Goal: Information Seeking & Learning: Compare options

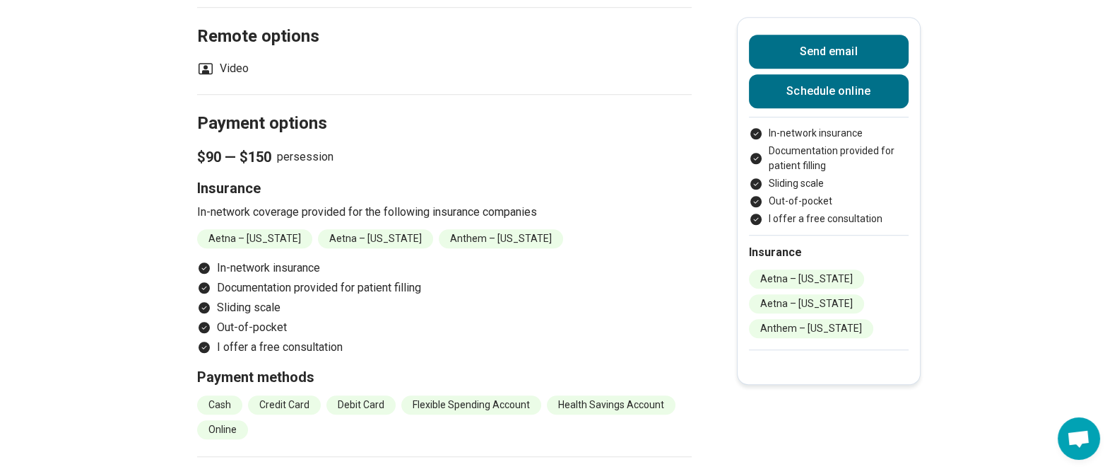
scroll to position [1327, 0]
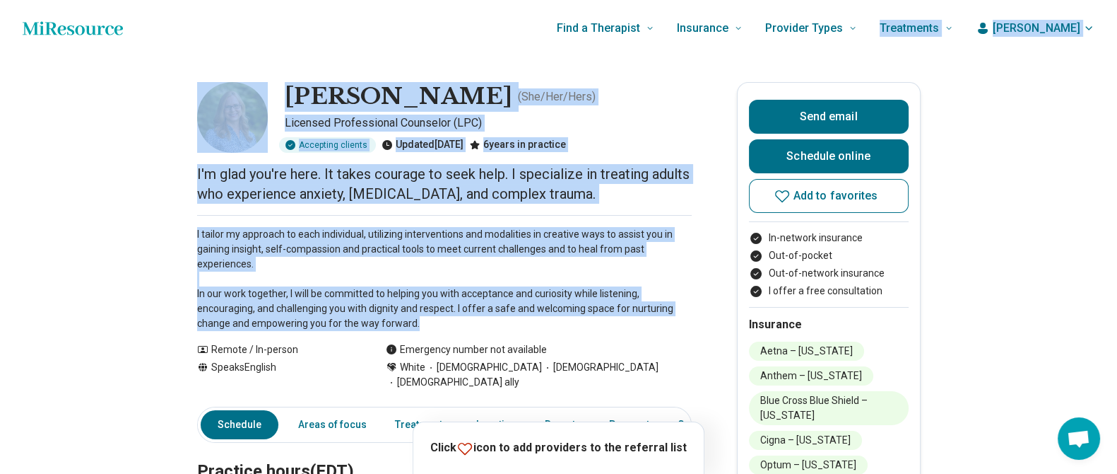
drag, startPoint x: 54, startPoint y: 338, endPoint x: 936, endPoint y: -84, distance: 977.1
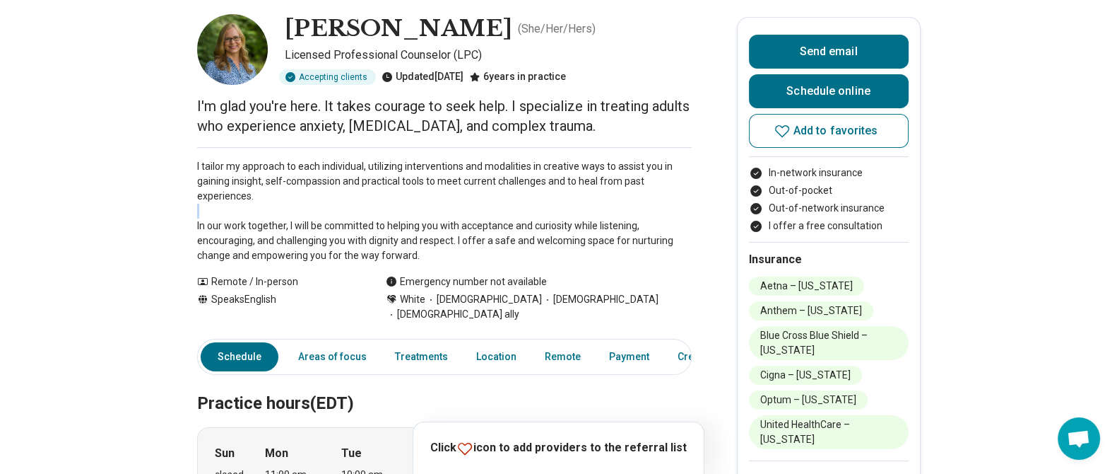
scroll to position [0, 13]
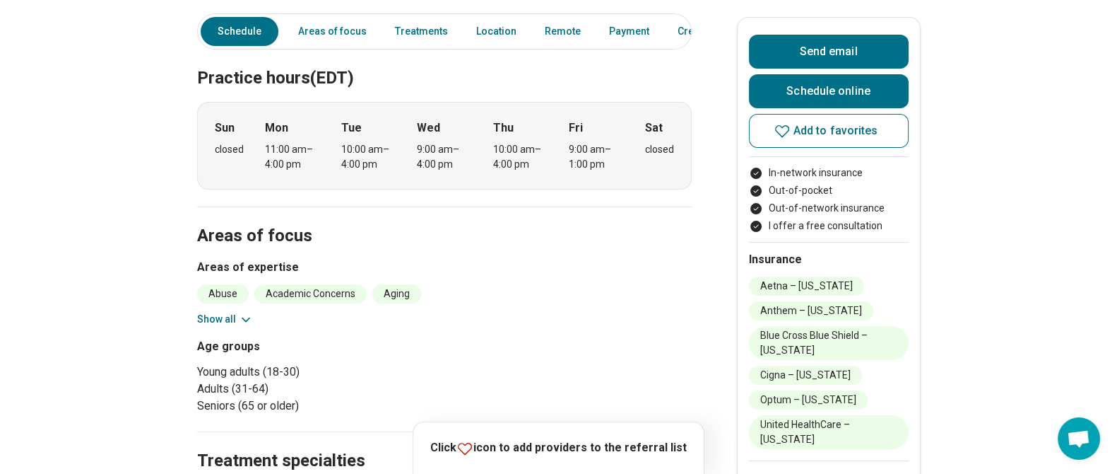
scroll to position [396, 13]
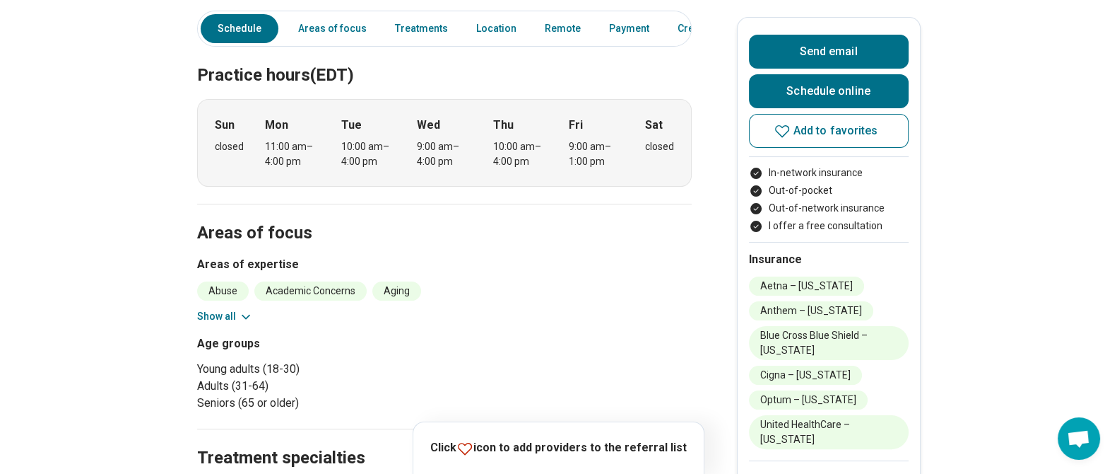
click at [211, 309] on button "Show all" at bounding box center [225, 316] width 56 height 15
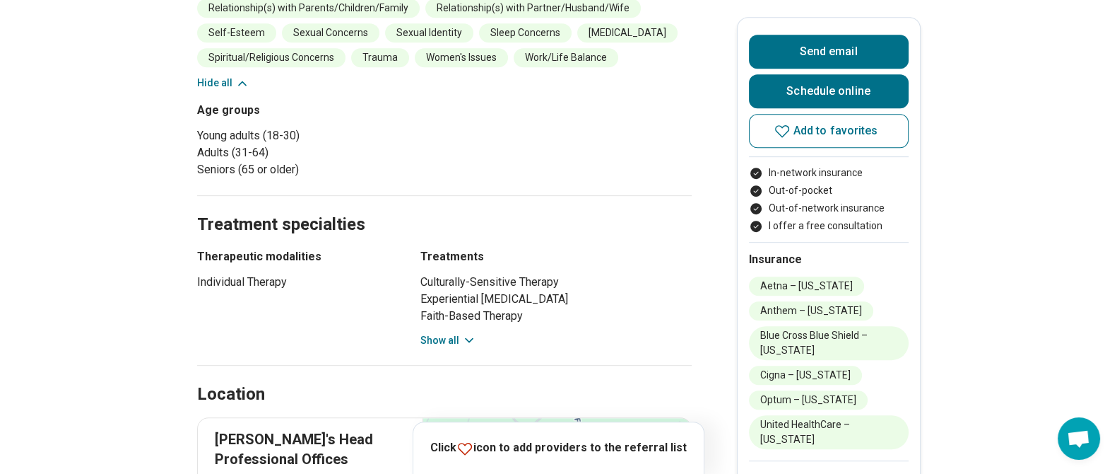
scroll to position [927, 13]
click at [445, 331] on button "Show all" at bounding box center [448, 338] width 56 height 15
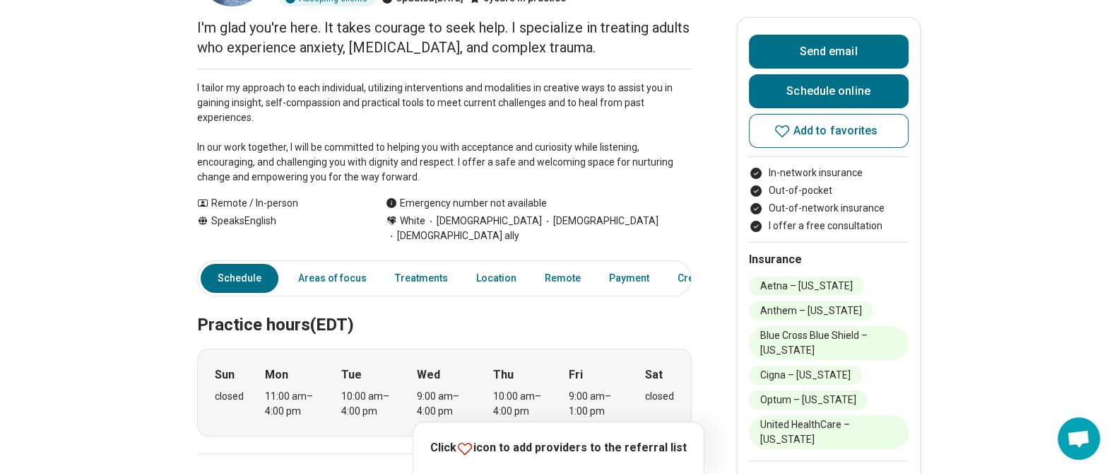
scroll to position [0, 13]
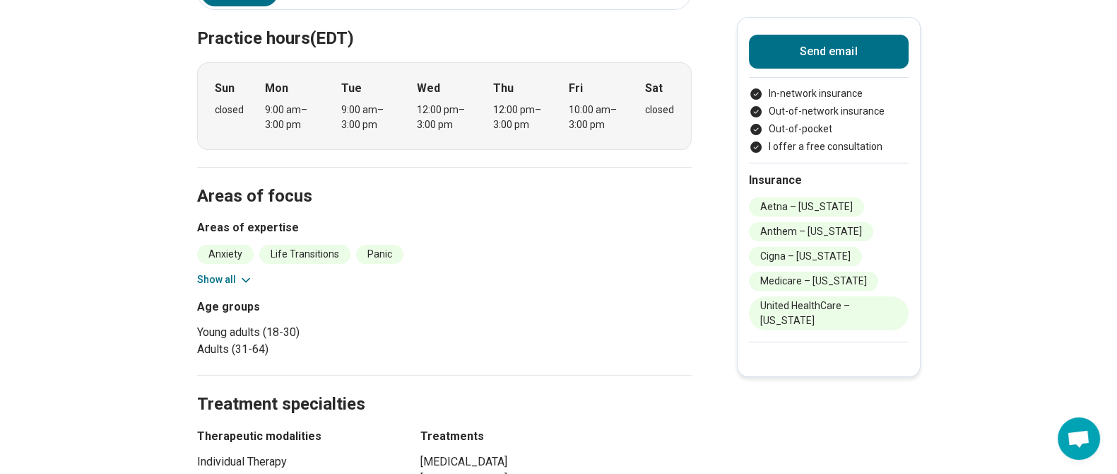
scroll to position [413, 0]
click at [219, 276] on button "Show all" at bounding box center [225, 278] width 56 height 15
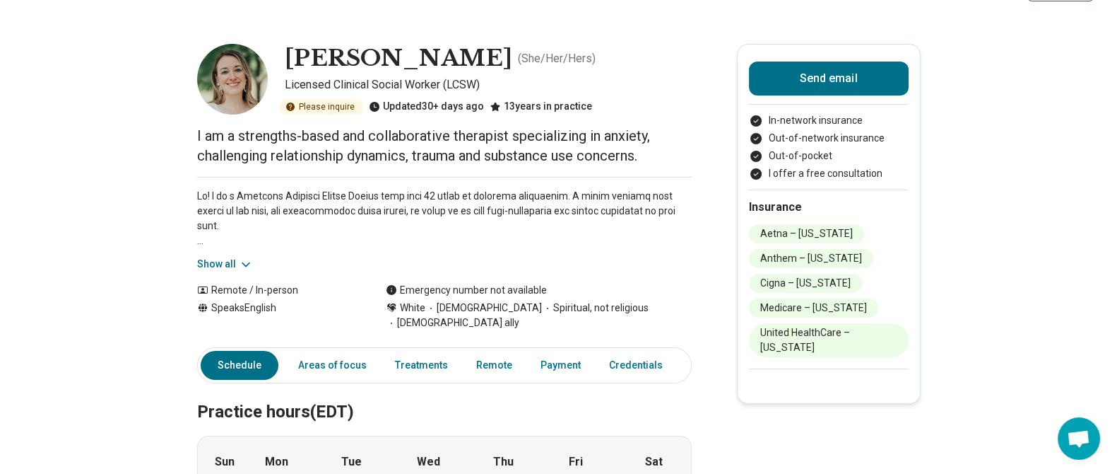
scroll to position [0, 0]
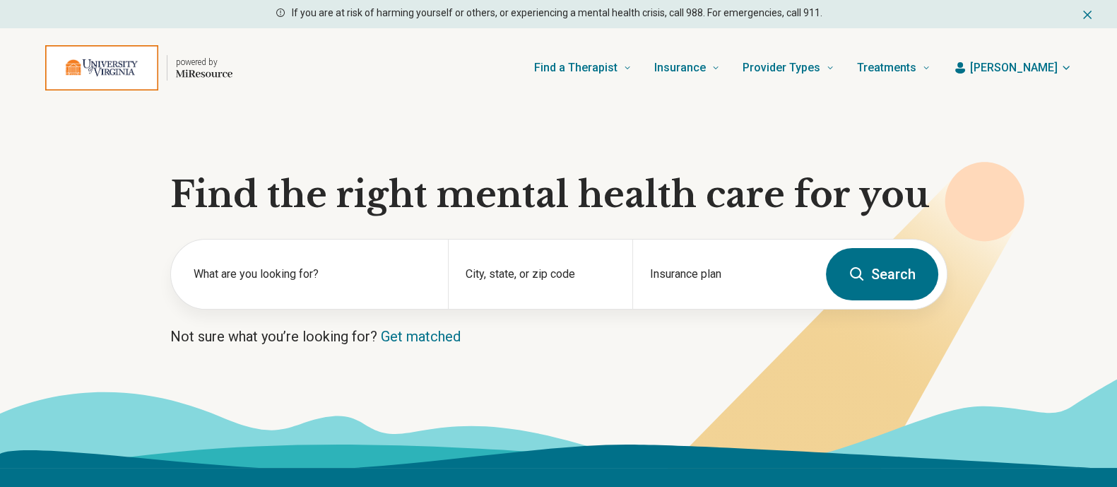
click at [1042, 63] on span "[PERSON_NAME]" at bounding box center [1014, 67] width 88 height 17
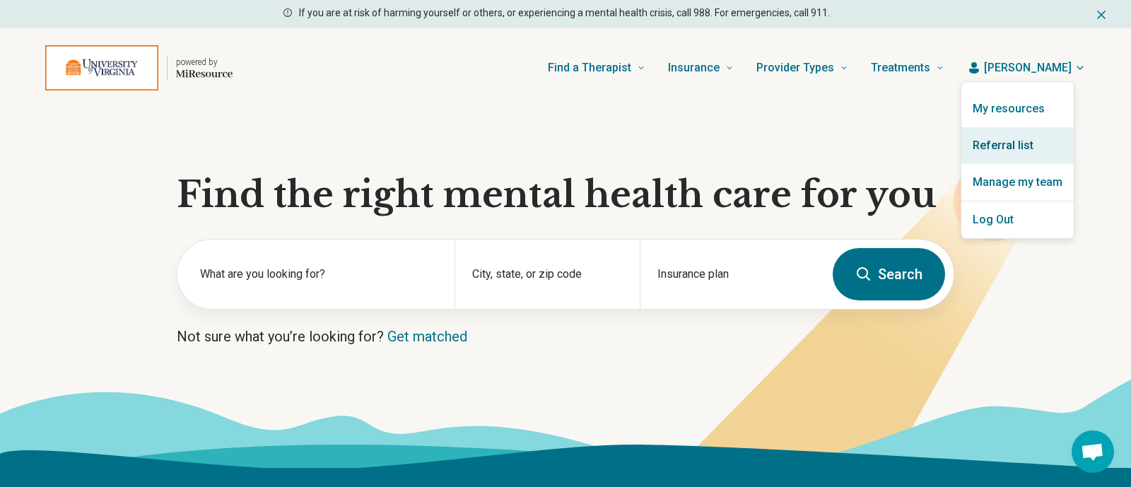
click at [996, 147] on link "Referral list" at bounding box center [1017, 145] width 112 height 37
click at [1007, 141] on link "Referral list" at bounding box center [1017, 145] width 112 height 37
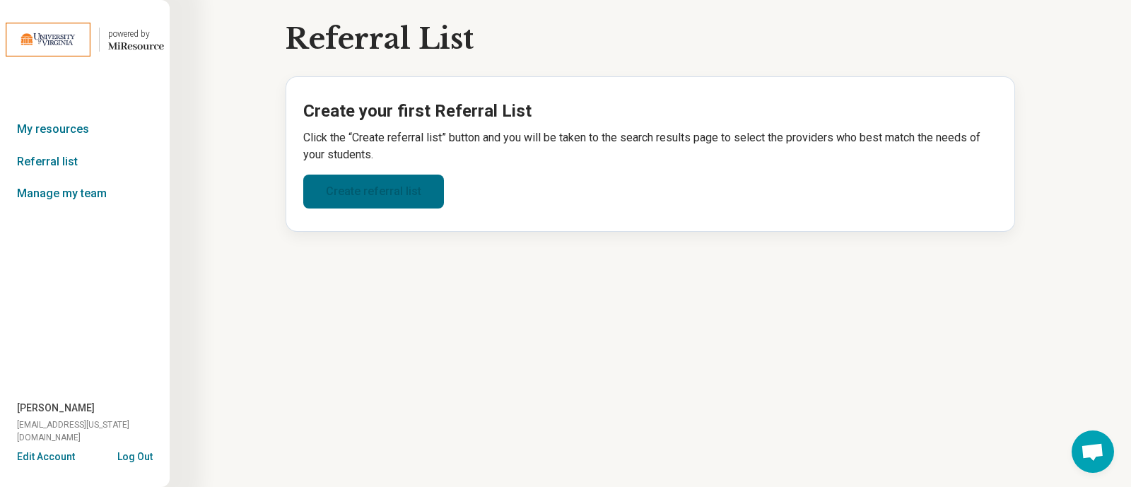
click at [431, 194] on link "Create referral list" at bounding box center [373, 192] width 141 height 34
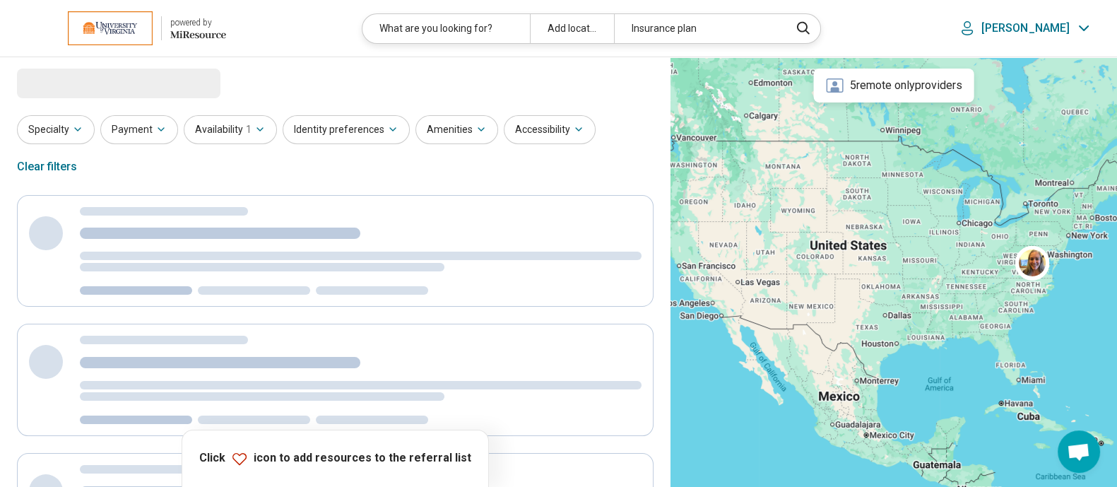
select select "***"
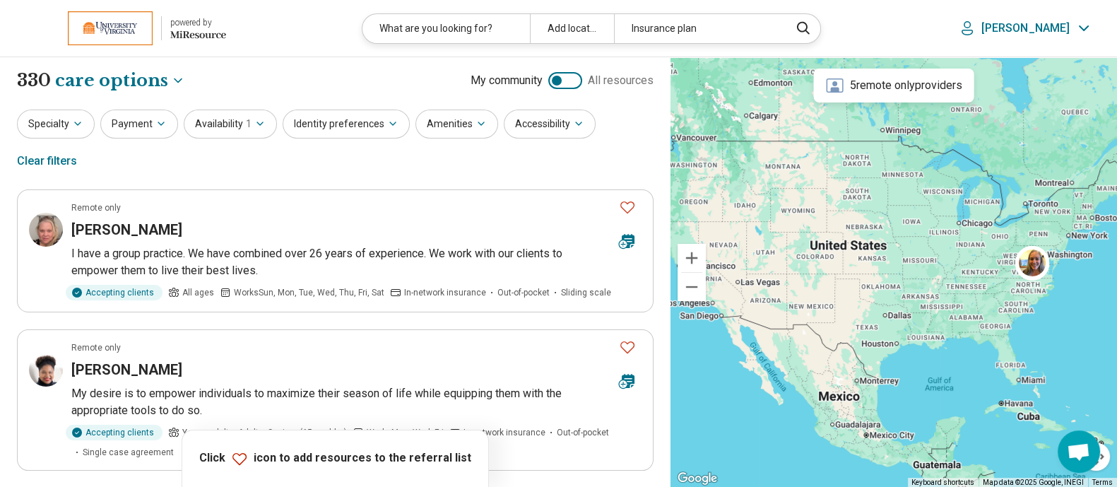
click at [77, 144] on div "Clear filters" at bounding box center [47, 161] width 60 height 34
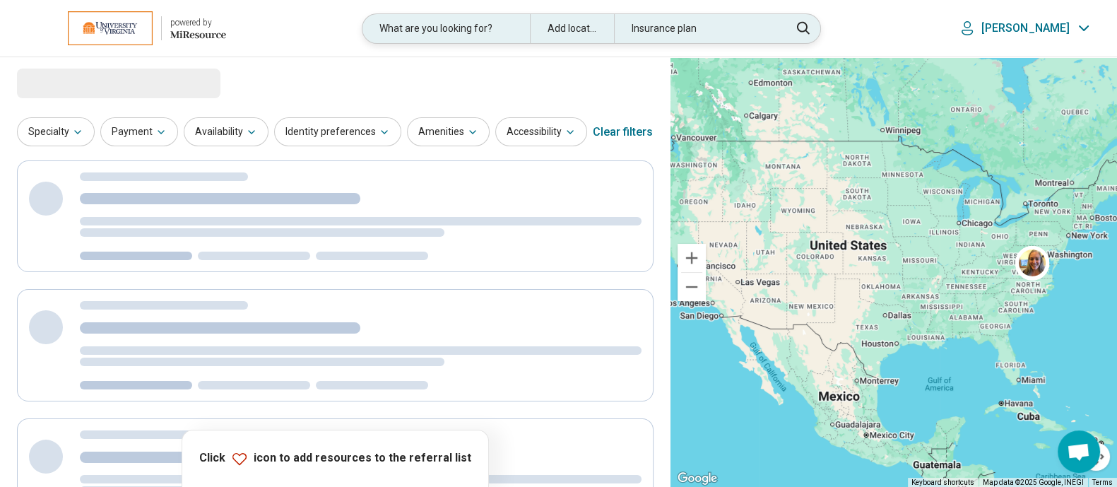
click at [469, 29] on div "What are you looking for?" at bounding box center [446, 28] width 167 height 29
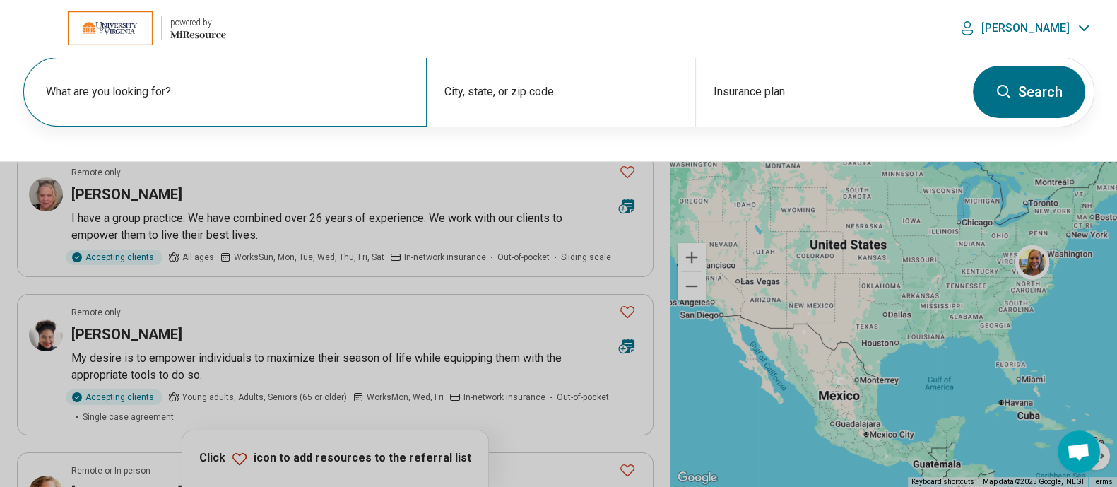
click at [346, 81] on div "What are you looking for?" at bounding box center [225, 91] width 404 height 69
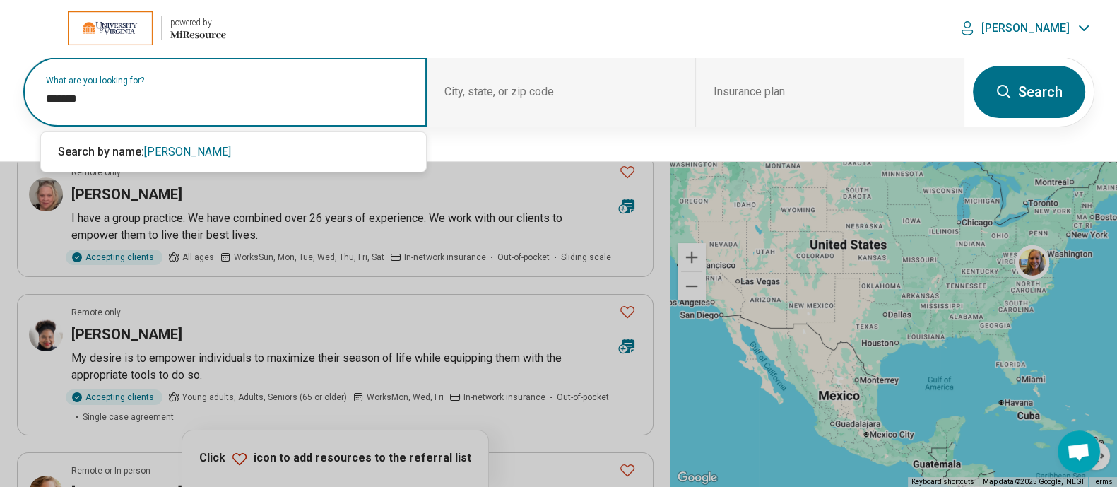
type input "*******"
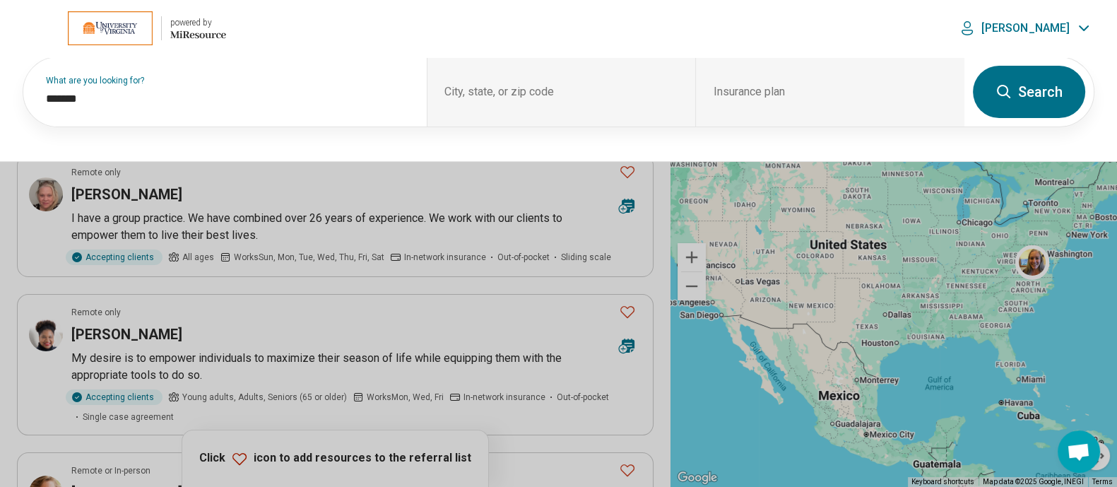
click at [1059, 80] on button "Search" at bounding box center [1029, 92] width 112 height 52
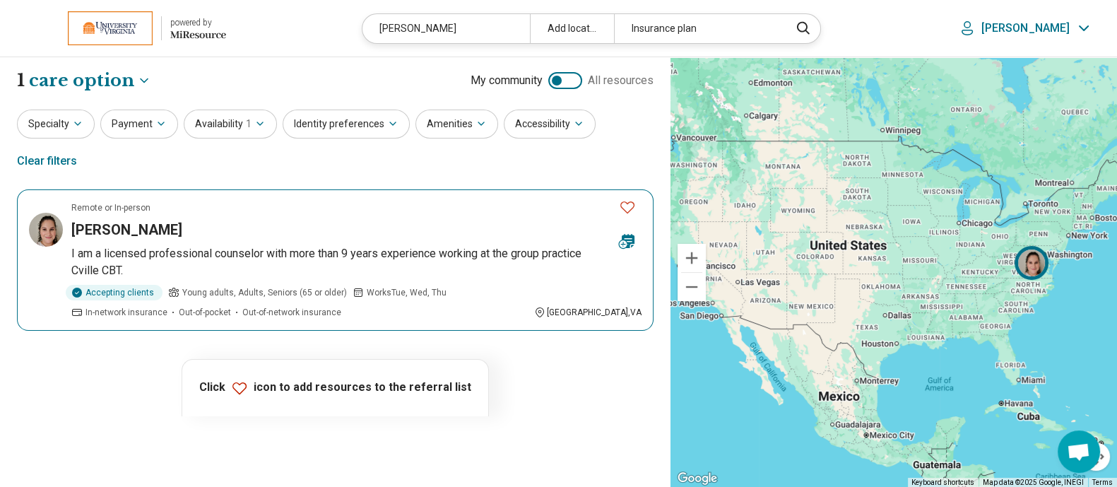
click at [145, 220] on h3 "[PERSON_NAME]" at bounding box center [126, 230] width 111 height 20
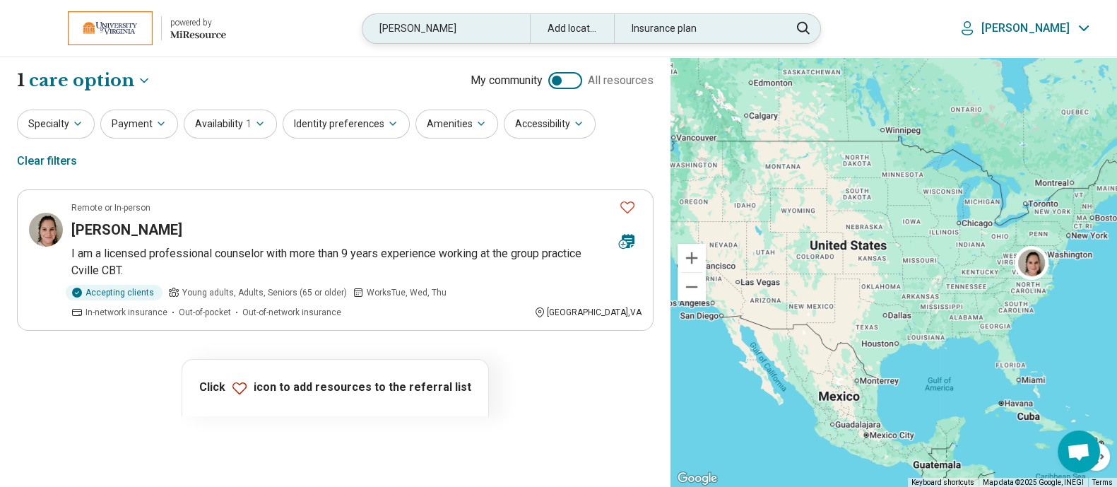
click at [520, 30] on div "vizzini" at bounding box center [446, 28] width 167 height 29
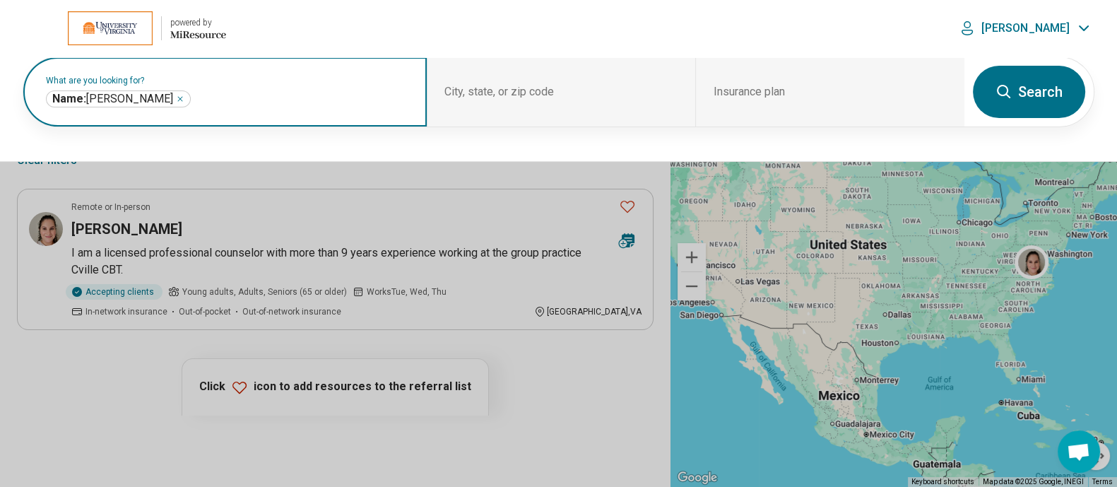
click at [176, 100] on icon "Remove" at bounding box center [180, 99] width 8 height 8
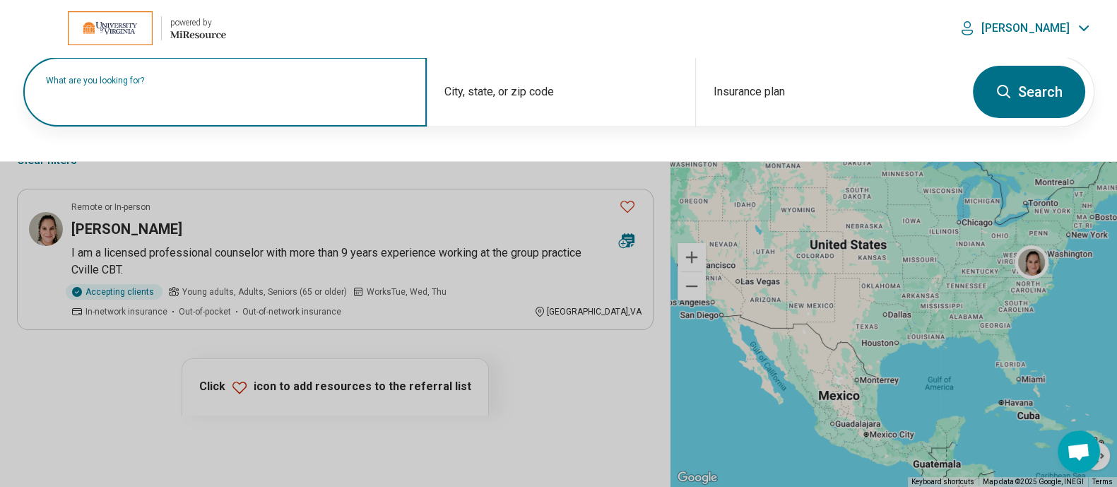
click at [187, 85] on label "What are you looking for?" at bounding box center [228, 80] width 364 height 8
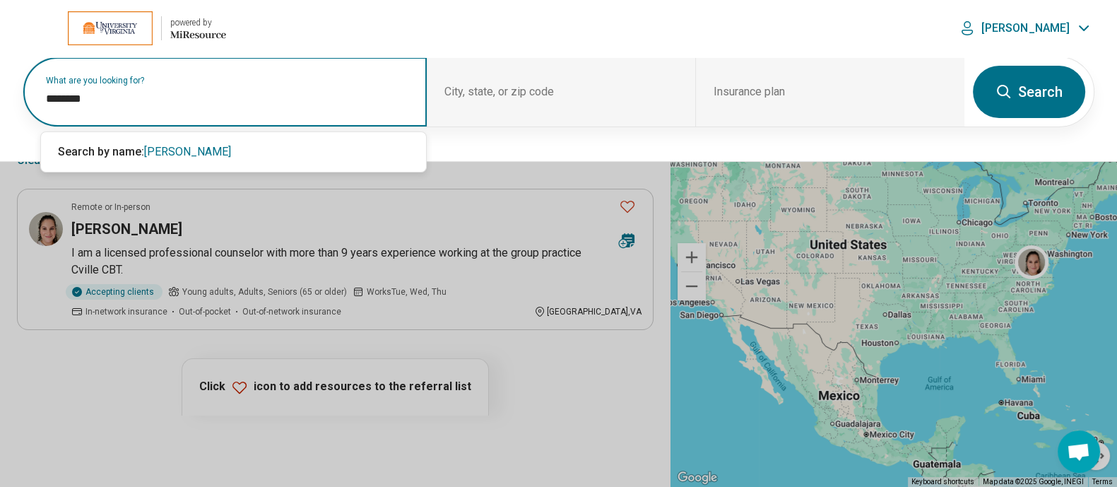
type input "********"
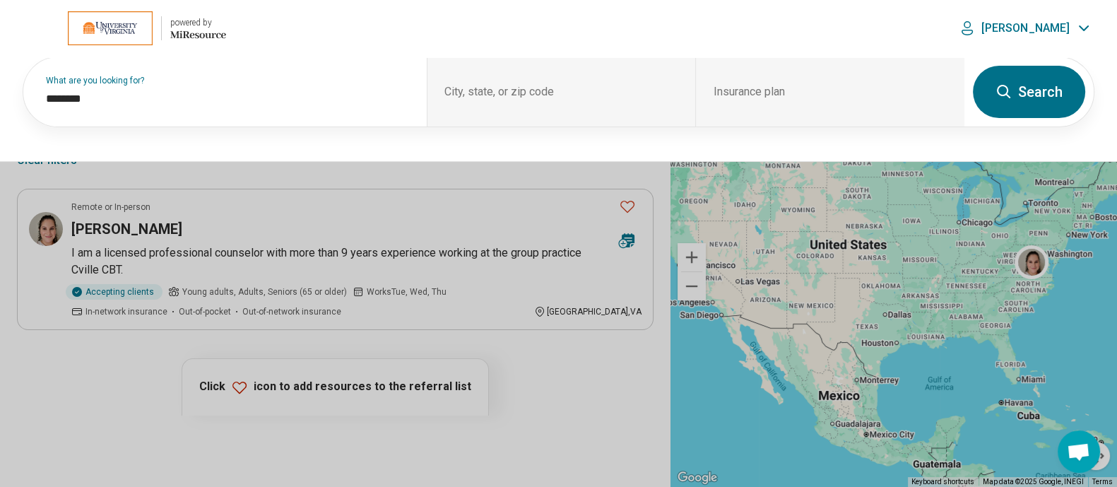
click at [1039, 90] on button "Search" at bounding box center [1029, 92] width 112 height 52
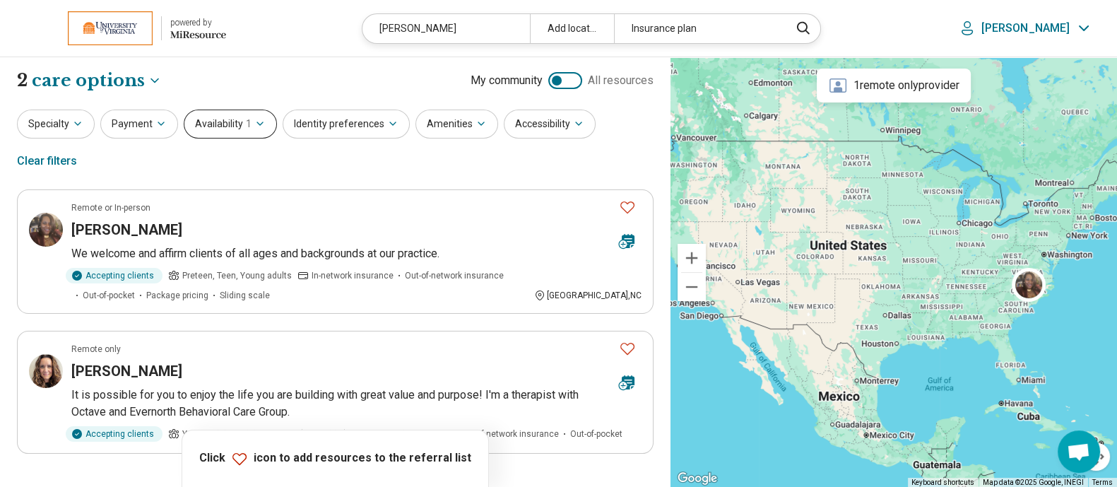
click at [264, 124] on button "Availability 1" at bounding box center [230, 124] width 93 height 29
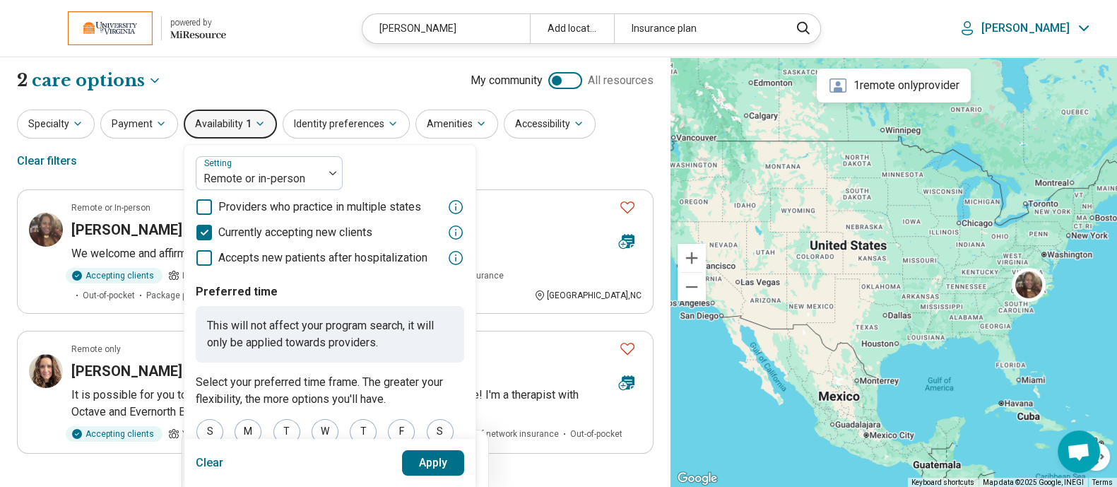
click at [201, 464] on button "Clear" at bounding box center [210, 462] width 28 height 25
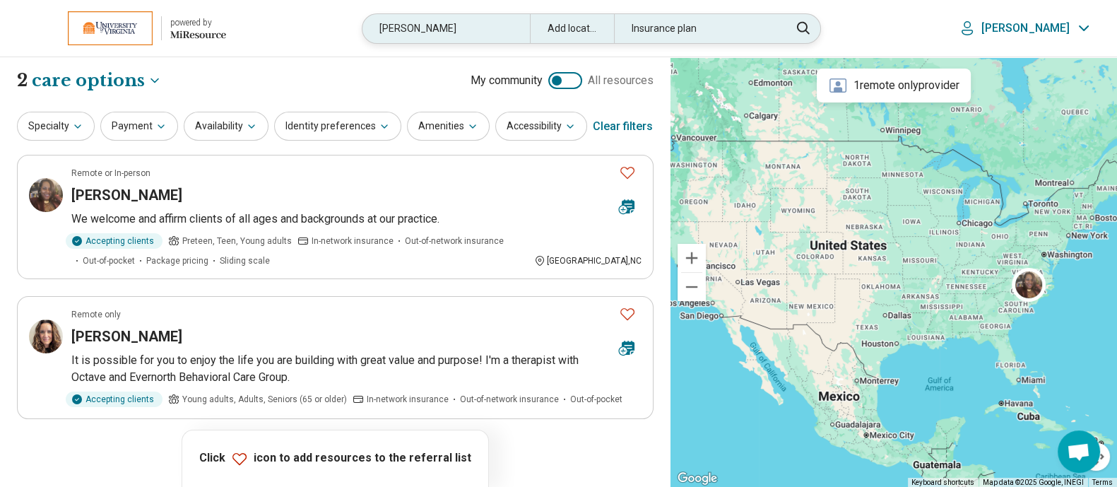
click at [474, 26] on div "mcintyre" at bounding box center [446, 28] width 167 height 29
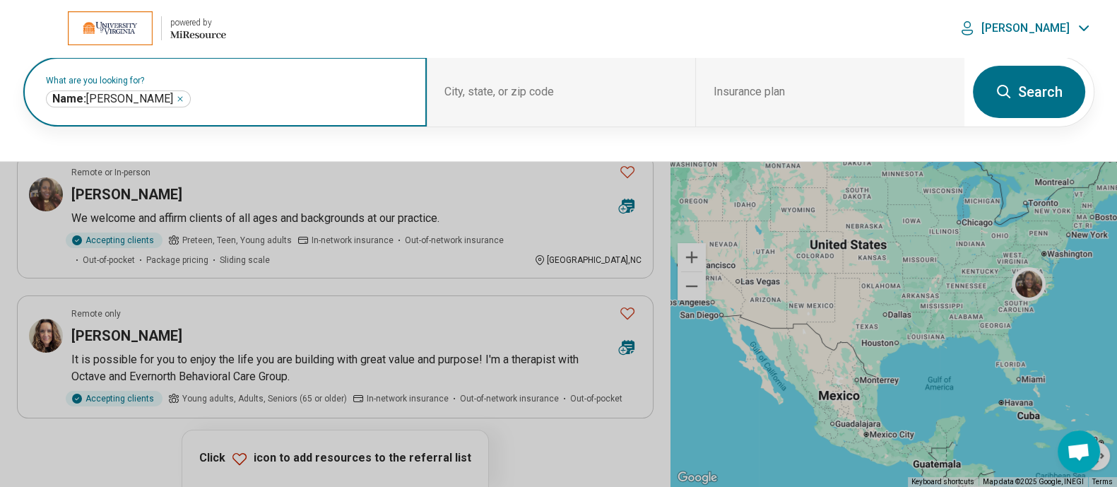
click at [176, 97] on icon "Remove" at bounding box center [180, 99] width 8 height 8
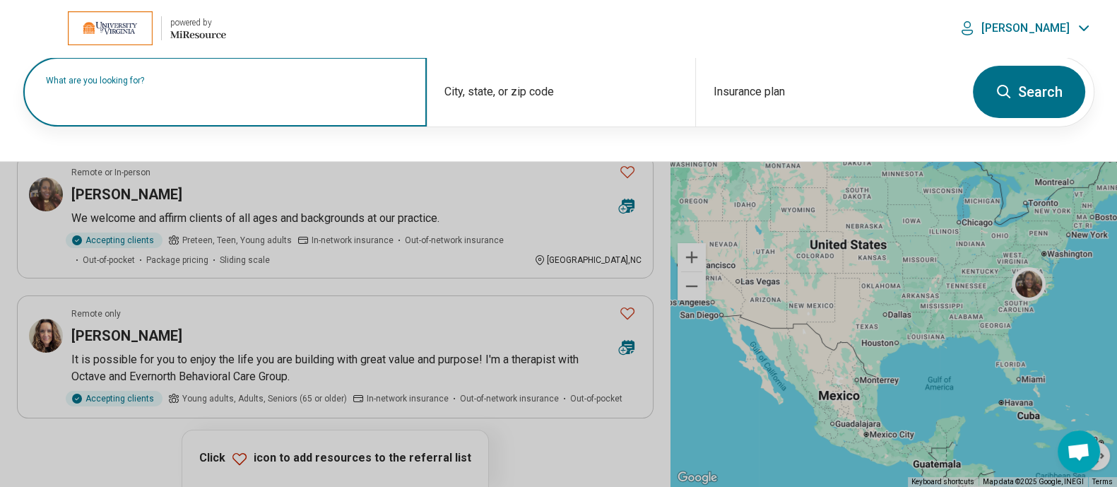
click at [177, 85] on label "What are you looking for?" at bounding box center [228, 80] width 364 height 8
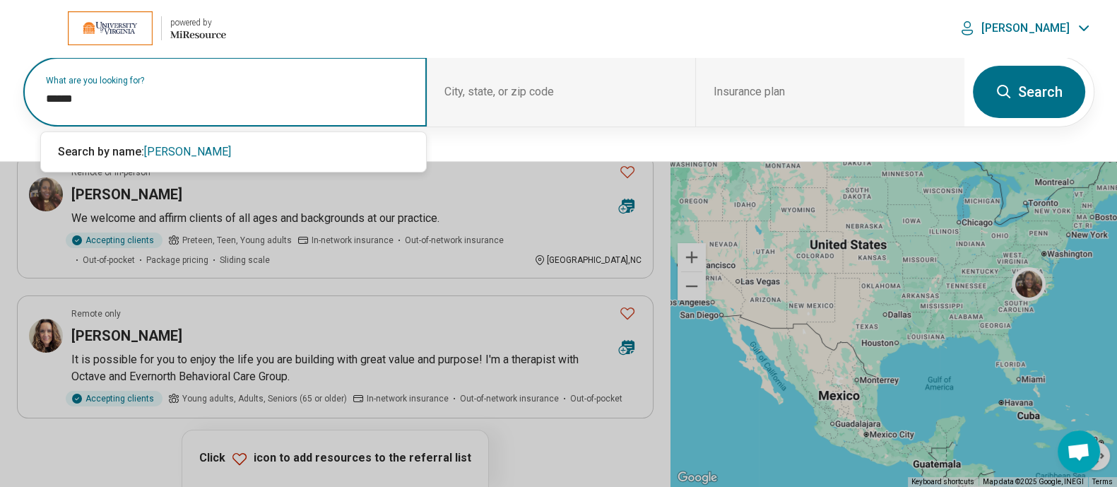
type input "******"
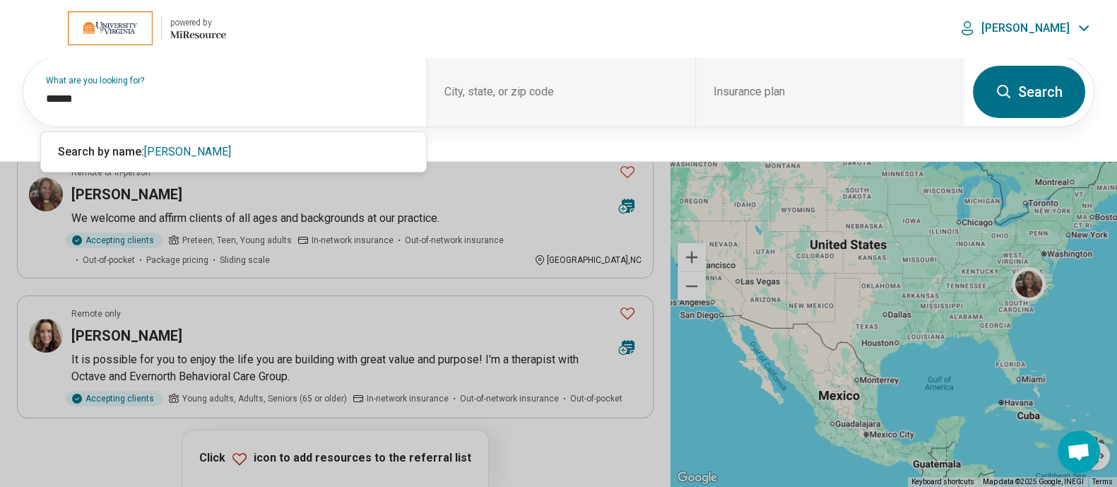
click at [1029, 97] on button "Search" at bounding box center [1029, 92] width 112 height 52
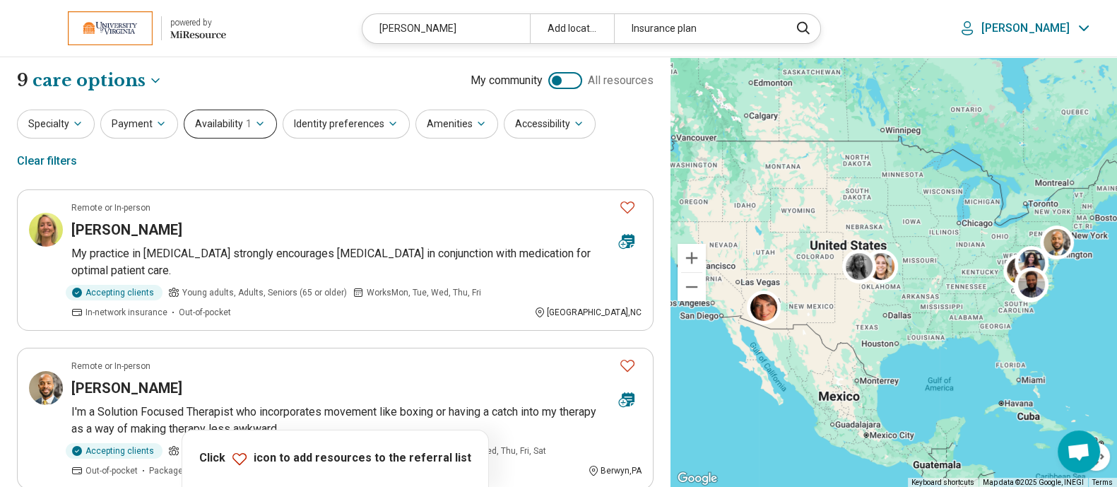
click at [255, 129] on icon "button" at bounding box center [259, 123] width 11 height 11
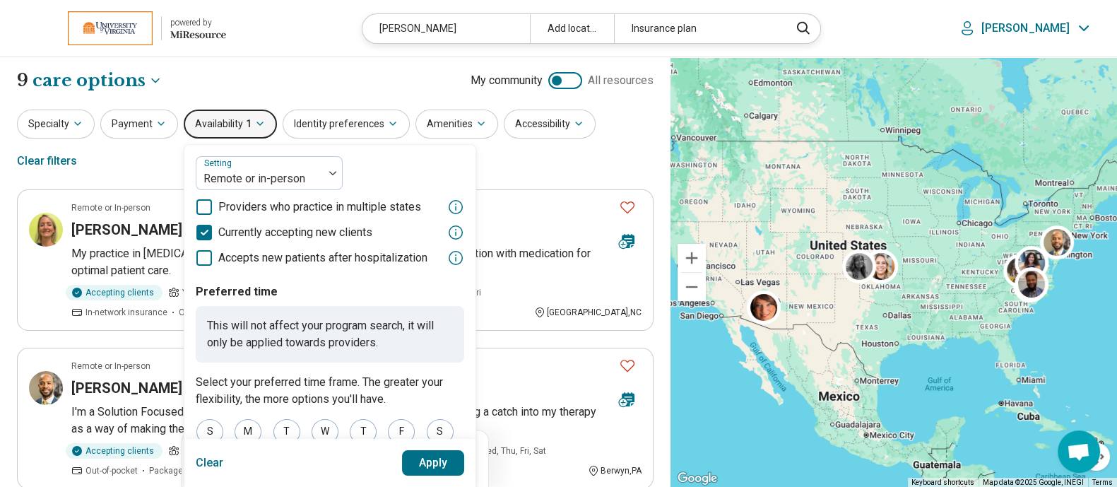
click at [200, 457] on button "Clear" at bounding box center [210, 462] width 28 height 25
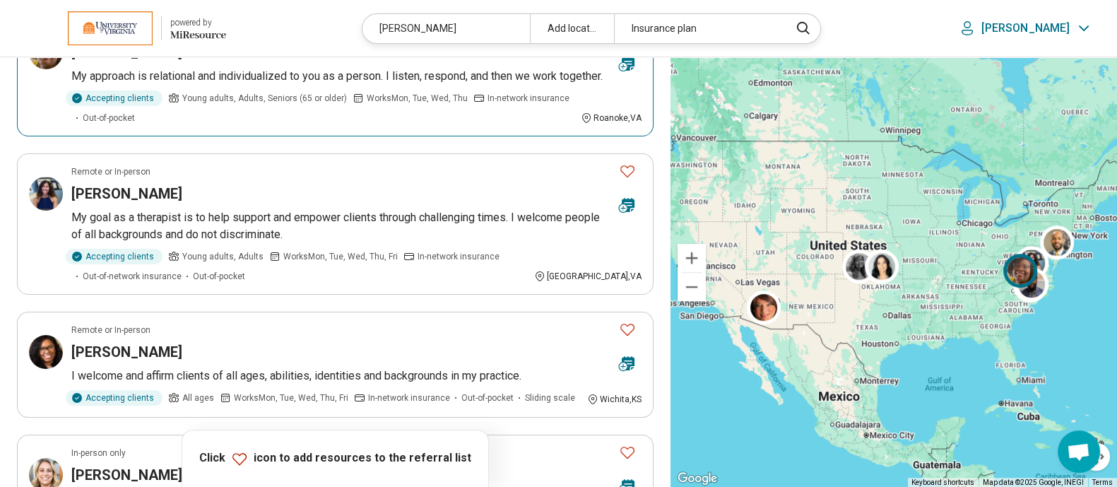
scroll to position [619, 0]
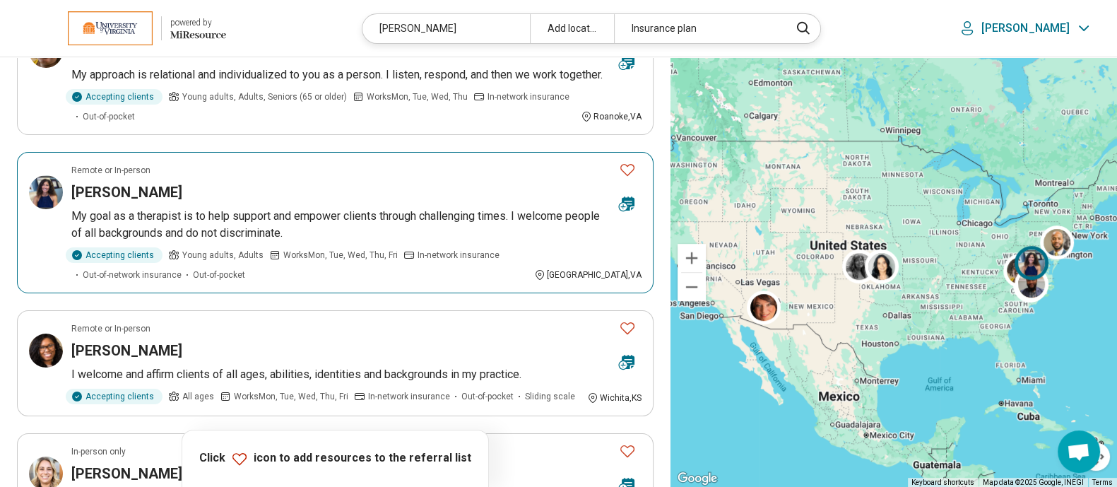
click at [141, 202] on h3 "Amanda Barnes" at bounding box center [126, 192] width 111 height 20
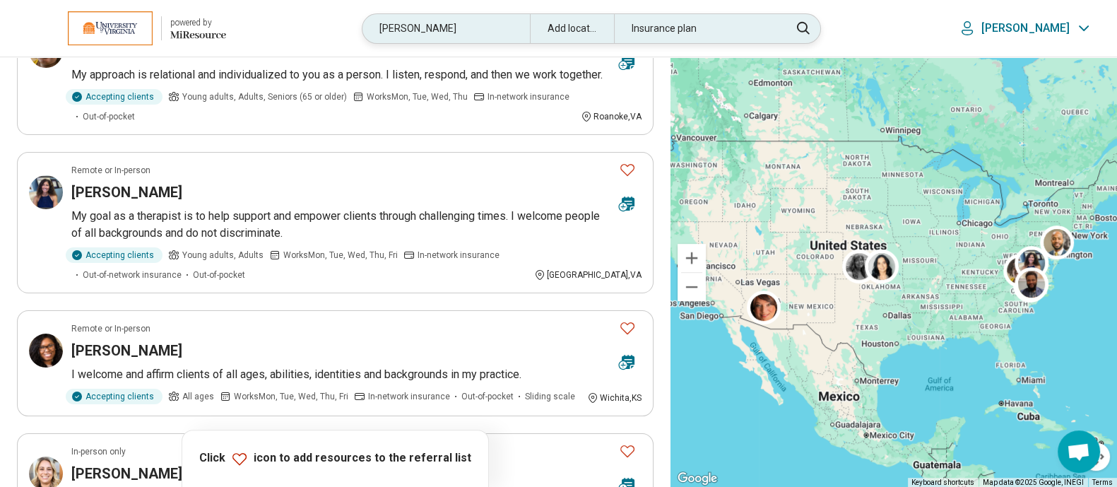
click at [452, 14] on div "barnes" at bounding box center [446, 28] width 167 height 29
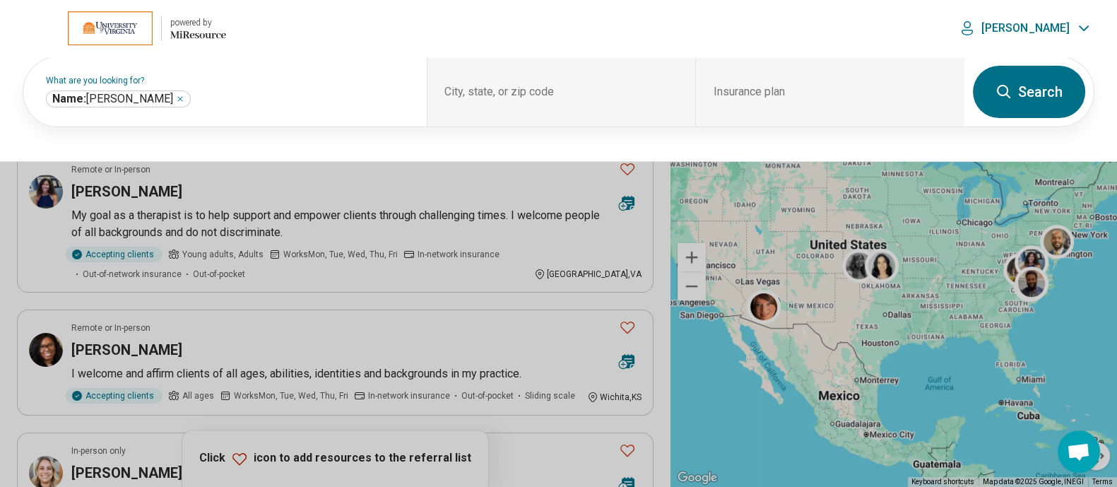
scroll to position [618, 0]
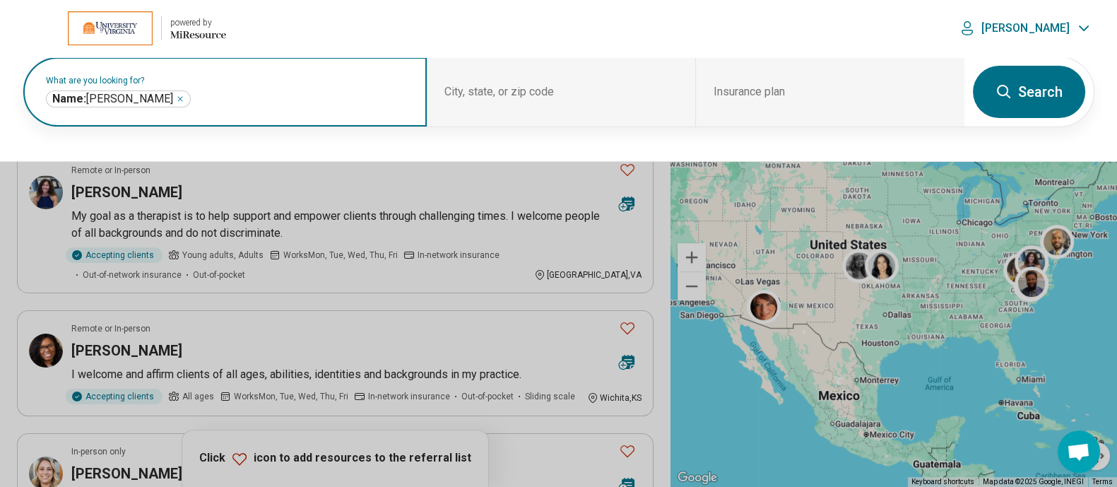
click at [176, 97] on icon "Remove" at bounding box center [180, 99] width 8 height 8
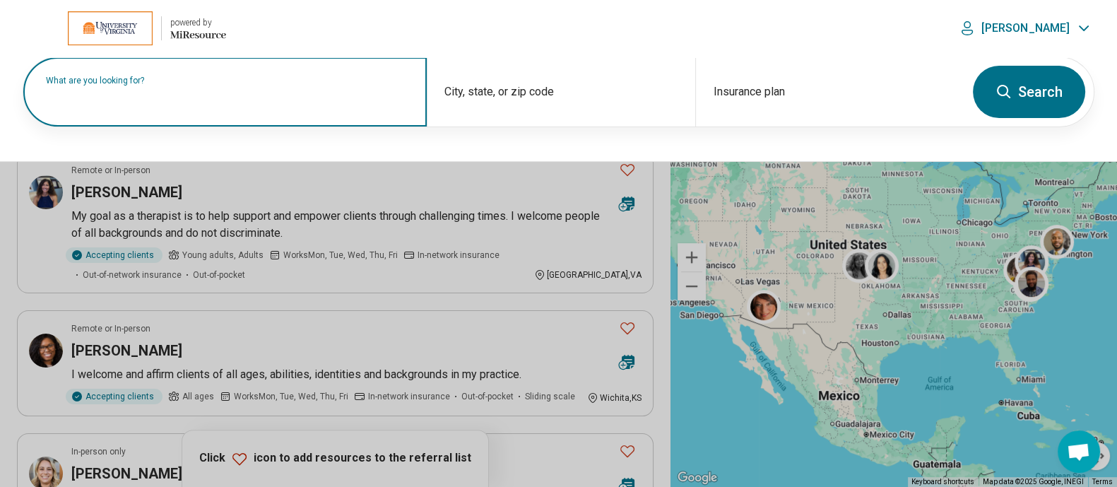
click at [177, 85] on label "What are you looking for?" at bounding box center [228, 80] width 364 height 8
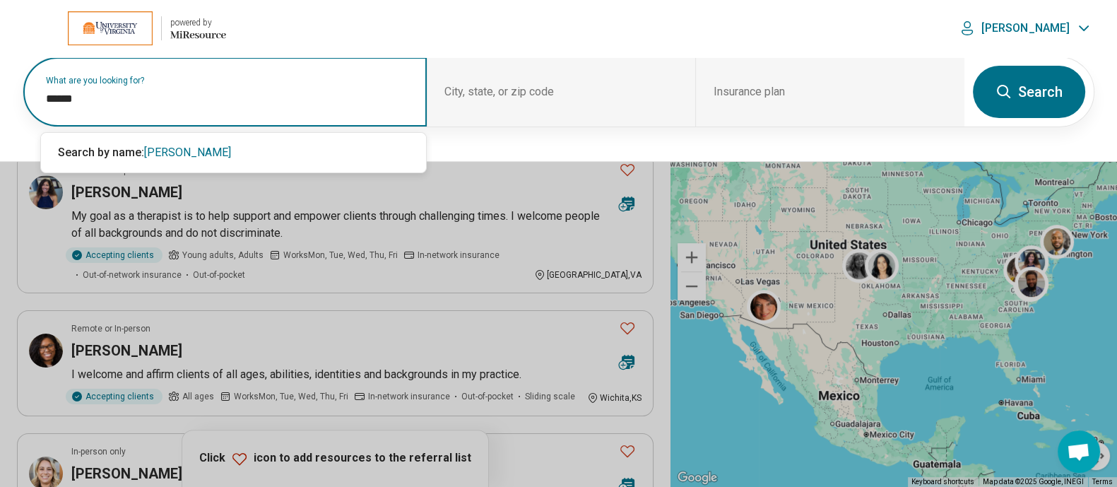
type input "******"
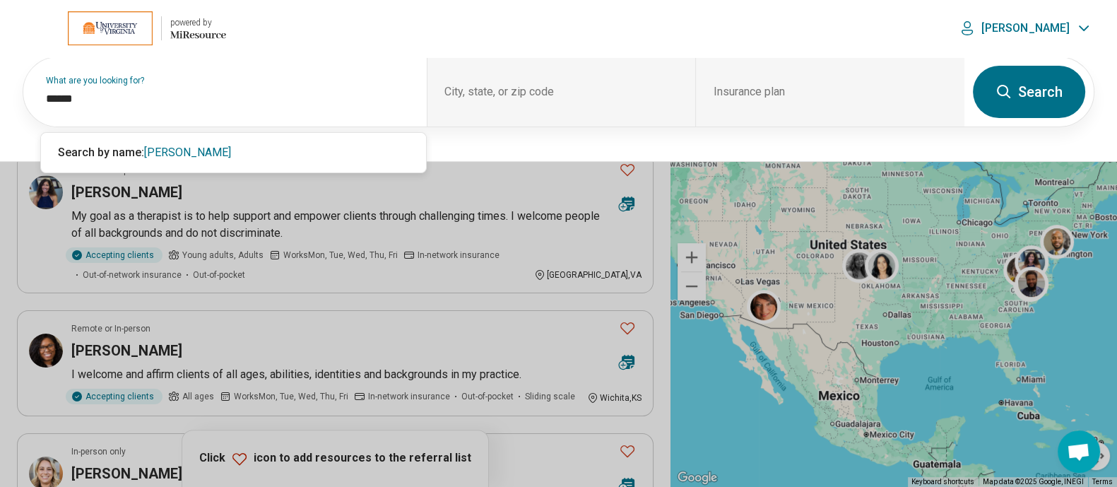
click at [1037, 95] on button "Search" at bounding box center [1029, 92] width 112 height 52
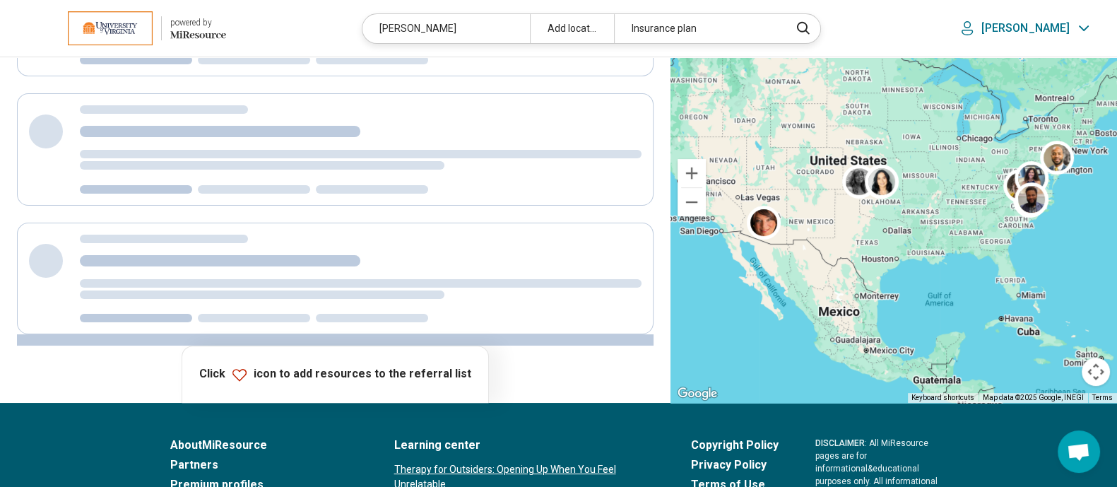
scroll to position [0, 0]
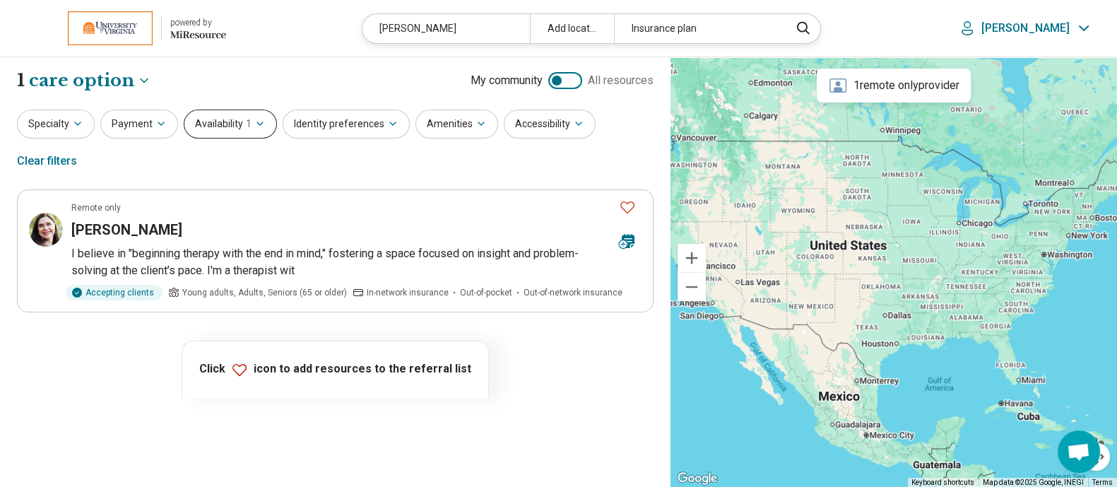
click at [246, 124] on span "1" at bounding box center [249, 124] width 6 height 15
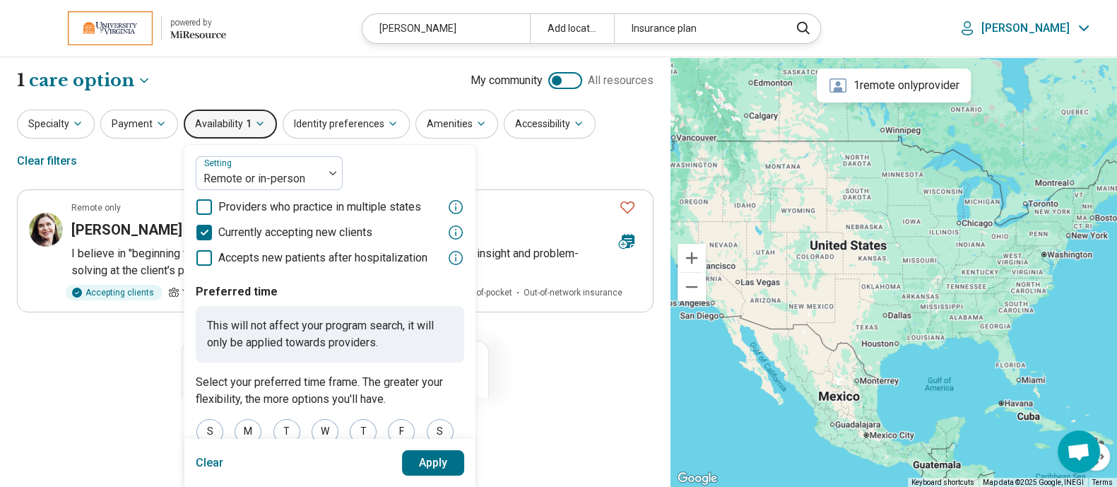
click at [208, 454] on button "Clear" at bounding box center [210, 462] width 28 height 25
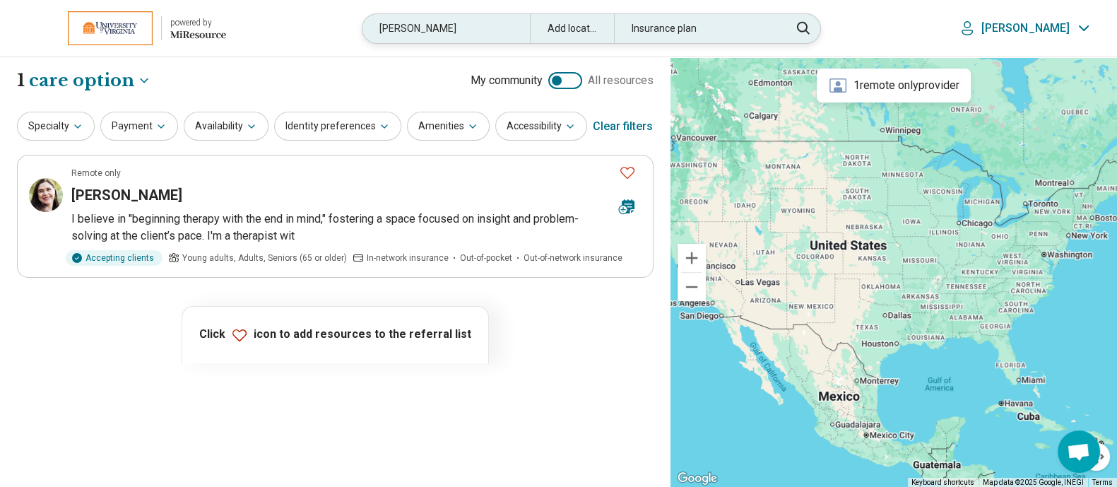
click at [424, 23] on div "wilbur" at bounding box center [446, 28] width 167 height 29
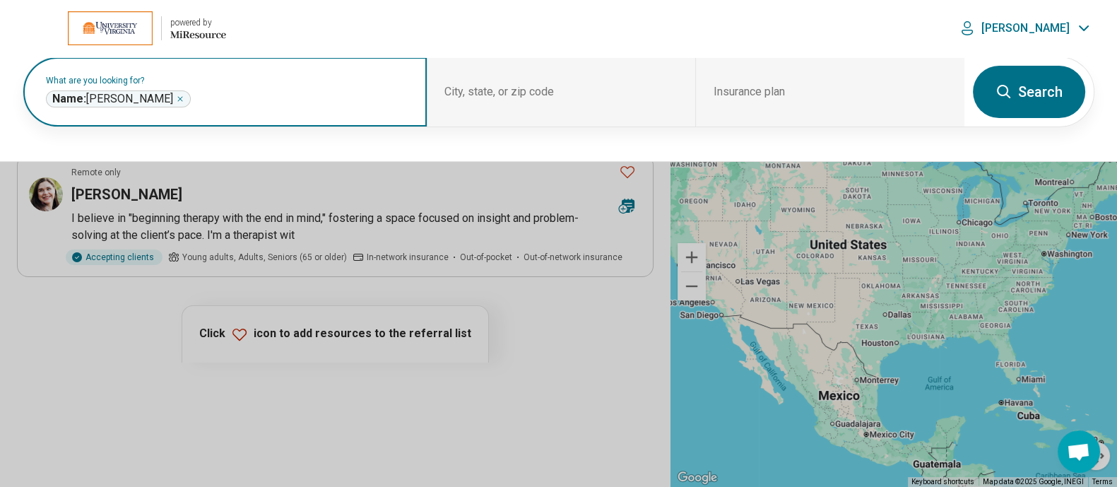
click at [178, 98] on icon "Remove" at bounding box center [180, 99] width 4 height 4
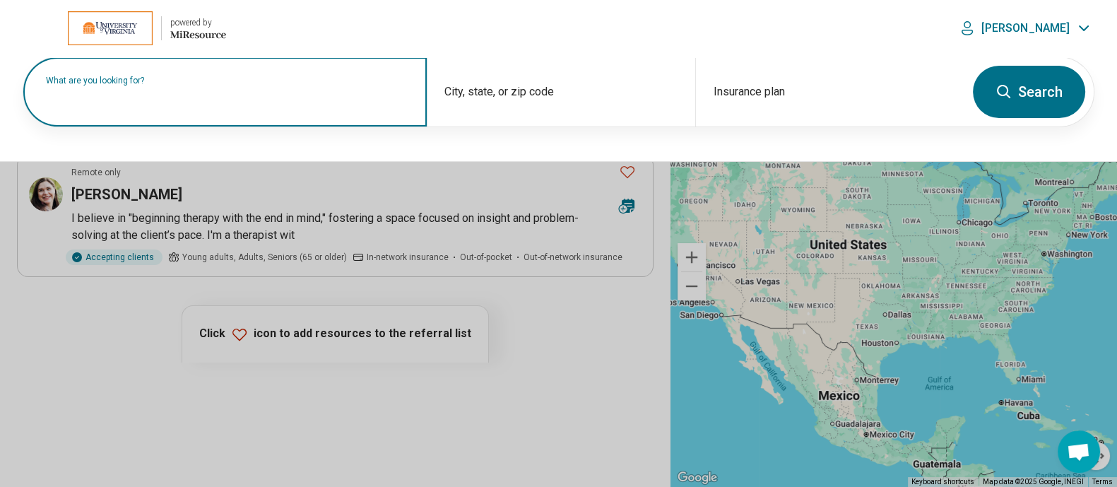
click at [170, 85] on label "What are you looking for?" at bounding box center [228, 80] width 364 height 8
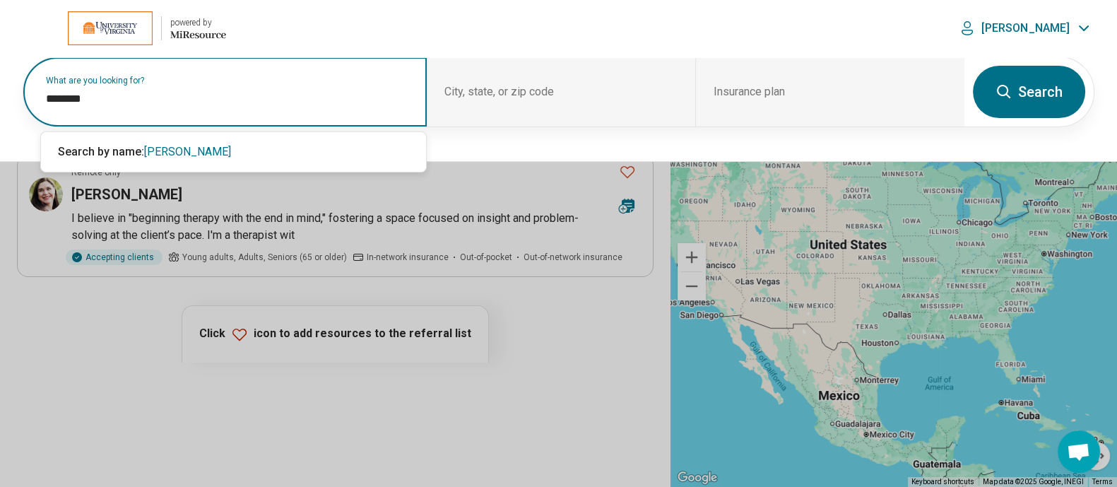
type input "********"
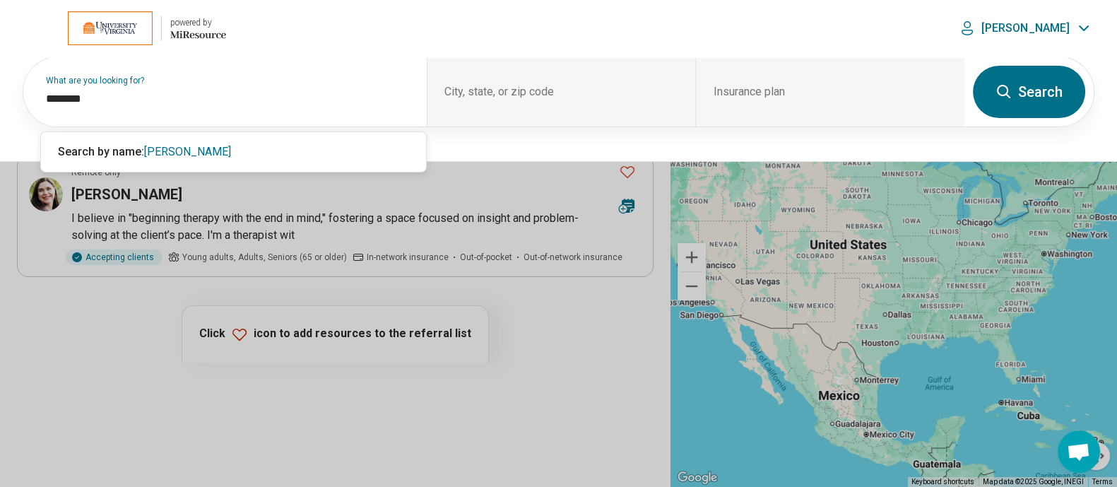
click at [1039, 88] on button "Search" at bounding box center [1029, 92] width 112 height 52
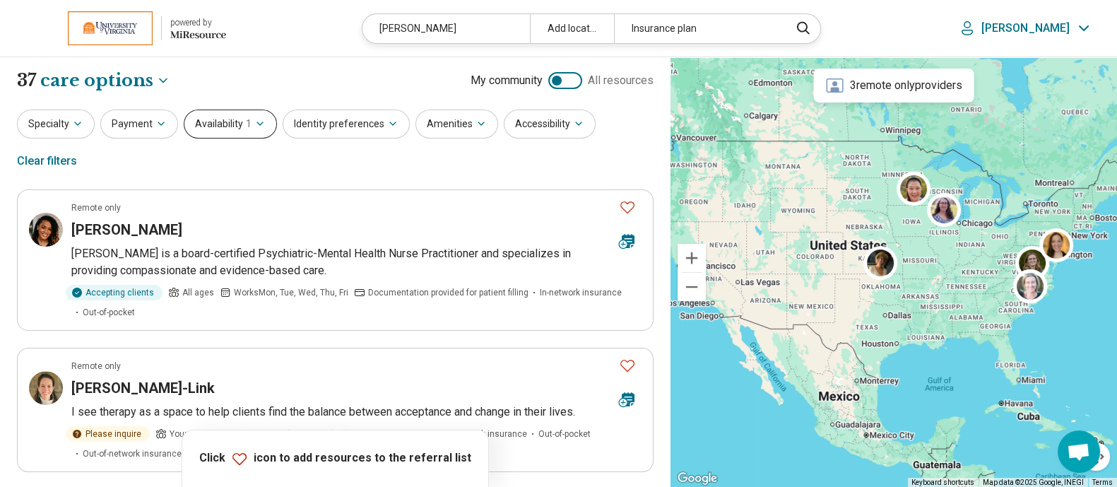
click at [261, 129] on icon "button" at bounding box center [259, 123] width 11 height 11
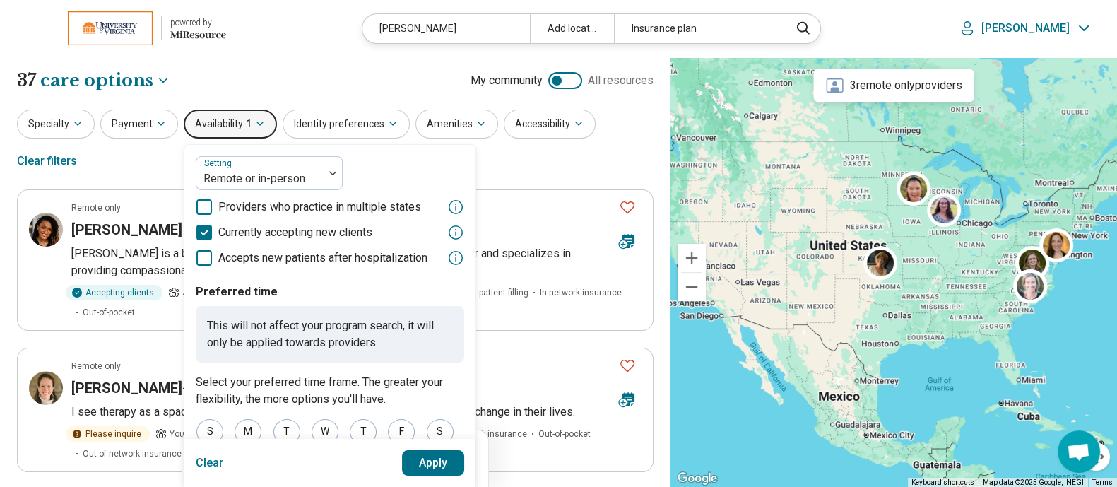
click at [197, 454] on button "Clear" at bounding box center [210, 462] width 28 height 25
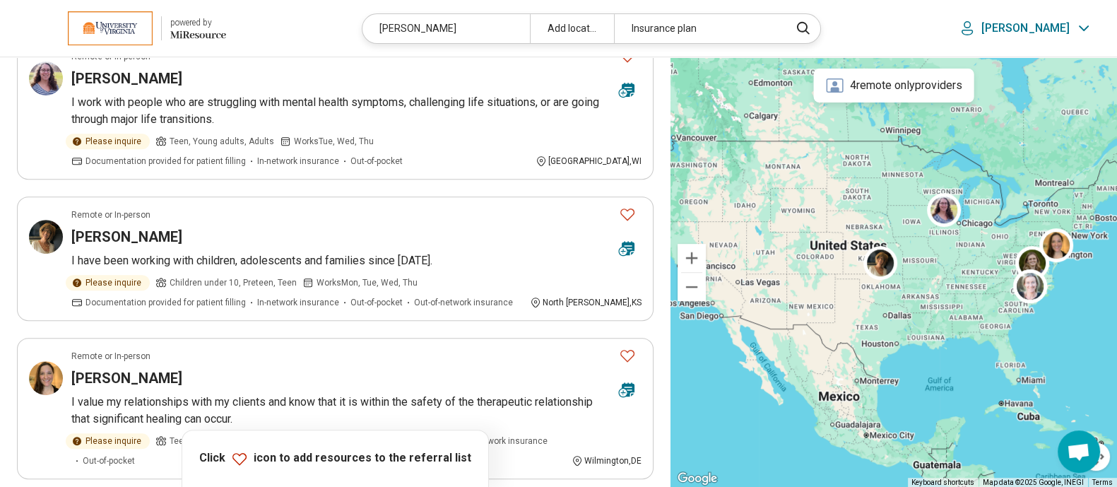
scroll to position [746, 0]
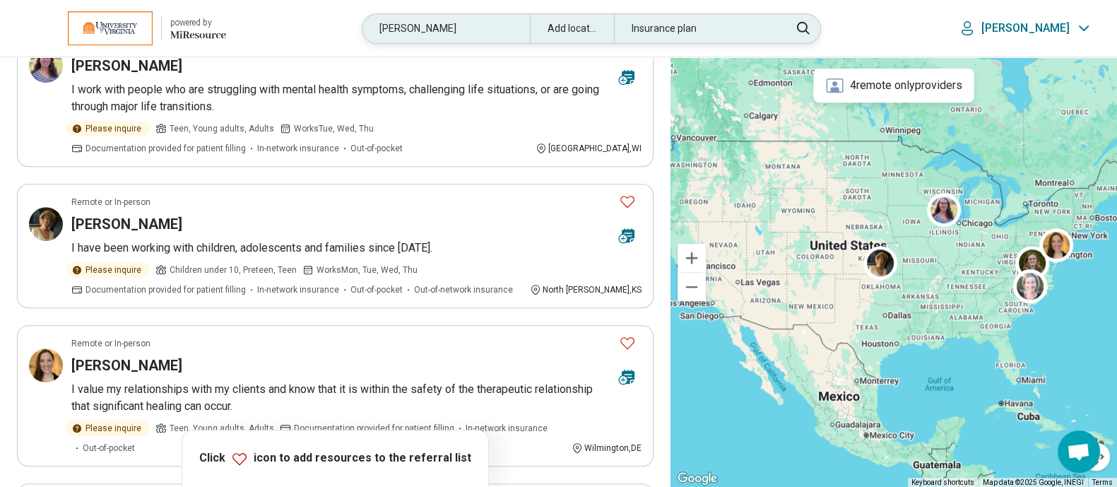
click at [466, 26] on div "robinson" at bounding box center [446, 28] width 167 height 29
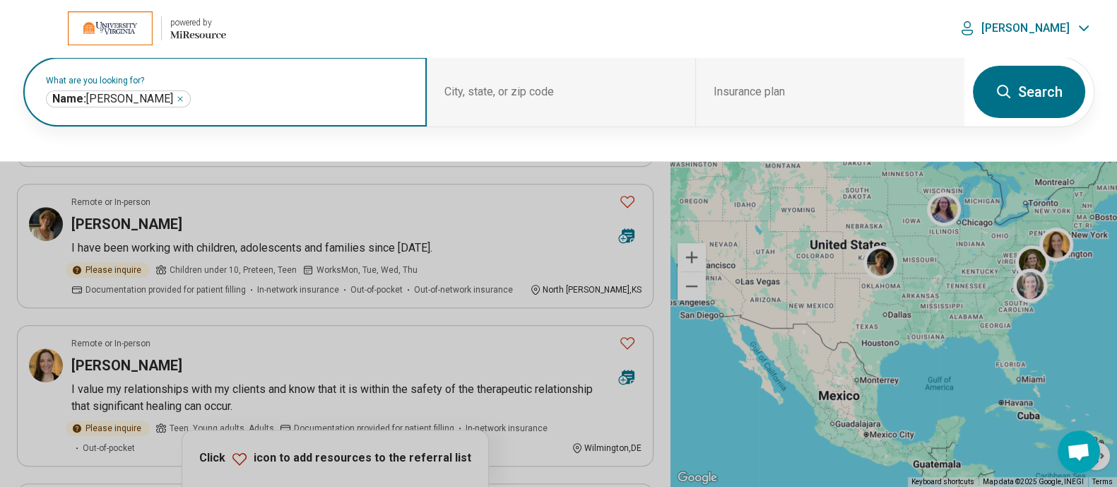
click at [178, 98] on icon "Remove" at bounding box center [180, 99] width 4 height 4
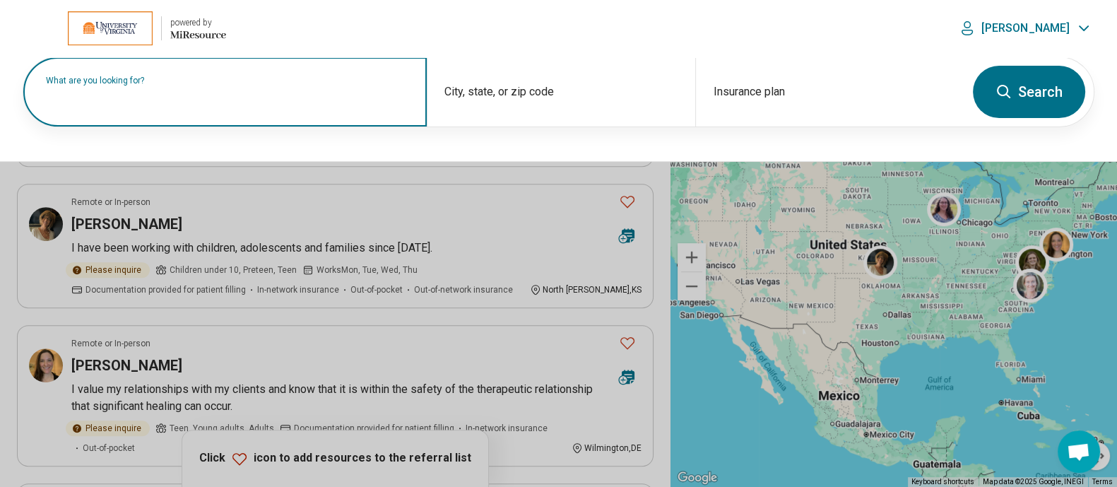
click at [138, 85] on label "What are you looking for?" at bounding box center [228, 80] width 364 height 8
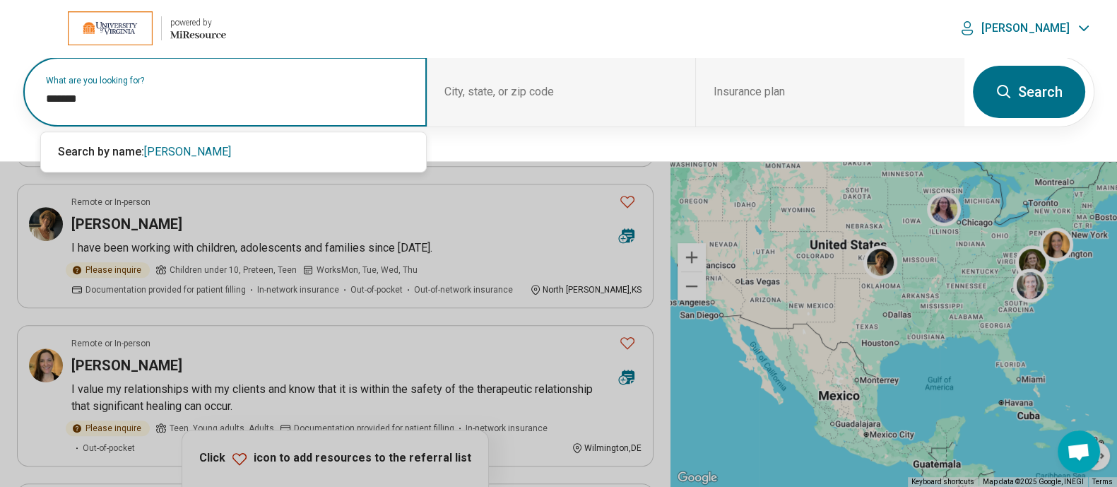
type input "*******"
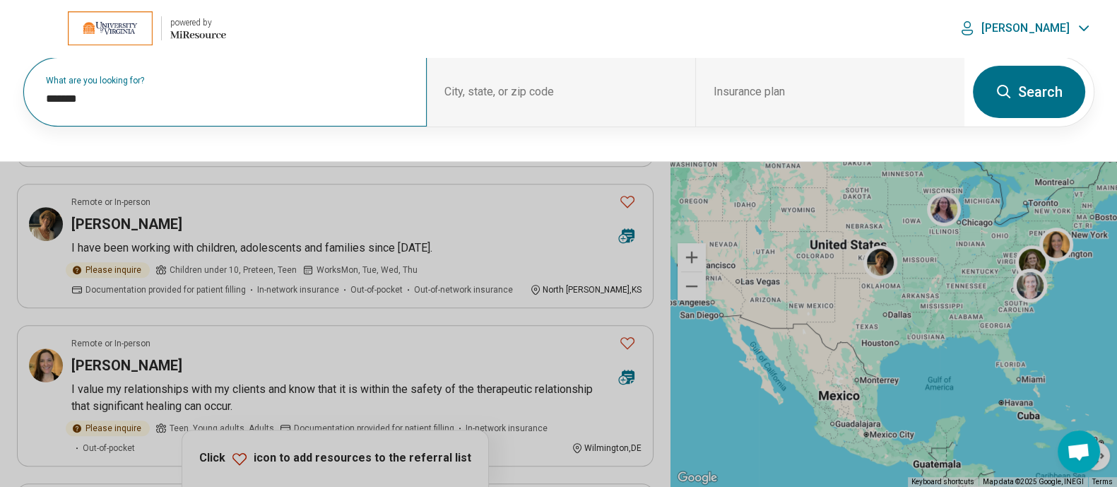
click at [1025, 101] on button "Search" at bounding box center [1029, 92] width 112 height 52
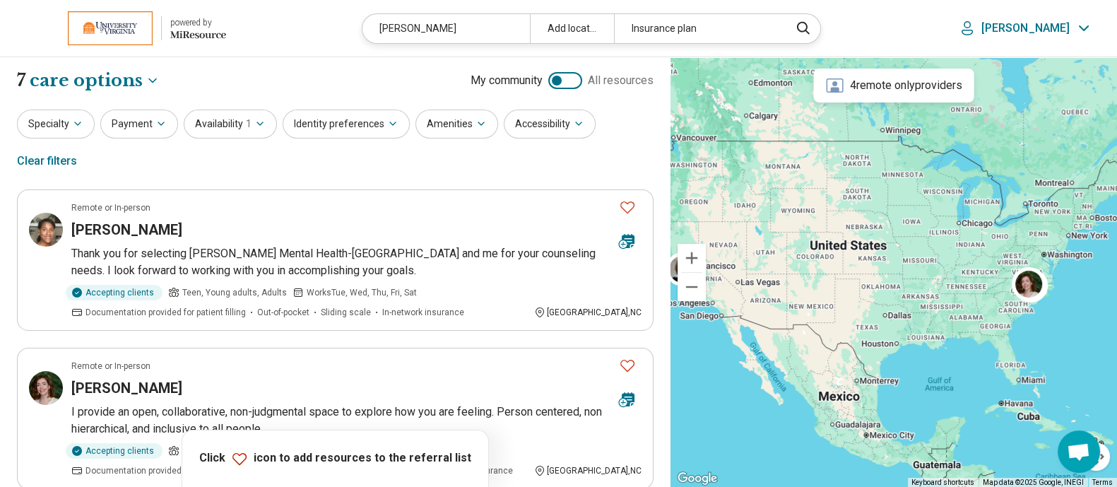
scroll to position [8, 0]
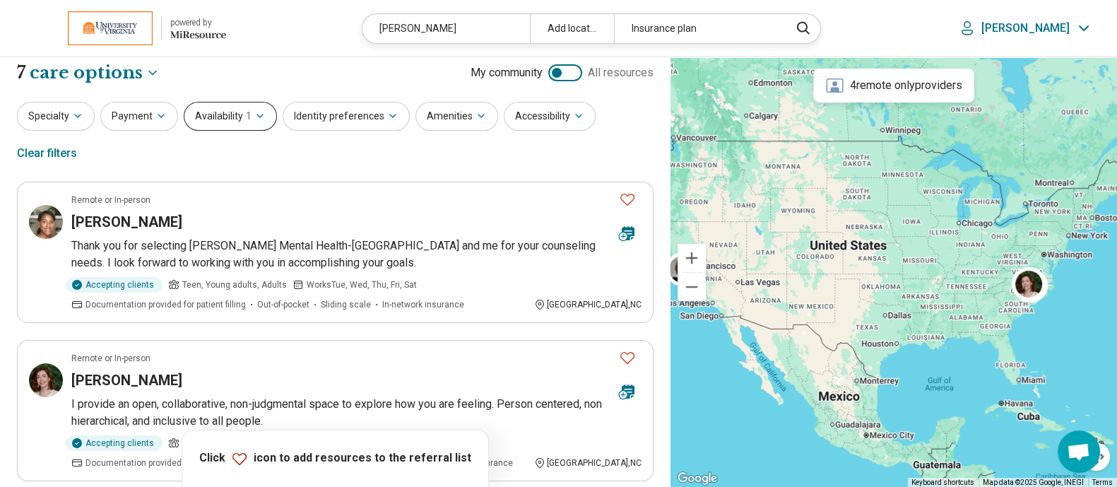
click at [252, 125] on button "Availability 1" at bounding box center [230, 116] width 93 height 29
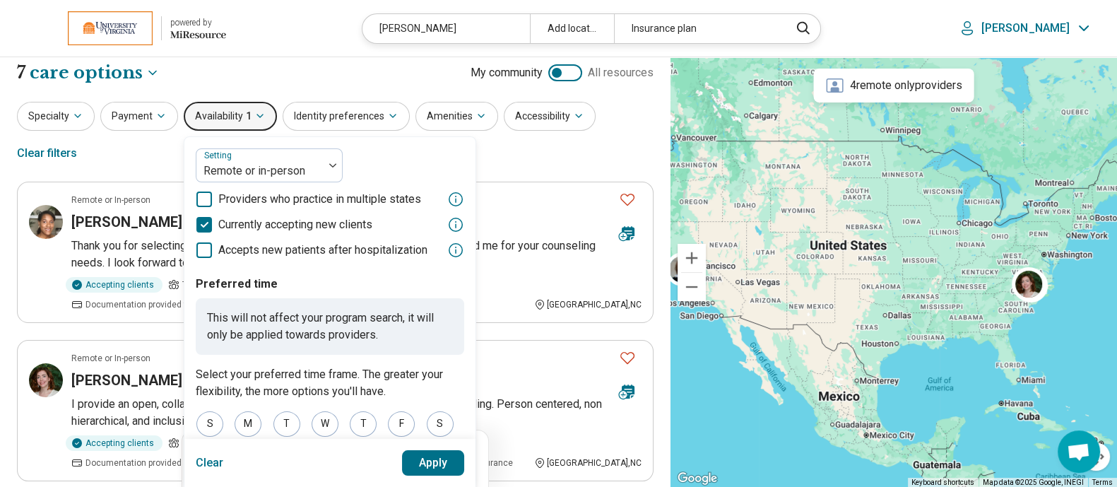
click at [208, 463] on button "Clear" at bounding box center [210, 462] width 28 height 25
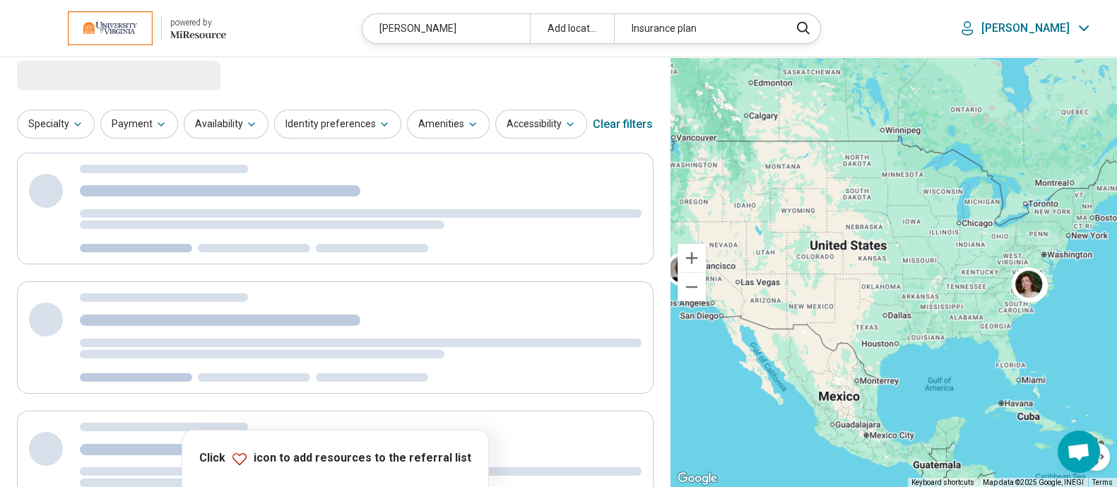
scroll to position [0, 0]
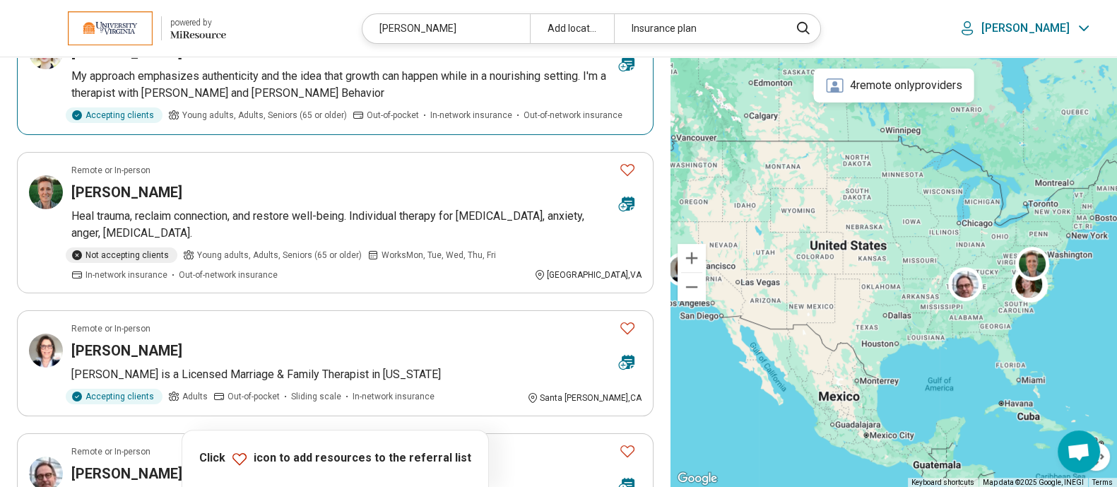
scroll to position [724, 0]
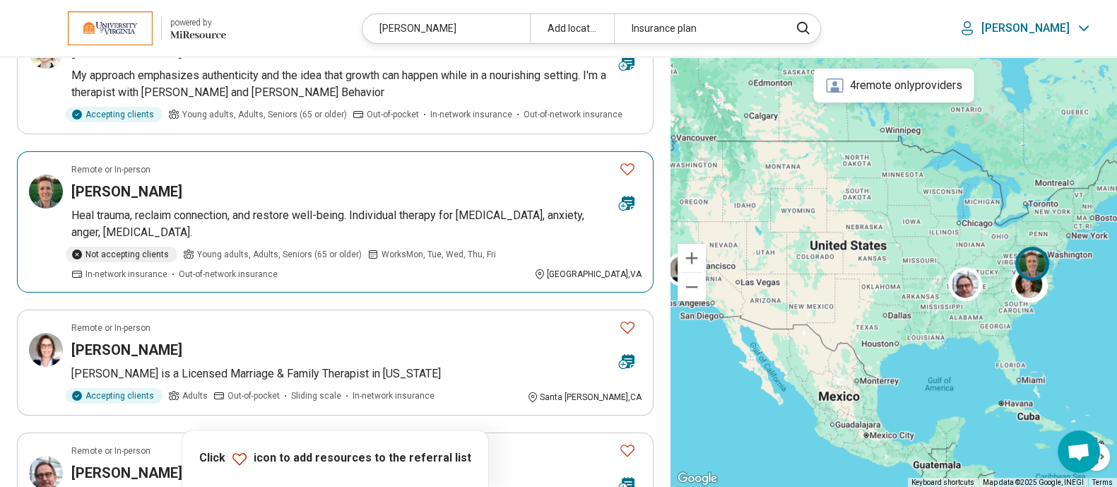
click at [131, 192] on h3 "April Bennett" at bounding box center [126, 192] width 111 height 20
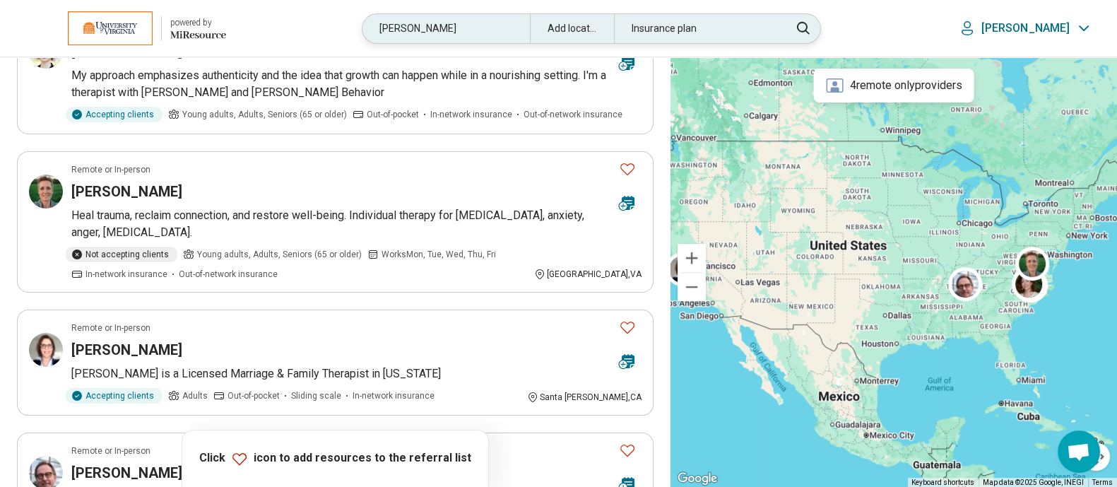
click at [478, 33] on div "bennett" at bounding box center [446, 28] width 167 height 29
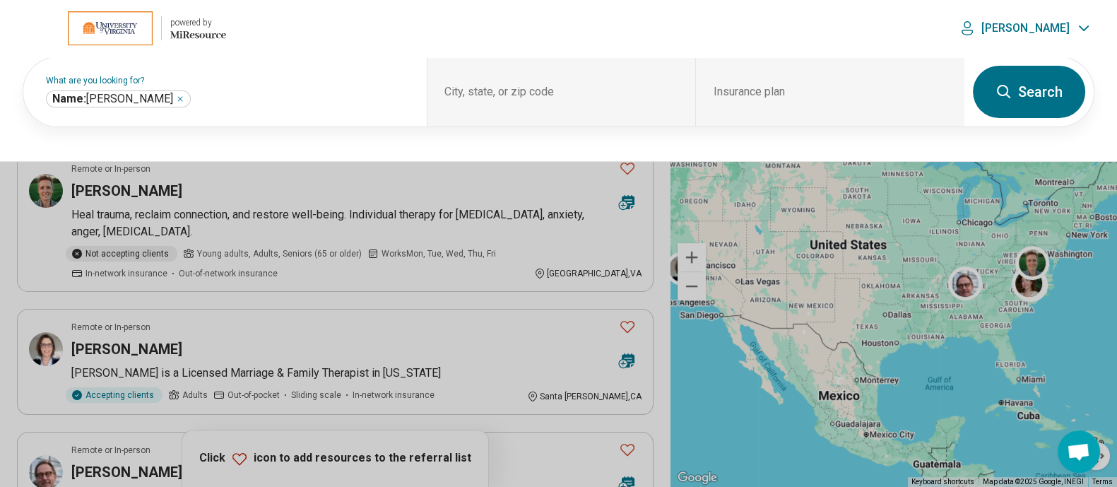
scroll to position [724, 0]
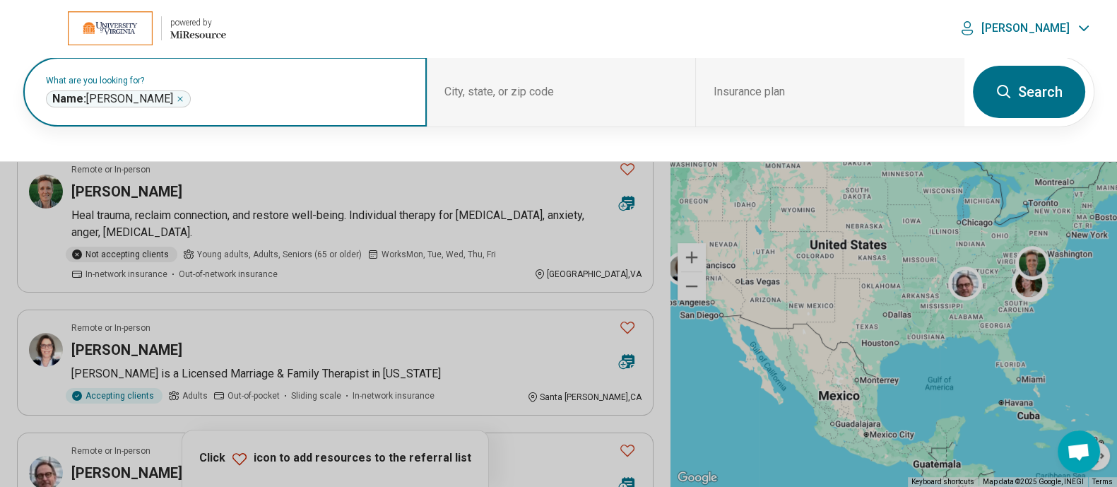
click at [176, 96] on icon "Remove" at bounding box center [180, 99] width 8 height 8
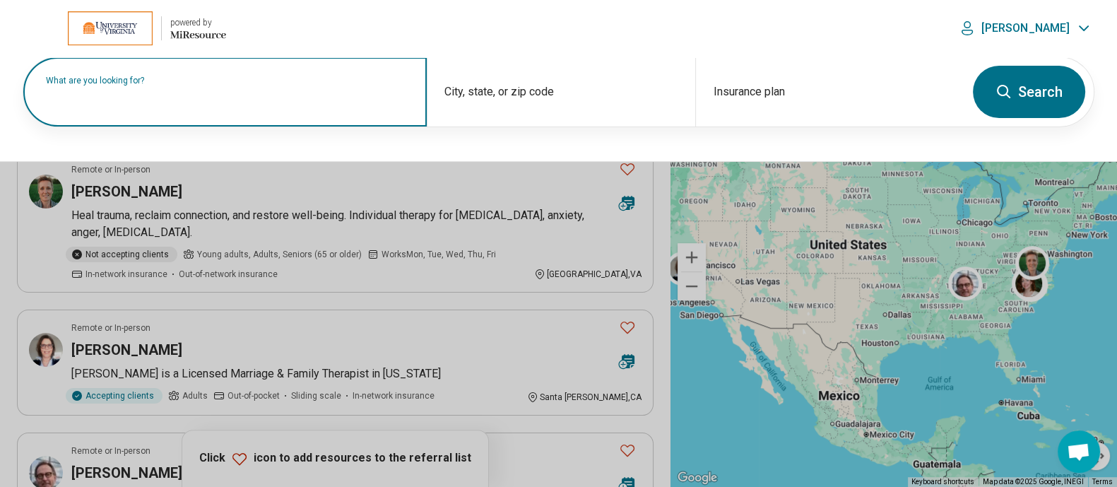
click at [189, 85] on label "What are you looking for?" at bounding box center [228, 80] width 364 height 8
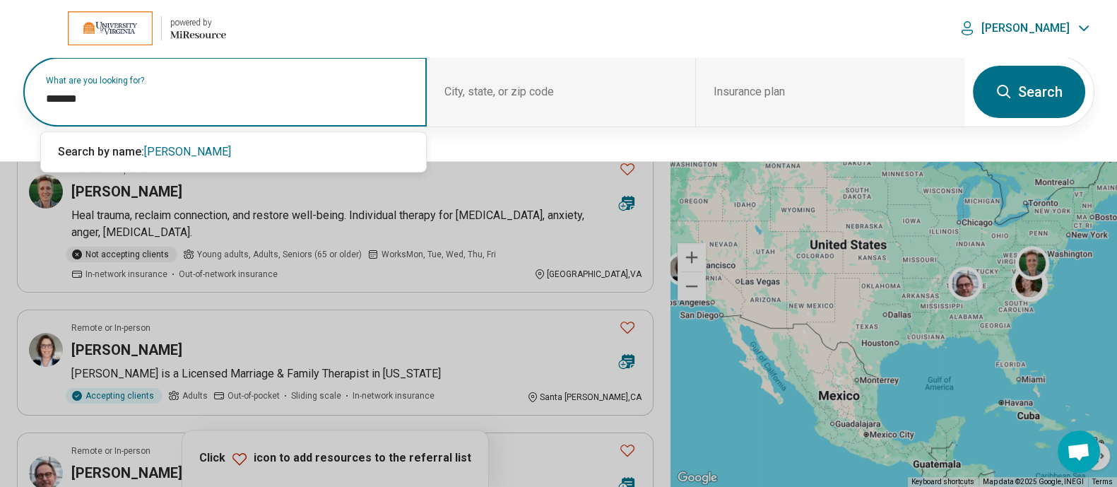
type input "*******"
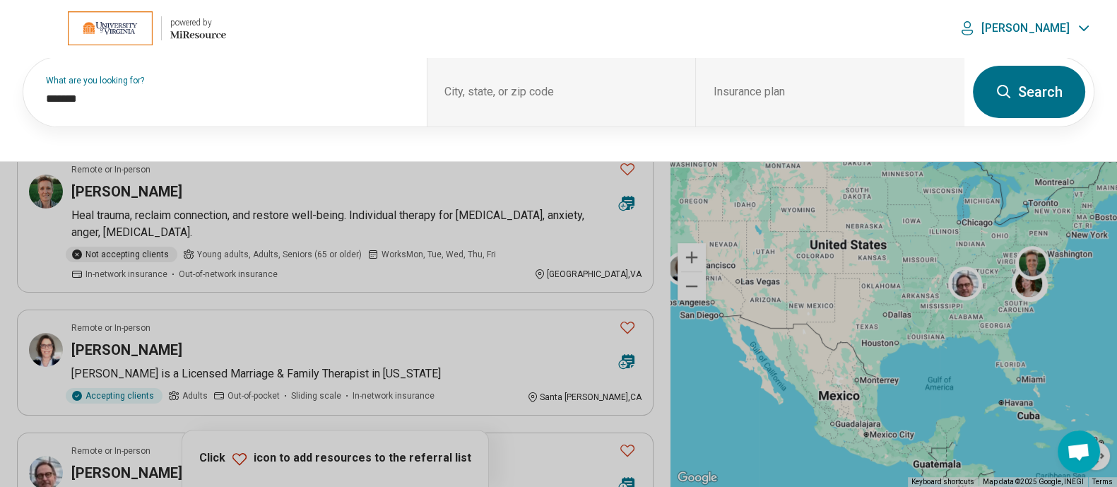
click at [1037, 86] on button "Search" at bounding box center [1029, 92] width 112 height 52
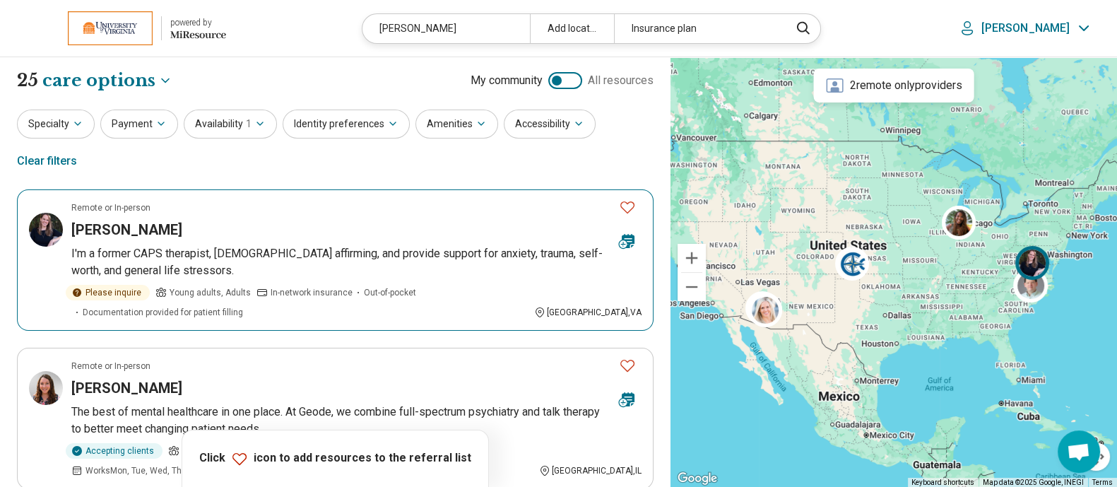
click at [136, 220] on h3 "Katie Richard" at bounding box center [126, 230] width 111 height 20
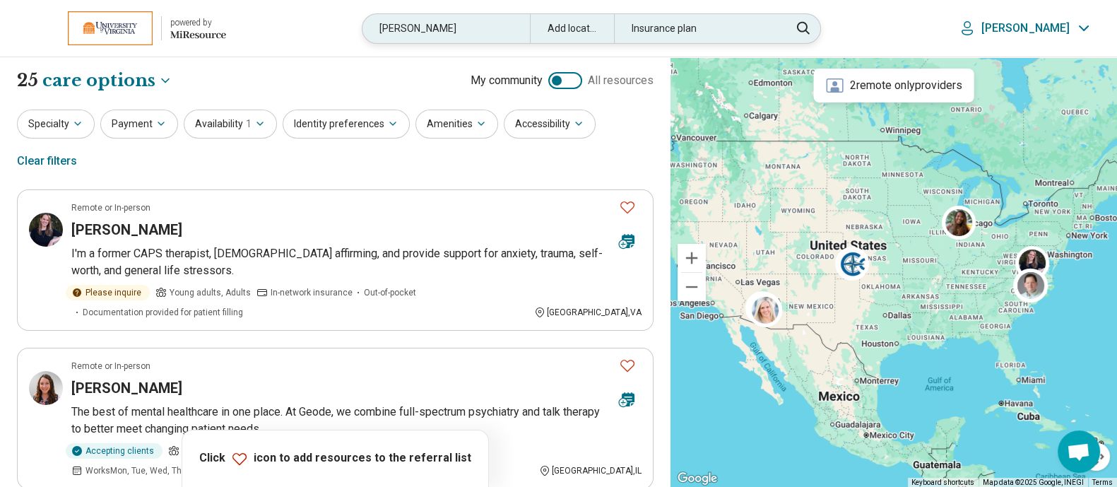
click at [457, 26] on div "richard" at bounding box center [446, 28] width 167 height 29
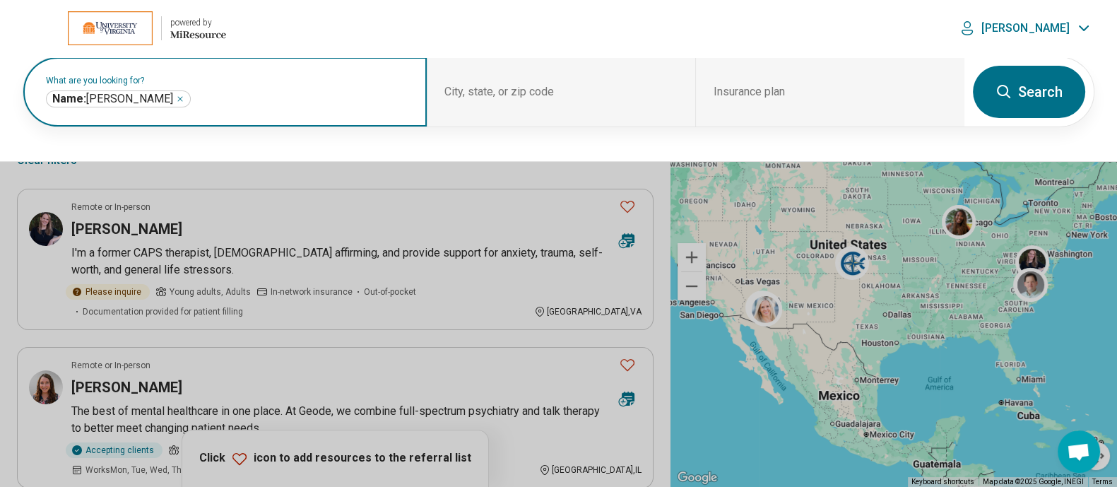
click at [178, 98] on icon "Remove" at bounding box center [180, 99] width 4 height 4
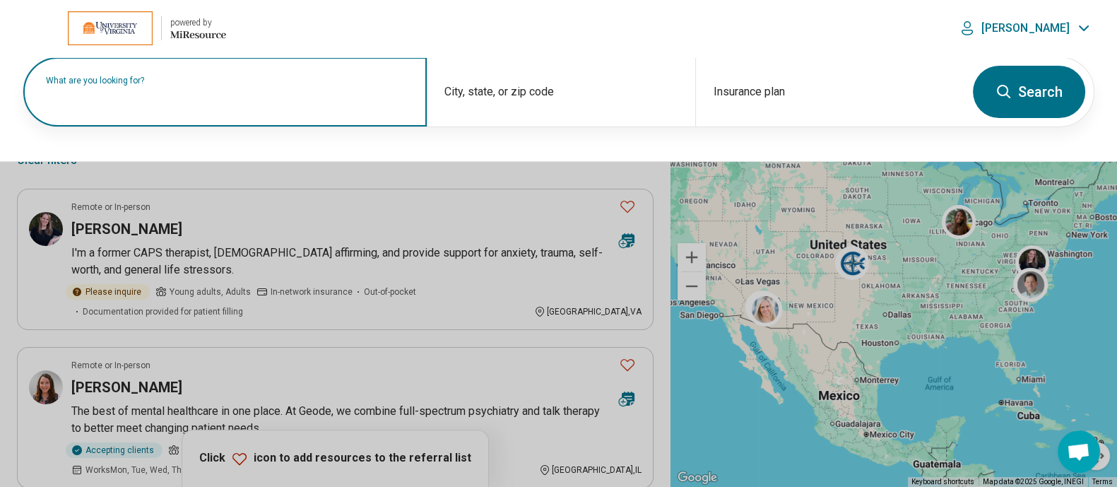
click at [204, 85] on label "What are you looking for?" at bounding box center [228, 80] width 364 height 8
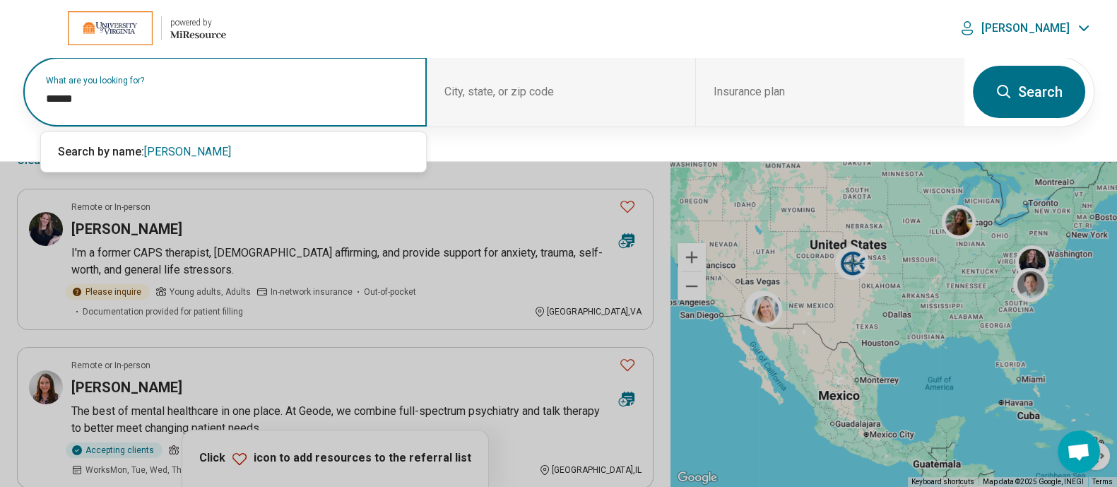
type input "******"
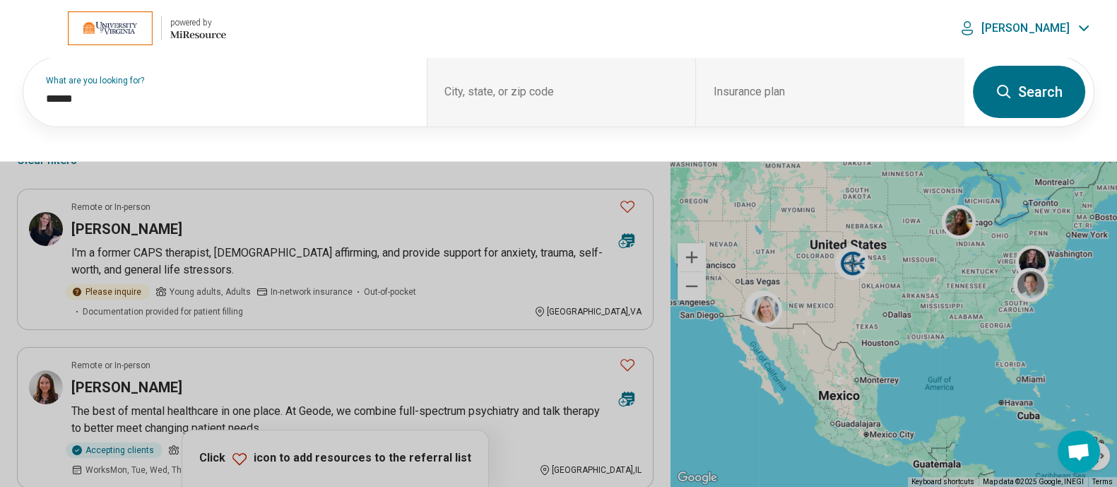
click at [1057, 82] on button "Search" at bounding box center [1029, 92] width 112 height 52
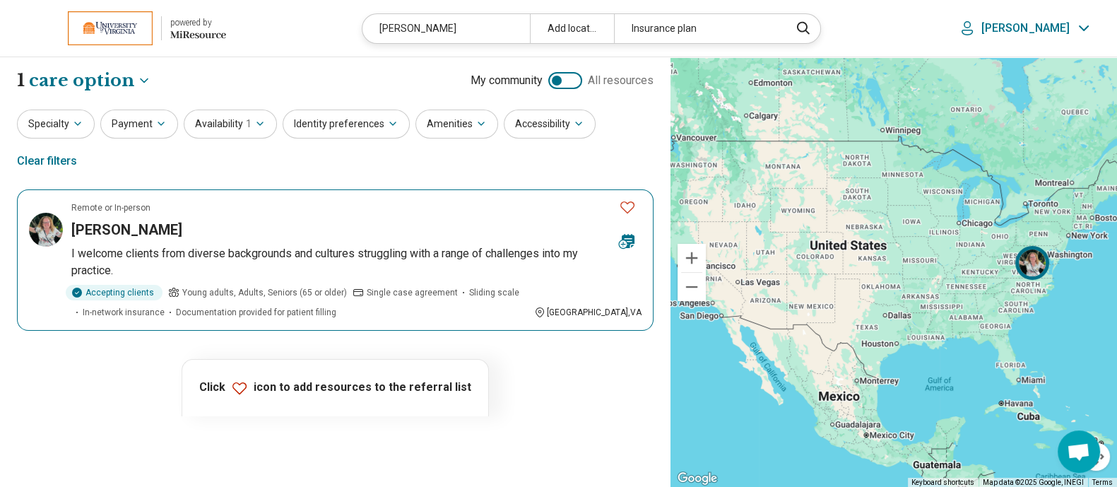
click at [143, 220] on h3 "Beverly Faught" at bounding box center [126, 230] width 111 height 20
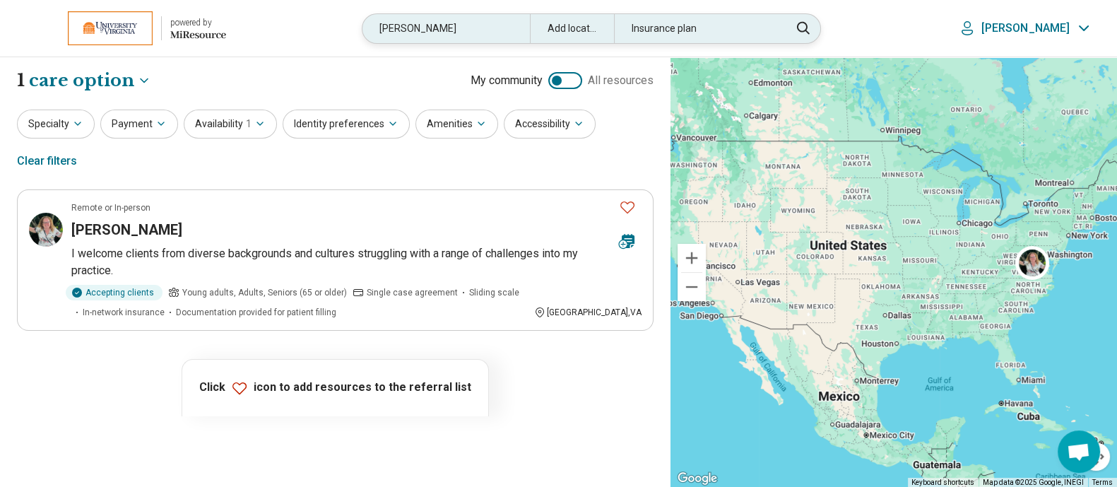
click at [471, 29] on div "faught" at bounding box center [446, 28] width 167 height 29
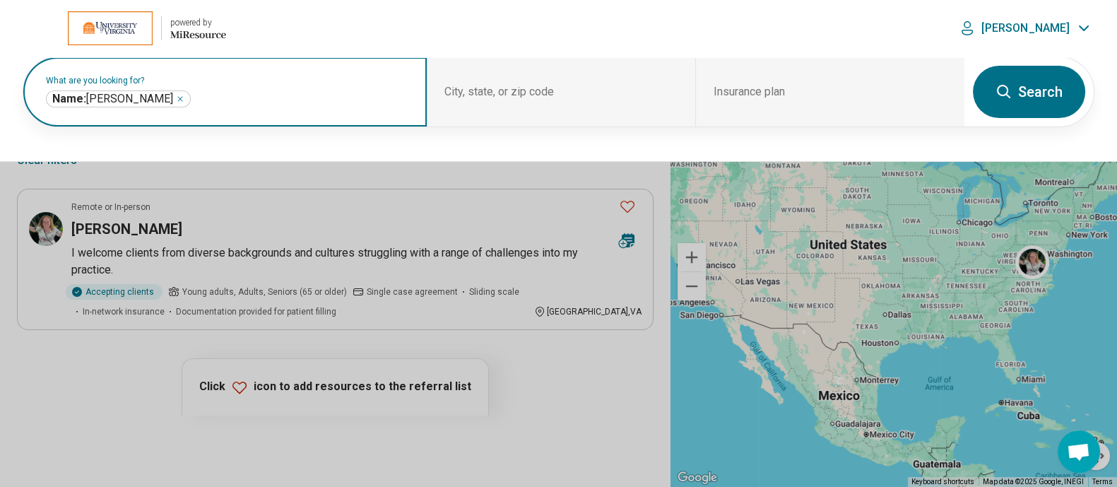
click at [176, 95] on icon "Remove" at bounding box center [180, 99] width 8 height 8
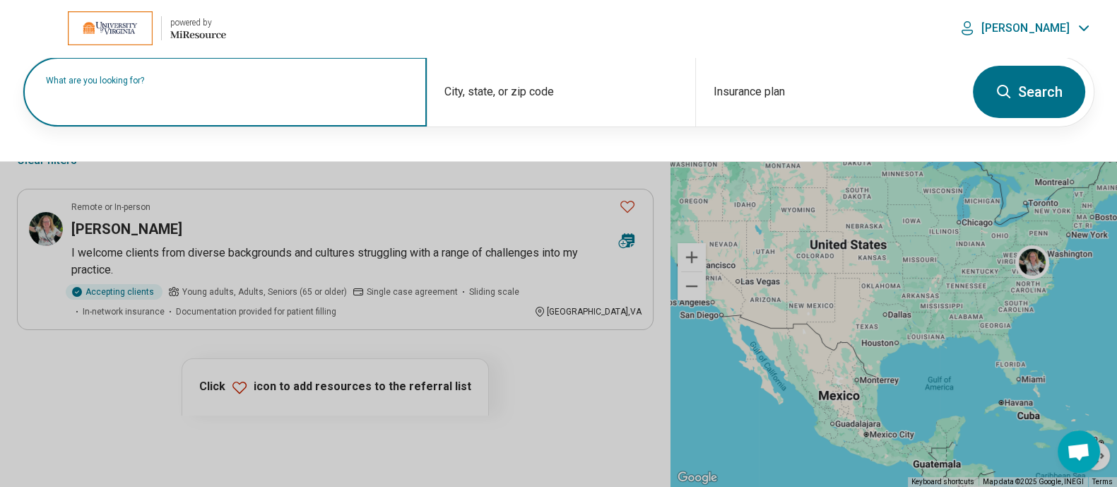
click at [181, 85] on label "What are you looking for?" at bounding box center [228, 80] width 364 height 8
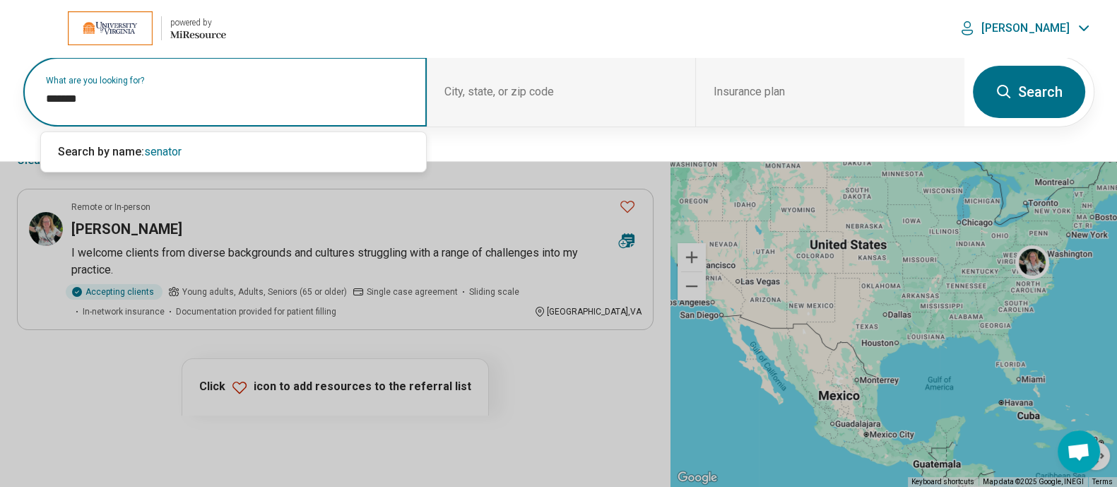
type input "*******"
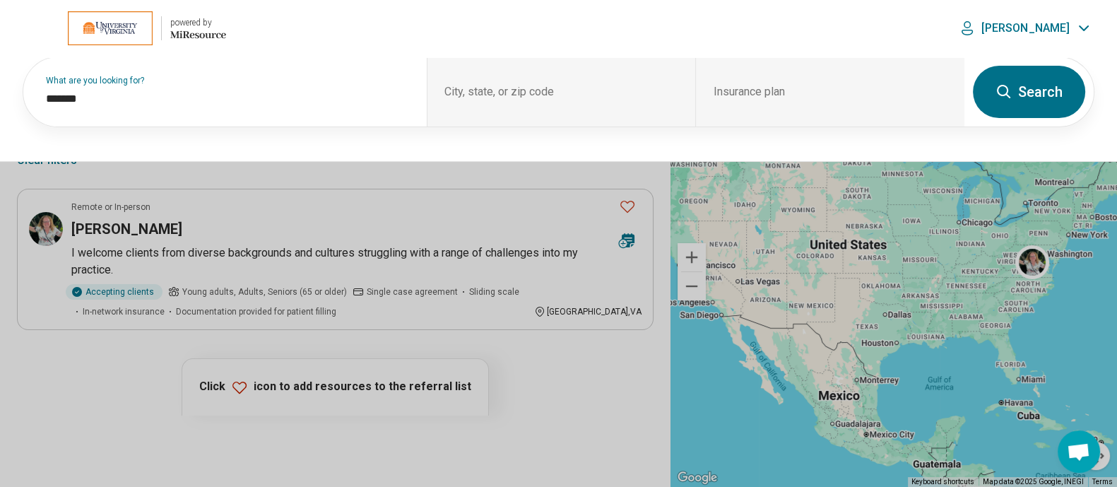
click at [1042, 94] on button "Search" at bounding box center [1029, 92] width 112 height 52
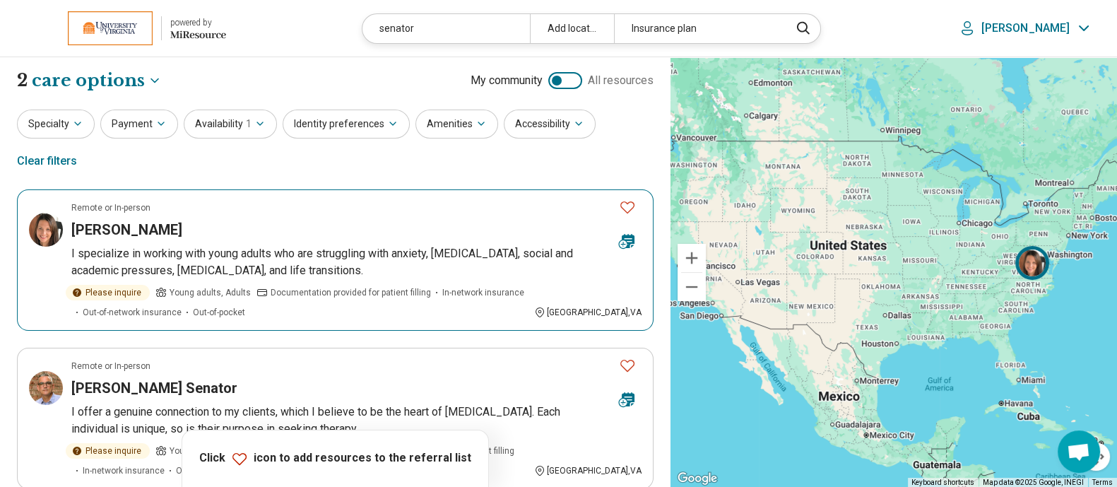
click at [141, 220] on h3 "Jennifer Senator" at bounding box center [126, 230] width 111 height 20
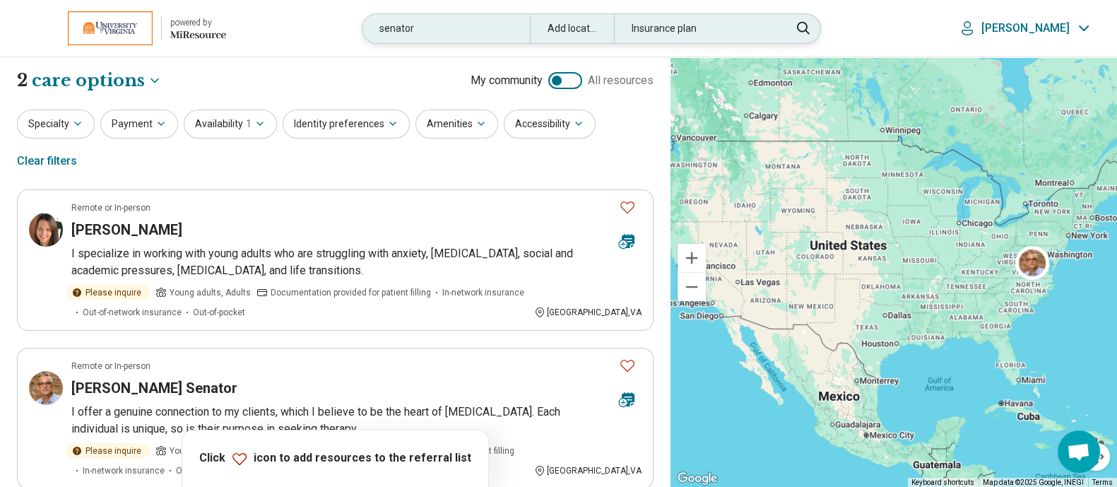
click at [465, 25] on div "senator" at bounding box center [446, 28] width 167 height 29
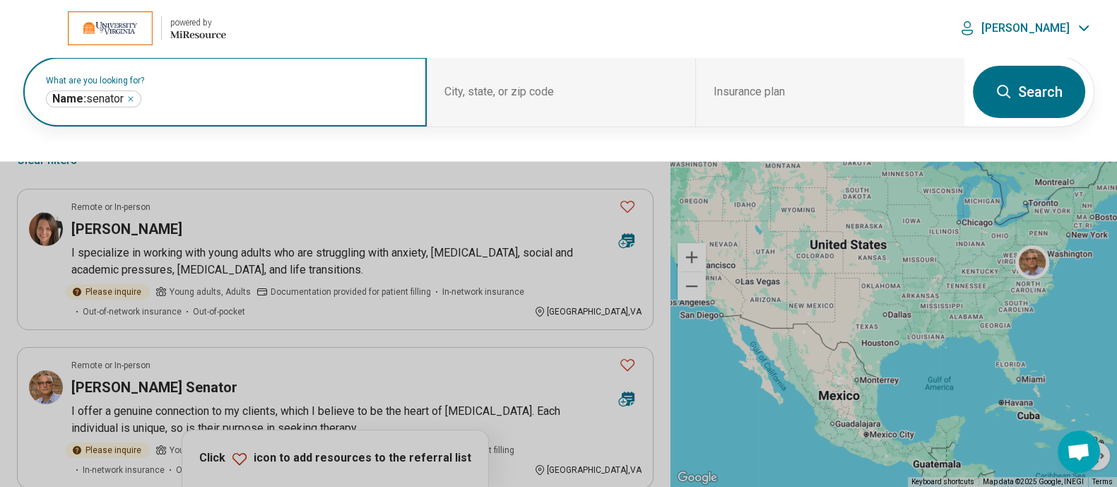
click at [133, 97] on icon "Remove" at bounding box center [131, 99] width 8 height 8
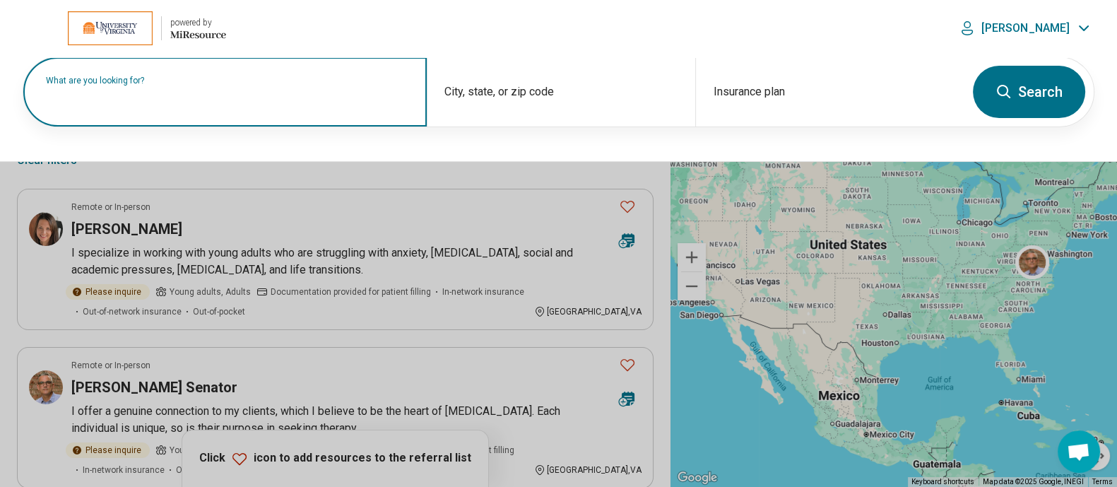
click at [133, 85] on label "What are you looking for?" at bounding box center [228, 80] width 364 height 8
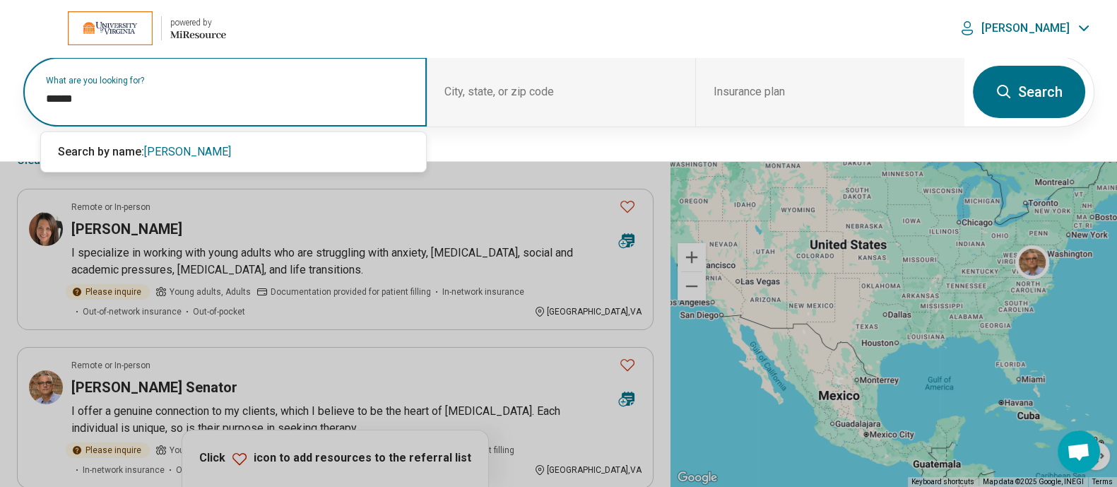
type input "******"
click at [1044, 80] on button "Search" at bounding box center [1029, 92] width 112 height 52
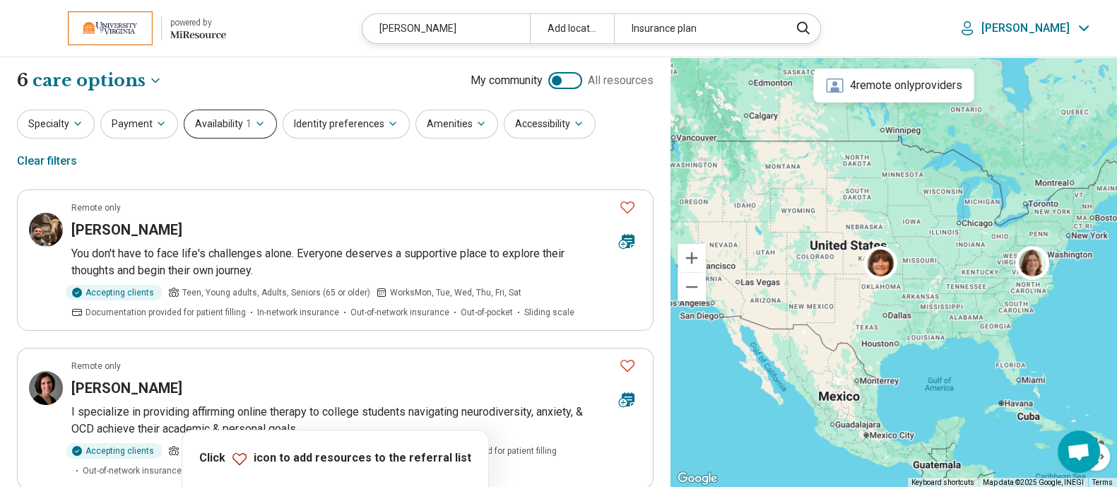
click at [254, 134] on button "Availability 1" at bounding box center [230, 124] width 93 height 29
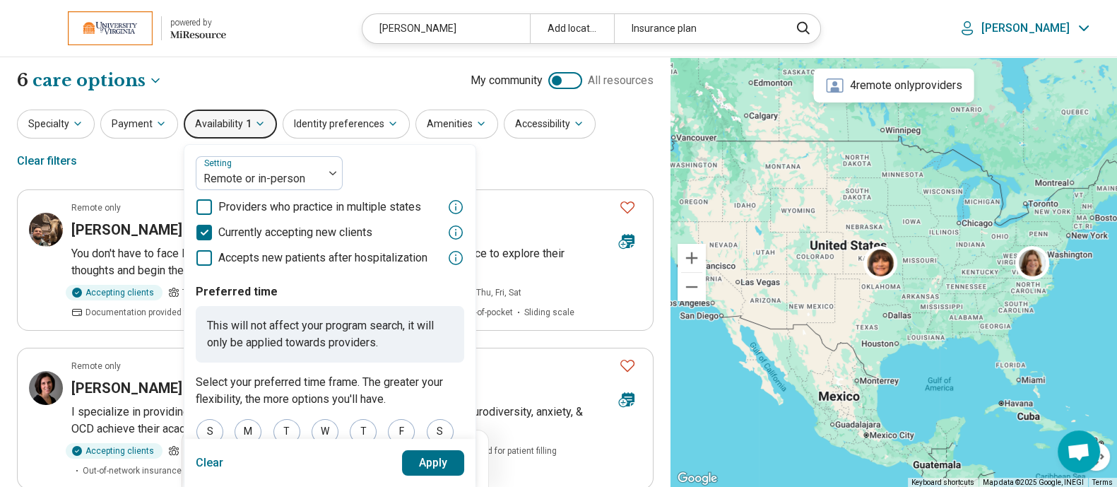
click at [200, 460] on button "Clear" at bounding box center [210, 462] width 28 height 25
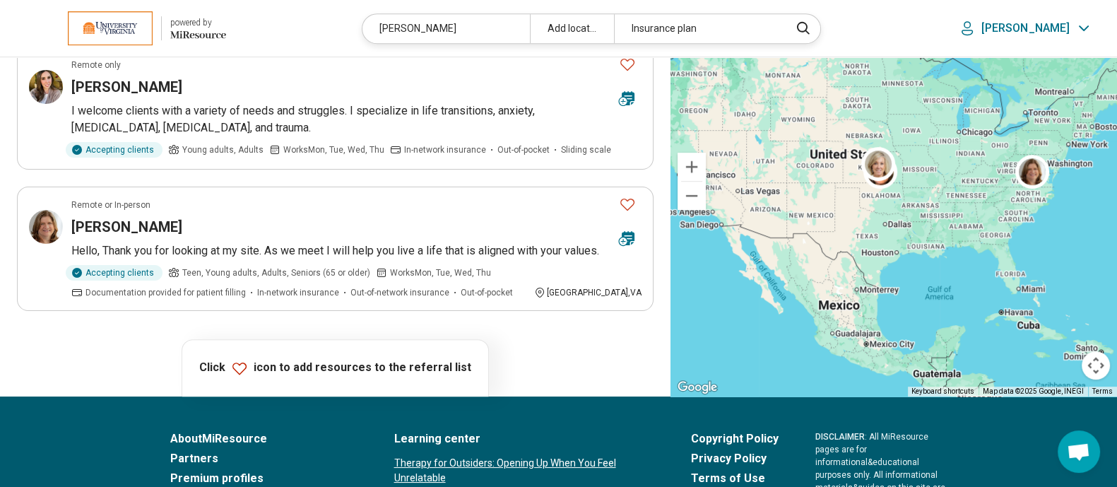
scroll to position [849, 0]
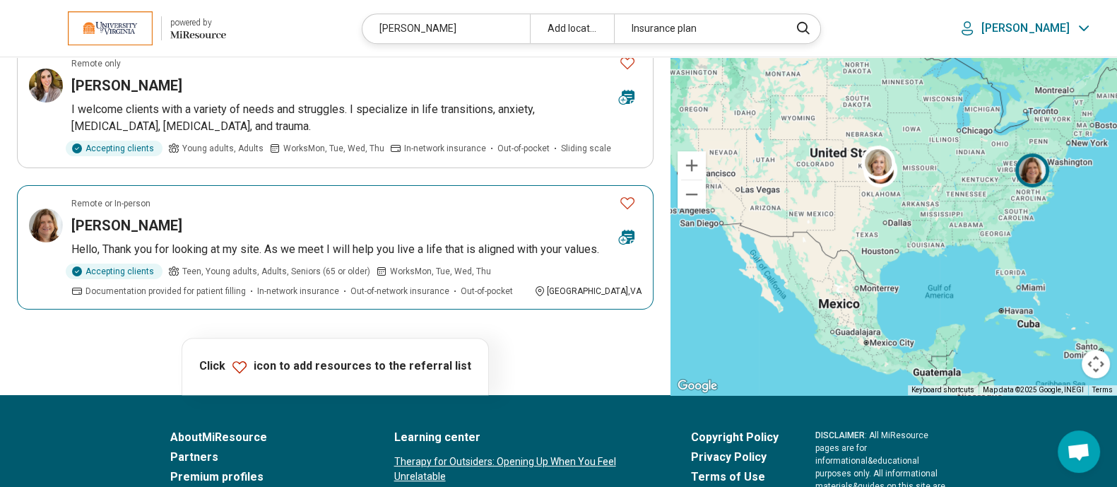
click at [146, 216] on h3 "Frances Ingram" at bounding box center [126, 226] width 111 height 20
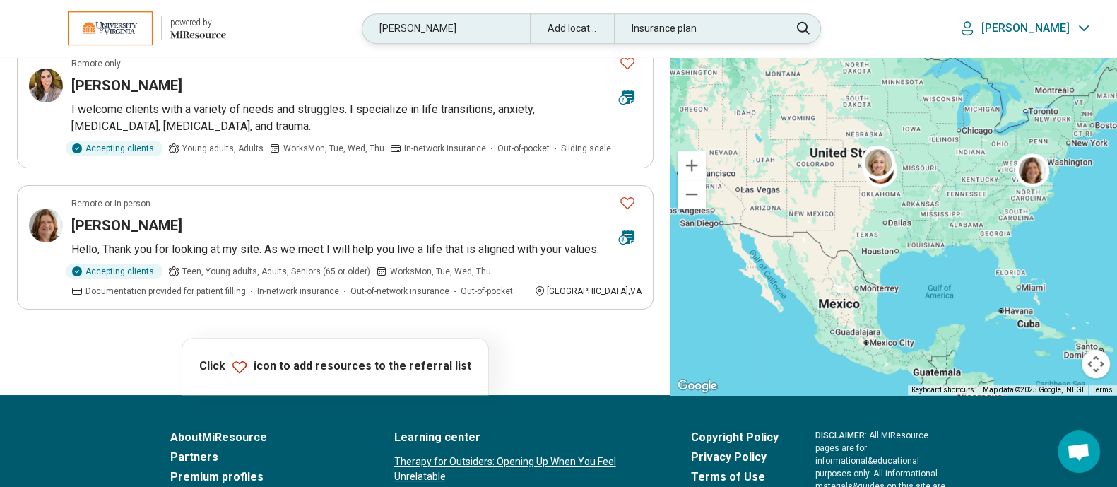
click at [502, 30] on div "ingram" at bounding box center [446, 28] width 167 height 29
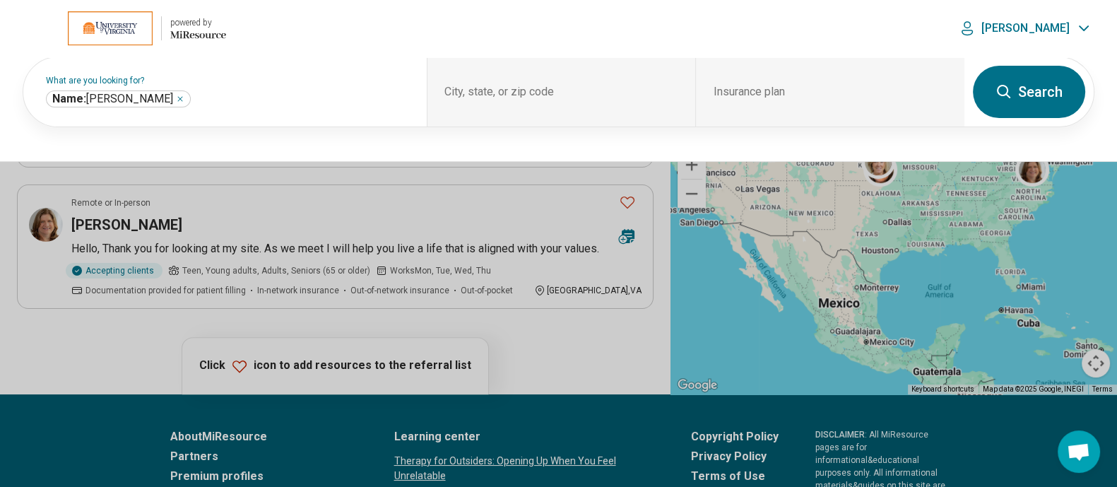
scroll to position [848, 0]
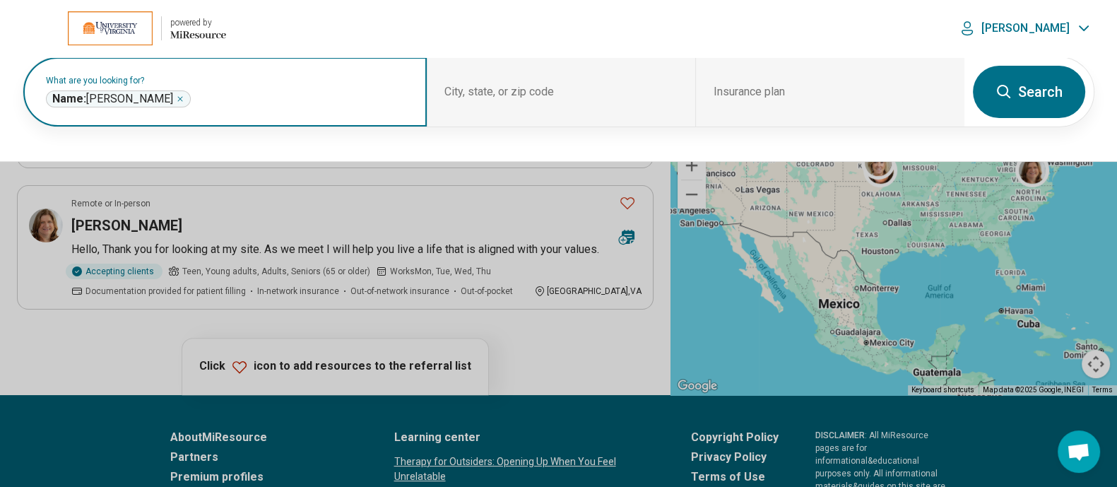
click at [176, 96] on icon "Remove" at bounding box center [180, 99] width 8 height 8
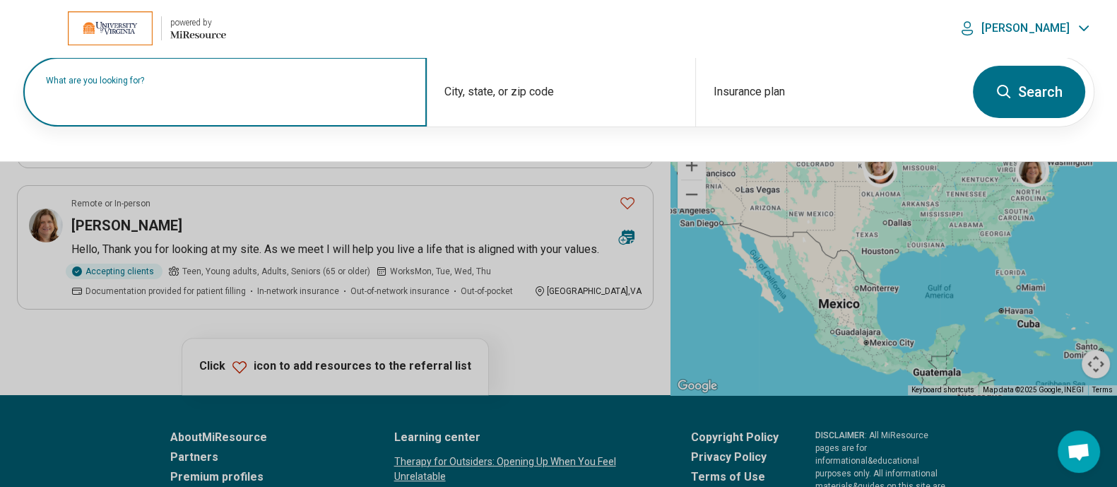
click at [151, 85] on label "What are you looking for?" at bounding box center [228, 80] width 364 height 8
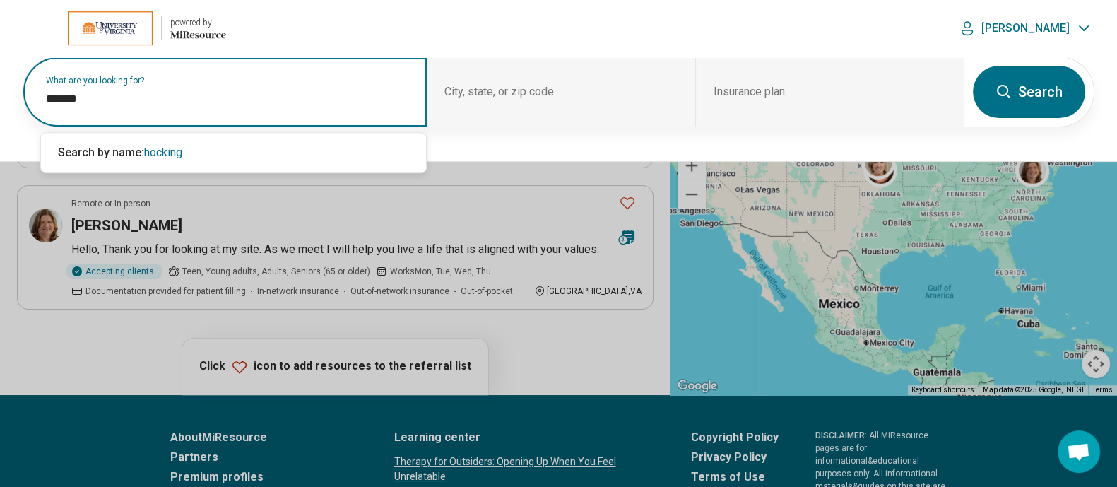
type input "*******"
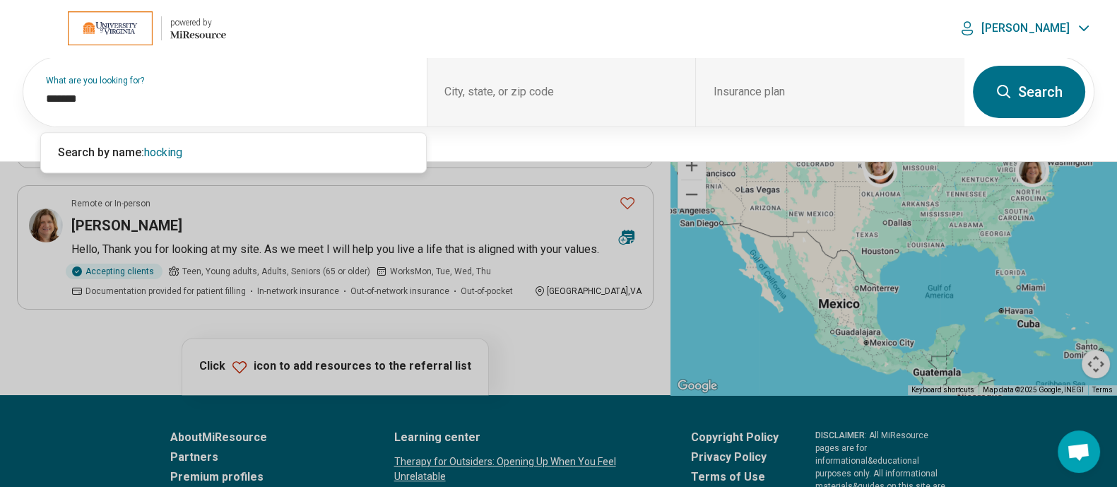
click at [1021, 88] on button "Search" at bounding box center [1029, 92] width 112 height 52
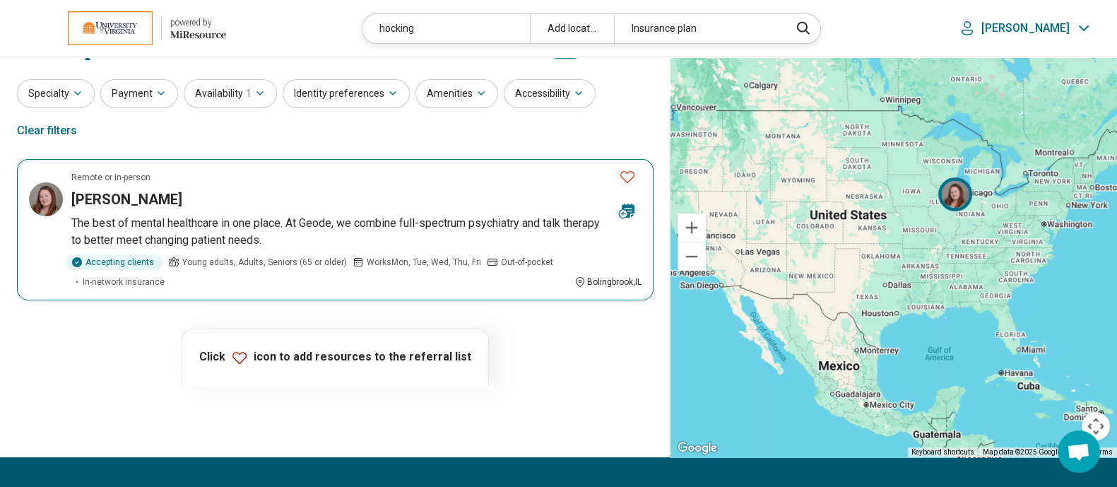
scroll to position [0, 0]
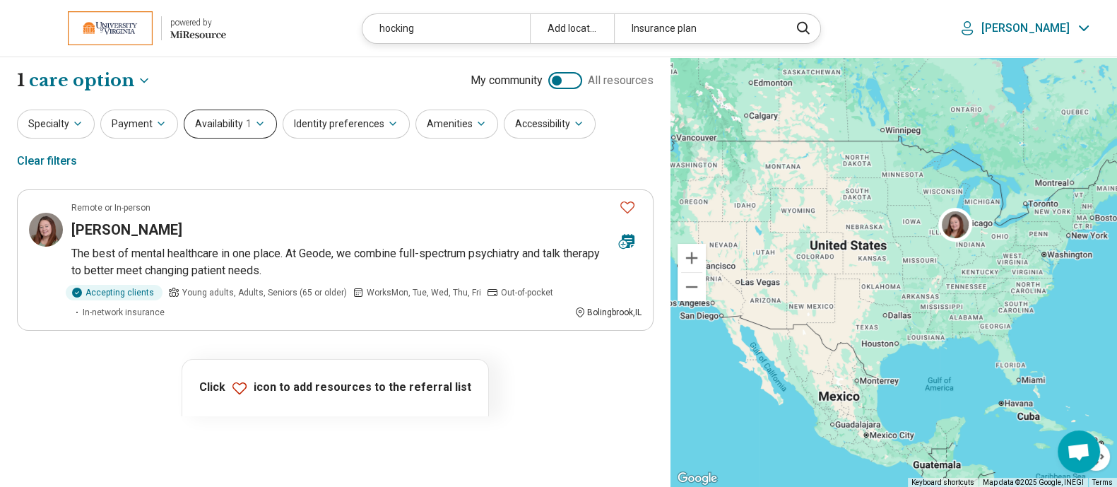
click at [236, 129] on button "Availability 1" at bounding box center [230, 124] width 93 height 29
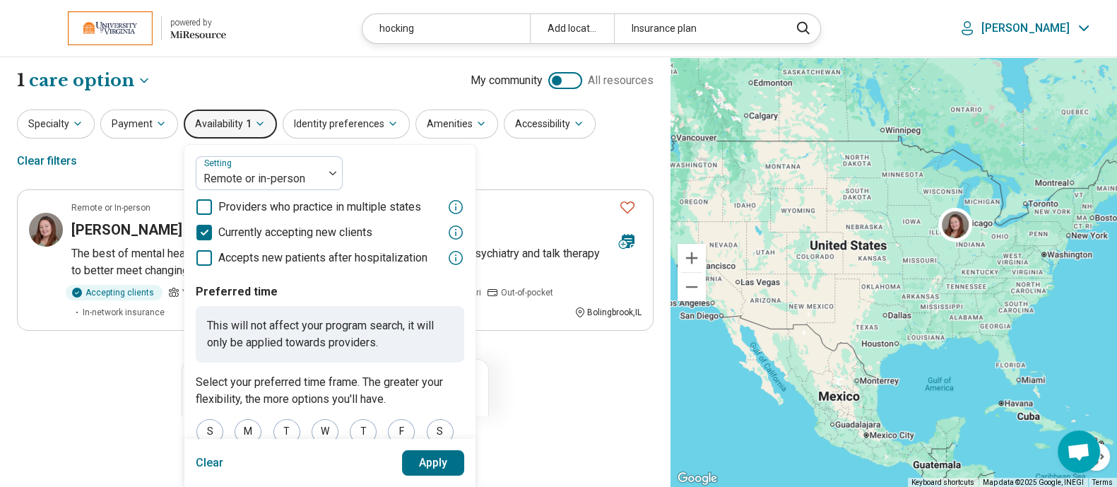
click at [207, 459] on button "Clear" at bounding box center [210, 462] width 28 height 25
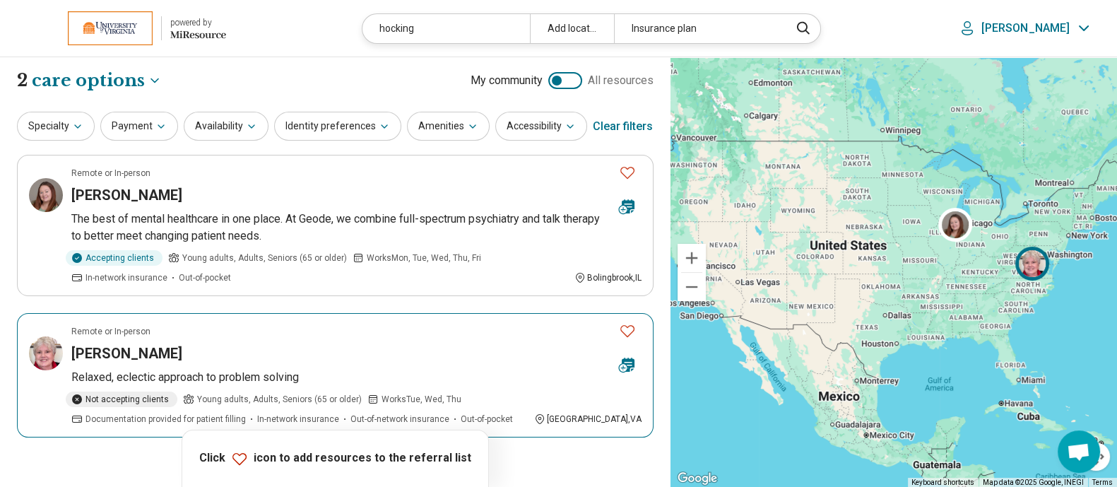
click at [105, 347] on h3 "Marilyn Hocking" at bounding box center [126, 353] width 111 height 20
click at [121, 351] on h3 "Marilyn Hocking" at bounding box center [126, 353] width 111 height 20
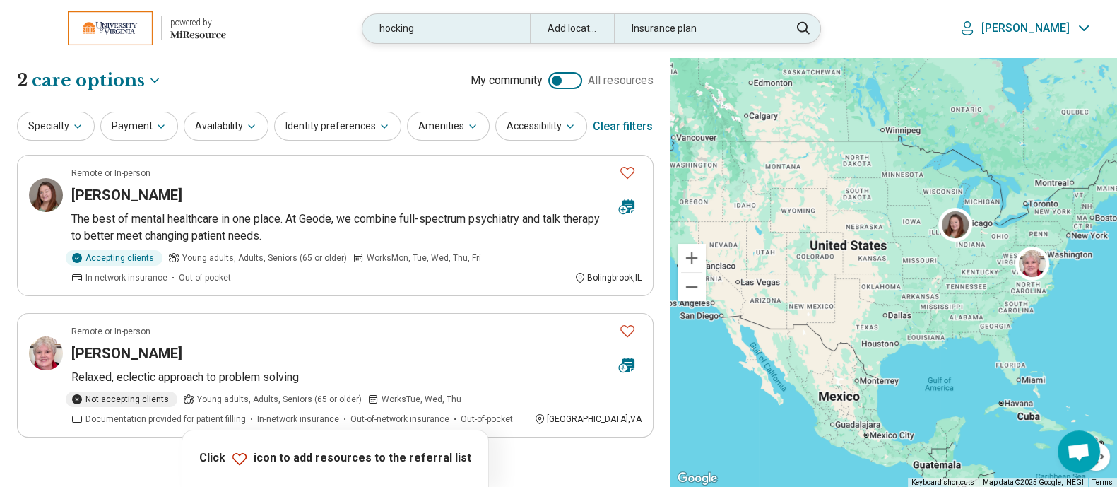
click at [517, 14] on div "hocking" at bounding box center [446, 28] width 167 height 29
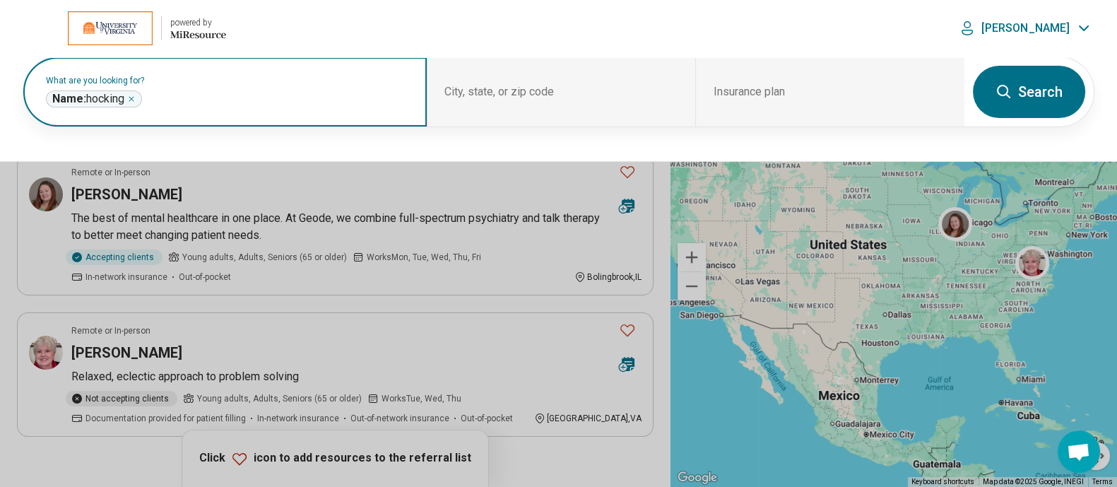
click at [141, 93] on div "Name: hocking *******" at bounding box center [94, 98] width 96 height 17
click at [139, 94] on div "Name: hocking *******" at bounding box center [94, 98] width 96 height 17
click at [134, 95] on icon "Remove" at bounding box center [131, 99] width 8 height 8
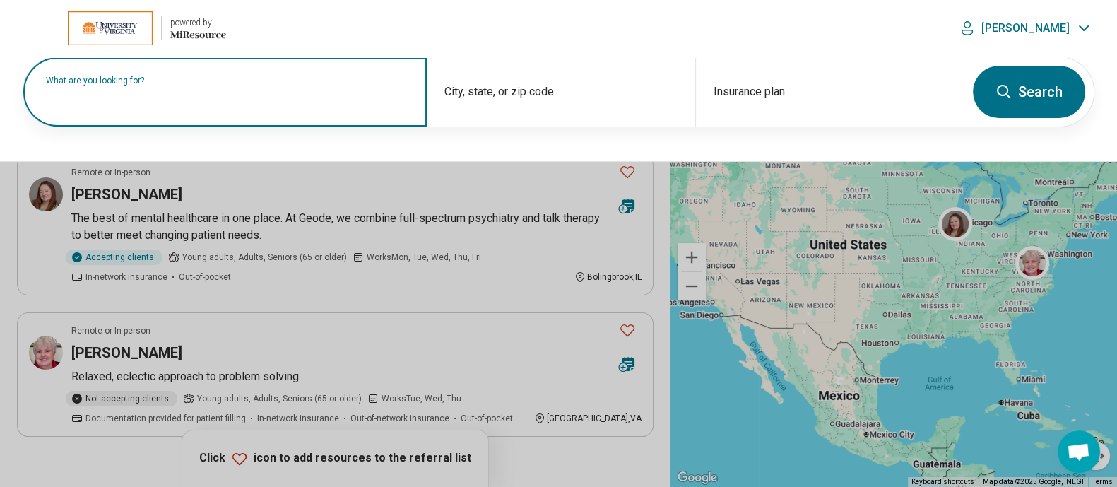
click at [199, 85] on label "What are you looking for?" at bounding box center [228, 80] width 364 height 8
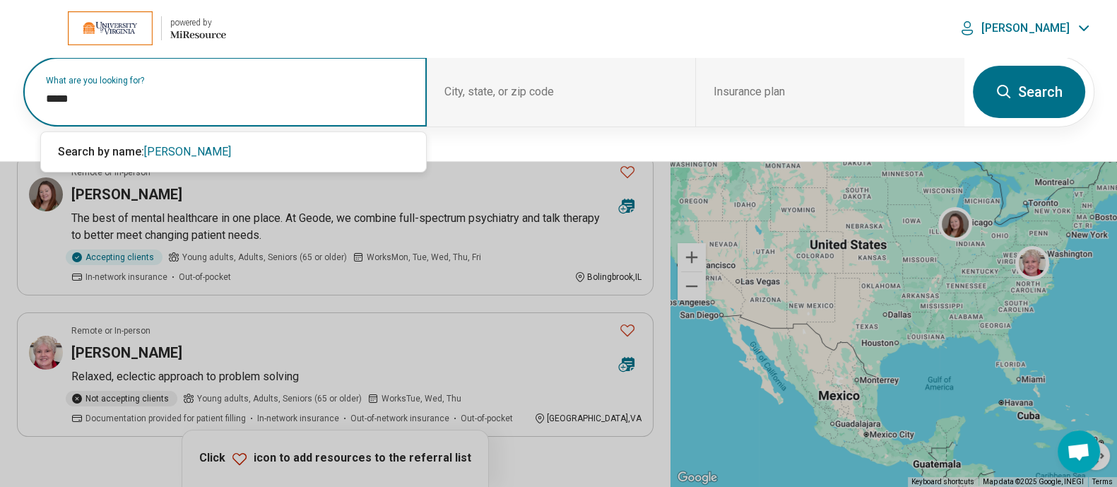
type input "*****"
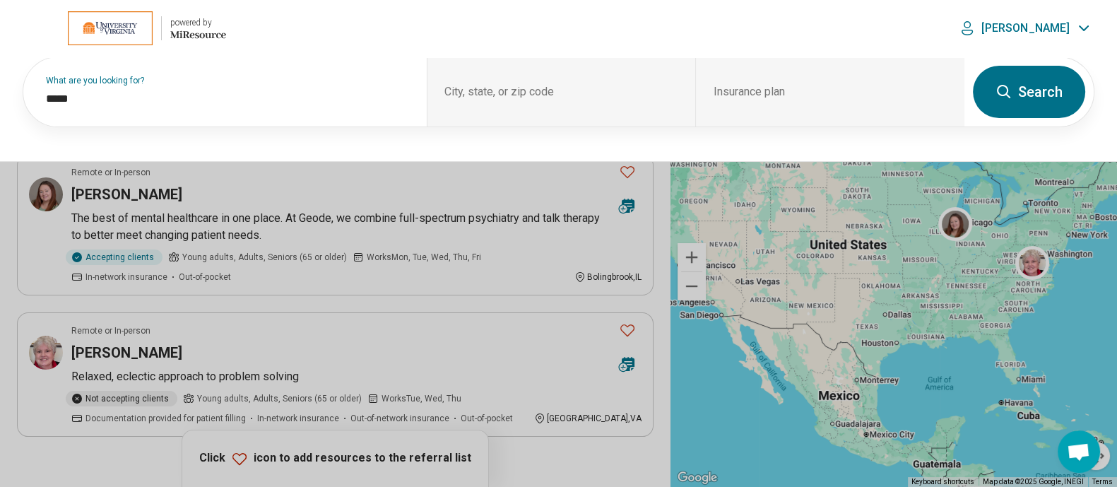
click at [1055, 89] on button "Search" at bounding box center [1029, 92] width 112 height 52
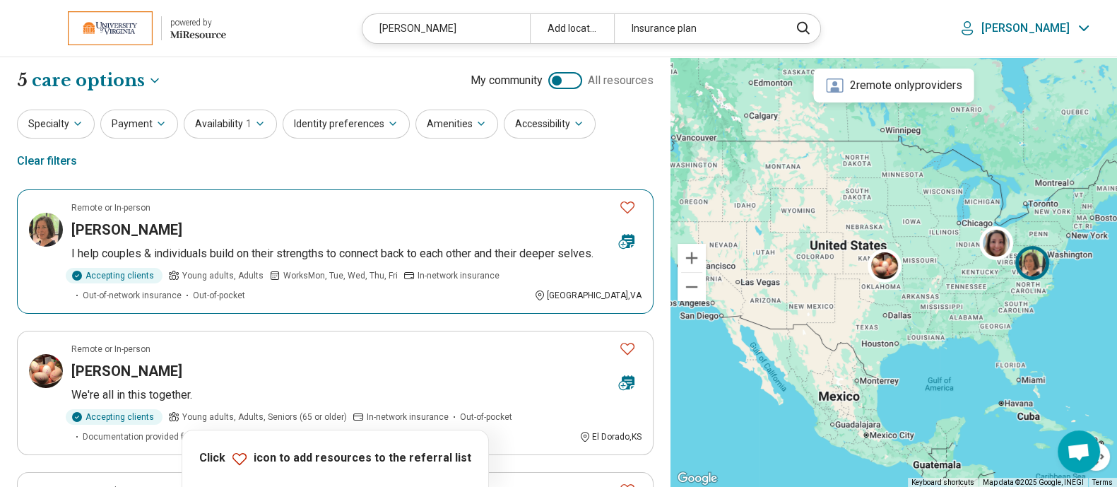
click at [93, 220] on h3 "Martha McCoy" at bounding box center [126, 230] width 111 height 20
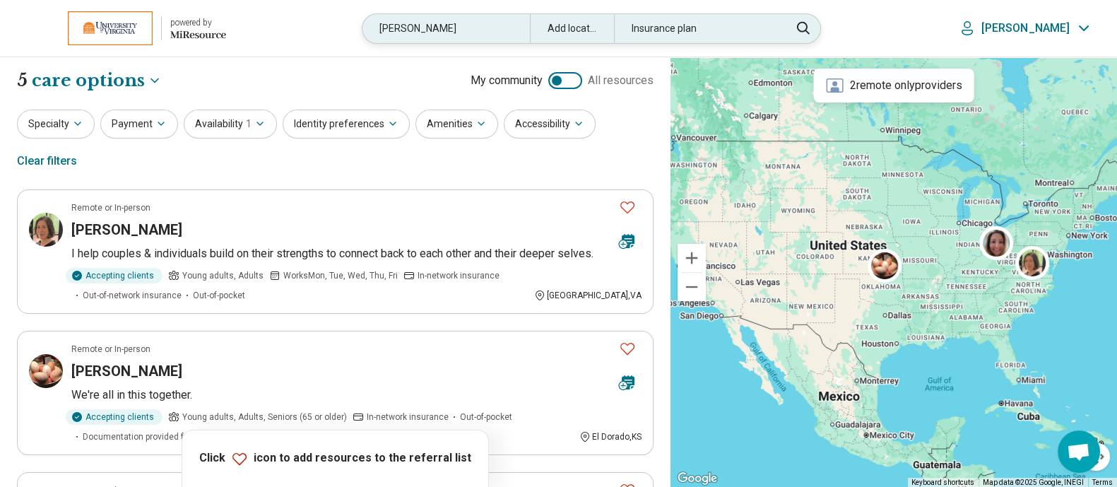
click at [476, 26] on div "mccoy" at bounding box center [446, 28] width 167 height 29
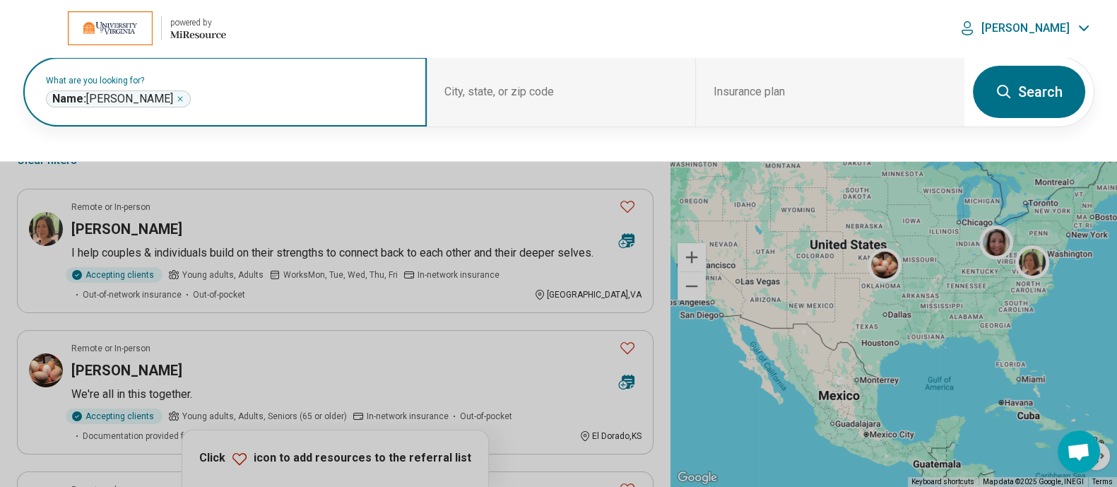
click at [176, 96] on icon "Remove" at bounding box center [180, 99] width 8 height 8
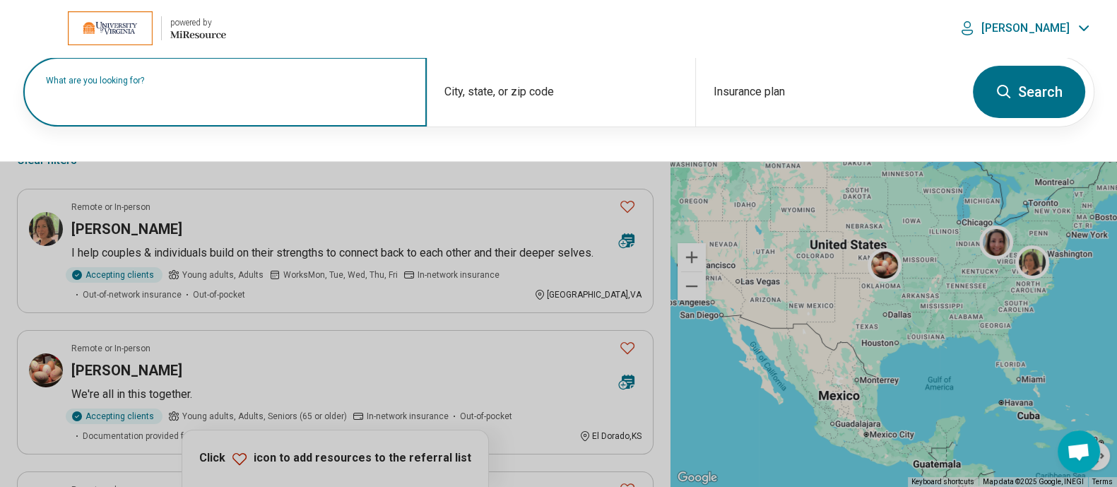
click at [152, 85] on label "What are you looking for?" at bounding box center [228, 80] width 364 height 8
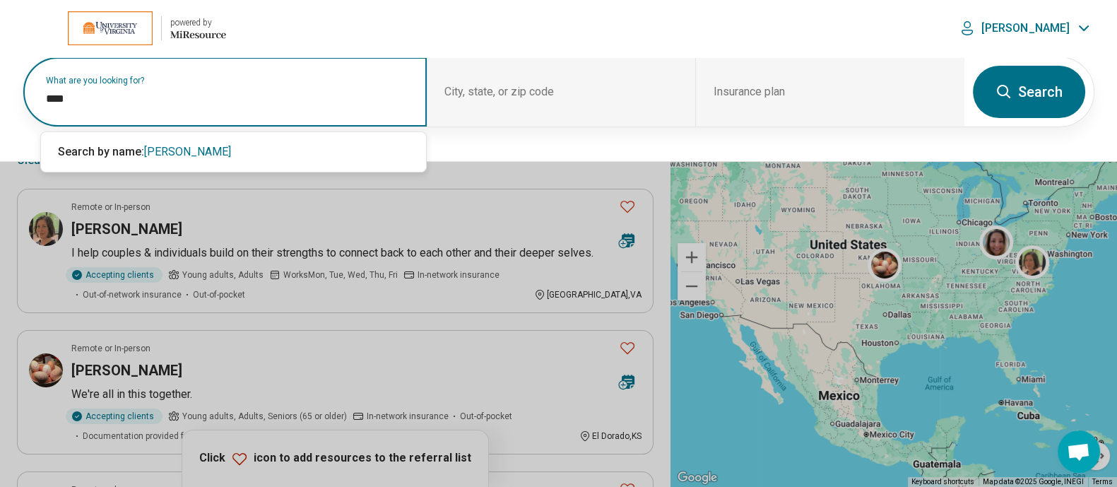
type input "****"
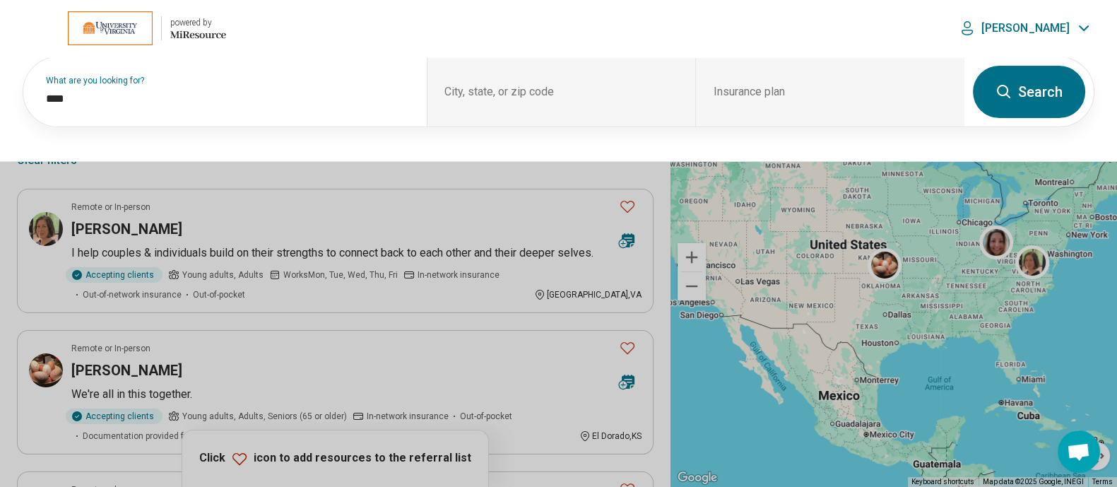
click at [1013, 89] on button "Search" at bounding box center [1029, 92] width 112 height 52
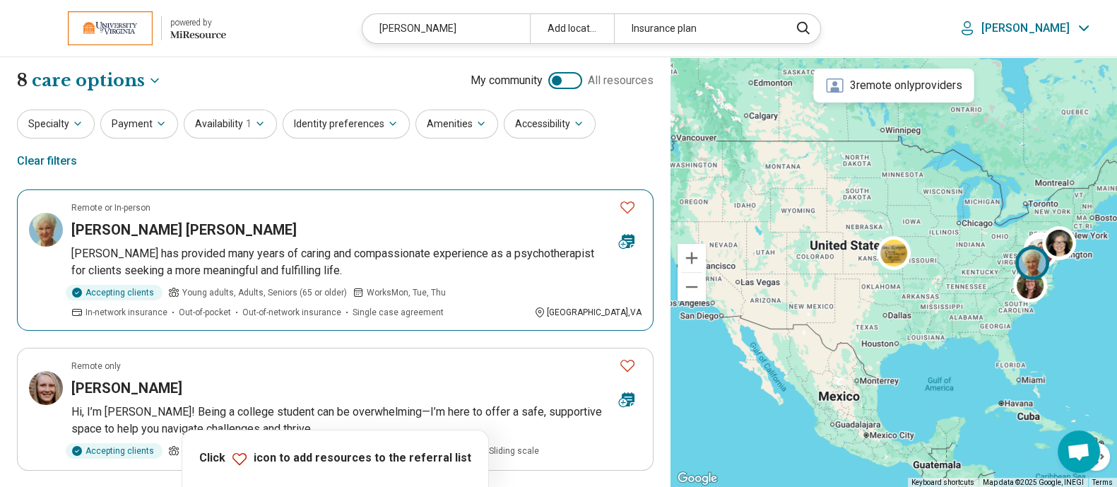
click at [177, 220] on h3 "Carol Carruthers Sims" at bounding box center [183, 230] width 225 height 20
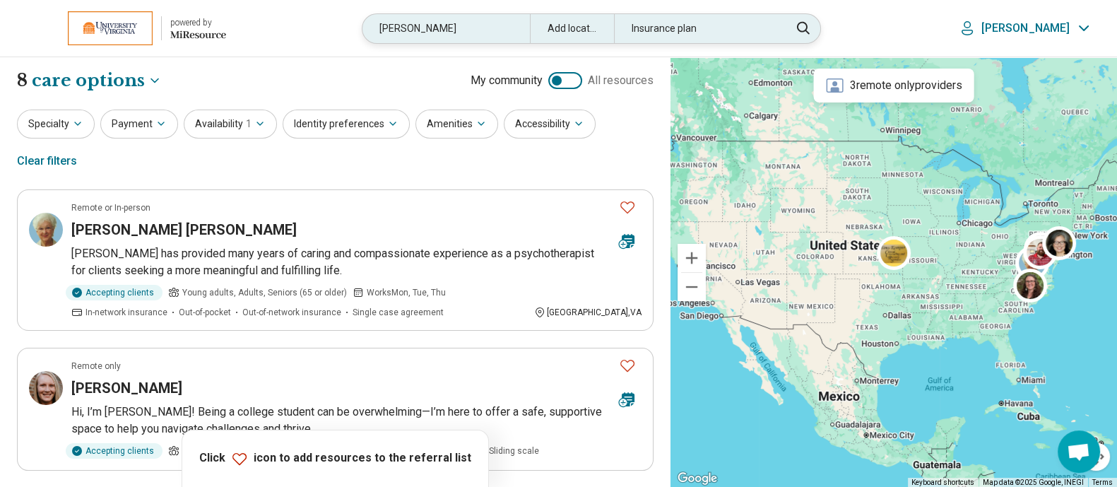
click at [464, 33] on div "sims" at bounding box center [446, 28] width 167 height 29
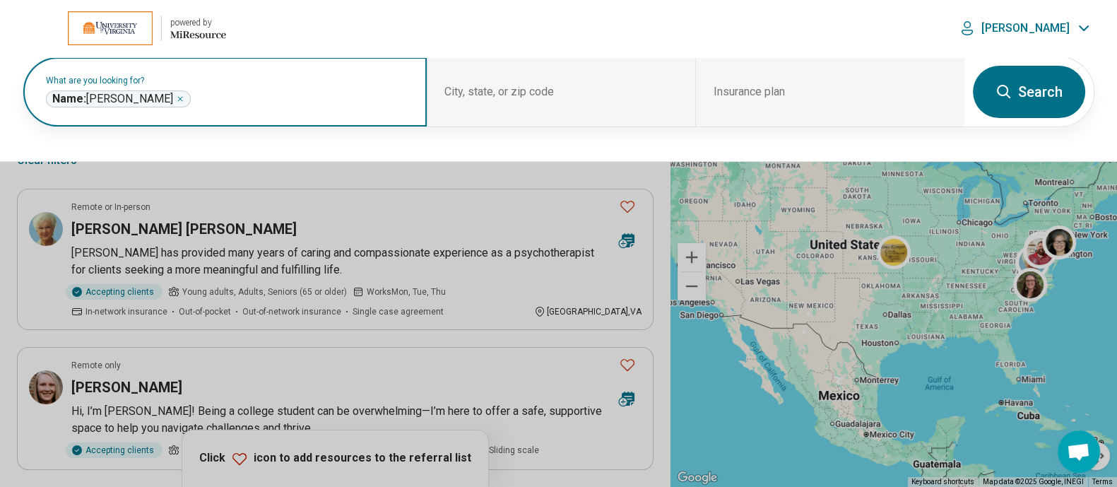
click at [176, 98] on icon "Remove" at bounding box center [180, 99] width 8 height 8
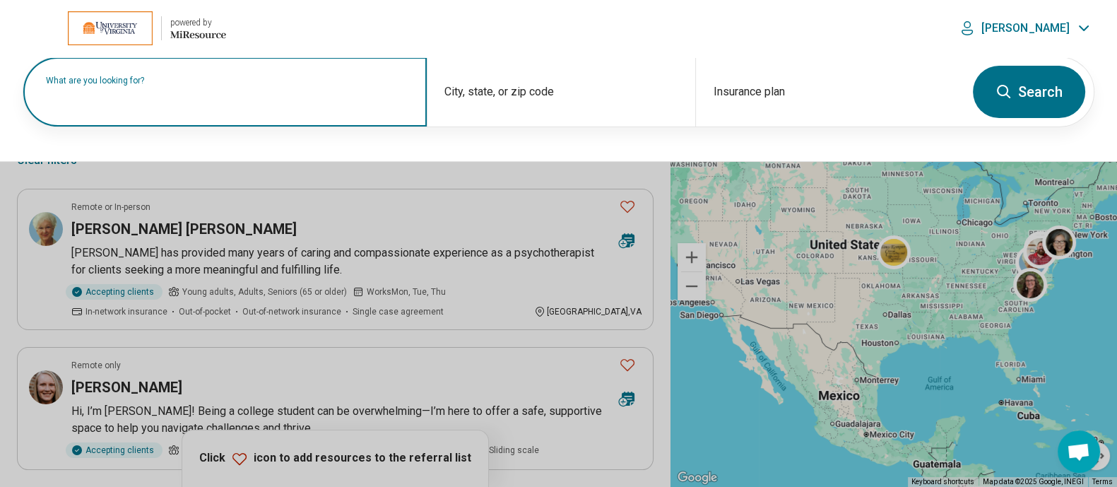
click at [116, 85] on label "What are you looking for?" at bounding box center [228, 80] width 364 height 8
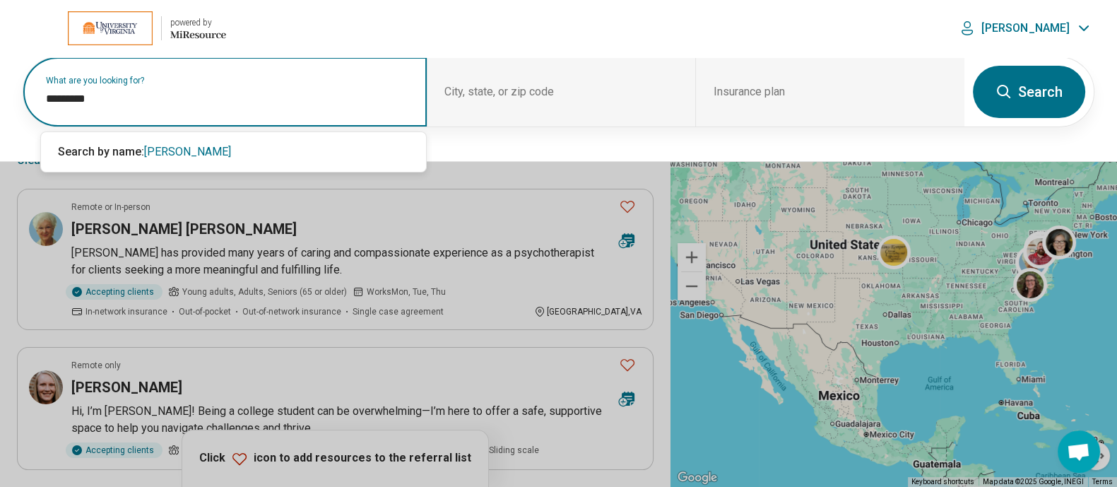
type input "*********"
click at [1043, 89] on button "Search" at bounding box center [1029, 92] width 112 height 52
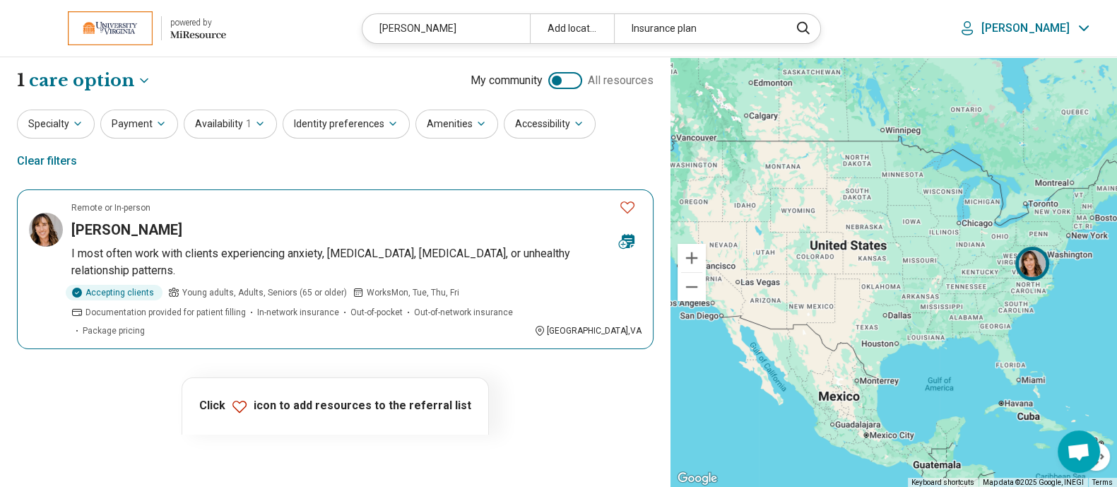
click at [151, 220] on h3 "Suzanne Wilberger" at bounding box center [126, 230] width 111 height 20
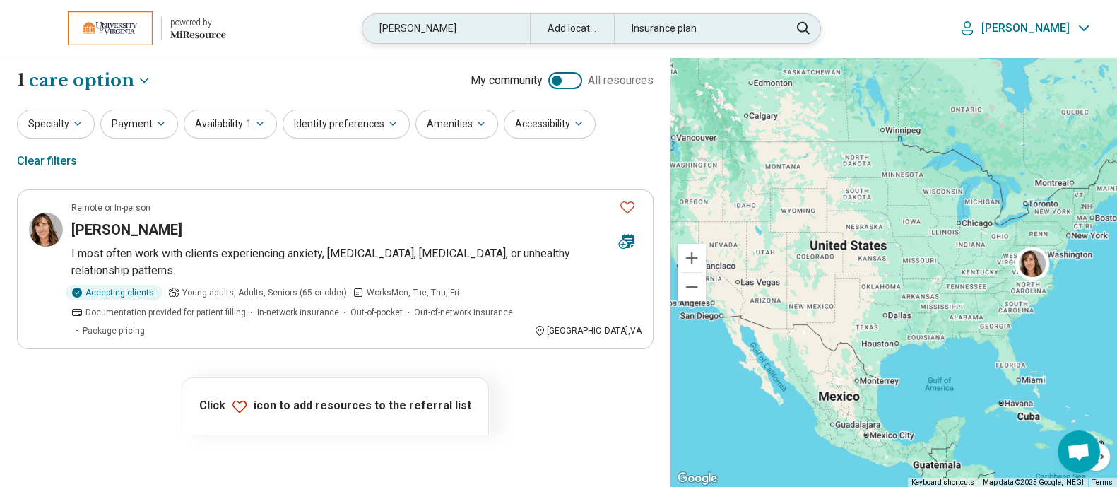
click at [498, 25] on div "wilberger" at bounding box center [446, 28] width 167 height 29
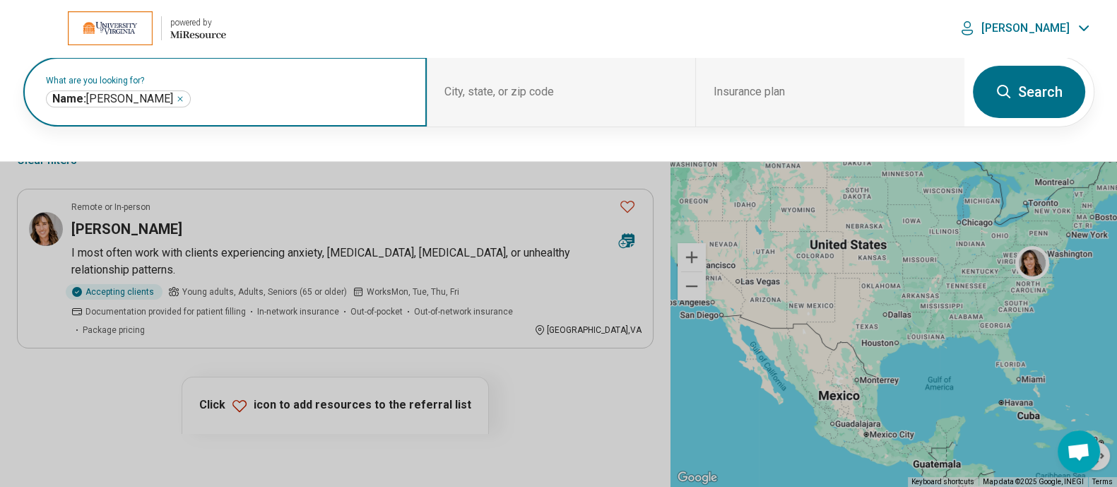
click at [176, 98] on icon "Remove" at bounding box center [180, 99] width 8 height 8
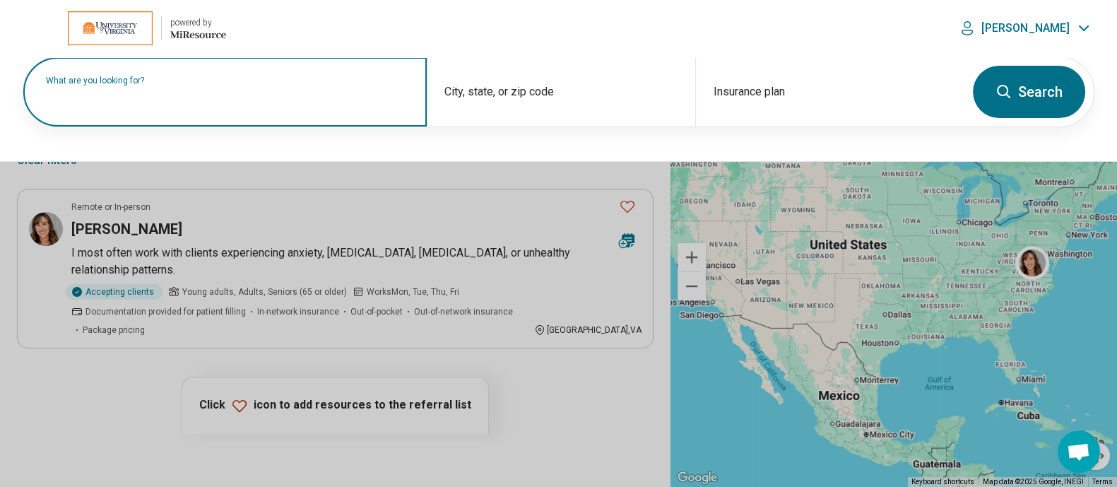
click at [138, 85] on label "What are you looking for?" at bounding box center [228, 80] width 364 height 8
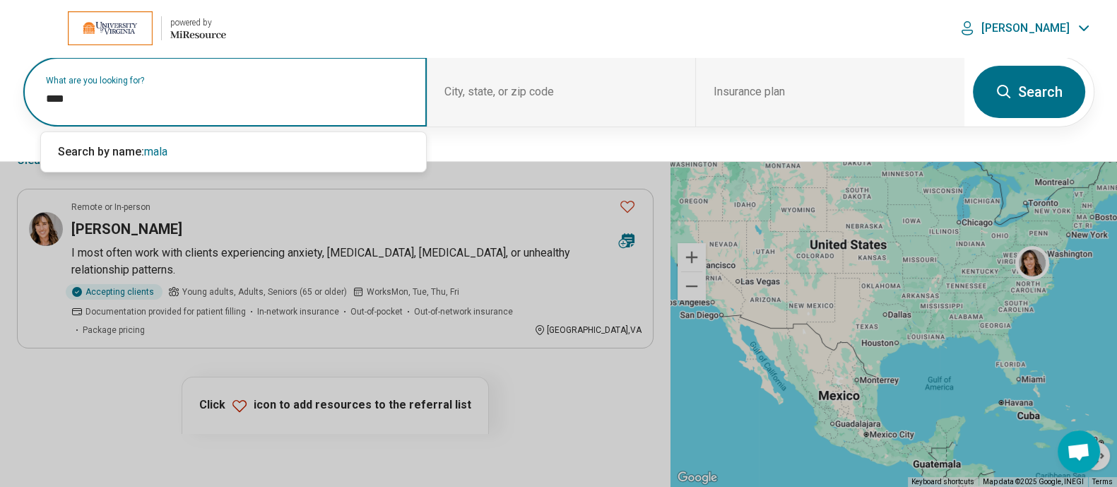
type input "****"
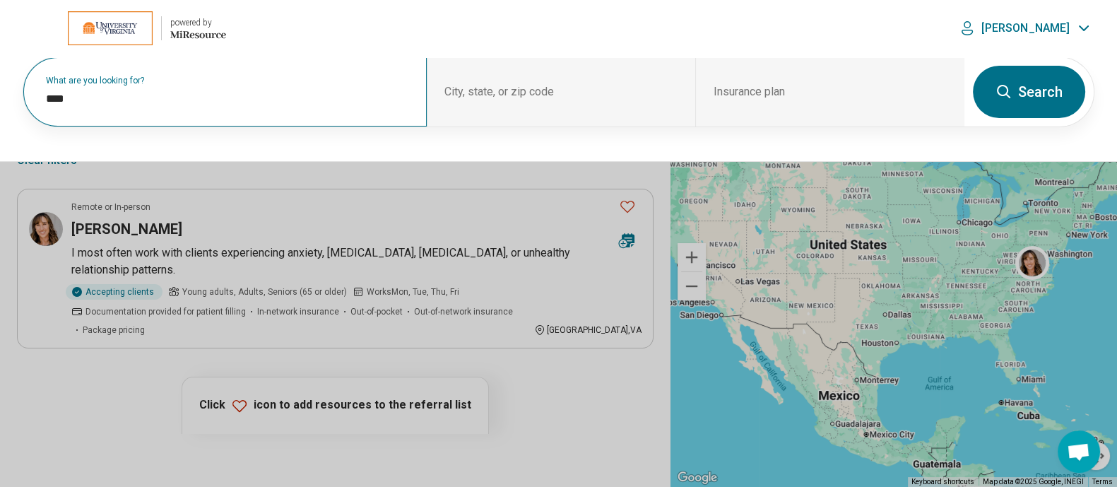
click at [1049, 87] on button "Search" at bounding box center [1029, 92] width 112 height 52
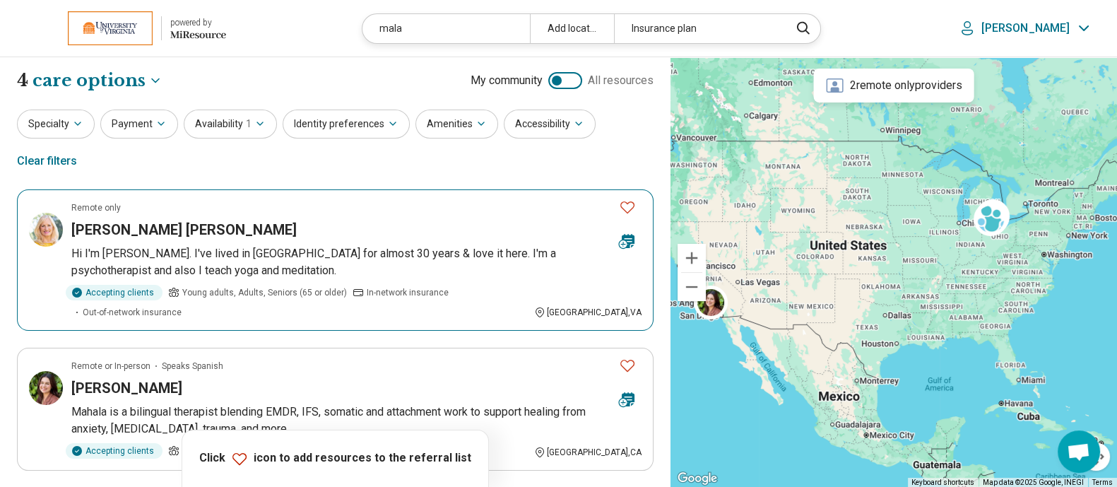
click at [182, 220] on h3 "Maureen Mala Cunningham" at bounding box center [183, 230] width 225 height 20
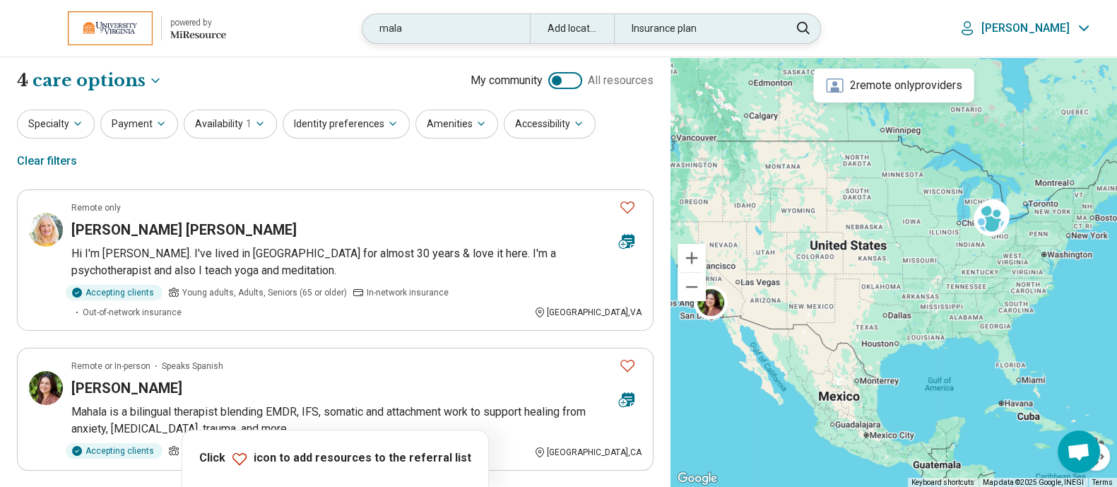
click at [519, 20] on div "mala" at bounding box center [446, 28] width 167 height 29
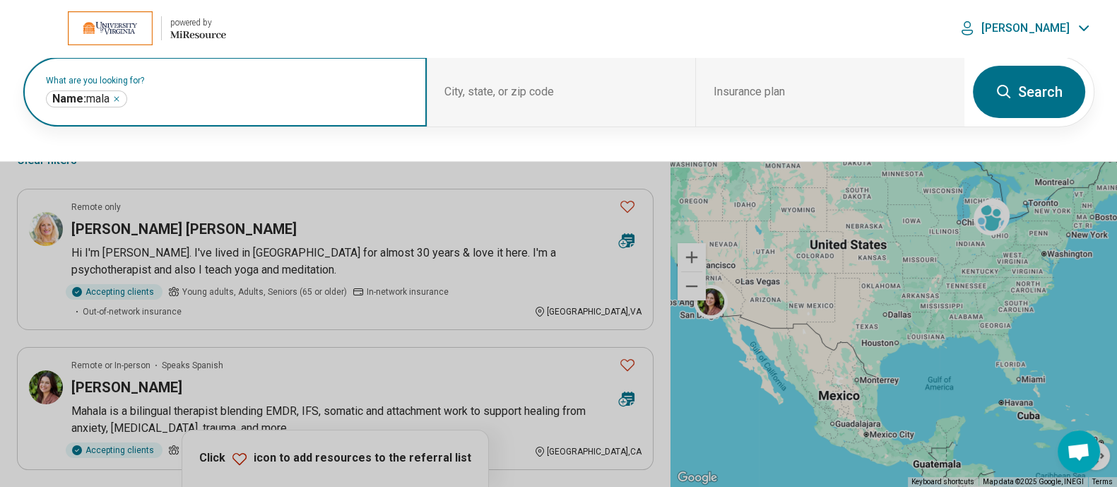
click at [119, 96] on icon "Remove" at bounding box center [116, 99] width 8 height 8
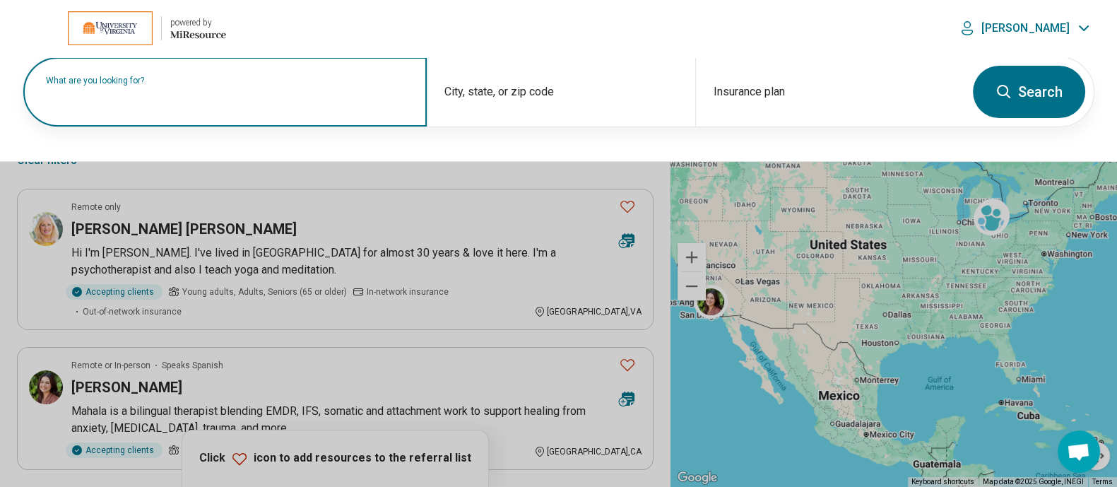
click at [119, 85] on label "What are you looking for?" at bounding box center [228, 80] width 364 height 8
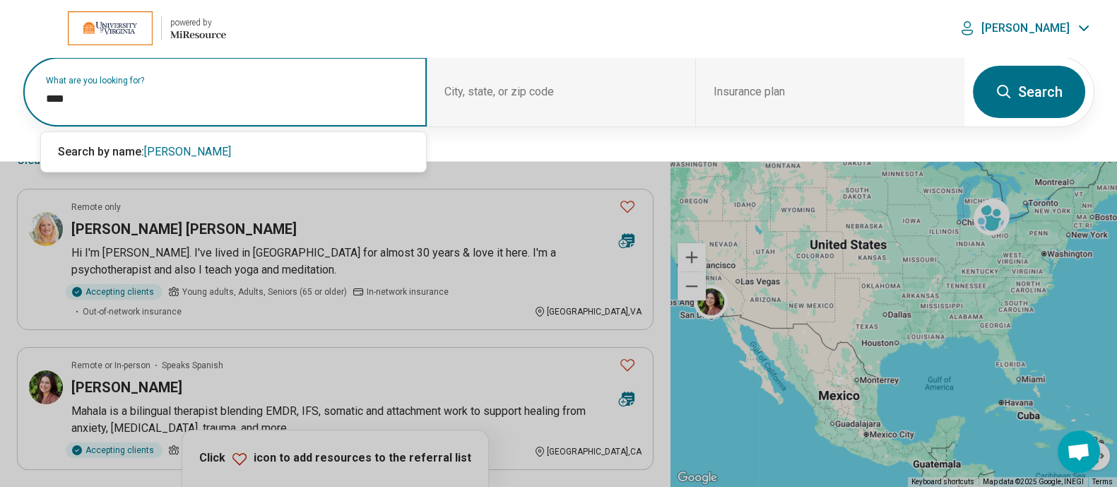
type input "****"
click at [1047, 83] on button "Search" at bounding box center [1029, 92] width 112 height 52
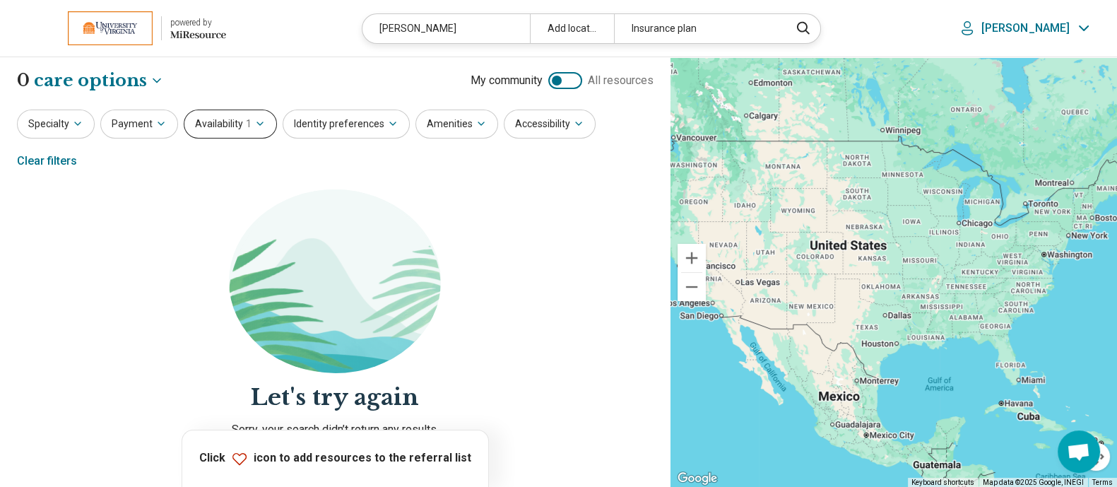
click at [240, 126] on button "Availability 1" at bounding box center [230, 124] width 93 height 29
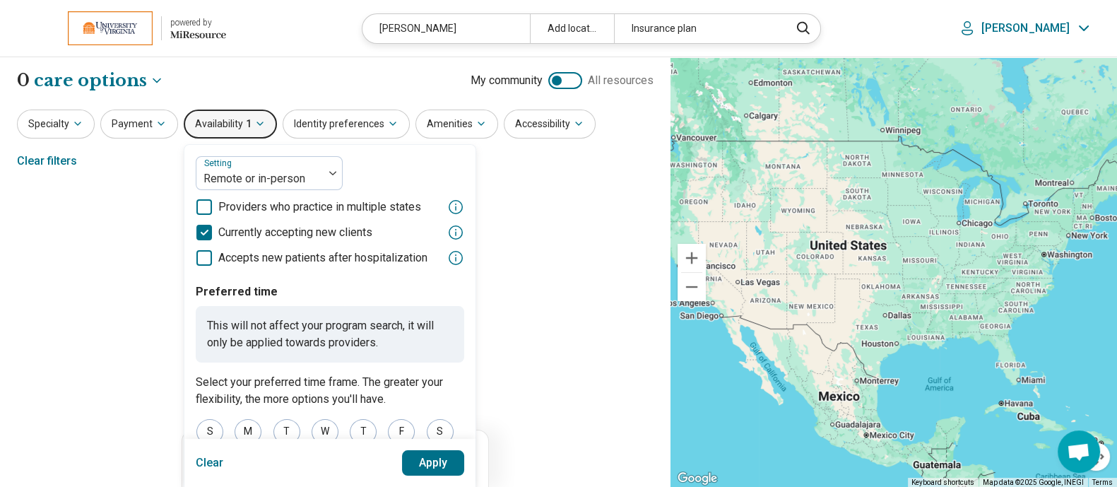
click at [208, 460] on button "Clear" at bounding box center [210, 462] width 28 height 25
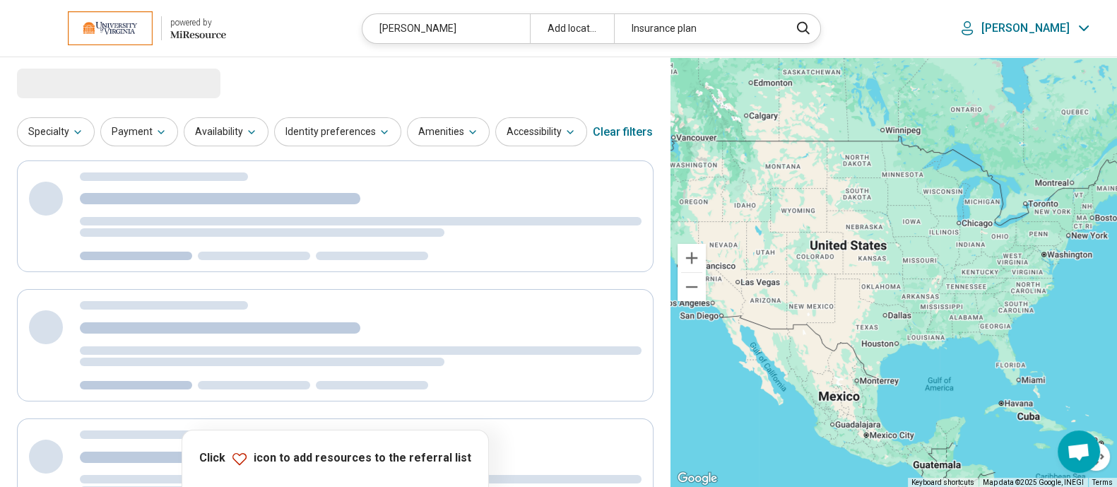
select select "***"
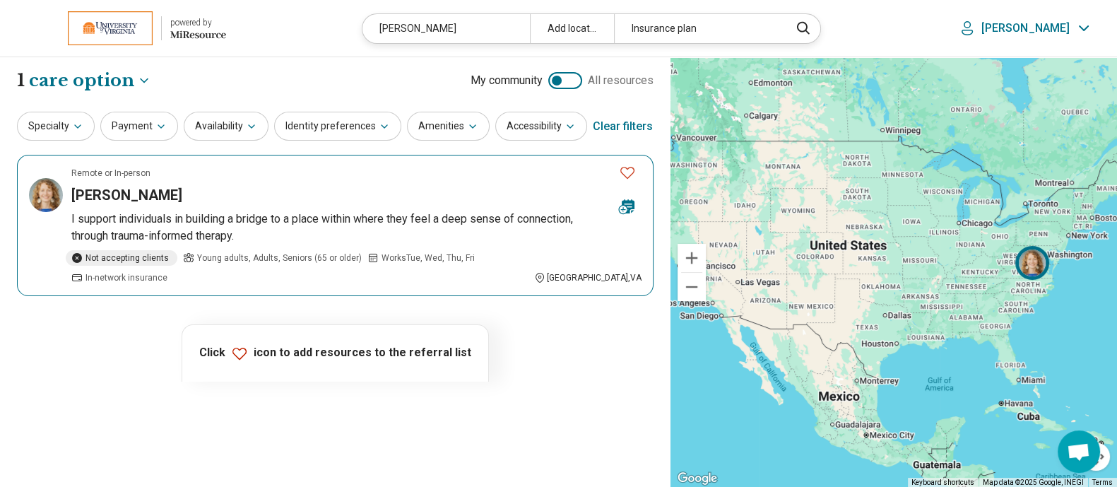
click at [124, 192] on h3 "Lanz Travers" at bounding box center [126, 195] width 111 height 20
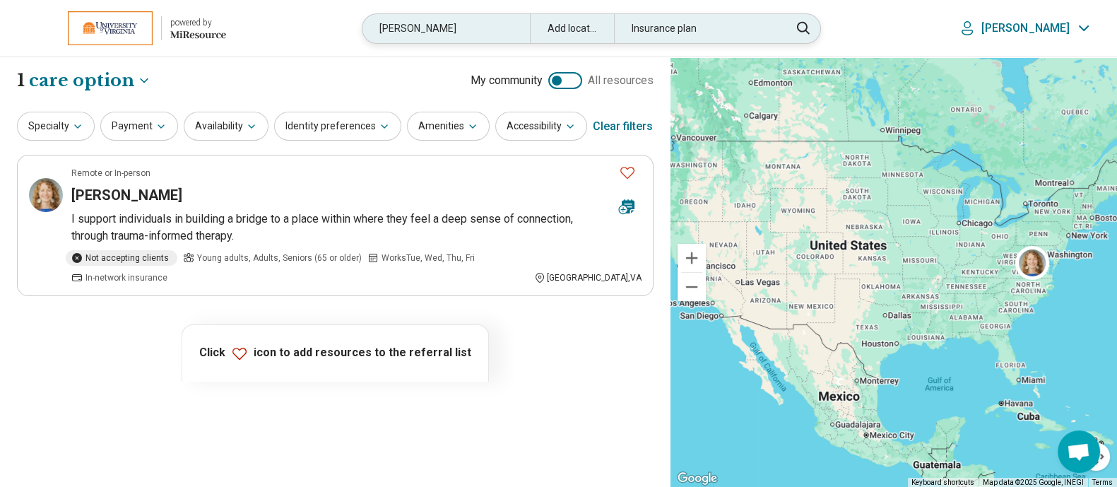
click at [478, 31] on div "lanz" at bounding box center [446, 28] width 167 height 29
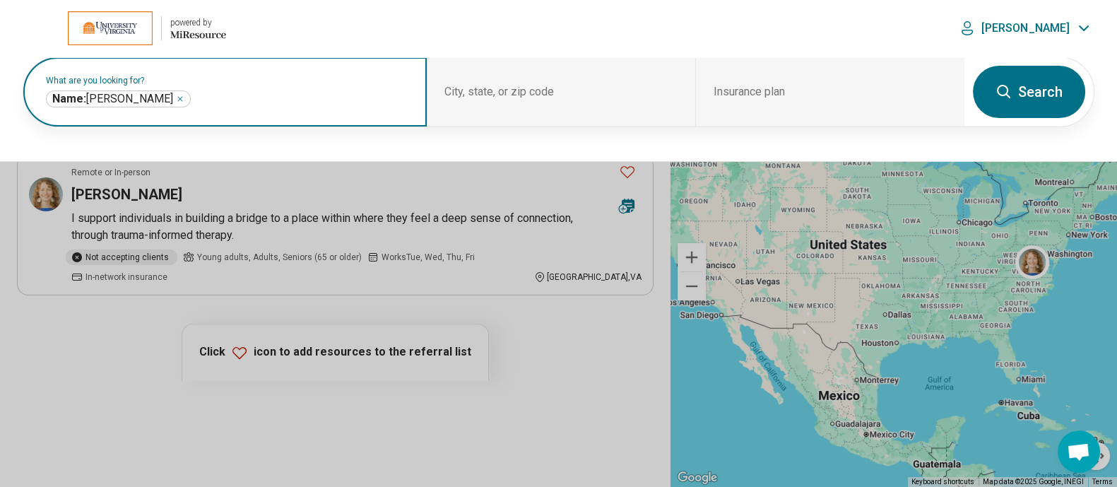
click at [176, 98] on icon "Remove" at bounding box center [180, 99] width 8 height 8
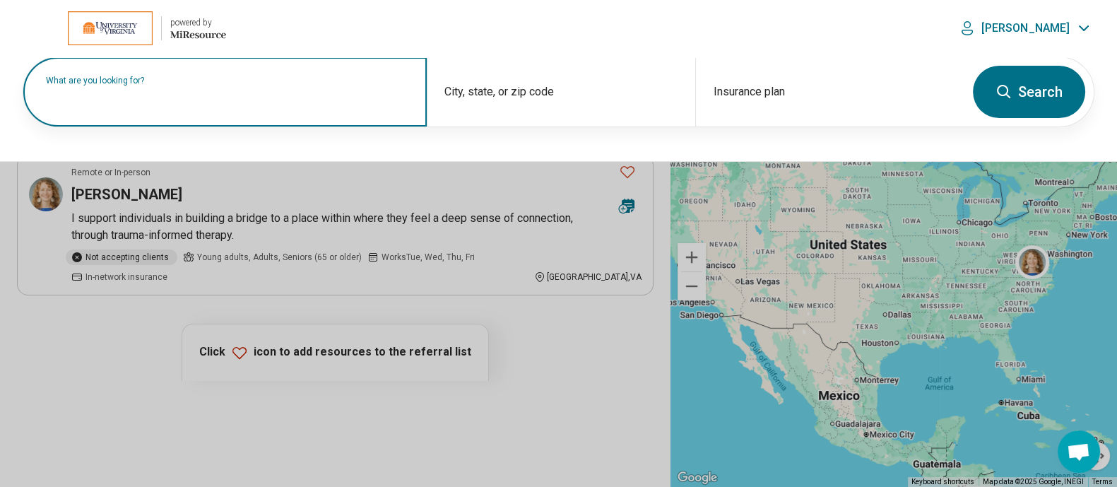
click at [165, 104] on input "text" at bounding box center [228, 98] width 364 height 17
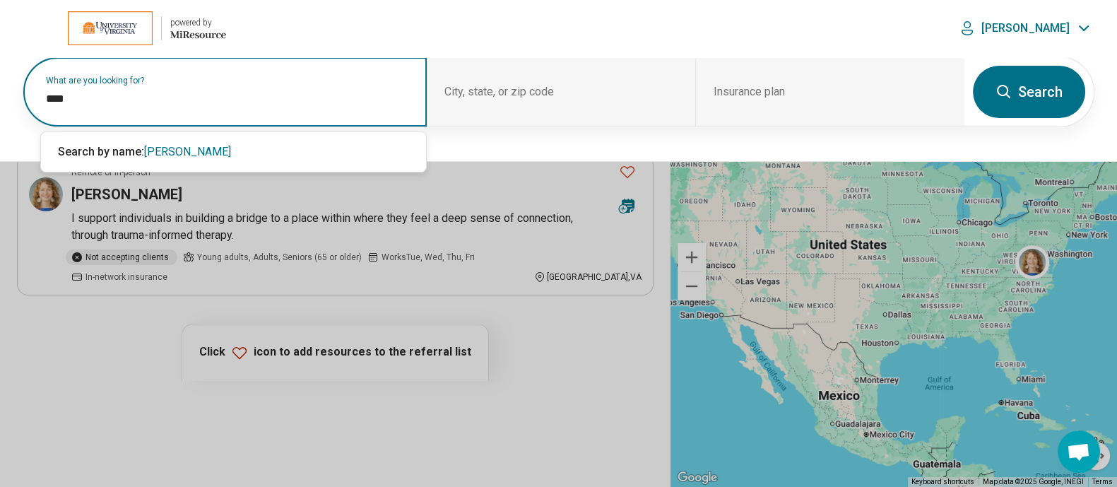
type input "****"
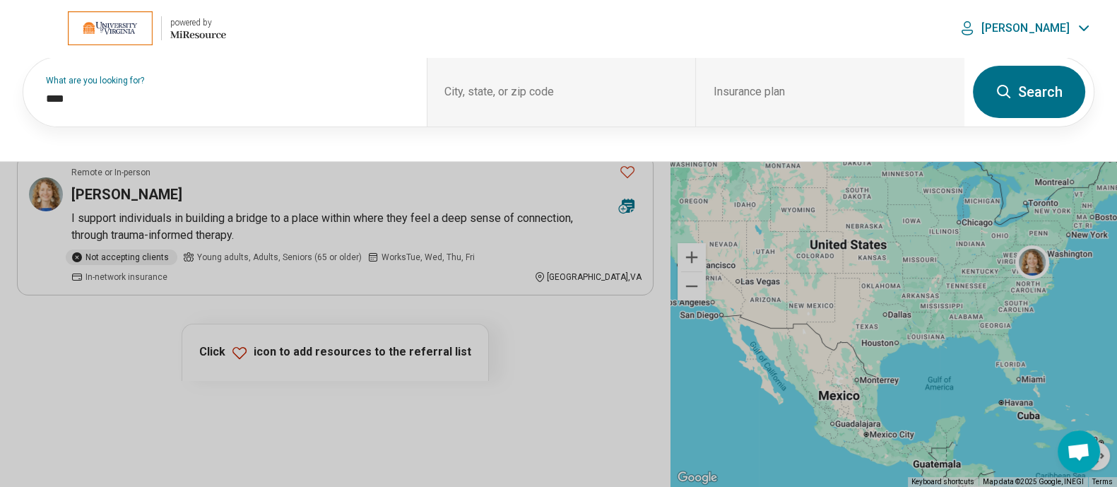
click at [1023, 76] on button "Search" at bounding box center [1029, 92] width 112 height 52
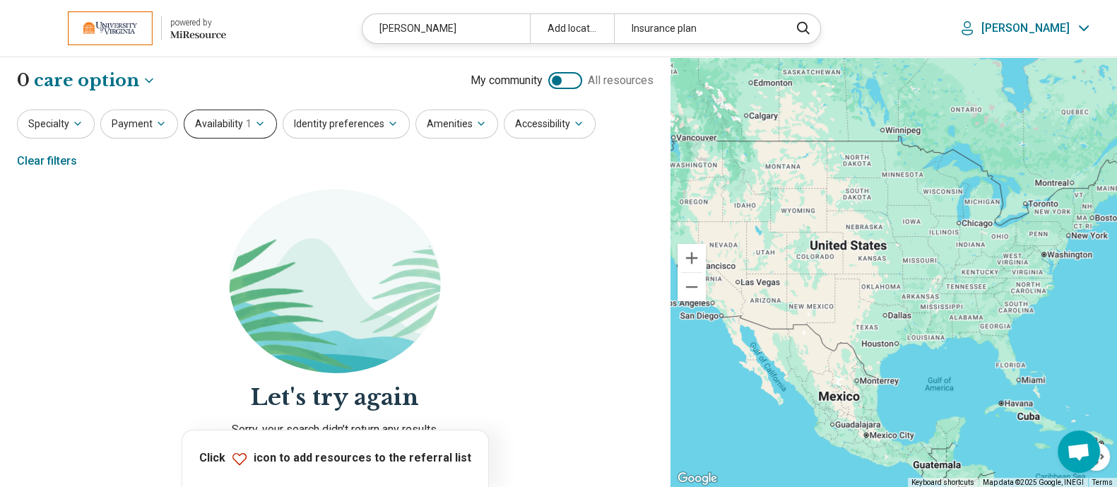
click at [258, 136] on button "Availability 1" at bounding box center [230, 124] width 93 height 29
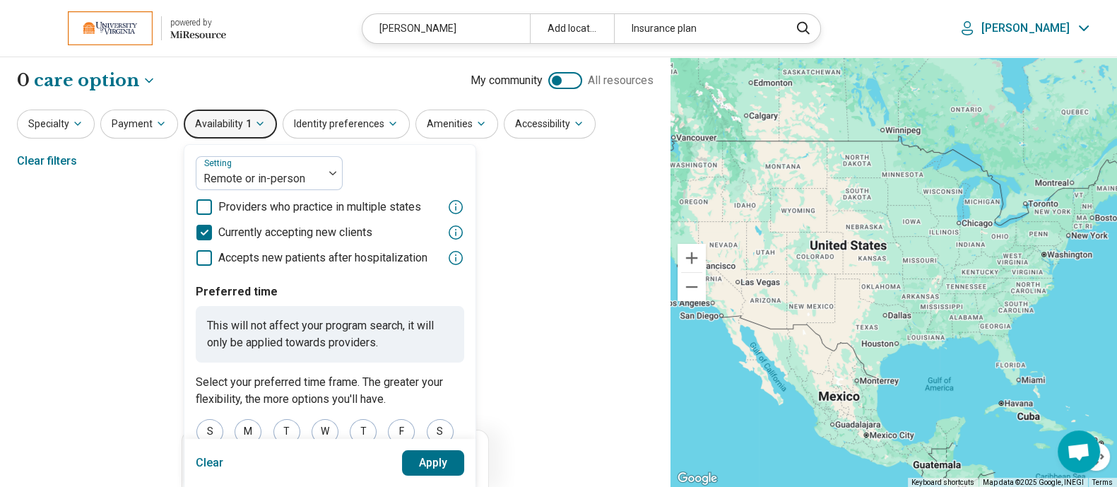
click at [201, 460] on button "Clear" at bounding box center [210, 462] width 28 height 25
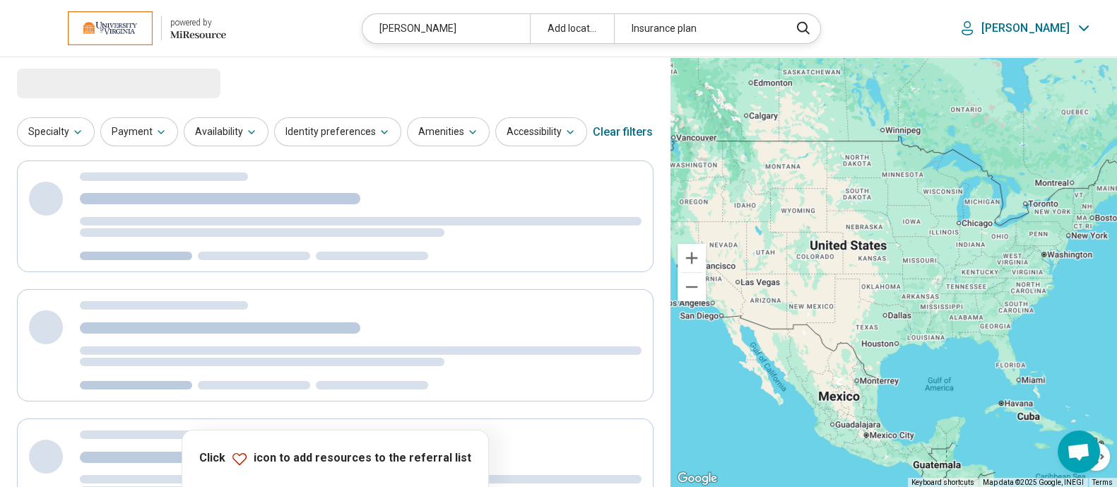
select select "***"
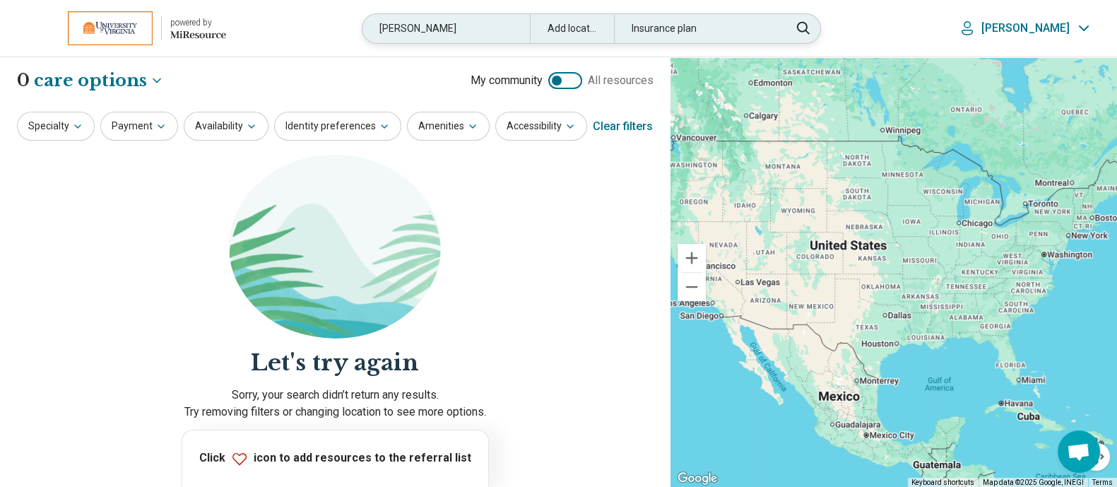
click at [458, 37] on div "lape" at bounding box center [446, 28] width 167 height 29
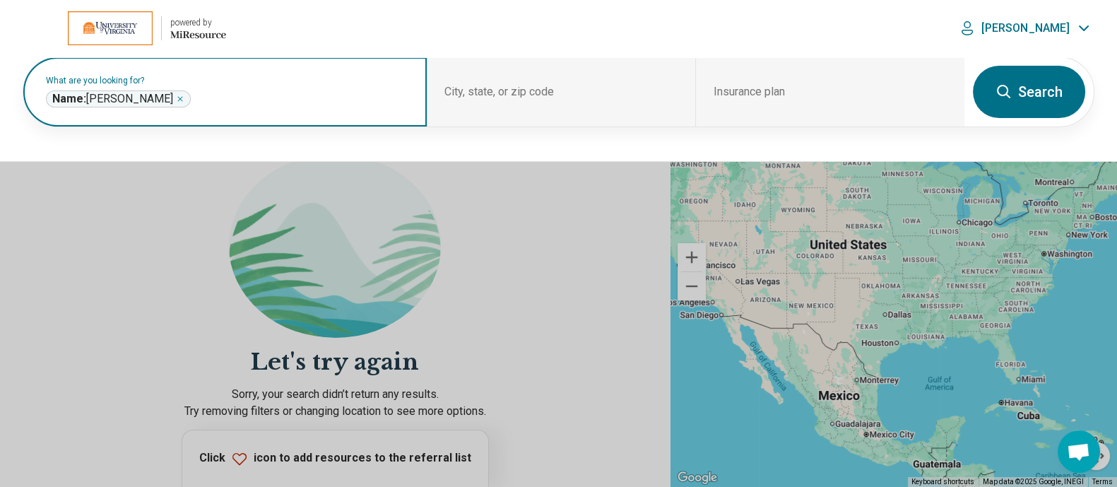
click at [114, 92] on div "Name: lape ****" at bounding box center [118, 98] width 145 height 17
click at [176, 98] on icon "Remove" at bounding box center [180, 99] width 8 height 8
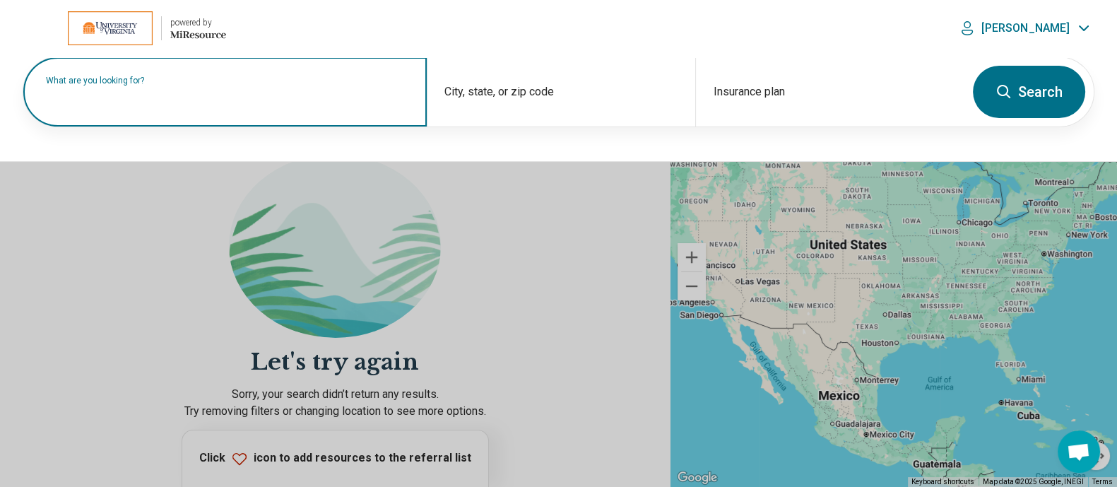
click at [156, 85] on label "What are you looking for?" at bounding box center [228, 80] width 364 height 8
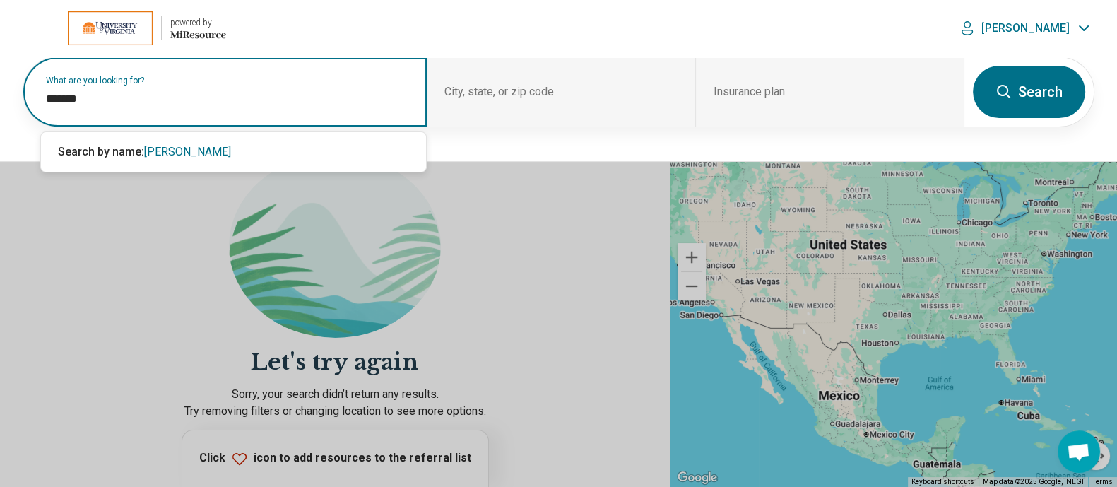
type input "*******"
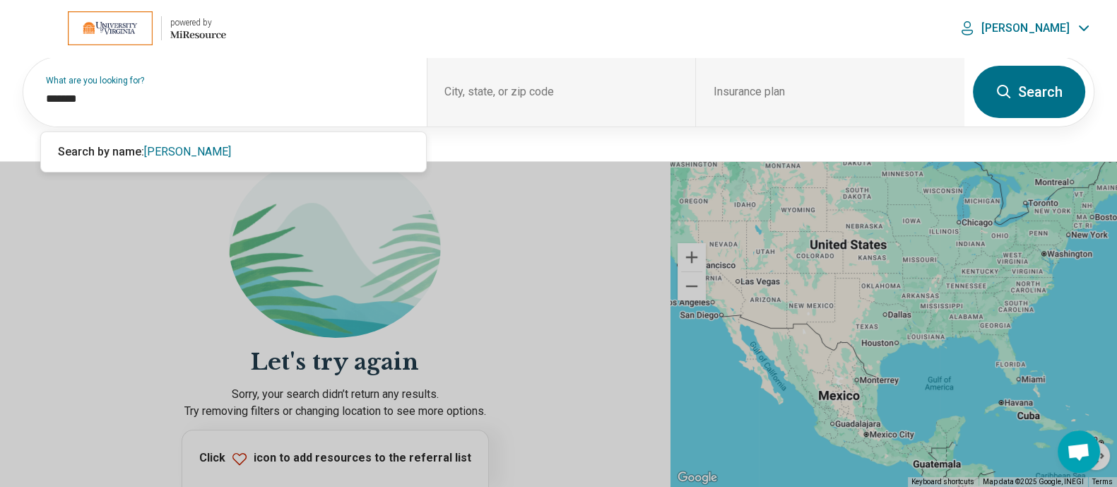
click at [1008, 98] on icon at bounding box center [1004, 91] width 17 height 17
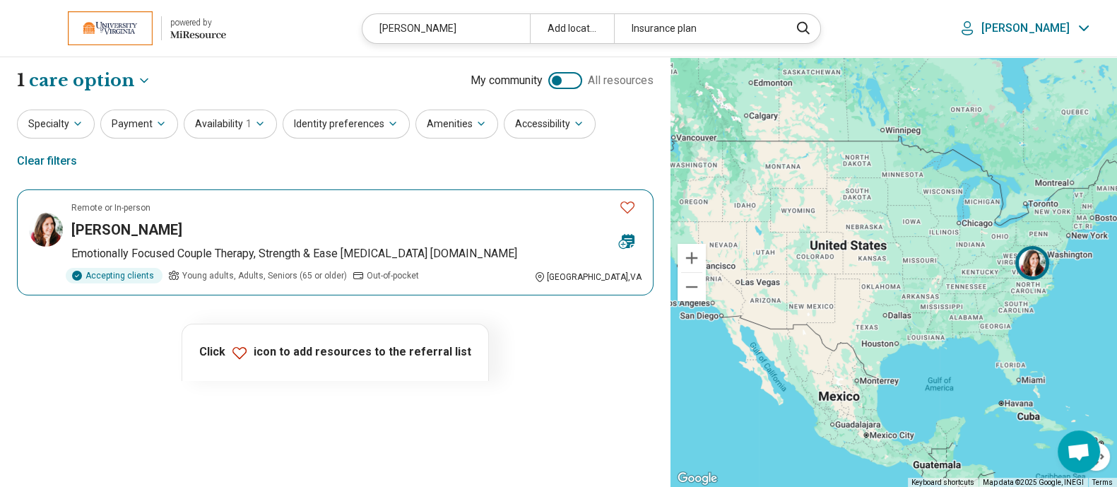
click at [148, 220] on h3 "Rebecca Tedford" at bounding box center [126, 230] width 111 height 20
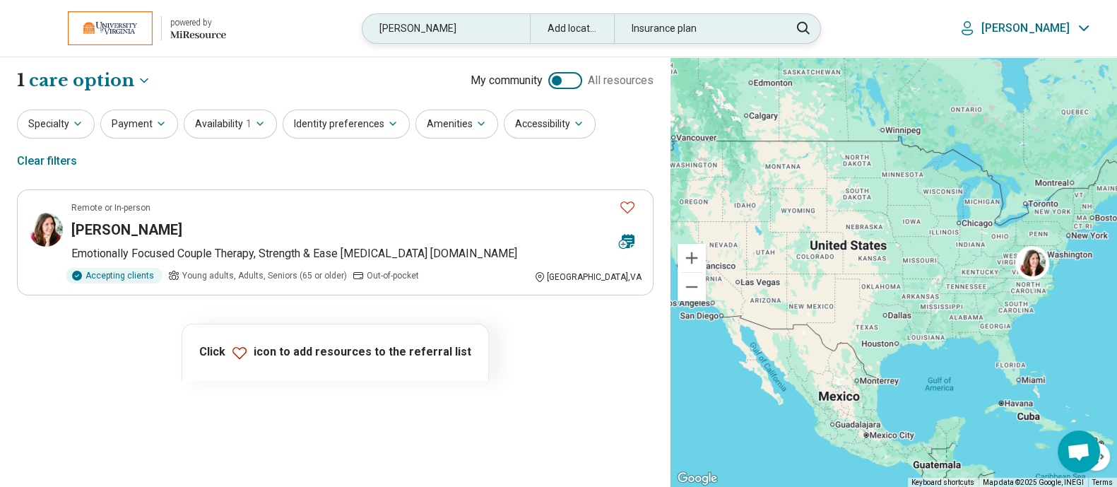
click at [470, 30] on div "tedford" at bounding box center [446, 28] width 167 height 29
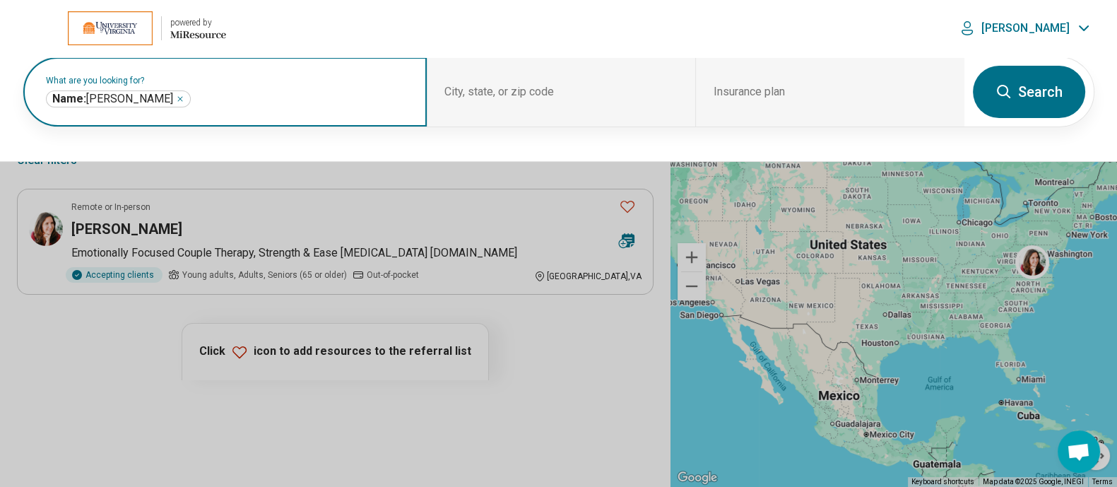
click at [176, 95] on icon "Remove" at bounding box center [180, 99] width 8 height 8
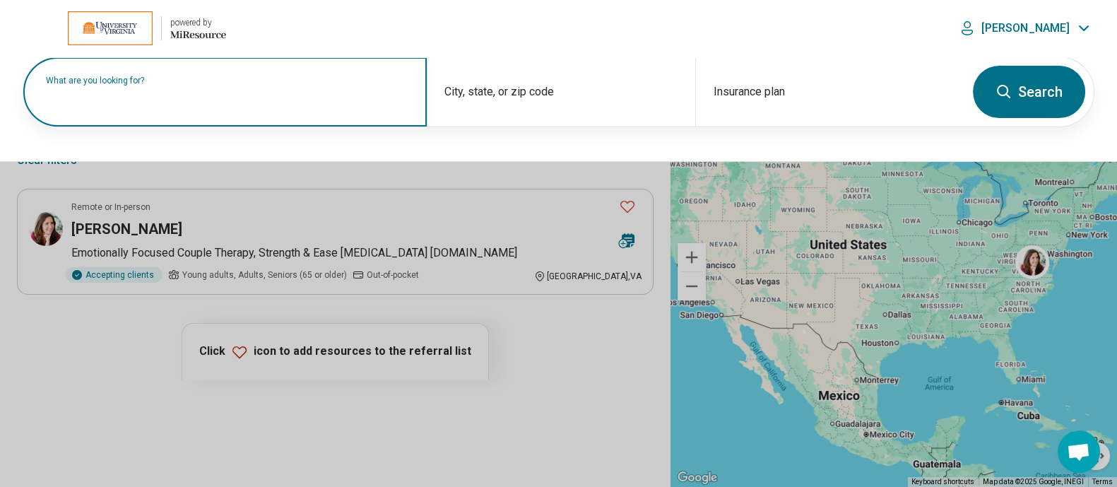
click at [184, 103] on input "text" at bounding box center [228, 98] width 364 height 17
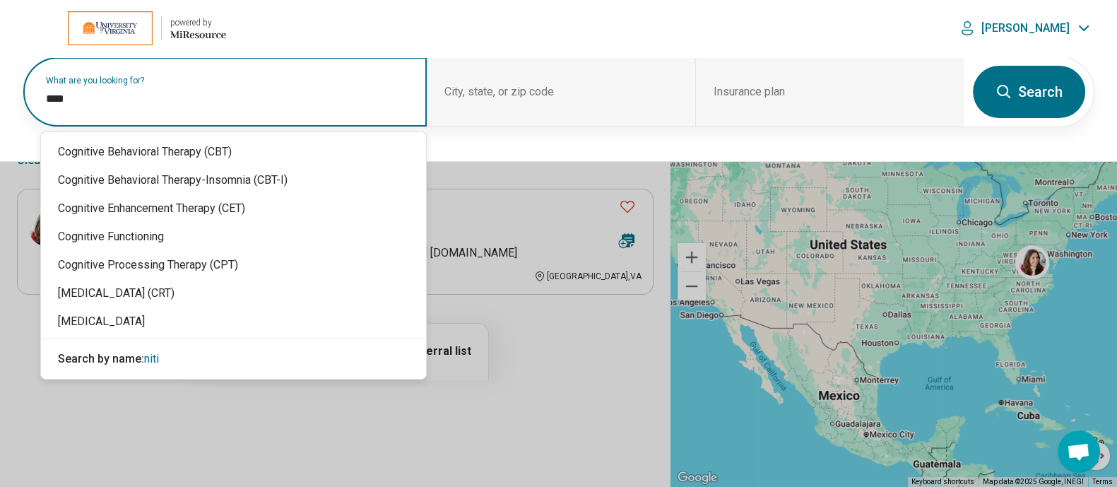
type input "****"
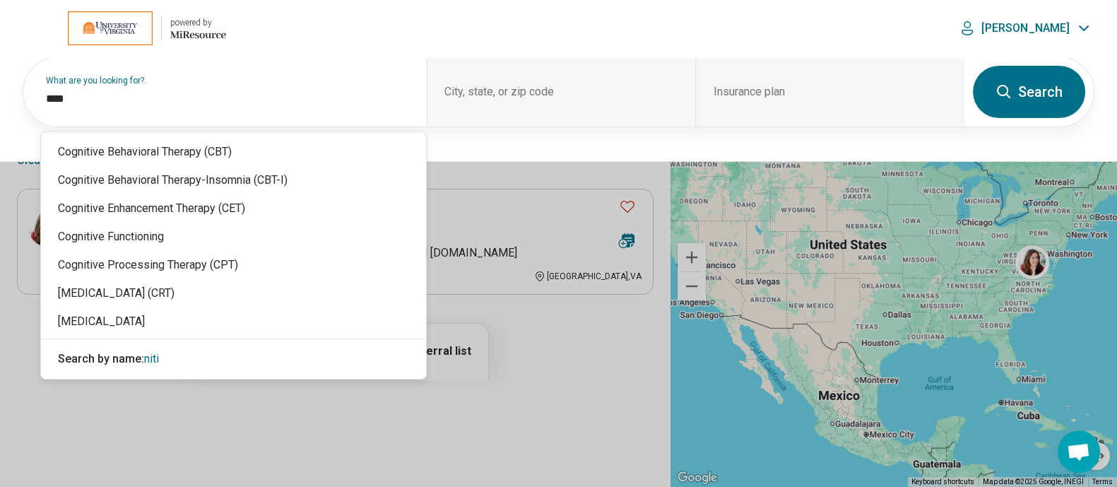
click at [1057, 70] on button "Search" at bounding box center [1029, 92] width 112 height 52
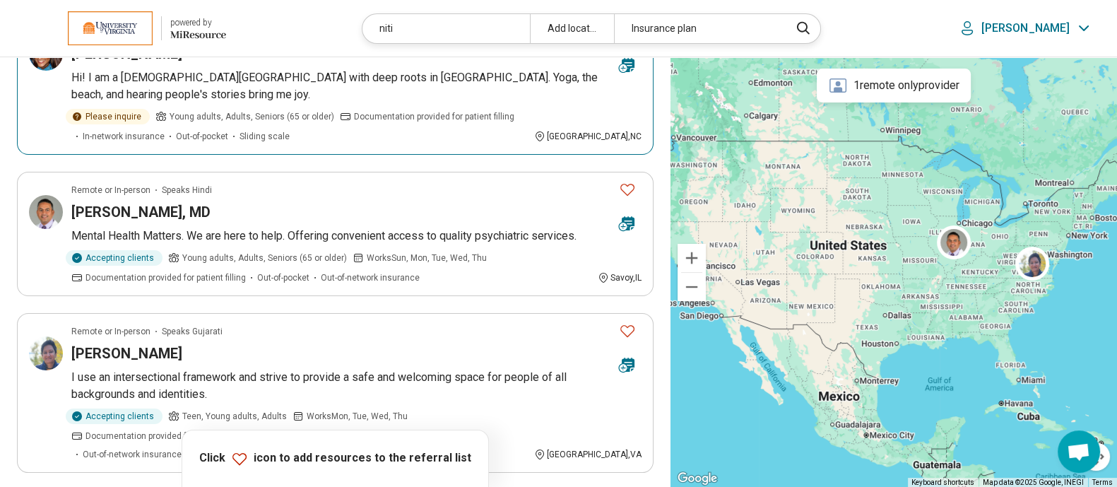
scroll to position [176, 0]
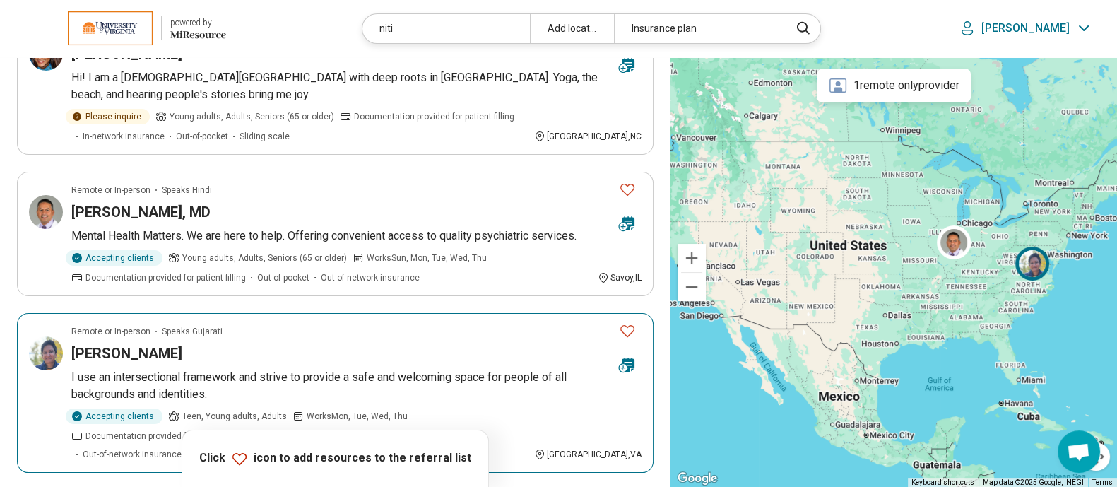
click at [88, 343] on h3 "Niti Patel" at bounding box center [126, 353] width 111 height 20
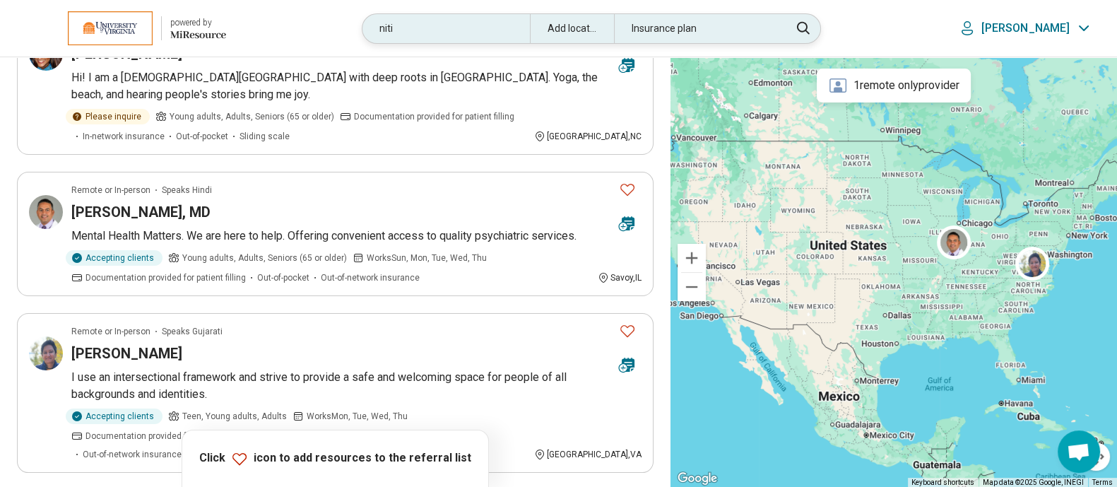
click at [435, 26] on div "niti" at bounding box center [446, 28] width 167 height 29
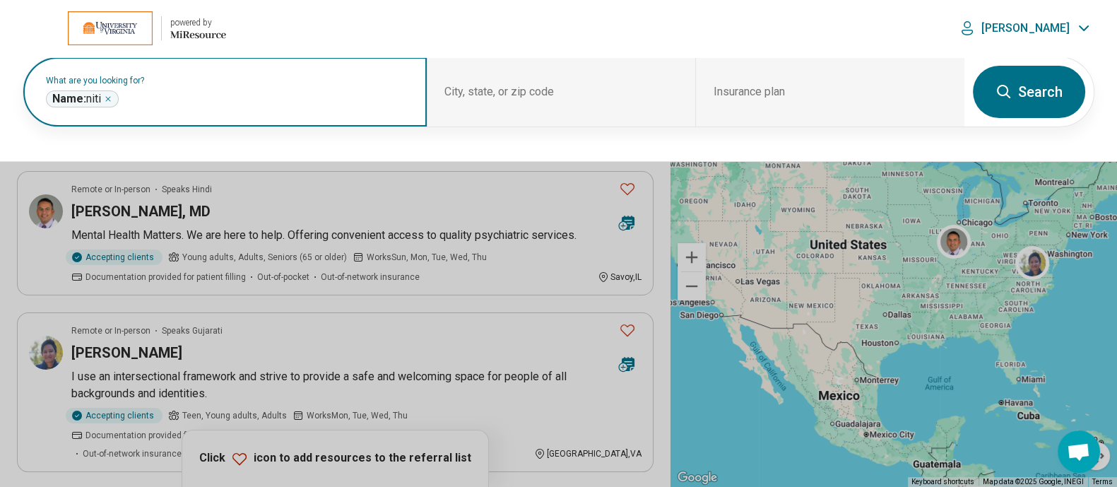
click at [106, 100] on icon "Remove" at bounding box center [108, 99] width 8 height 8
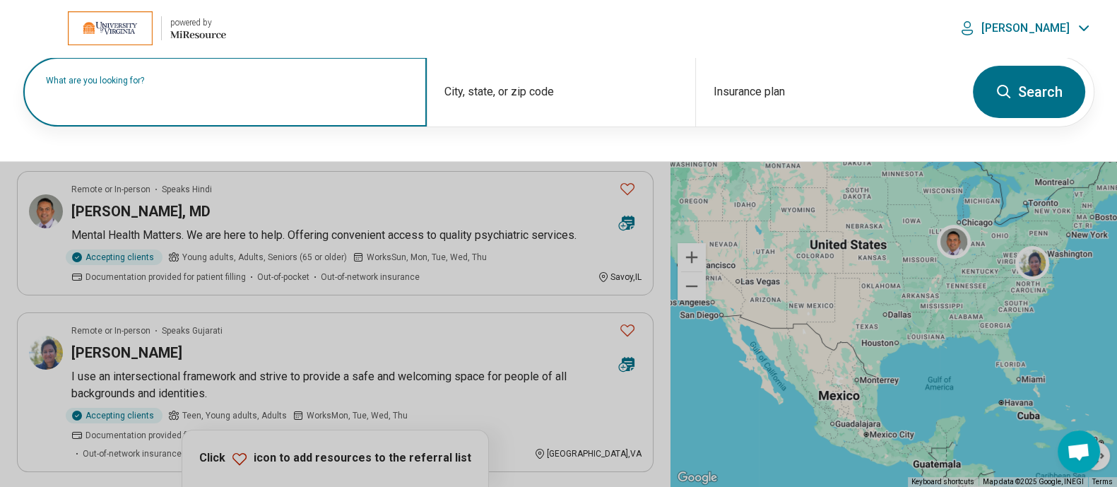
click at [194, 102] on input "text" at bounding box center [228, 98] width 364 height 17
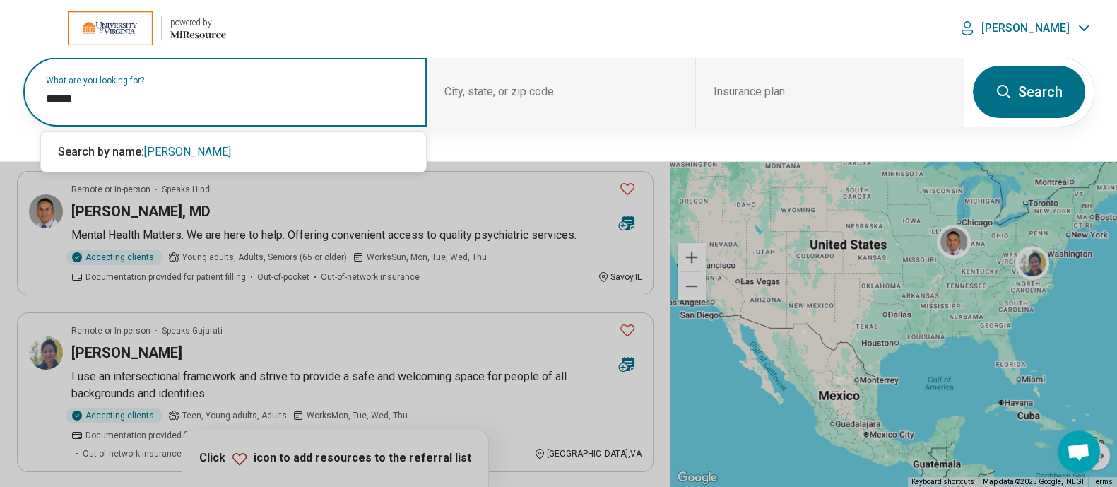
type input "******"
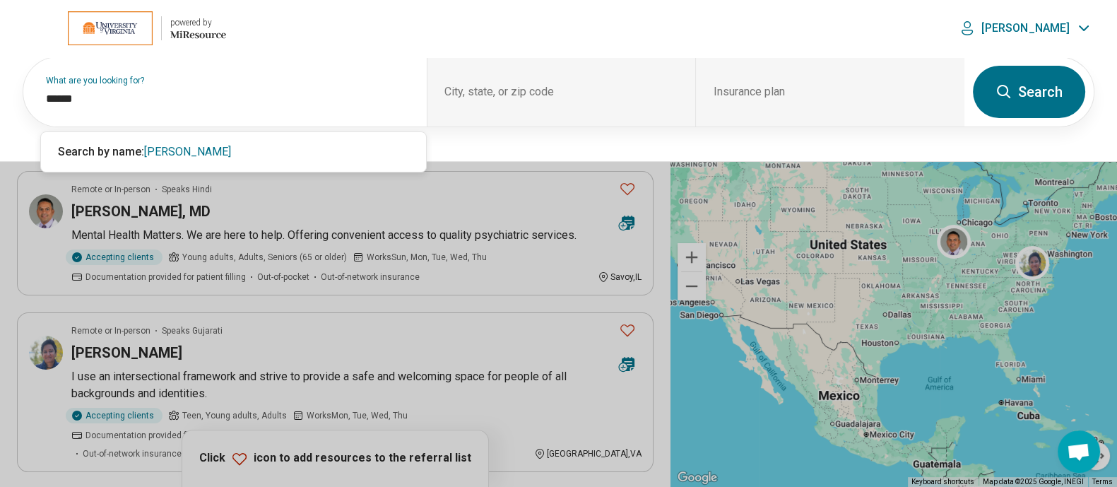
click at [1025, 100] on button "Search" at bounding box center [1029, 92] width 112 height 52
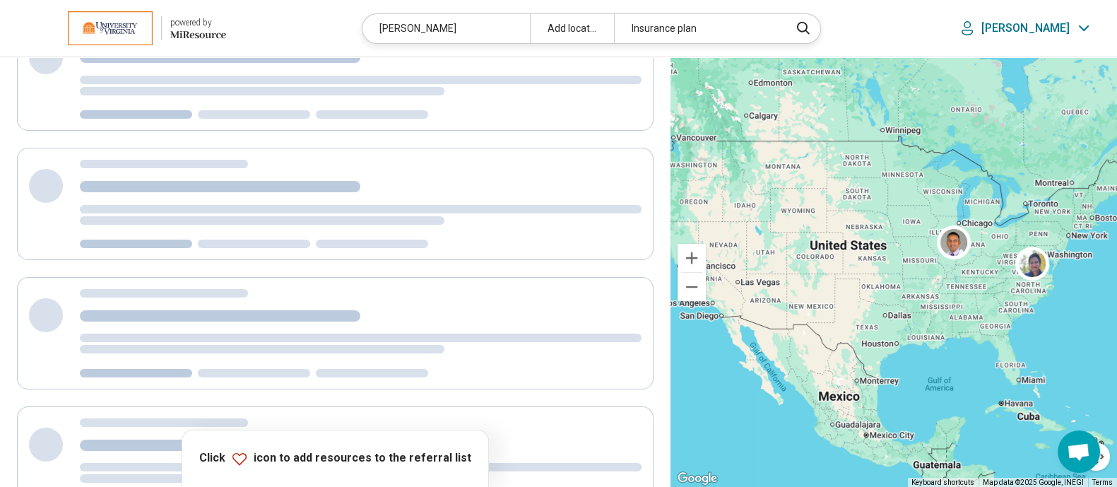
scroll to position [57, 0]
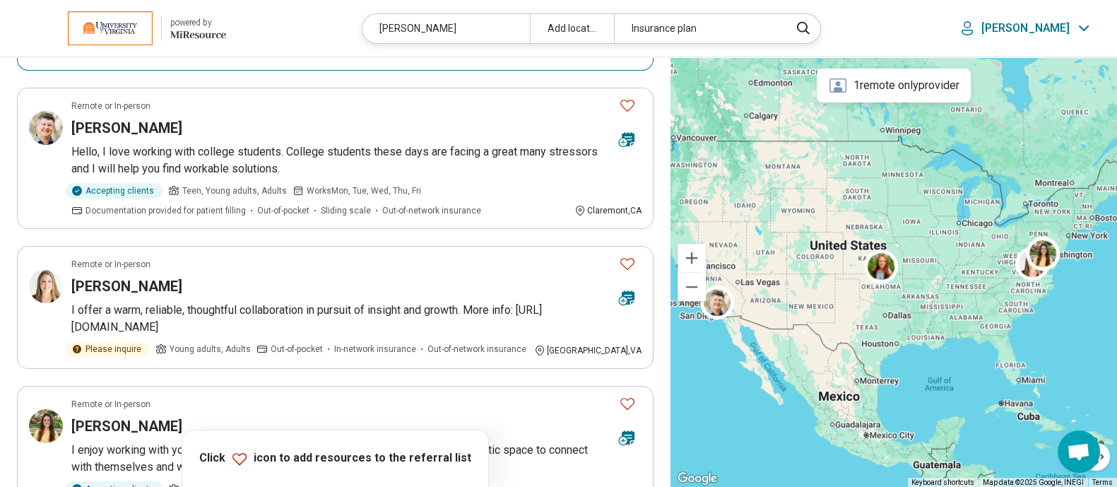
scroll to position [385, 0]
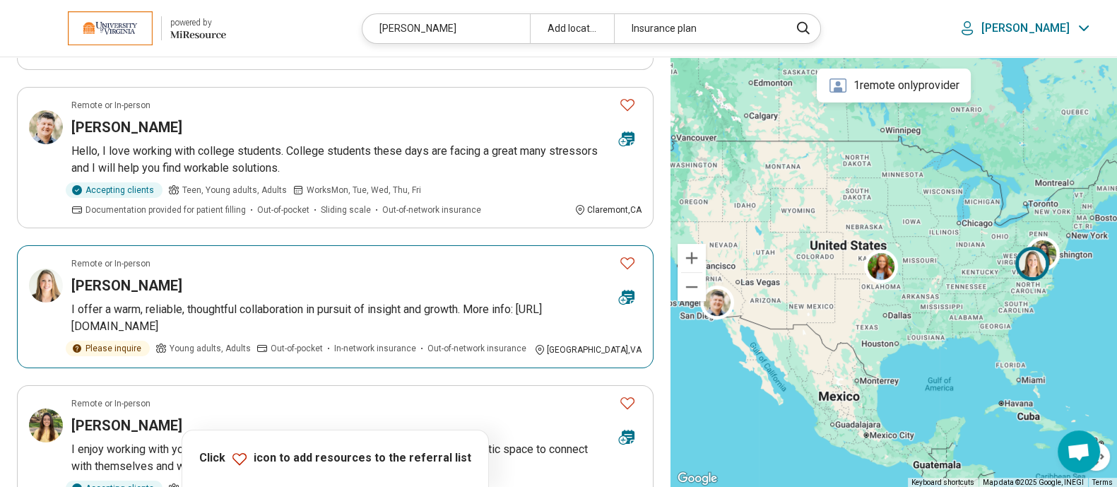
click at [148, 276] on h3 "Aislinn Groves" at bounding box center [126, 286] width 111 height 20
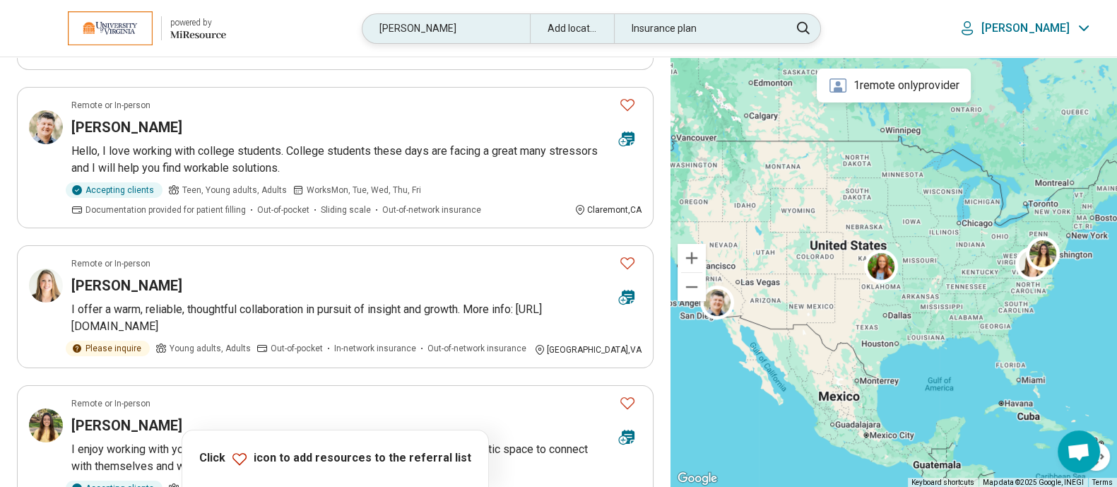
click at [452, 37] on div "groves" at bounding box center [446, 28] width 167 height 29
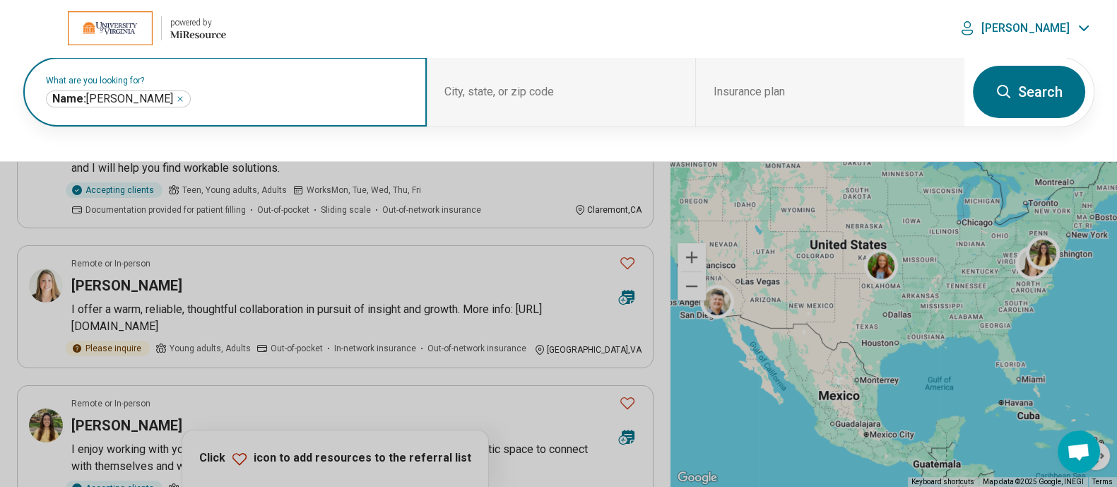
click at [124, 98] on div "Name: groves ******" at bounding box center [118, 98] width 145 height 17
click at [176, 95] on icon "Remove" at bounding box center [180, 99] width 8 height 8
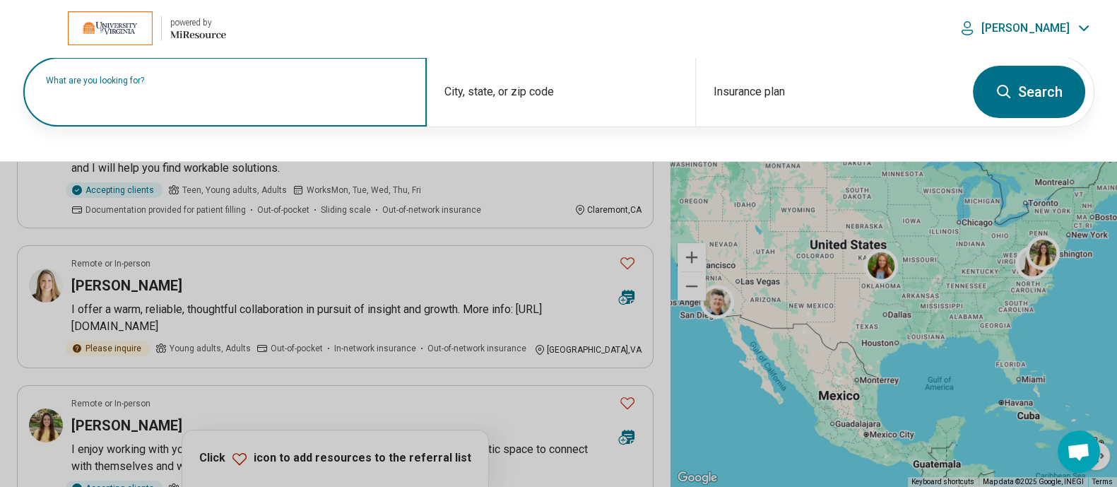
click at [165, 85] on label "What are you looking for?" at bounding box center [228, 80] width 364 height 8
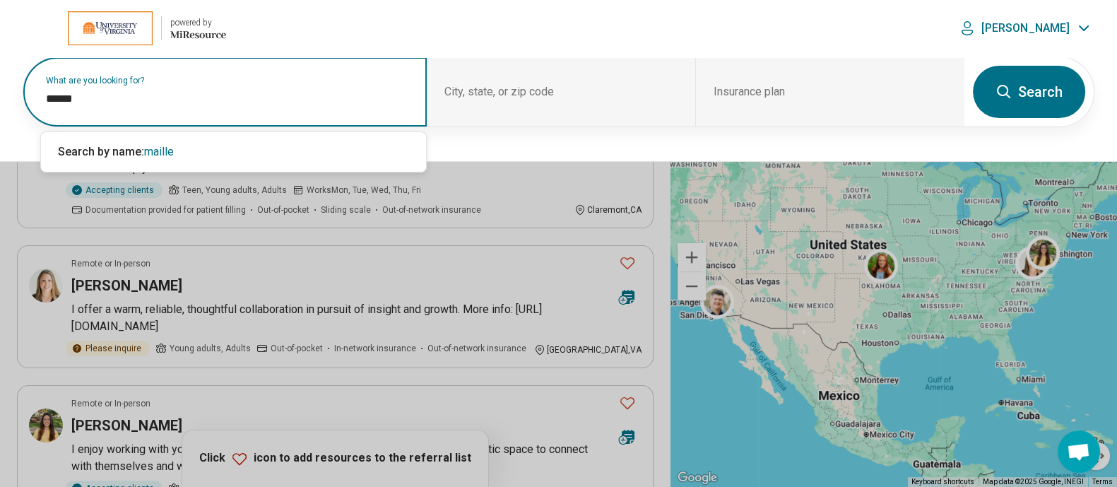
type input "******"
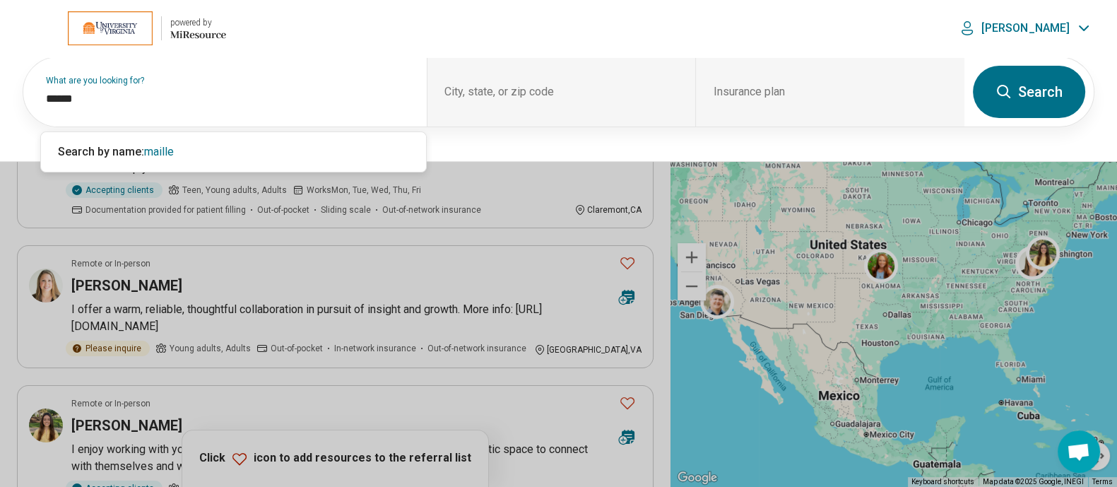
click at [1029, 82] on button "Search" at bounding box center [1029, 92] width 112 height 52
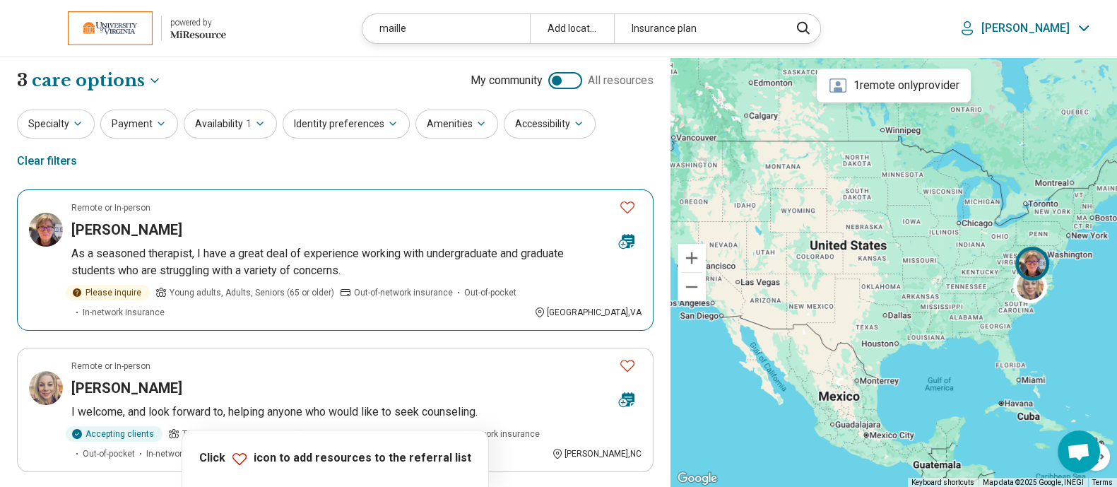
click at [134, 220] on h3 "Barbara Maille" at bounding box center [126, 230] width 111 height 20
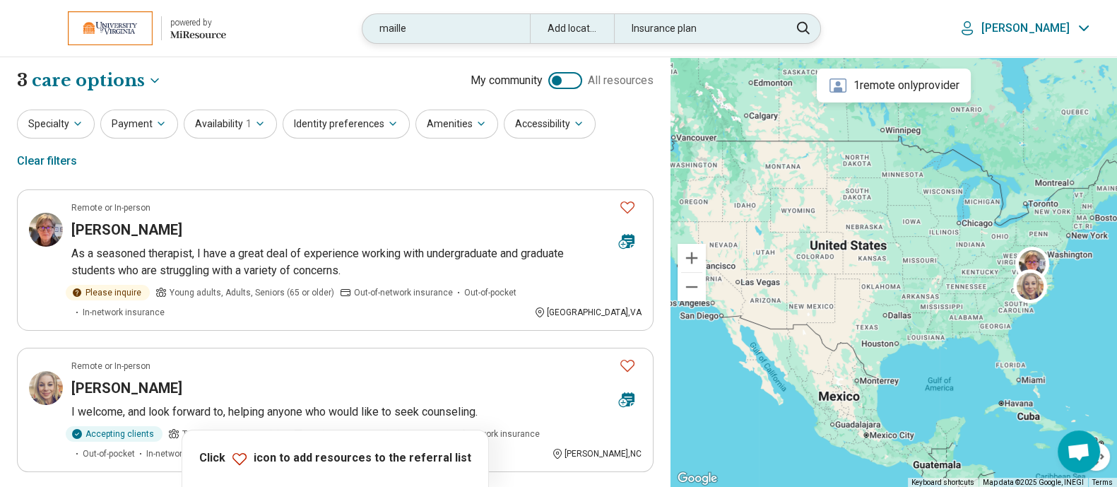
click at [474, 22] on div "maille" at bounding box center [446, 28] width 167 height 29
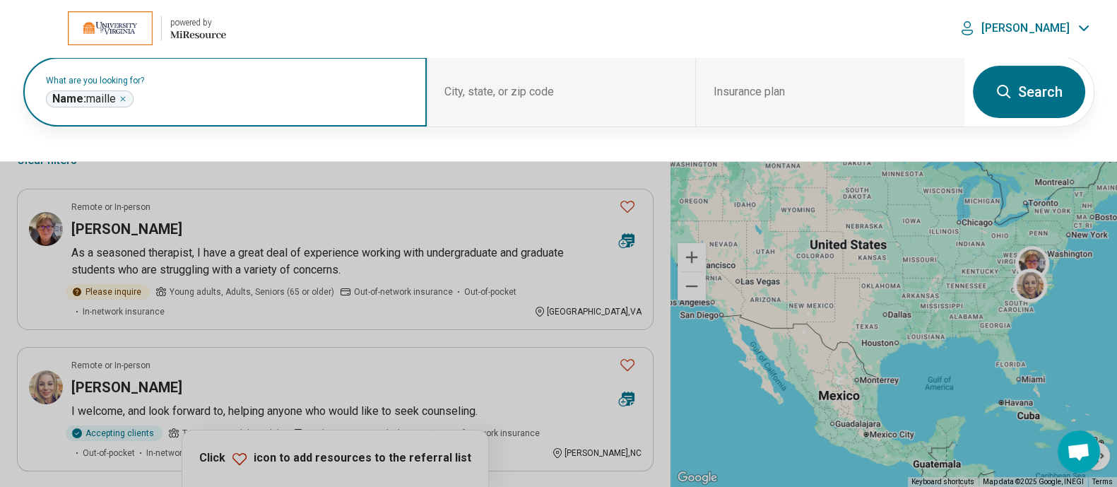
click at [124, 96] on icon "Remove" at bounding box center [123, 99] width 8 height 8
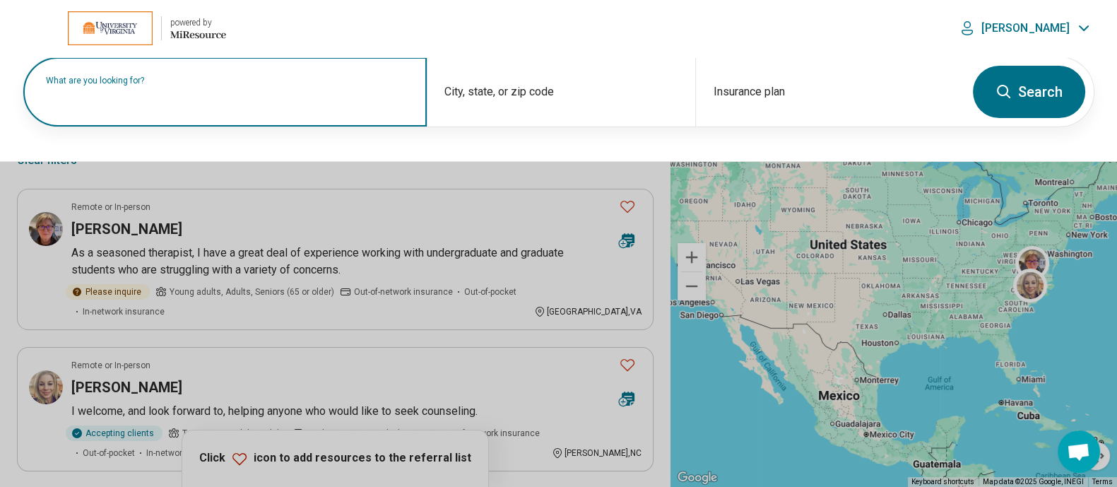
click at [124, 85] on label "What are you looking for?" at bounding box center [228, 80] width 364 height 8
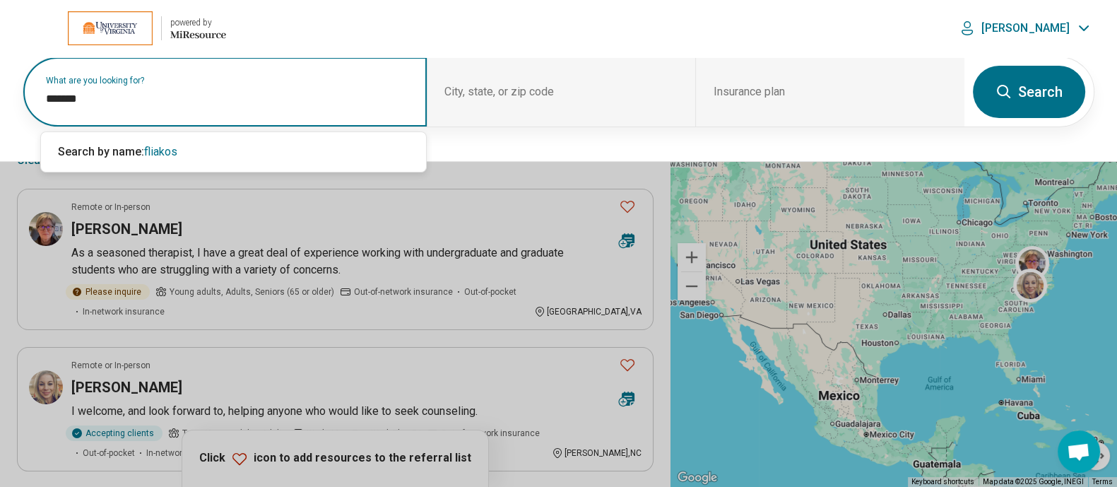
type input "*******"
click at [1046, 84] on button "Search" at bounding box center [1029, 92] width 112 height 52
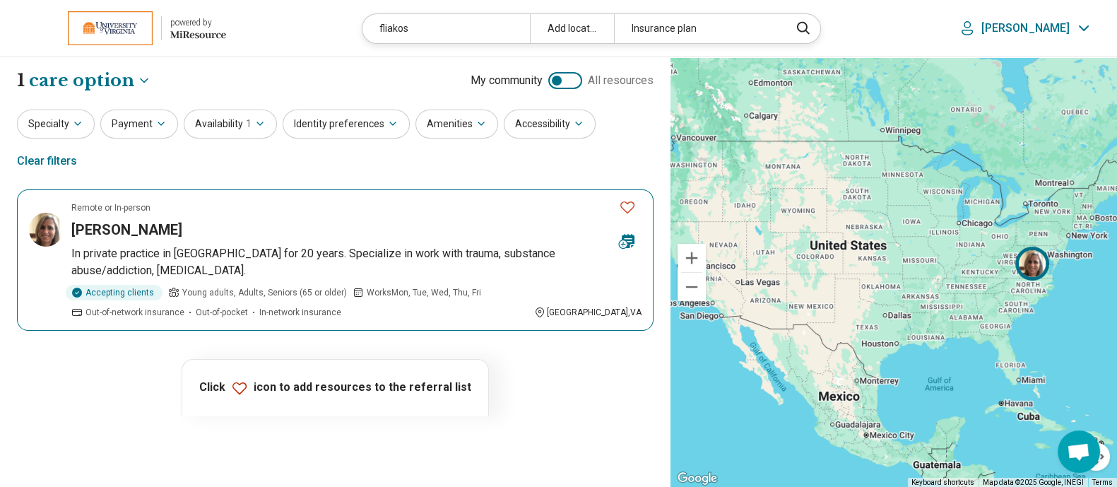
click at [151, 220] on h3 "Phoebe Fliakos" at bounding box center [126, 230] width 111 height 20
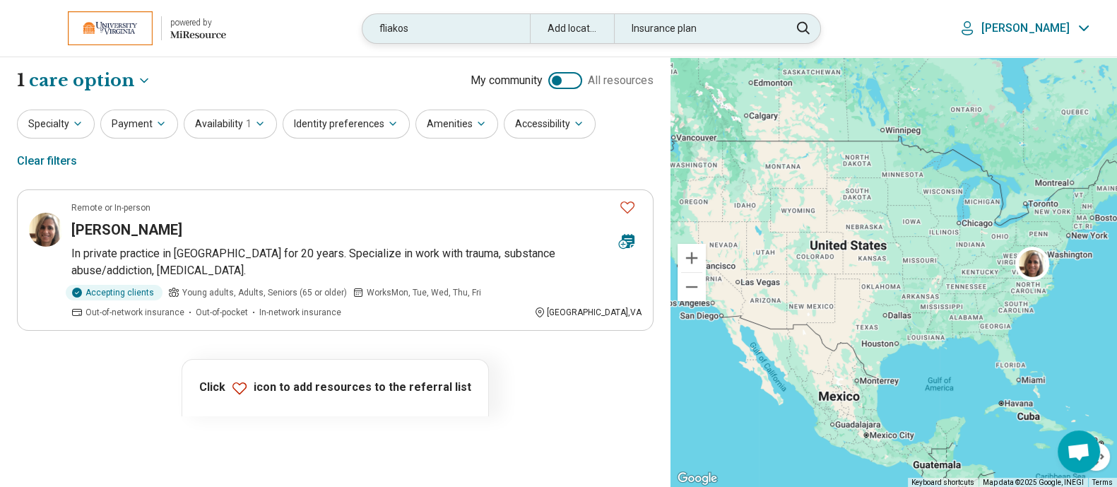
click at [445, 28] on div "fliakos" at bounding box center [446, 28] width 167 height 29
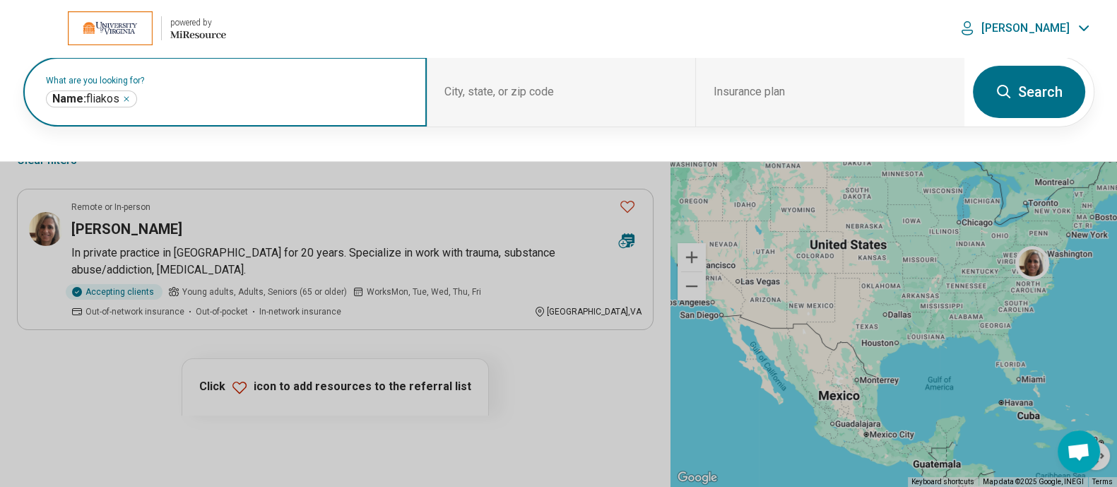
click at [129, 98] on icon "Remove" at bounding box center [126, 99] width 4 height 4
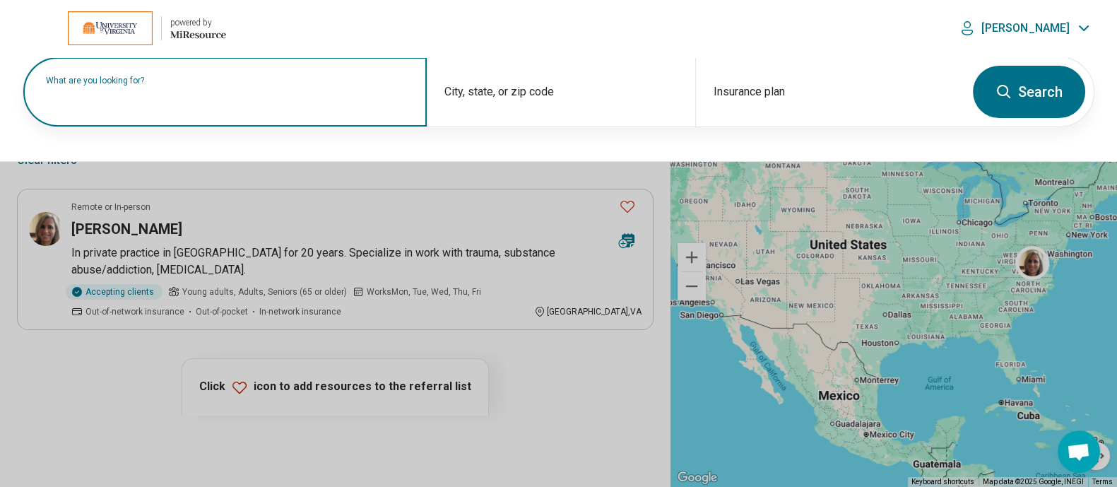
click at [178, 85] on label "What are you looking for?" at bounding box center [228, 80] width 364 height 8
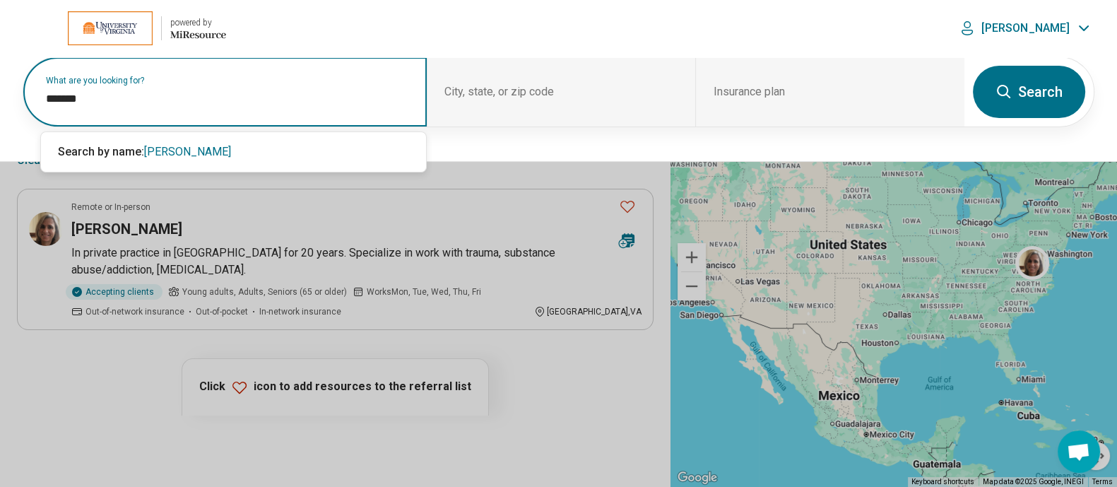
type input "*******"
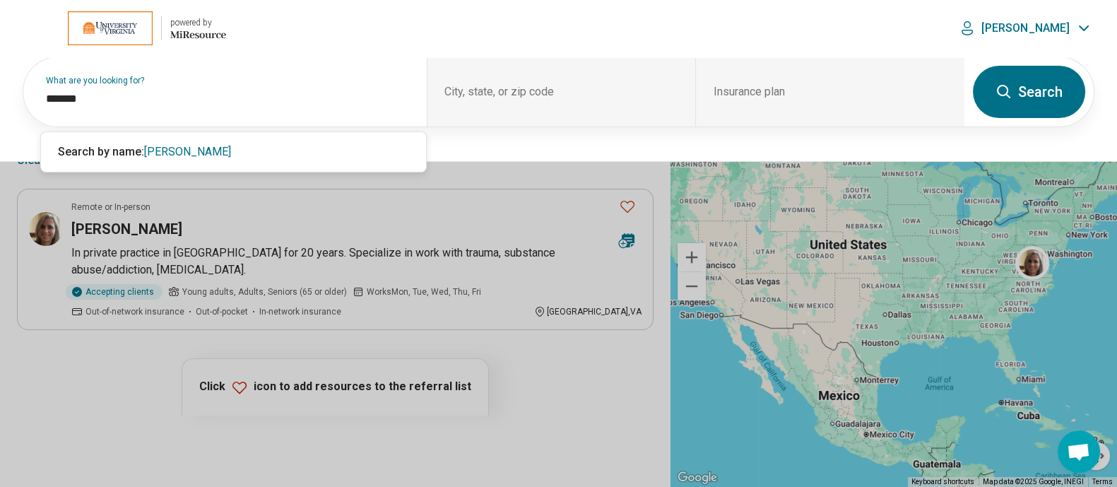
click at [1057, 90] on button "Search" at bounding box center [1029, 92] width 112 height 52
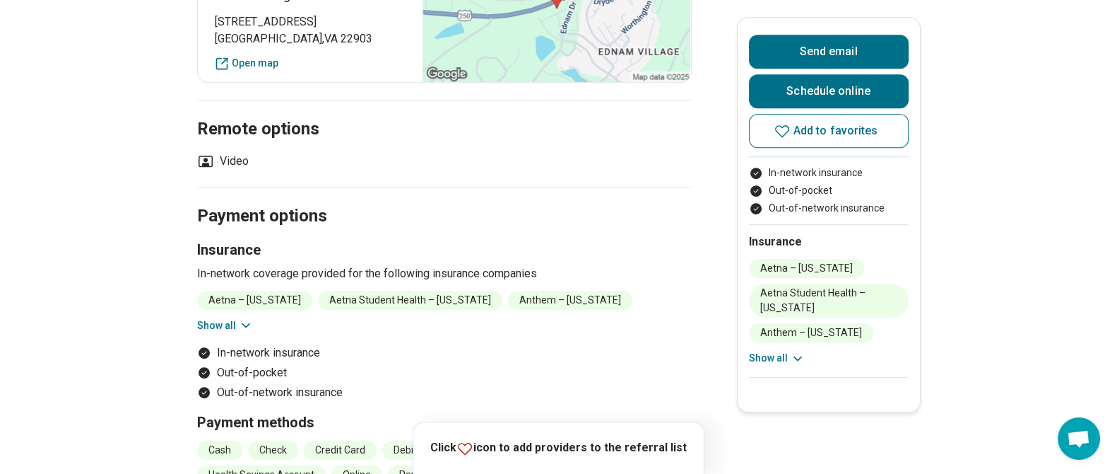
scroll to position [997, 0]
click at [226, 322] on button "Show all" at bounding box center [225, 324] width 56 height 15
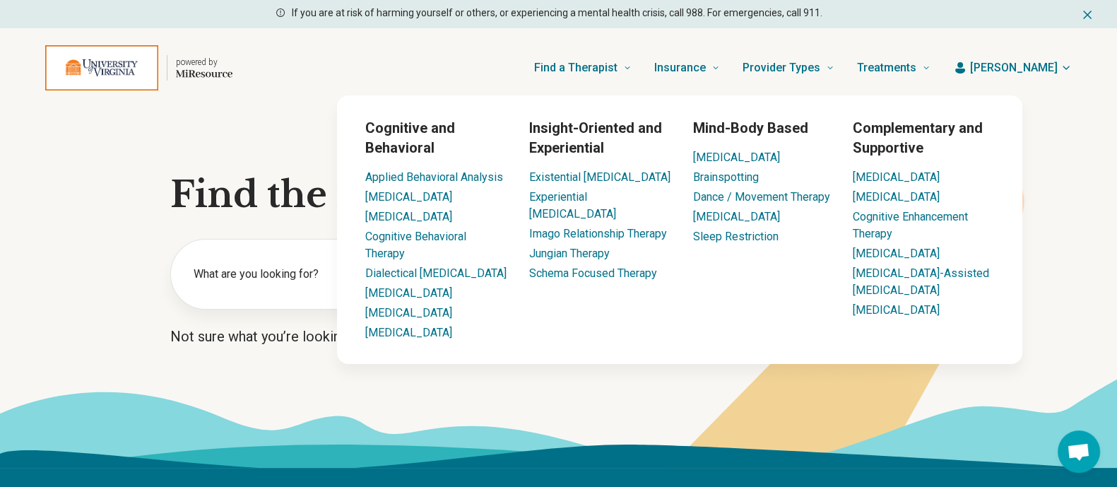
drag, startPoint x: 1030, startPoint y: 66, endPoint x: 1041, endPoint y: 60, distance: 12.4
click at [1041, 60] on span "[PERSON_NAME]" at bounding box center [1014, 67] width 88 height 17
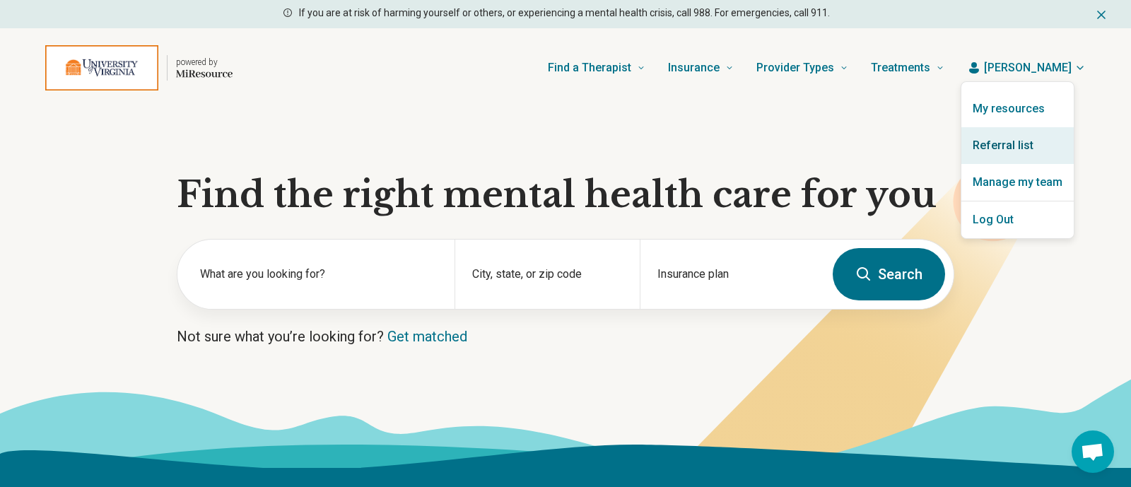
click at [992, 144] on link "Referral list" at bounding box center [1017, 145] width 112 height 37
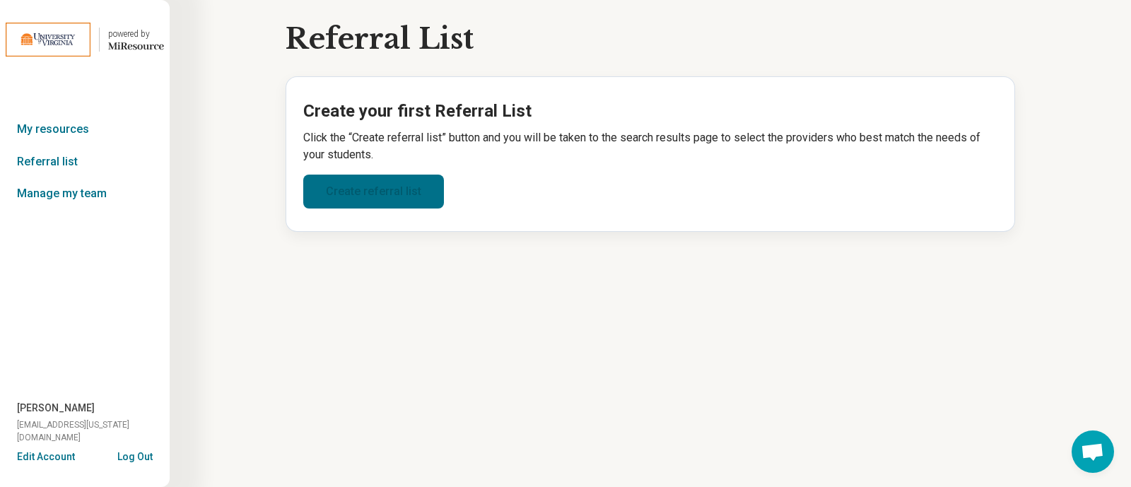
click at [358, 184] on link "Create referral list" at bounding box center [373, 192] width 141 height 34
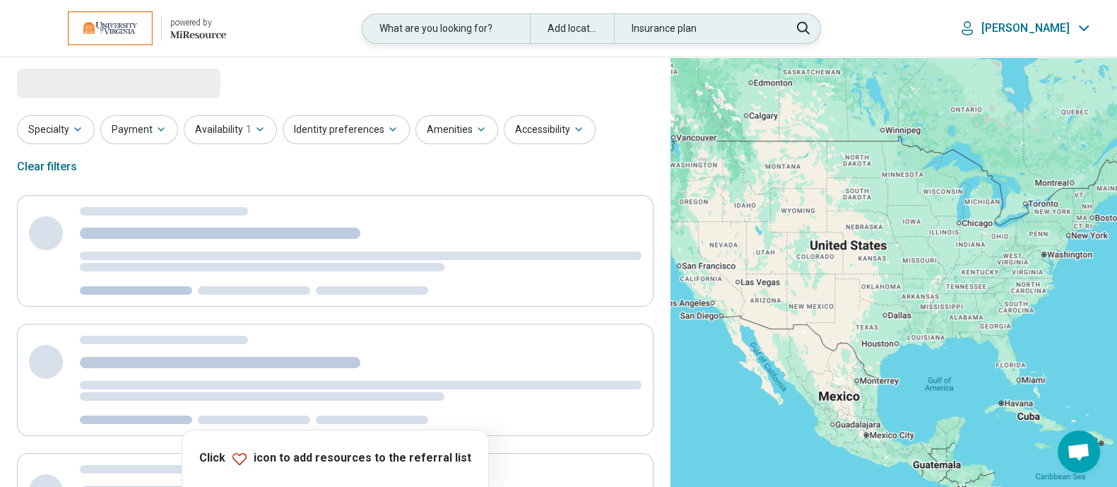
select select "***"
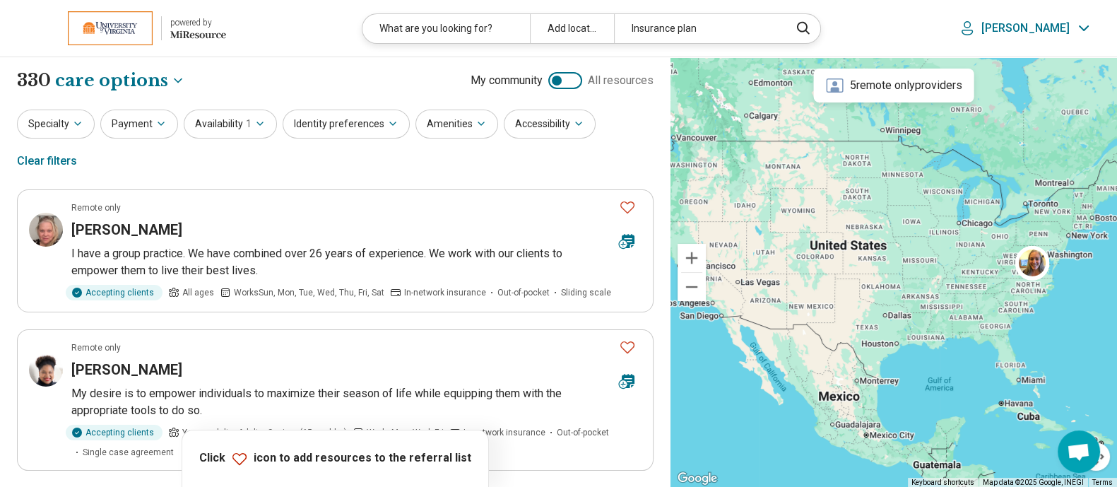
click at [77, 144] on div "Clear filters" at bounding box center [47, 161] width 60 height 34
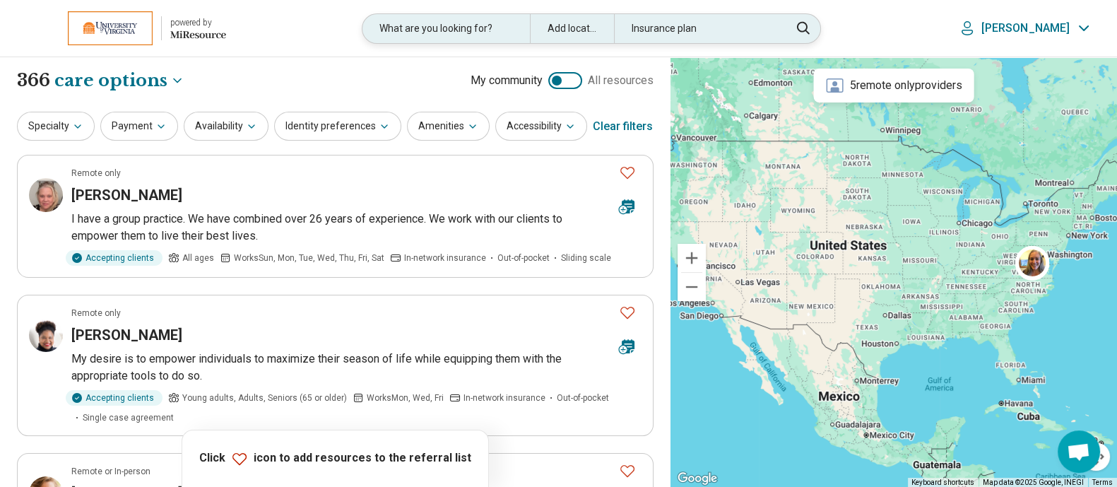
click at [475, 33] on div "What are you looking for?" at bounding box center [446, 28] width 167 height 29
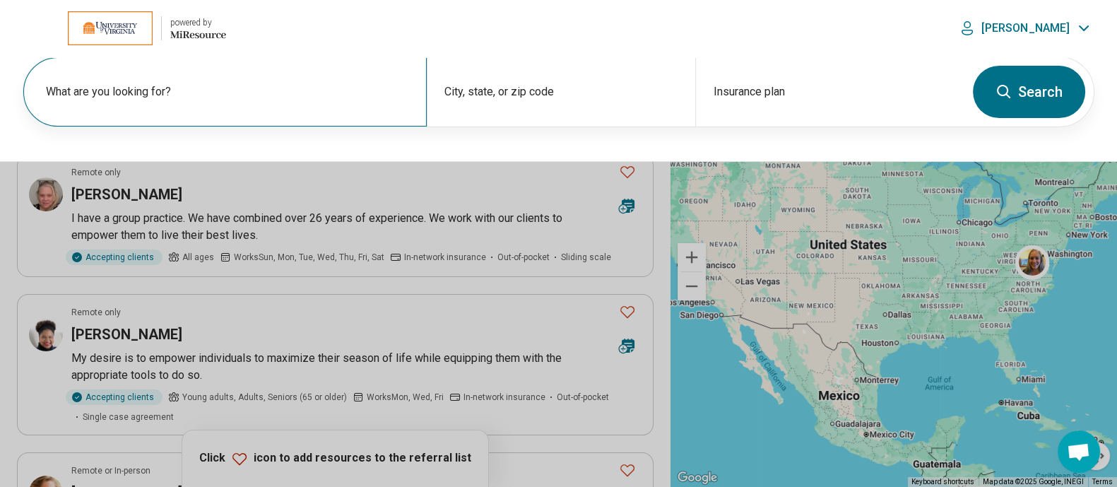
click at [281, 99] on label "What are you looking for?" at bounding box center [228, 91] width 364 height 17
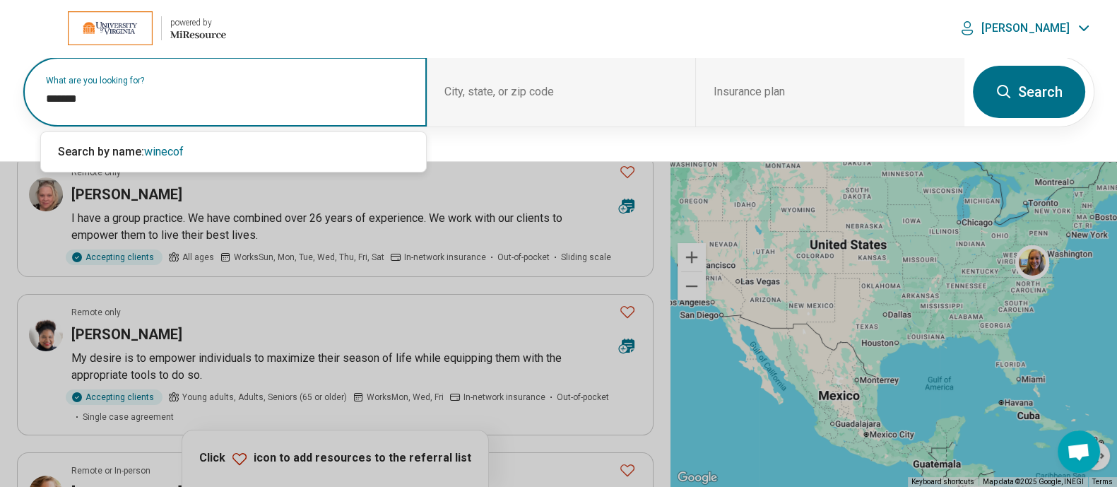
type input "********"
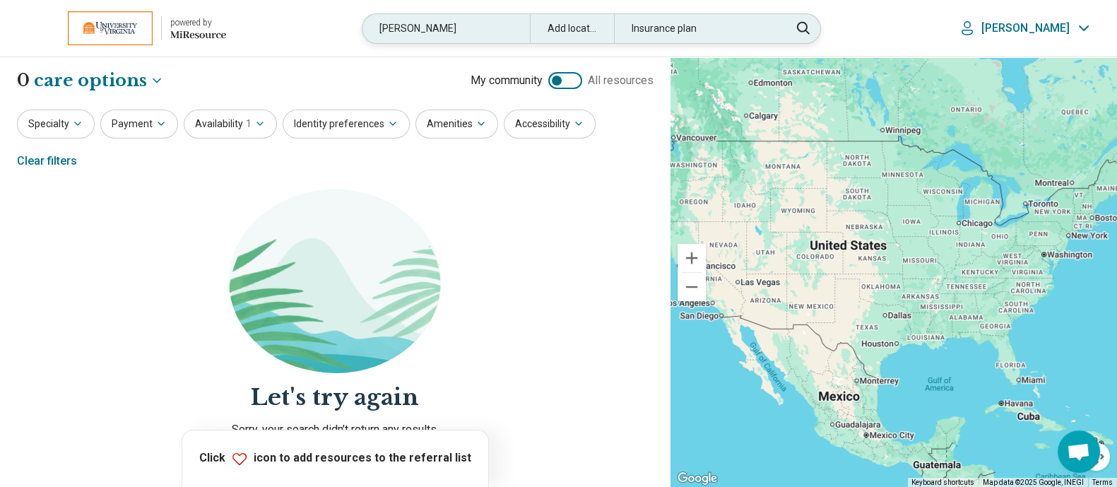
click at [493, 28] on div "winecoff" at bounding box center [446, 28] width 167 height 29
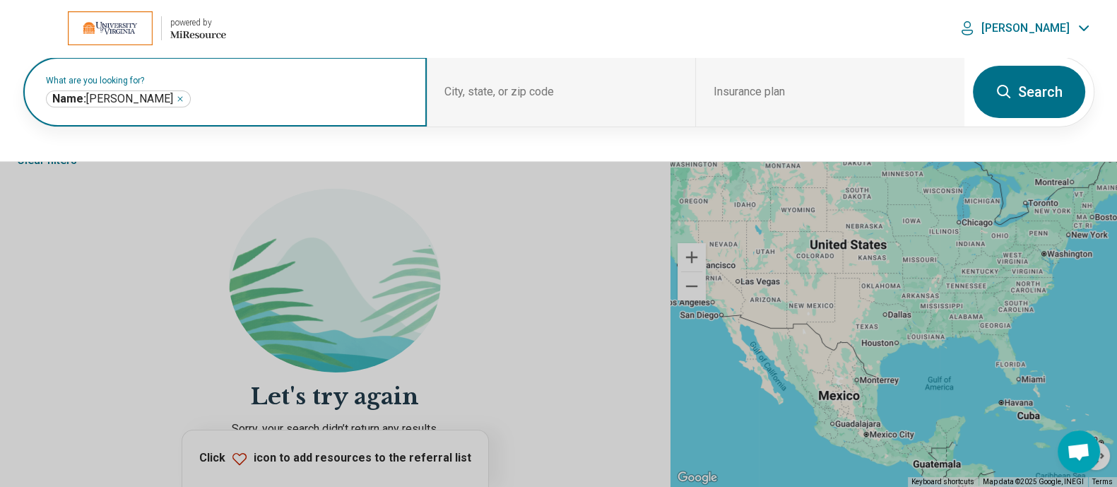
click at [176, 95] on icon "Remove" at bounding box center [180, 99] width 8 height 8
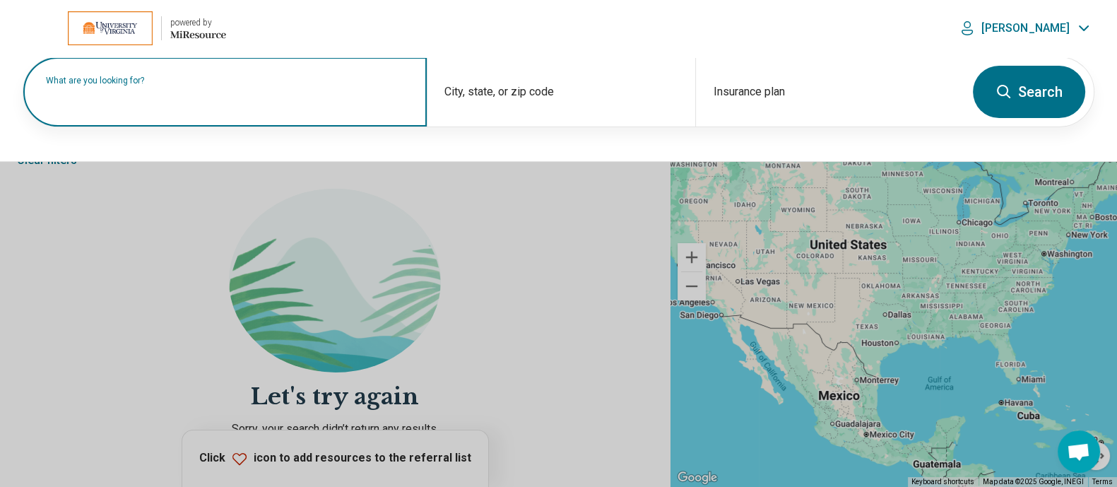
click at [204, 85] on label "What are you looking for?" at bounding box center [228, 80] width 364 height 8
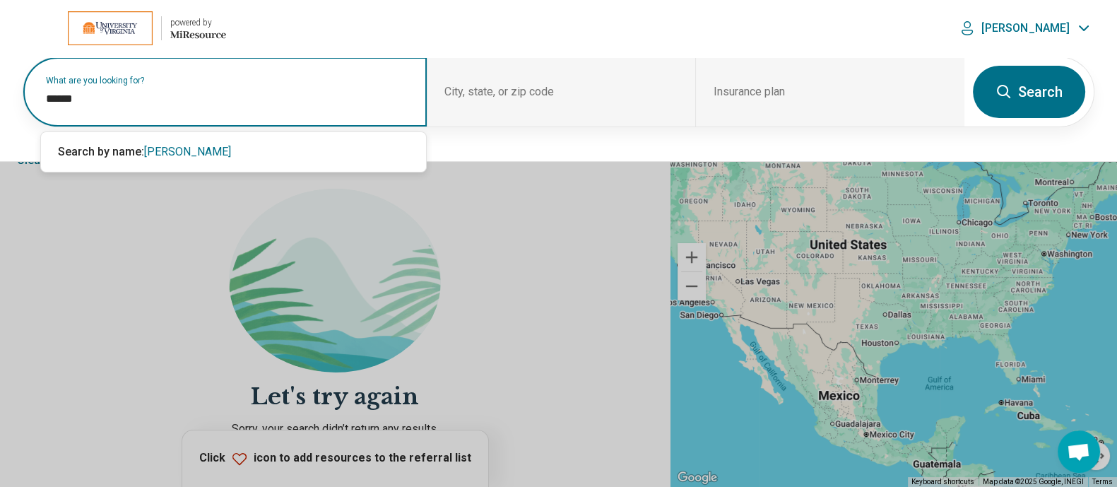
type input "******"
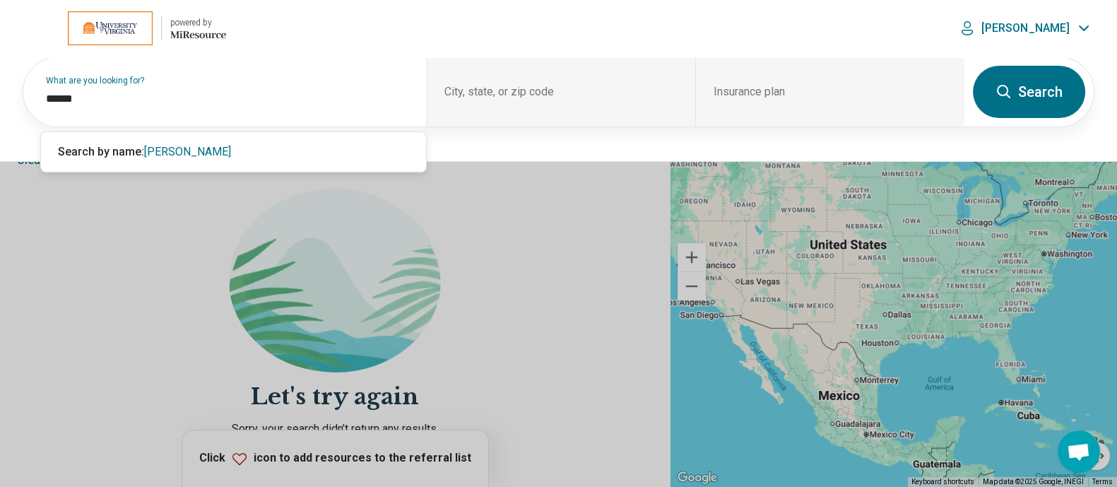
click at [1025, 88] on button "Search" at bounding box center [1029, 92] width 112 height 52
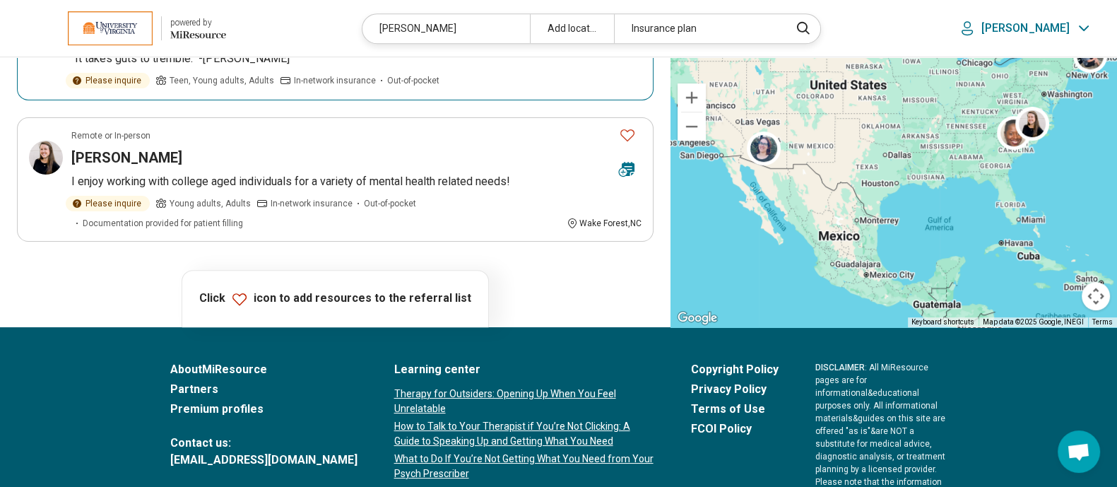
scroll to position [919, 0]
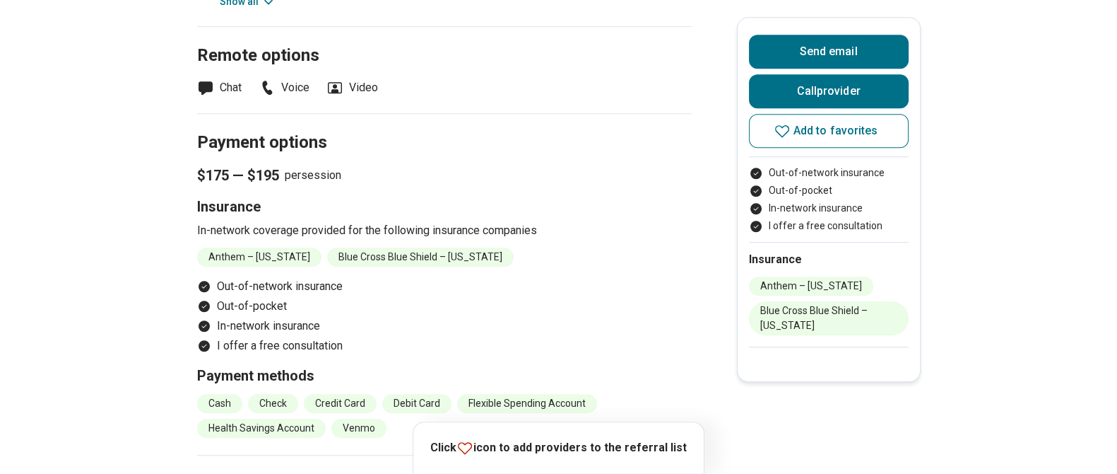
scroll to position [1374, 0]
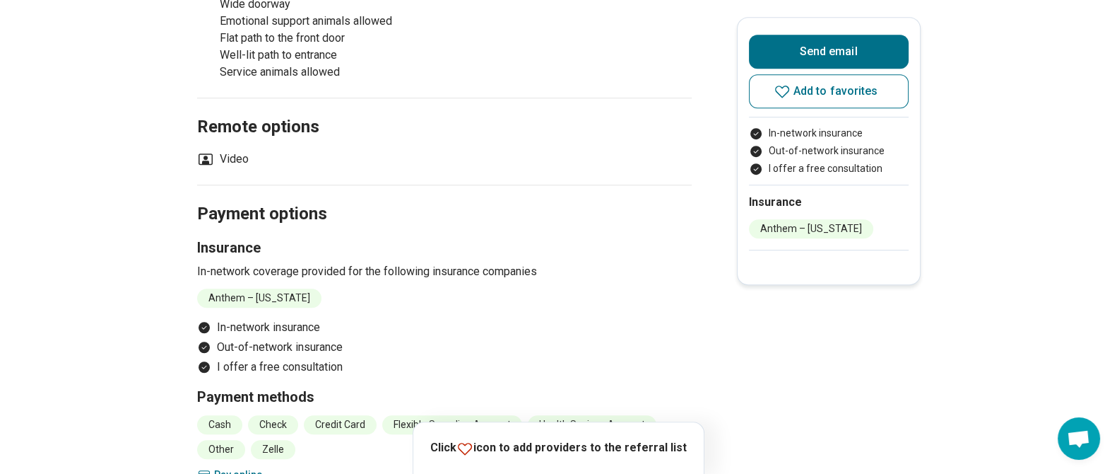
scroll to position [1222, 0]
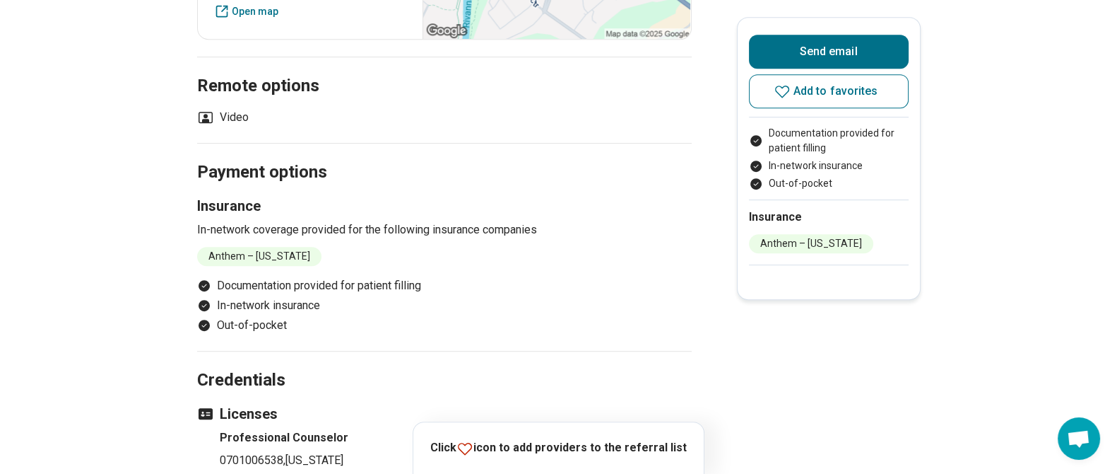
scroll to position [922, 0]
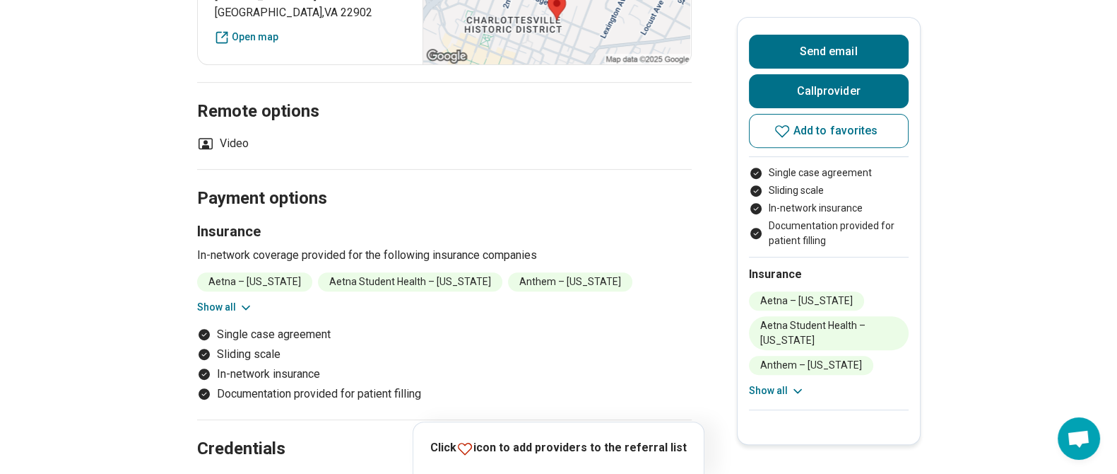
scroll to position [710, 0]
click at [209, 300] on button "Show all" at bounding box center [225, 305] width 56 height 15
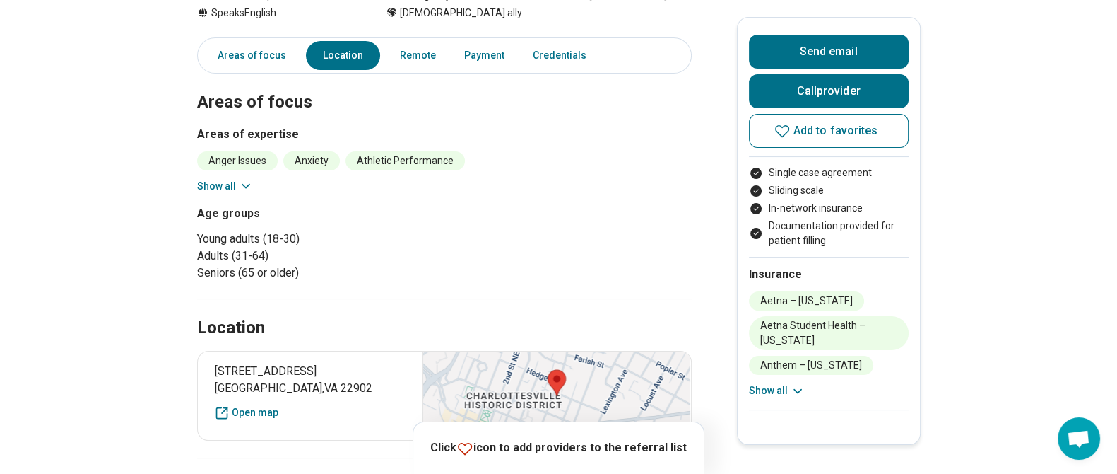
scroll to position [334, 0]
click at [227, 182] on button "Show all" at bounding box center [225, 185] width 56 height 15
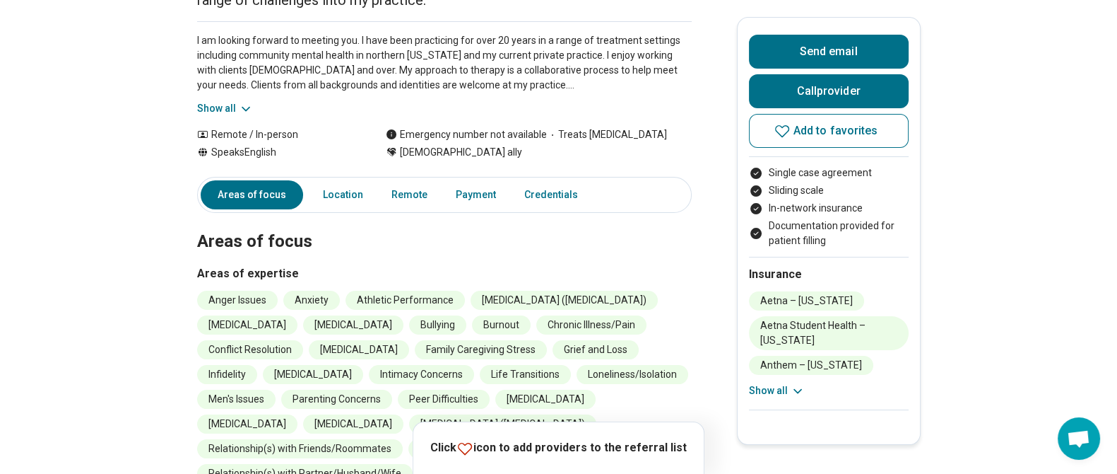
scroll to position [0, 0]
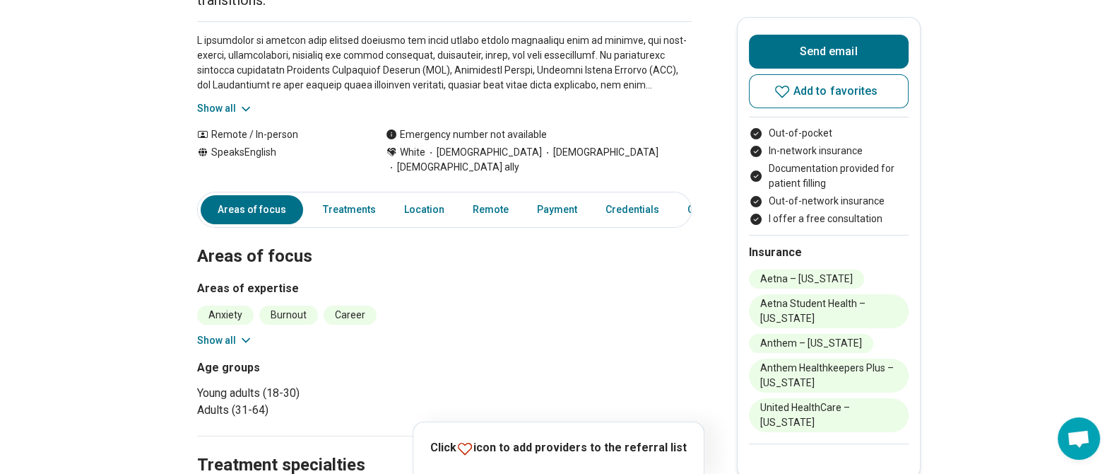
scroll to position [216, 0]
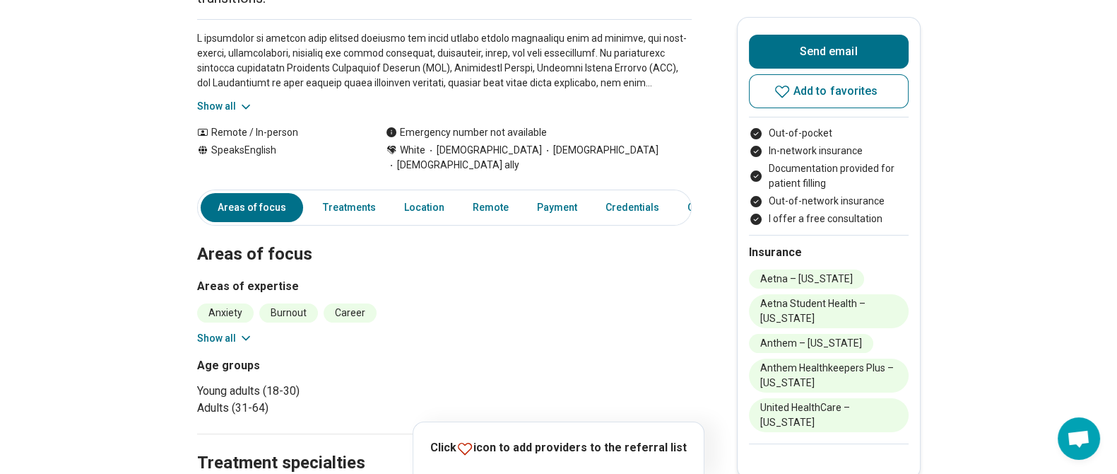
click at [216, 331] on button "Show all" at bounding box center [225, 338] width 56 height 15
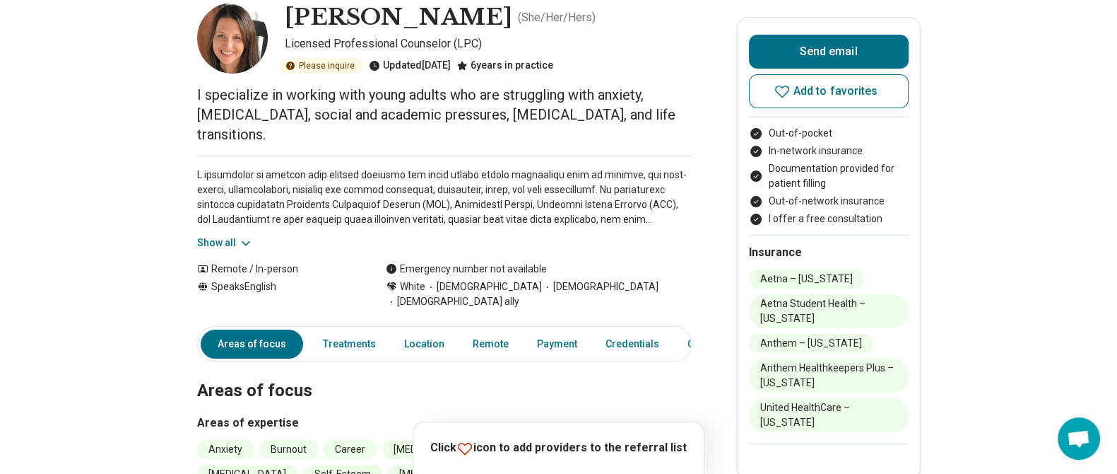
scroll to position [0, 0]
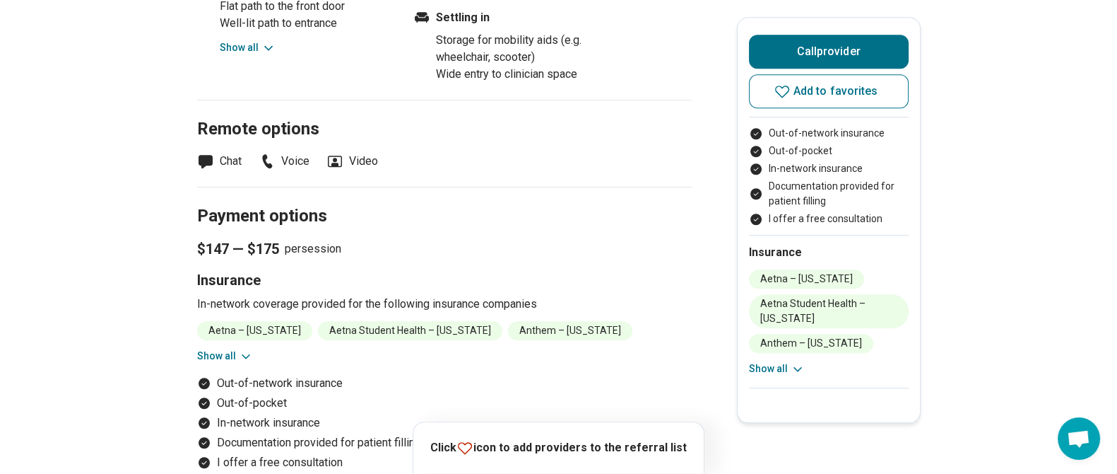
scroll to position [1389, 0]
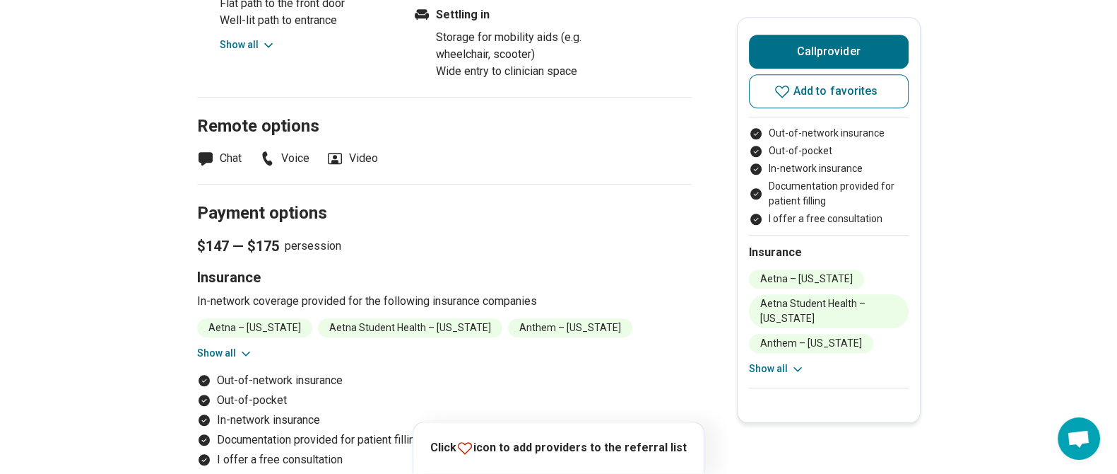
click at [222, 346] on button "Show all" at bounding box center [225, 353] width 56 height 15
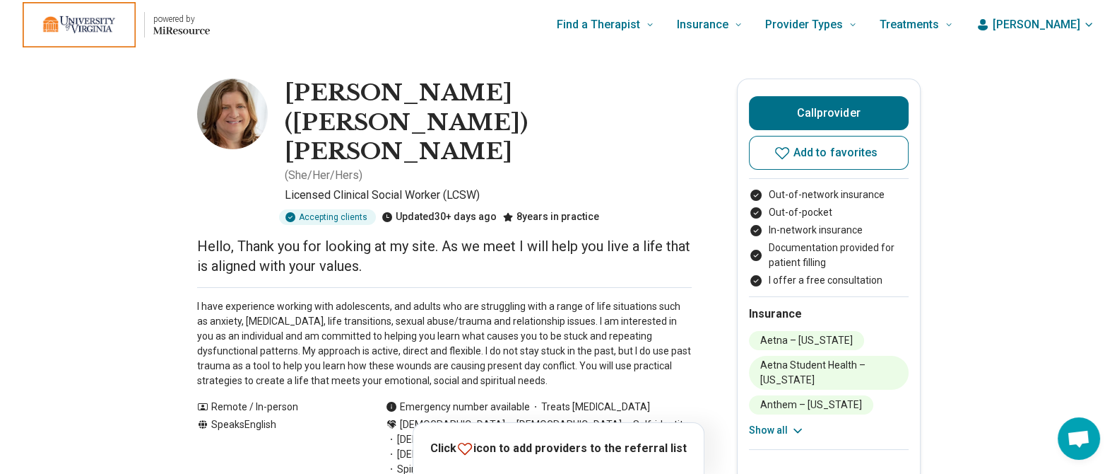
scroll to position [0, 0]
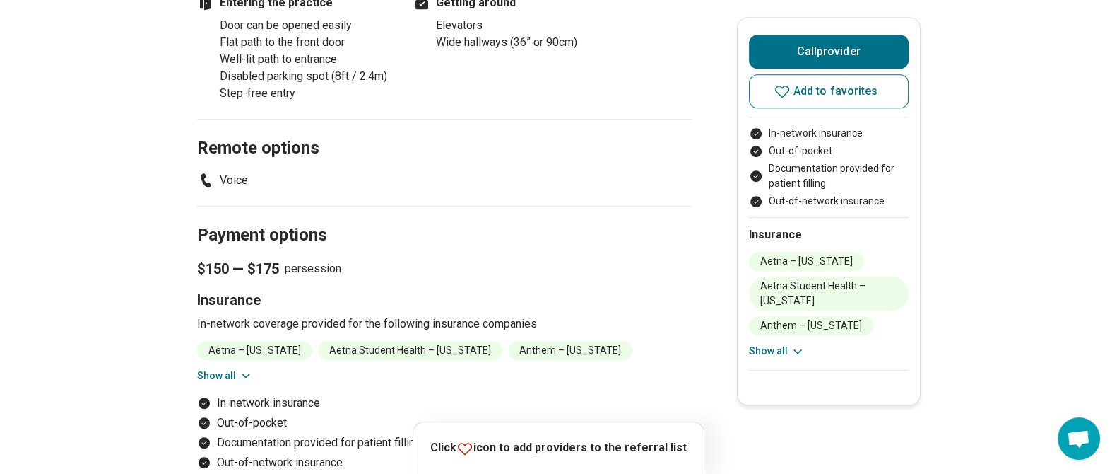
scroll to position [1209, 0]
click at [218, 367] on button "Show all" at bounding box center [225, 374] width 56 height 15
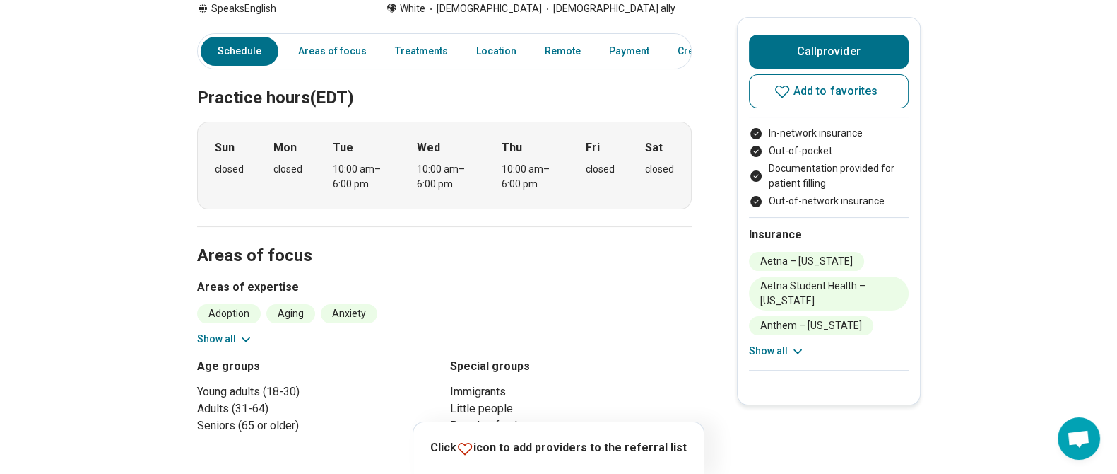
scroll to position [0, 0]
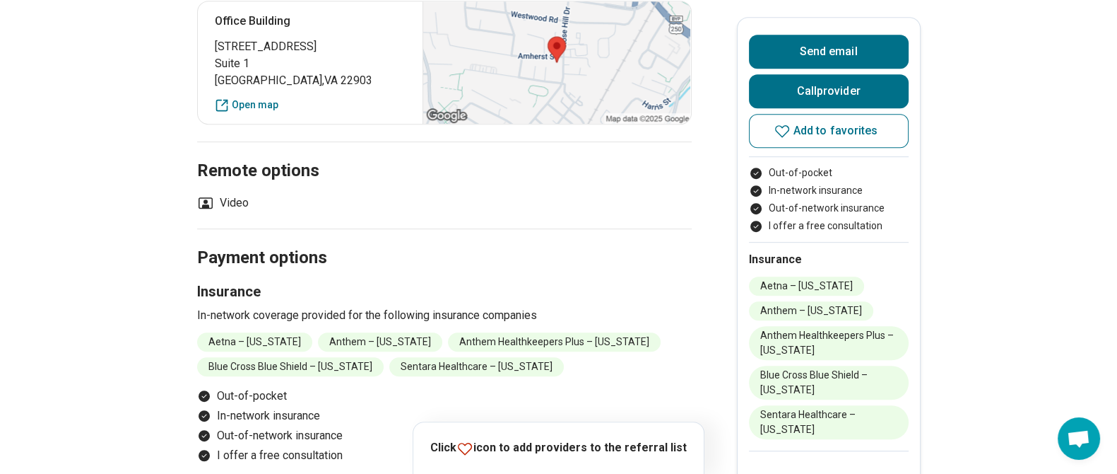
scroll to position [1012, 0]
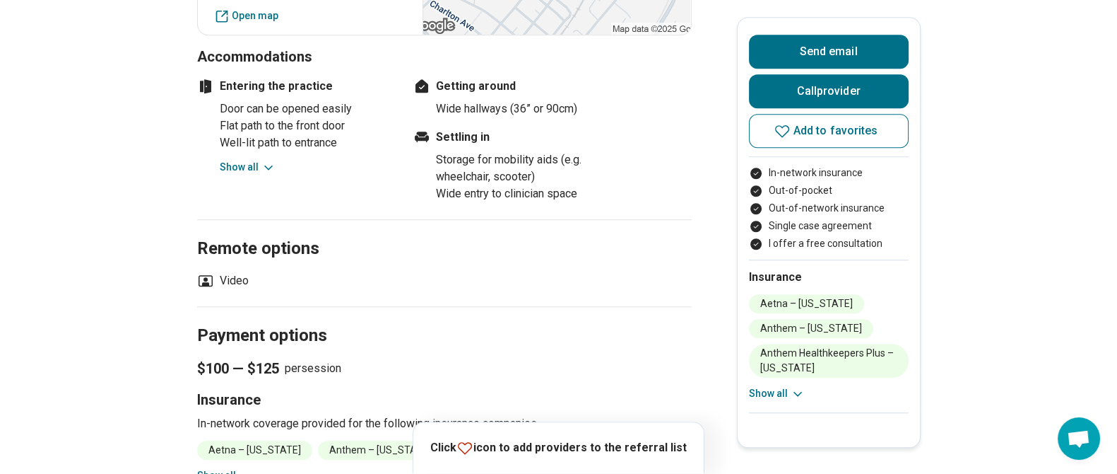
scroll to position [1402, 0]
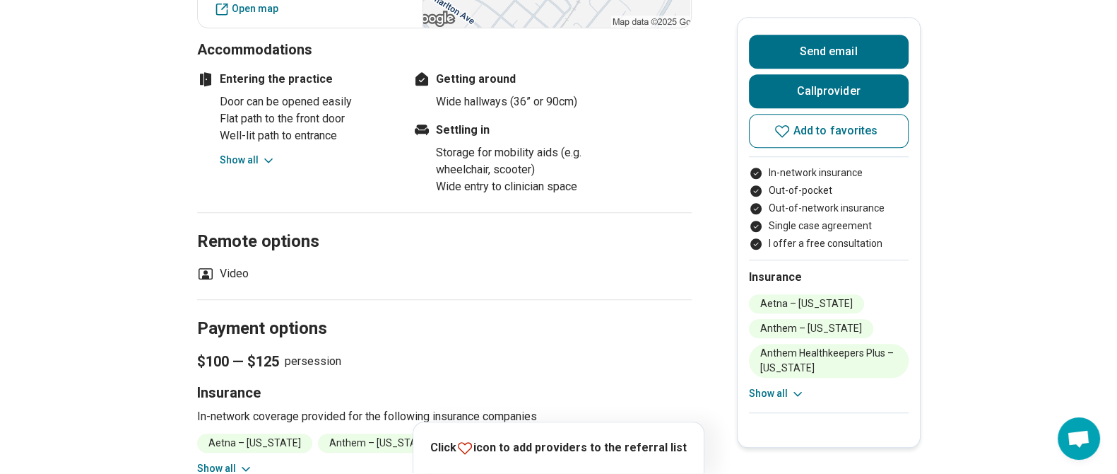
click at [212, 378] on button "Show all" at bounding box center [225, 468] width 56 height 15
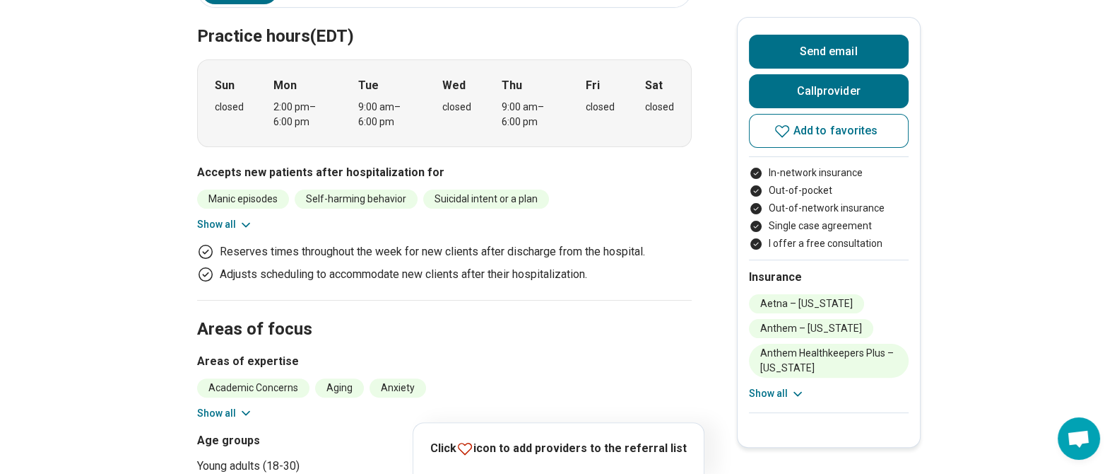
scroll to position [521, 0]
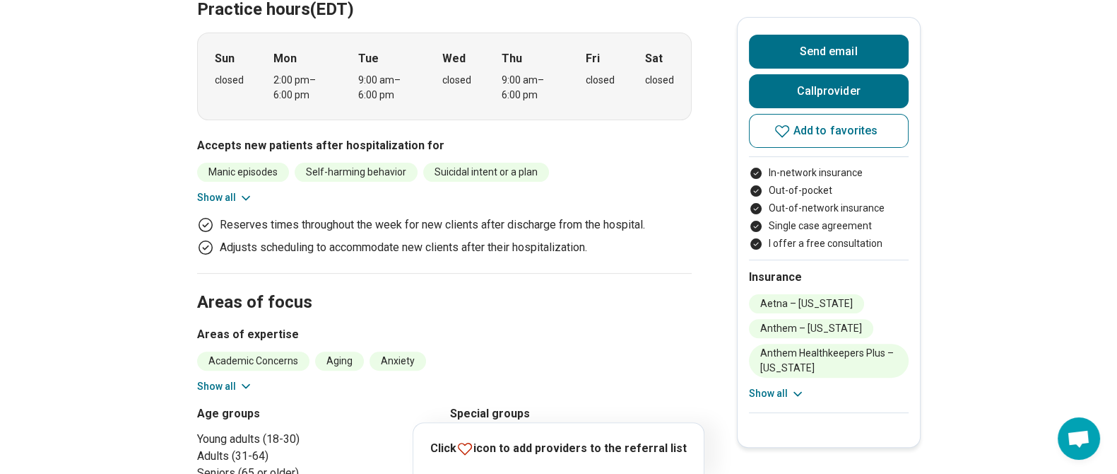
click at [230, 378] on button "Show all" at bounding box center [225, 386] width 56 height 15
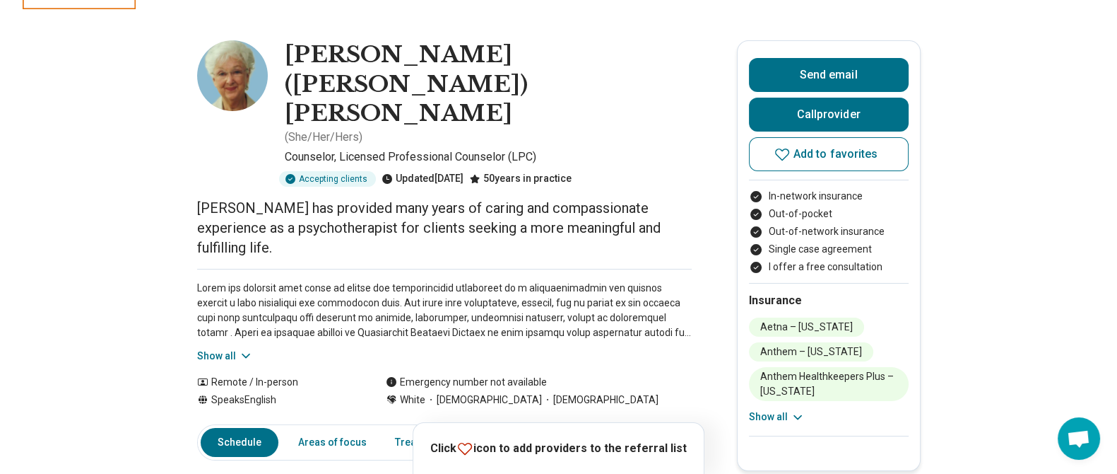
scroll to position [0, 0]
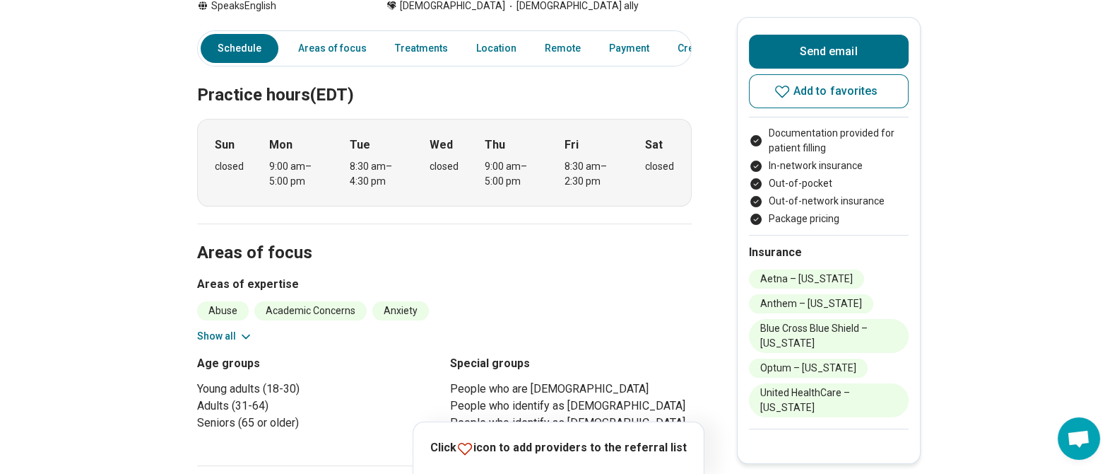
scroll to position [333, 0]
click at [223, 327] on button "Show all" at bounding box center [225, 334] width 56 height 15
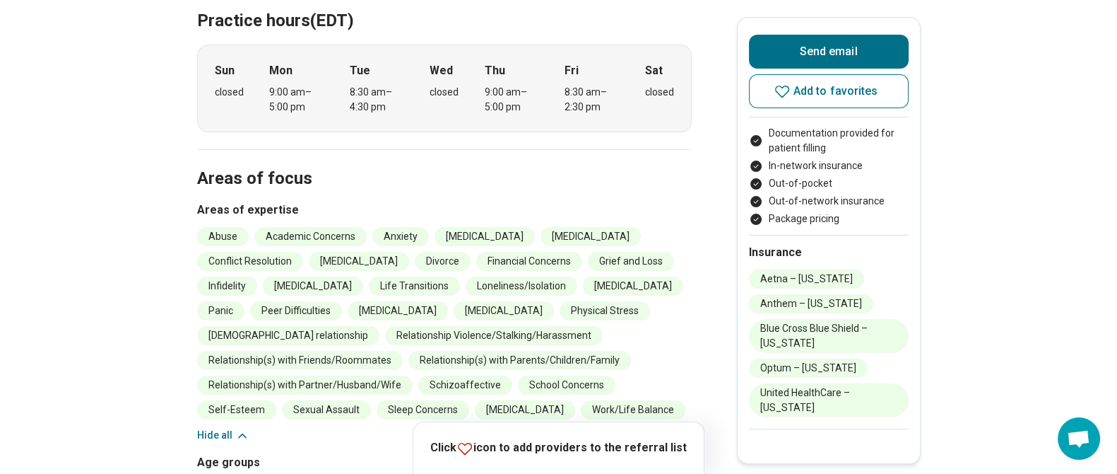
scroll to position [0, 0]
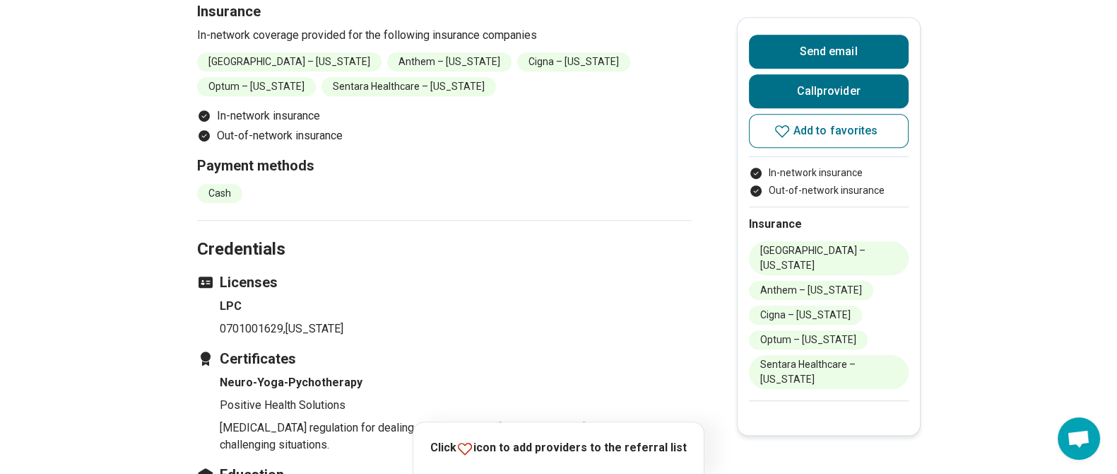
scroll to position [1078, 0]
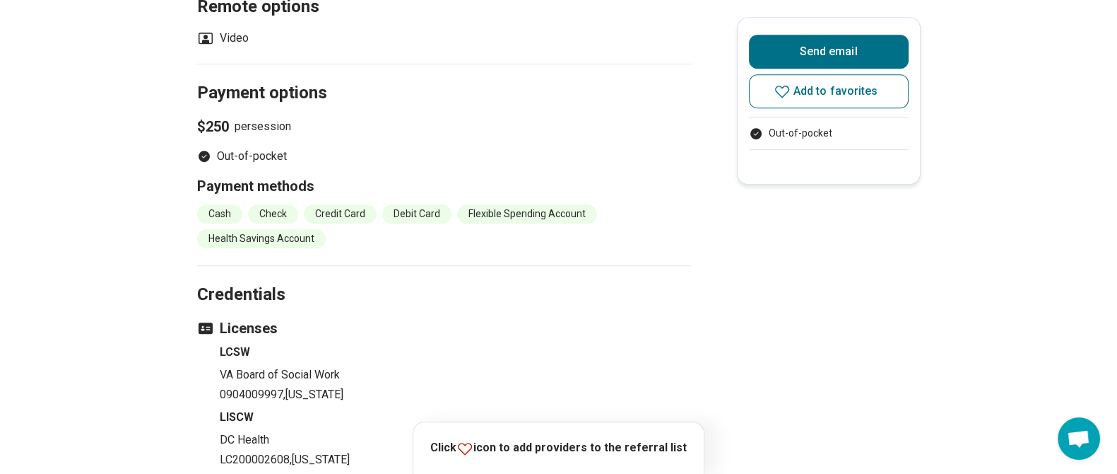
scroll to position [1187, 0]
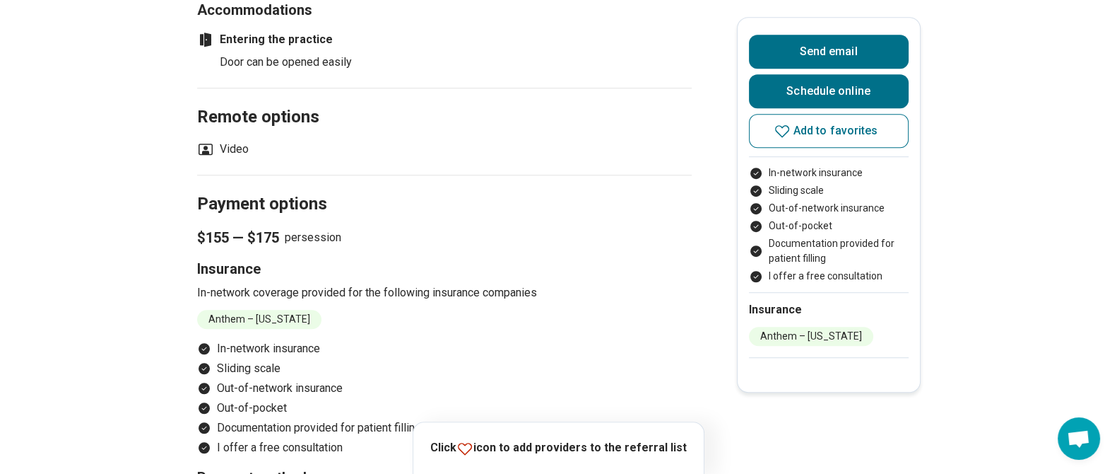
scroll to position [1194, 0]
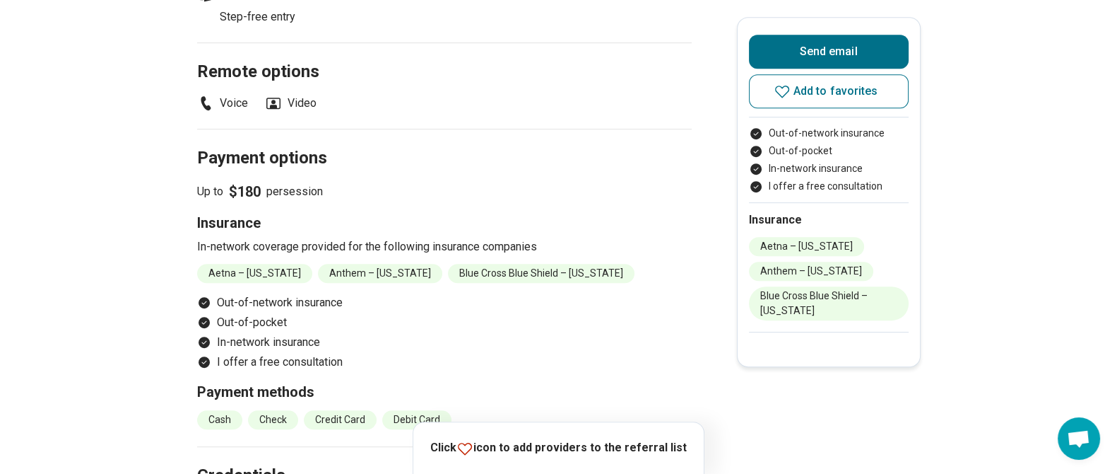
scroll to position [977, 0]
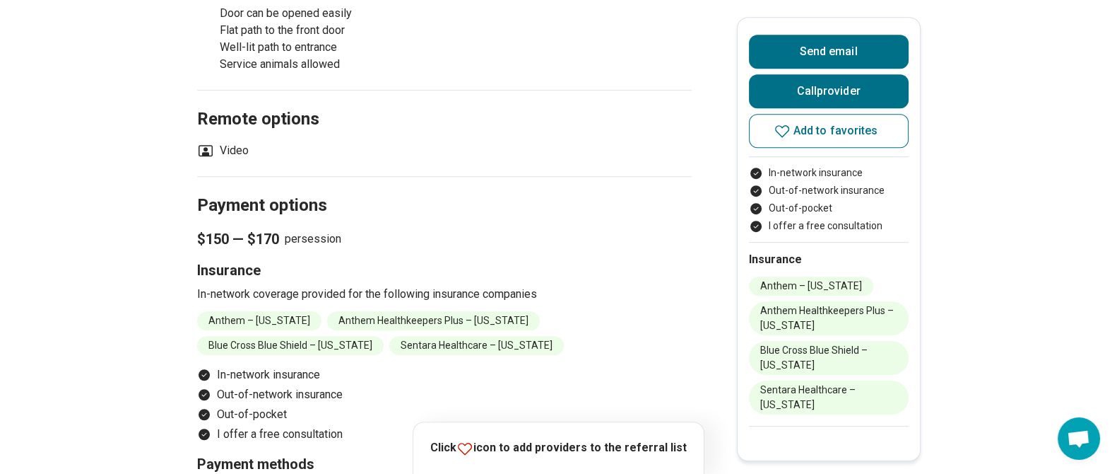
scroll to position [1098, 0]
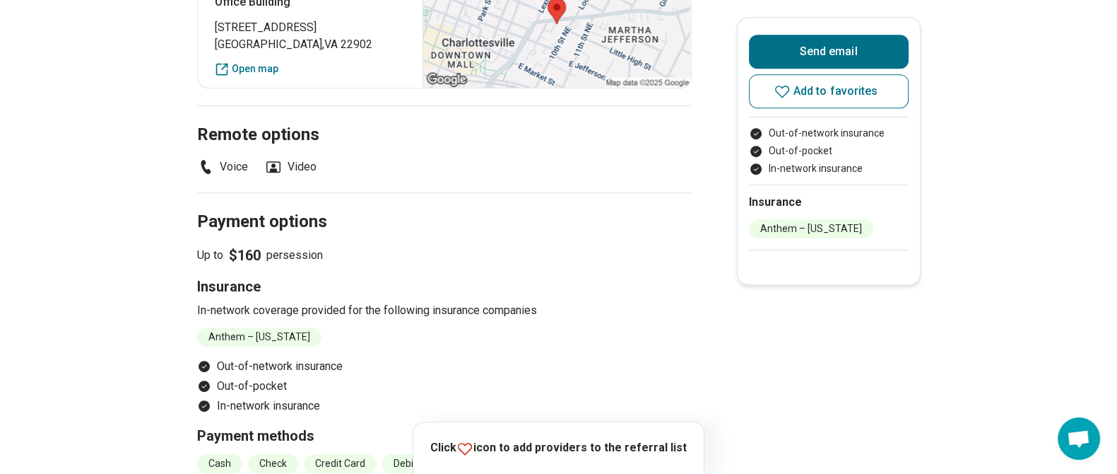
scroll to position [893, 0]
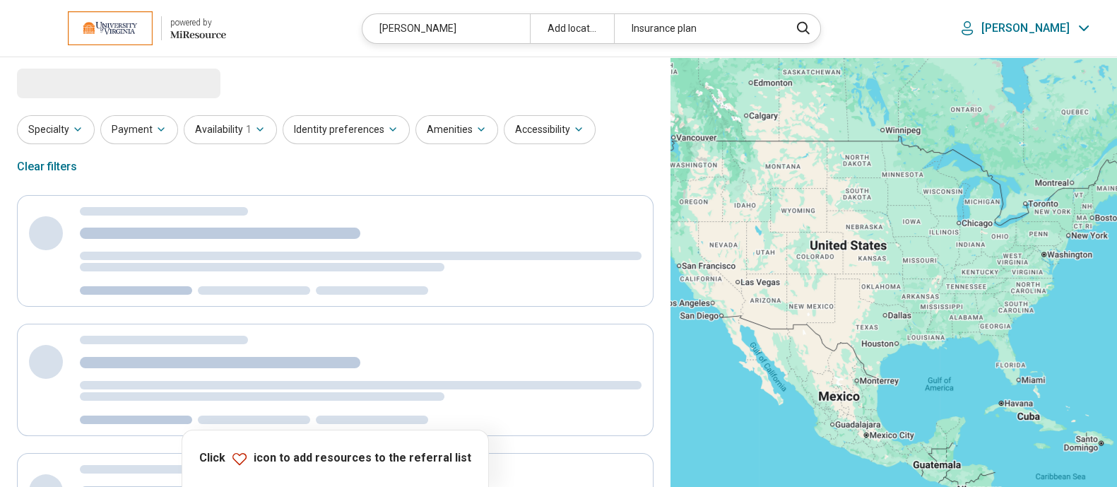
select select "***"
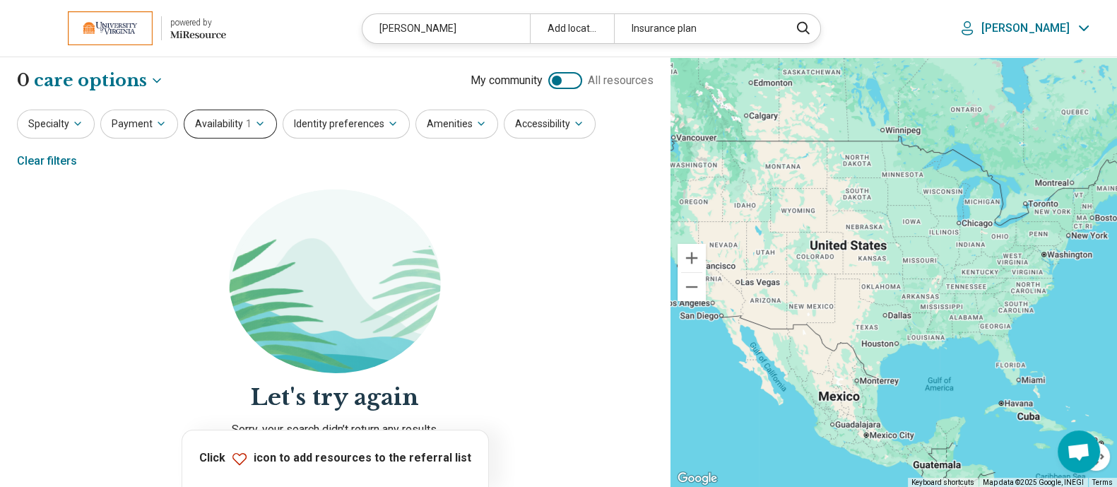
click at [235, 132] on button "Availability 1" at bounding box center [230, 124] width 93 height 29
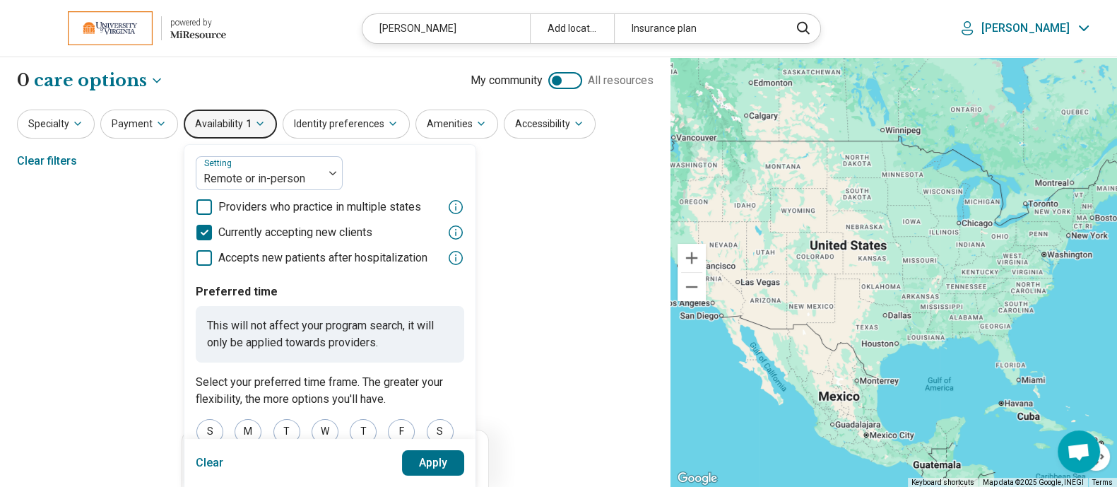
click at [207, 459] on button "Clear" at bounding box center [210, 462] width 28 height 25
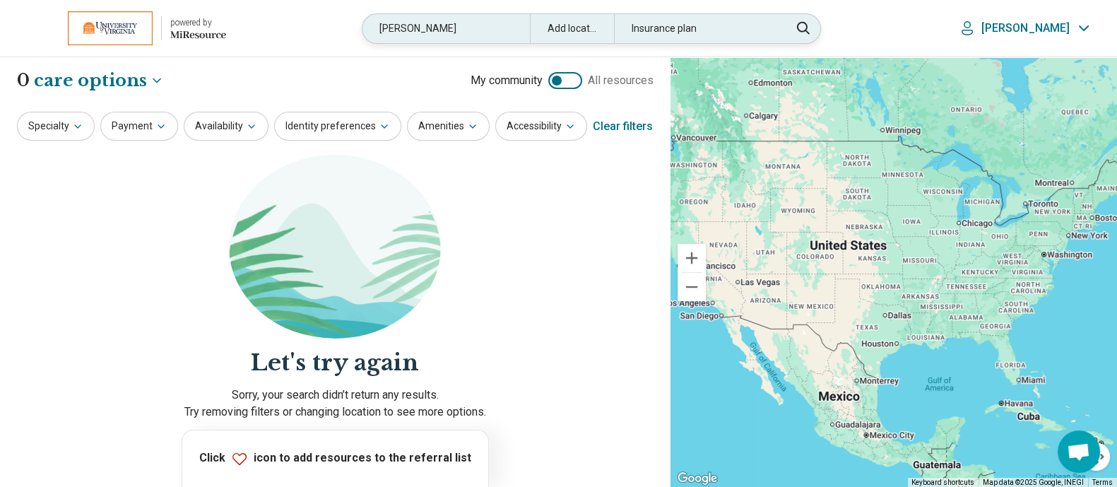
click at [494, 29] on div "hopkins" at bounding box center [446, 28] width 167 height 29
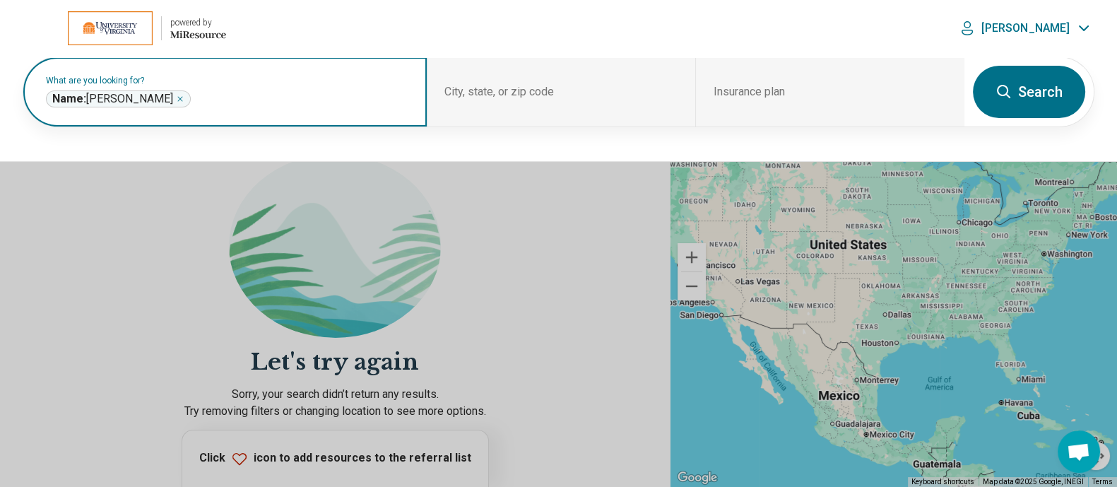
click at [176, 96] on icon "Remove" at bounding box center [180, 99] width 8 height 8
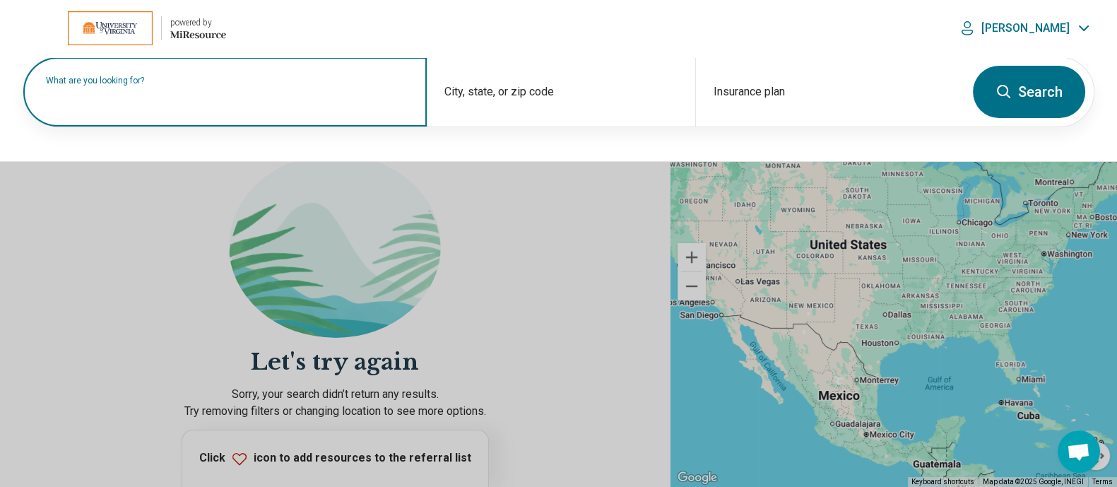
click at [182, 85] on label "What are you looking for?" at bounding box center [228, 80] width 364 height 8
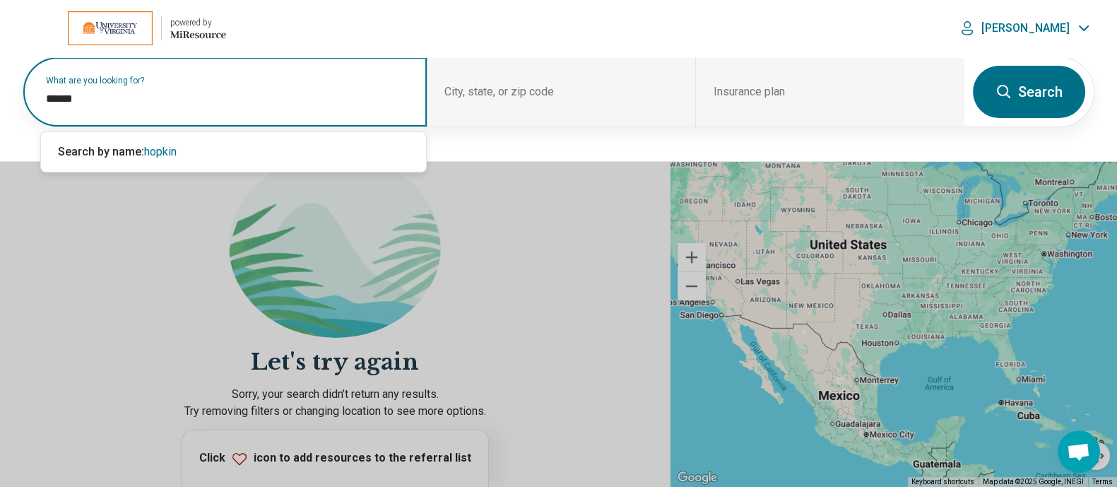
type input "*******"
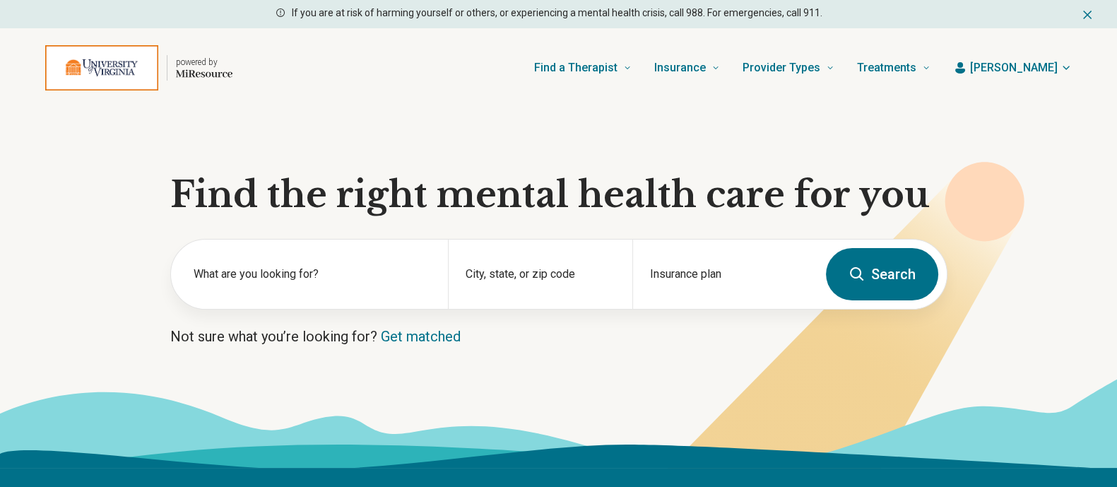
click at [1043, 65] on span "[PERSON_NAME]" at bounding box center [1014, 67] width 88 height 17
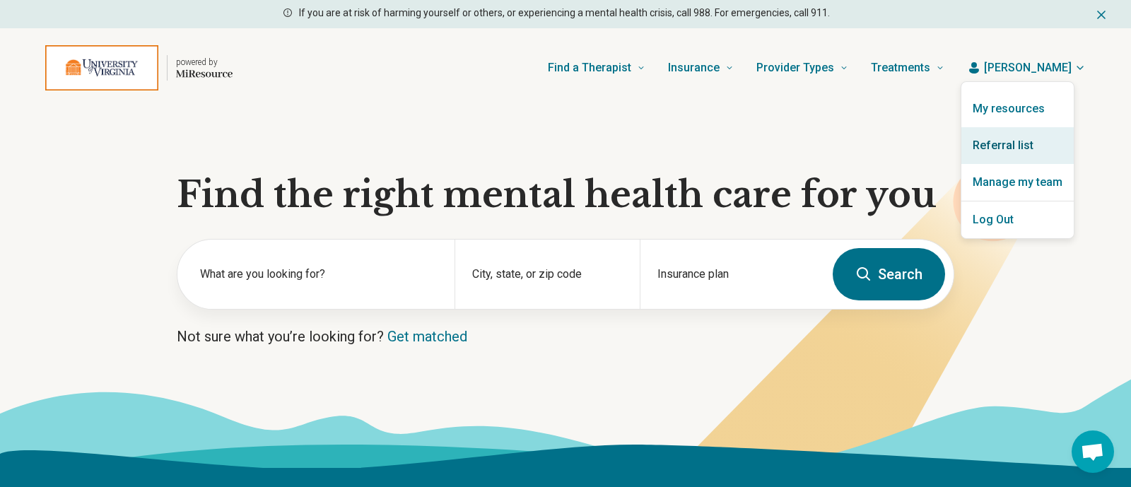
click at [1005, 147] on link "Referral list" at bounding box center [1017, 145] width 112 height 37
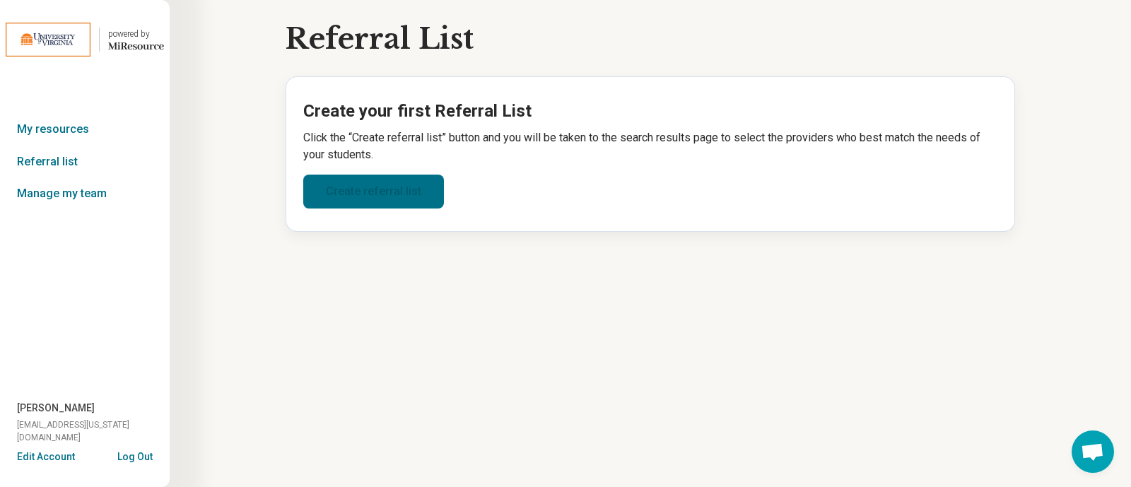
click at [360, 196] on link "Create referral list" at bounding box center [373, 192] width 141 height 34
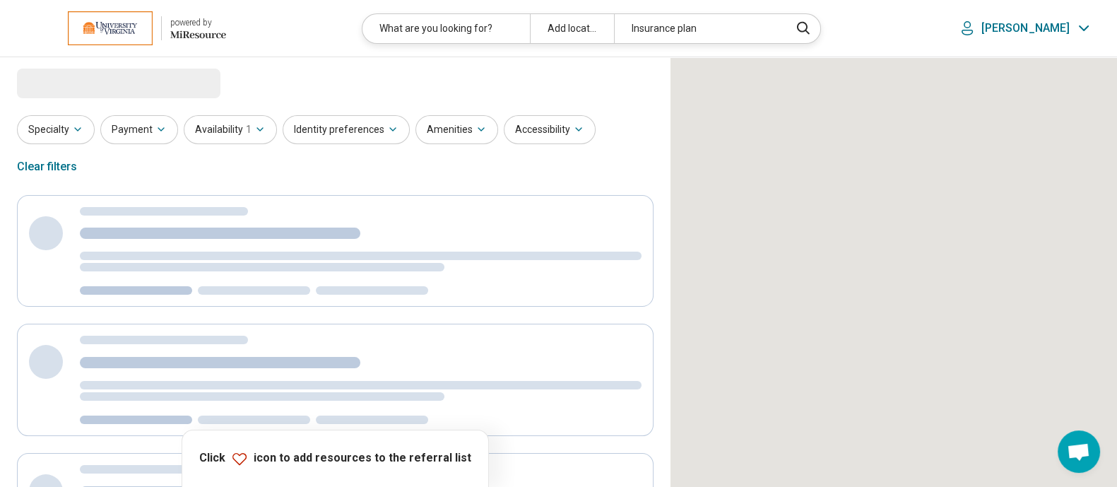
select select "***"
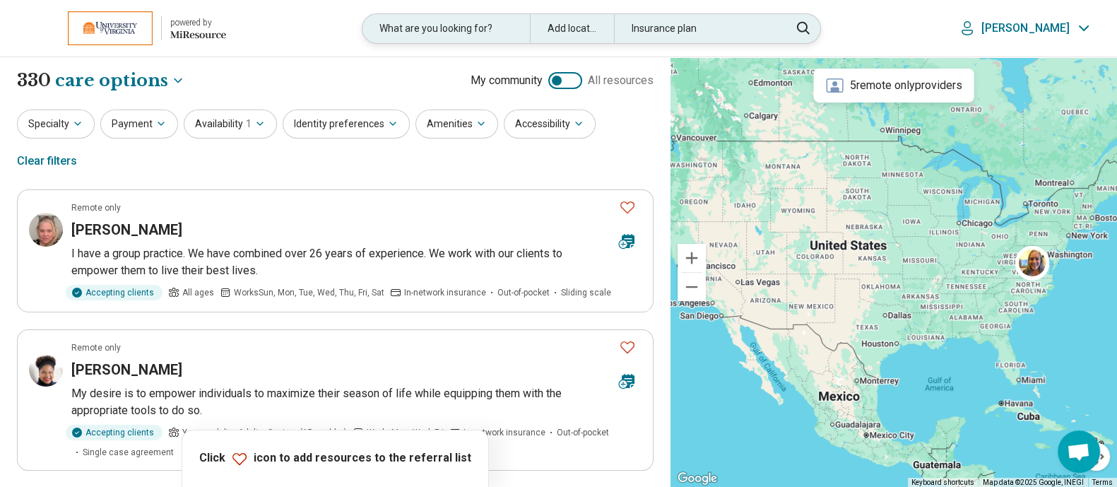
click at [507, 30] on div "What are you looking for?" at bounding box center [446, 28] width 167 height 29
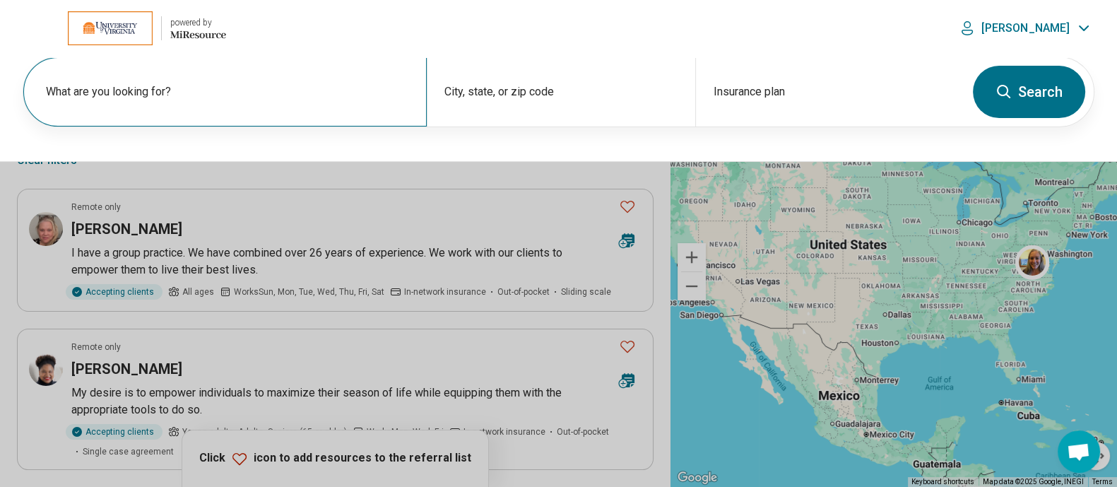
click at [297, 99] on label "What are you looking for?" at bounding box center [228, 91] width 364 height 17
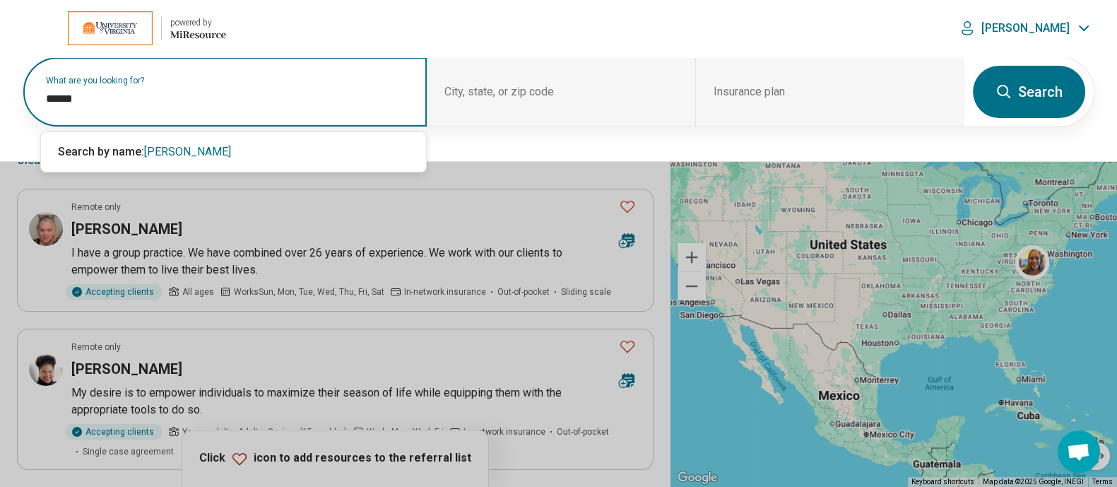
type input "******"
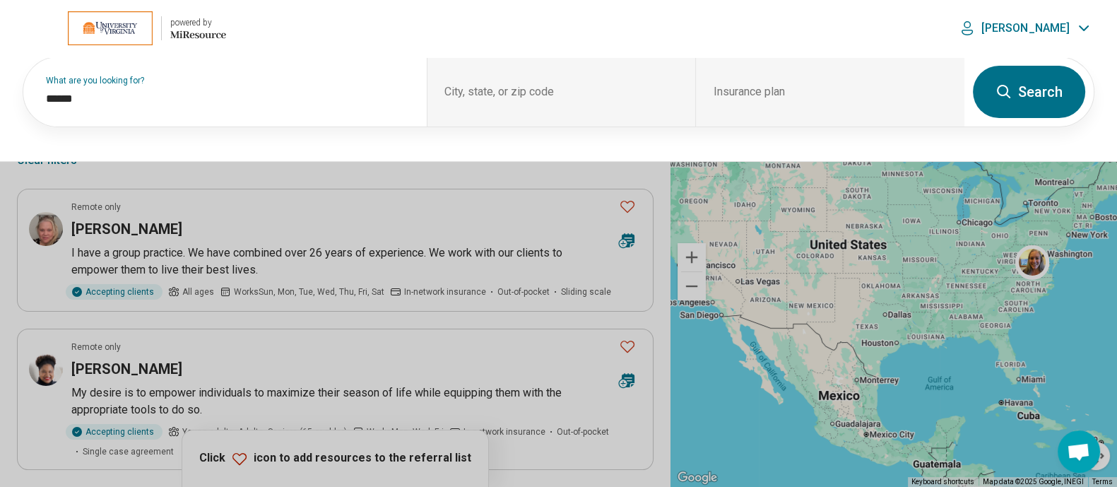
click at [1030, 79] on button "Search" at bounding box center [1029, 92] width 112 height 52
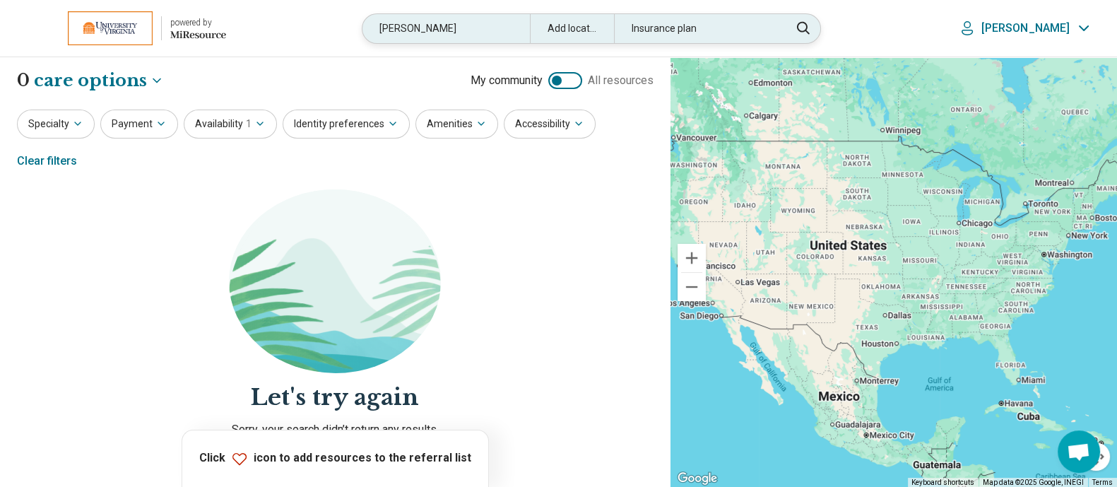
click at [438, 32] on div "detlie" at bounding box center [446, 28] width 167 height 29
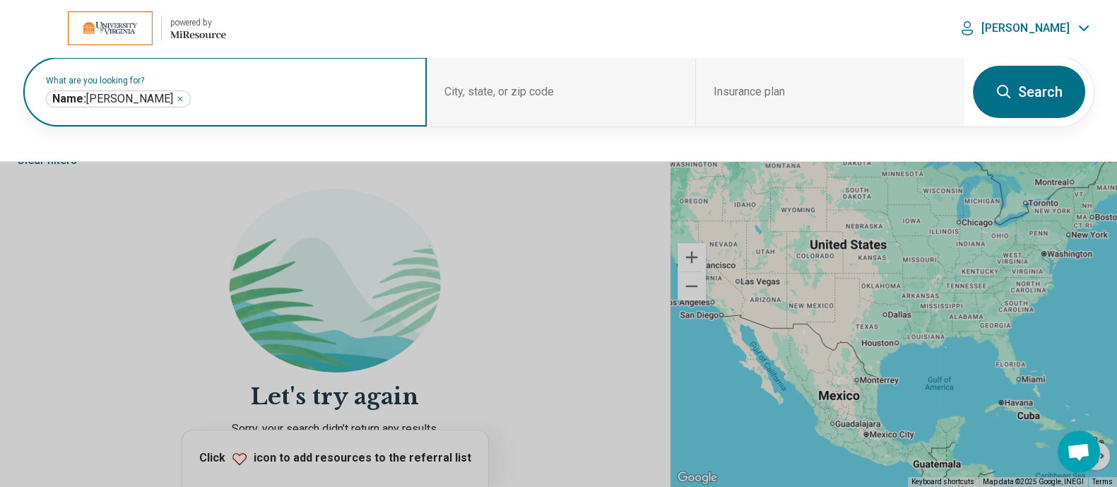
click at [176, 97] on icon "Remove" at bounding box center [180, 99] width 8 height 8
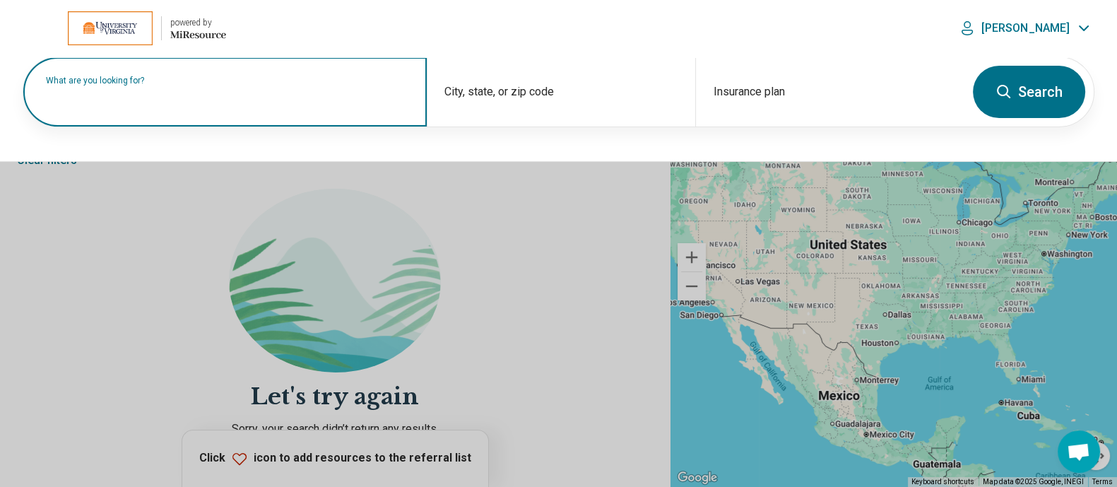
click at [163, 104] on input "text" at bounding box center [228, 98] width 364 height 17
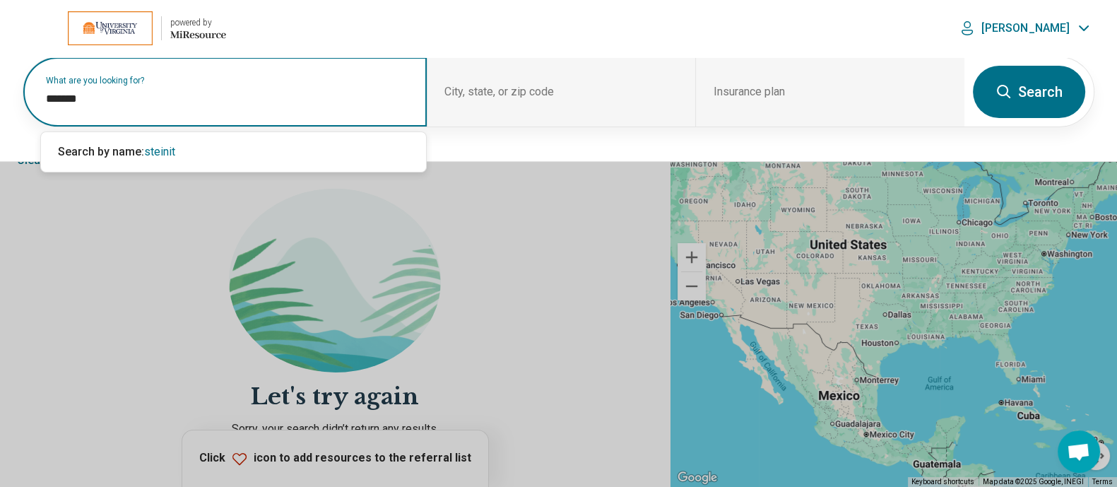
type input "********"
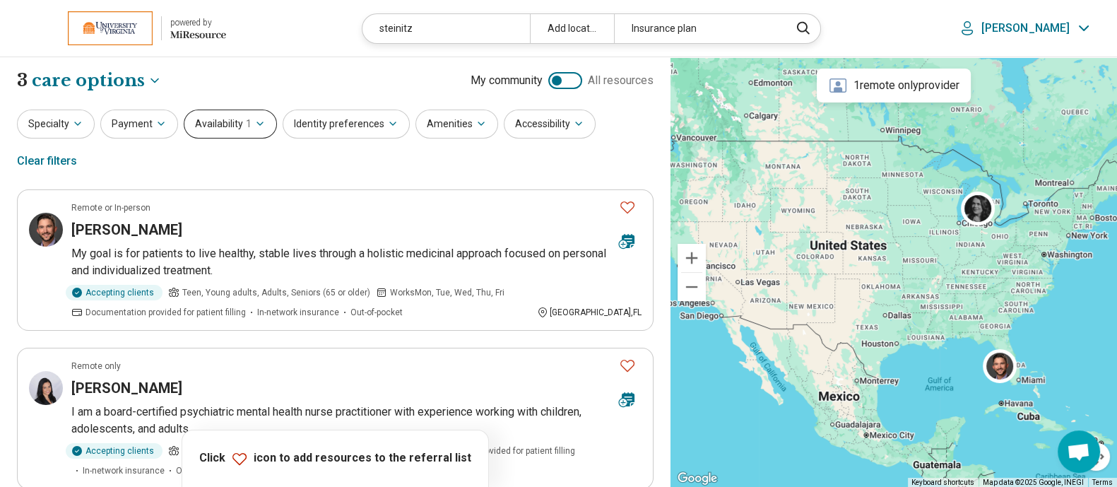
click at [230, 120] on button "Availability 1" at bounding box center [230, 124] width 93 height 29
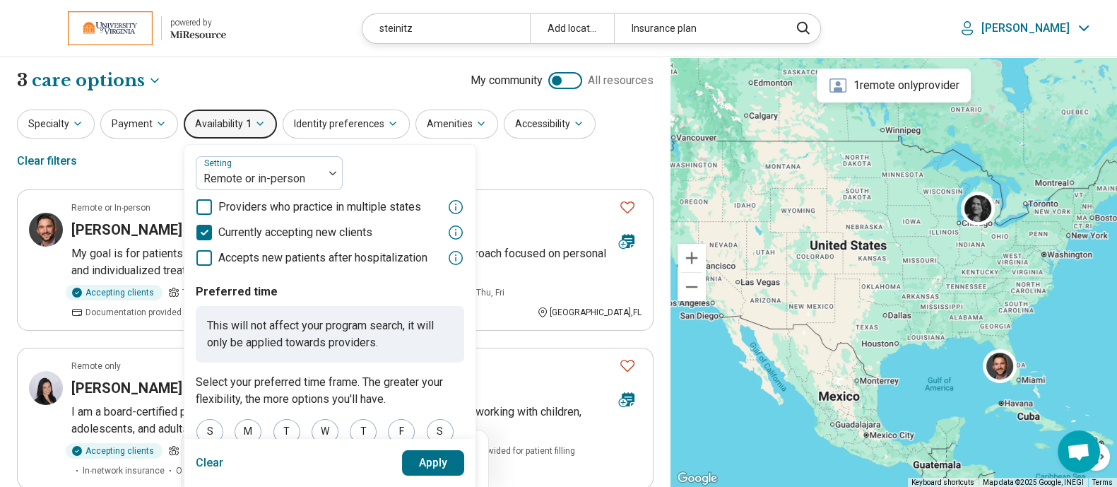
click at [202, 460] on button "Clear" at bounding box center [210, 462] width 28 height 25
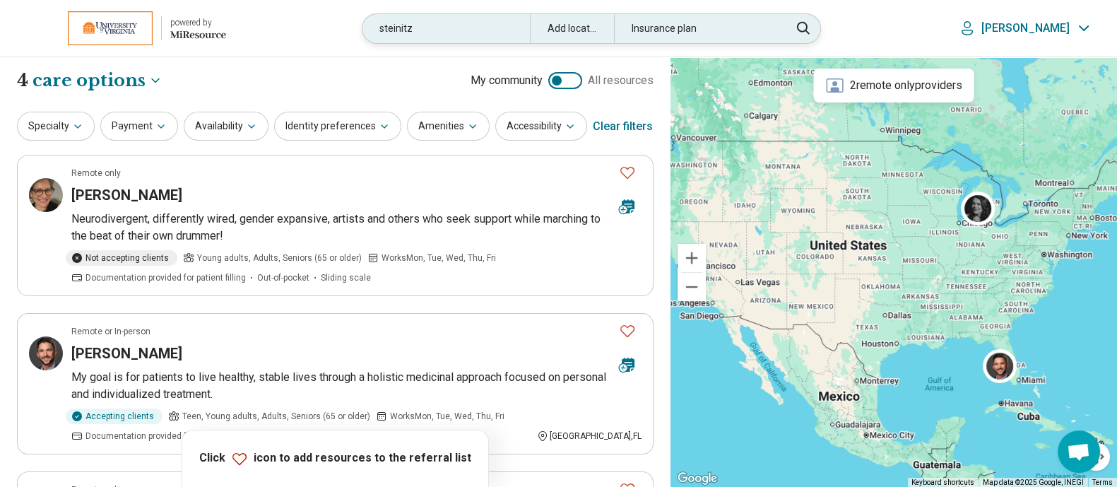
click at [480, 30] on div "steinitz" at bounding box center [446, 28] width 167 height 29
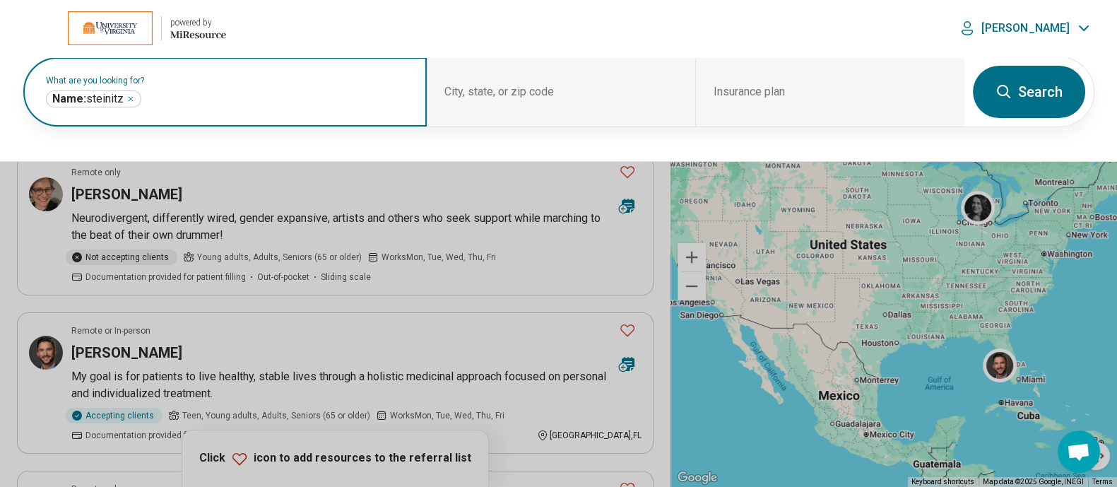
click at [129, 97] on icon "Remove" at bounding box center [131, 99] width 4 height 4
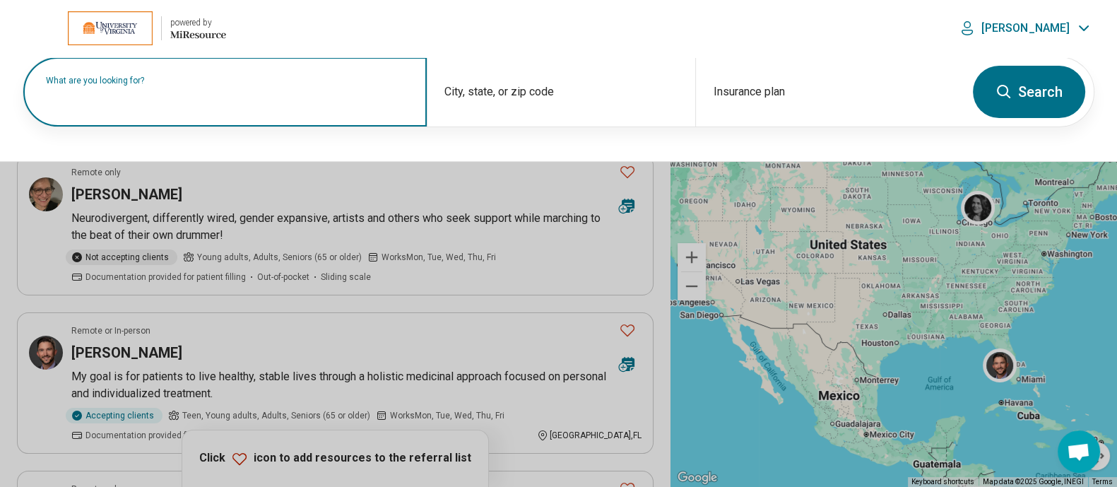
click at [161, 85] on label "What are you looking for?" at bounding box center [228, 80] width 364 height 8
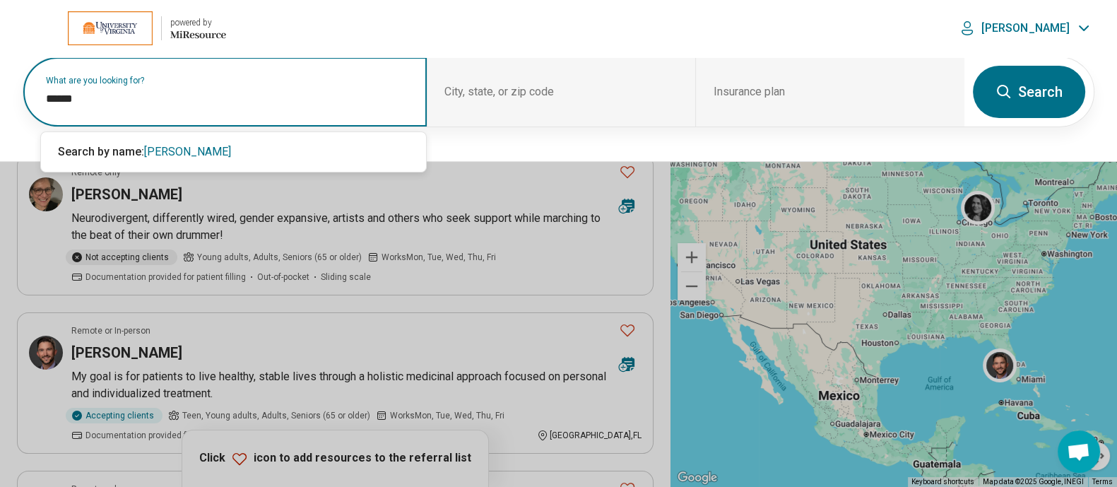
type input "******"
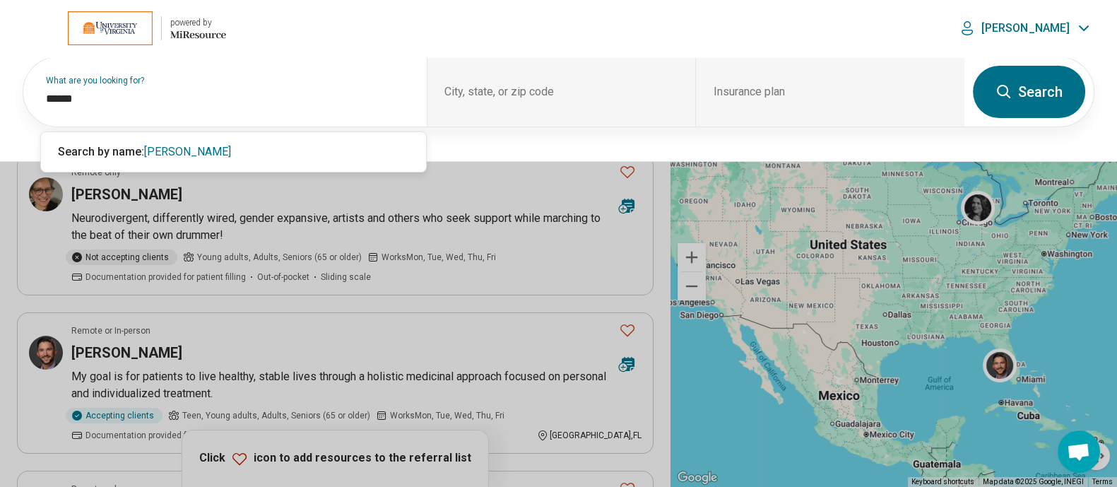
click at [1048, 89] on button "Search" at bounding box center [1029, 92] width 112 height 52
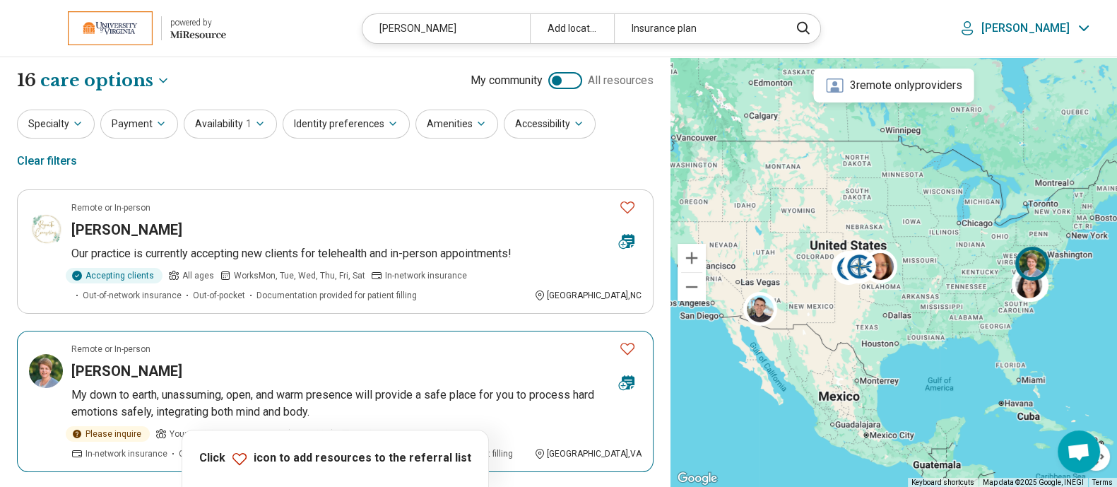
click at [103, 361] on h3 "Sarah Cooper" at bounding box center [126, 371] width 111 height 20
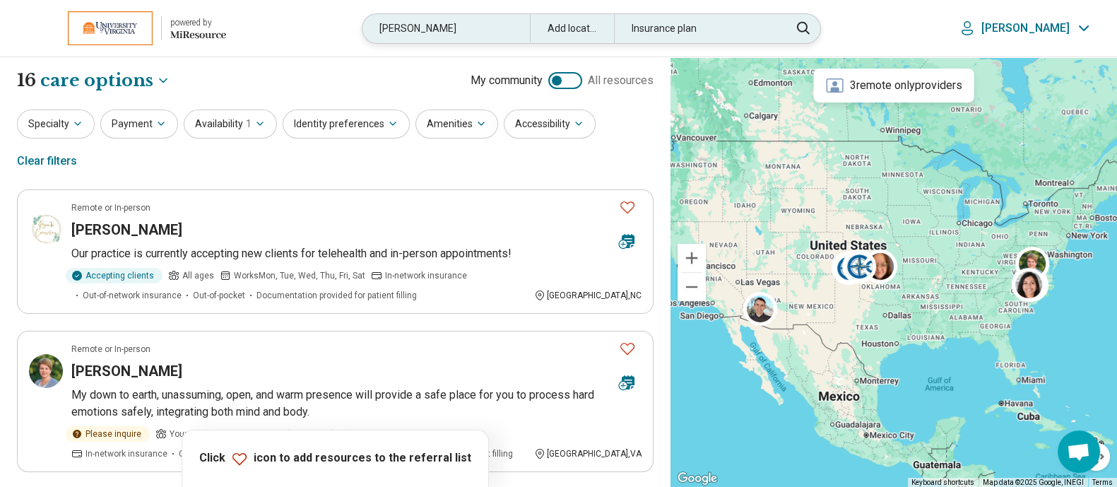
click at [521, 26] on div "cooper" at bounding box center [446, 28] width 167 height 29
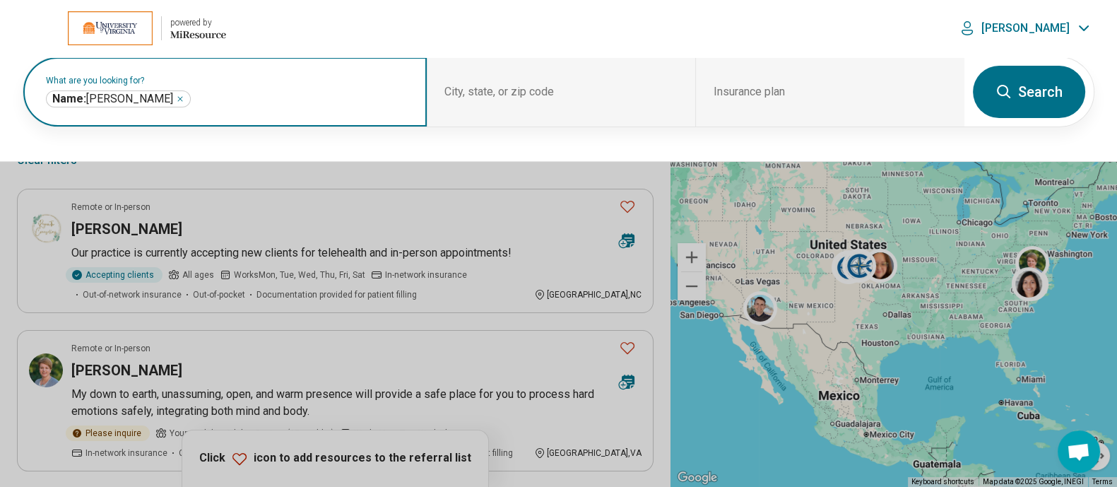
click at [176, 95] on icon "Remove" at bounding box center [180, 99] width 8 height 8
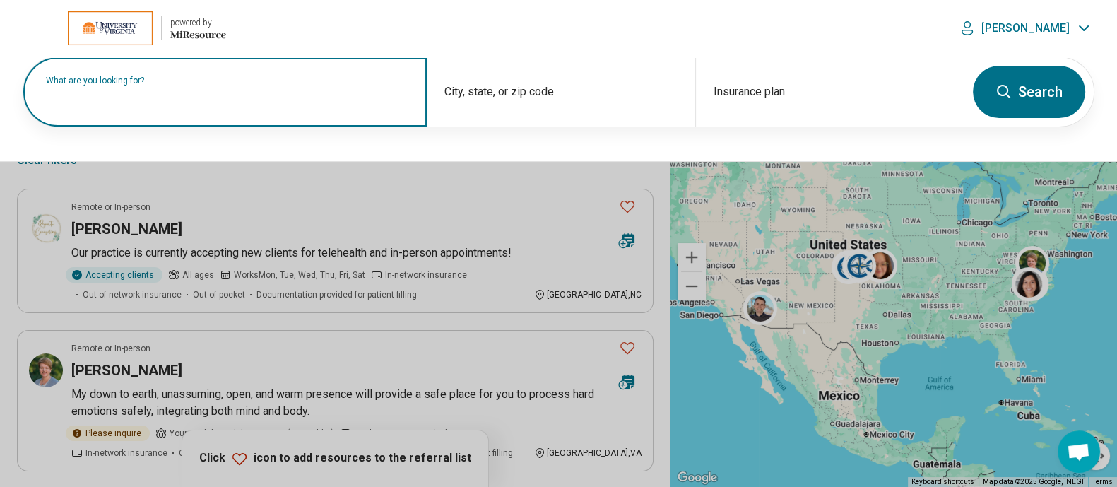
click at [170, 100] on input "text" at bounding box center [228, 98] width 364 height 17
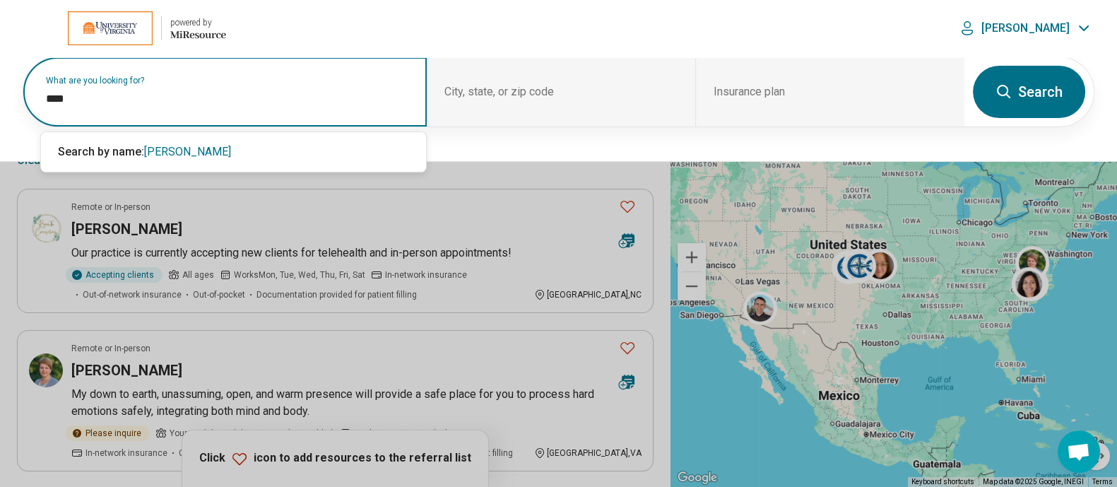
type input "****"
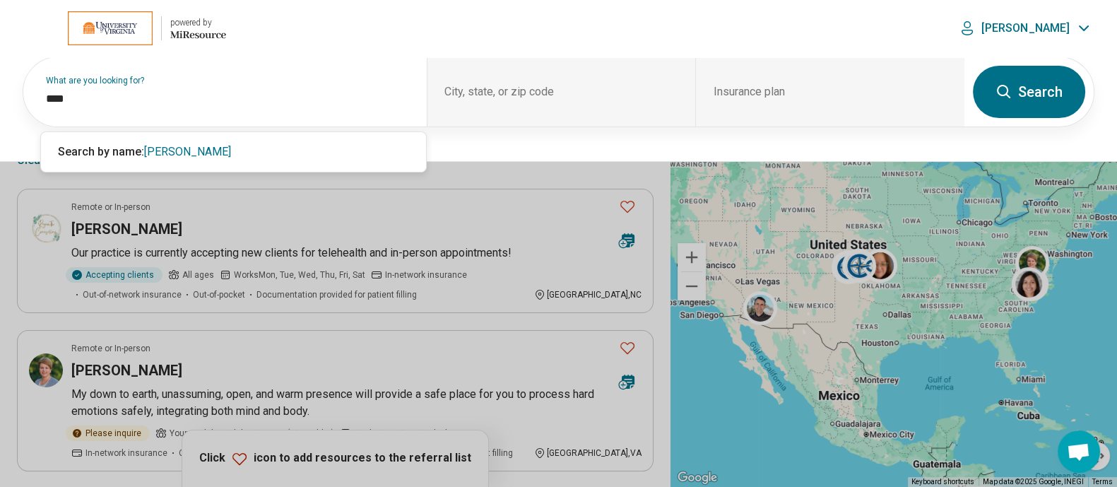
click at [1050, 76] on button "Search" at bounding box center [1029, 92] width 112 height 52
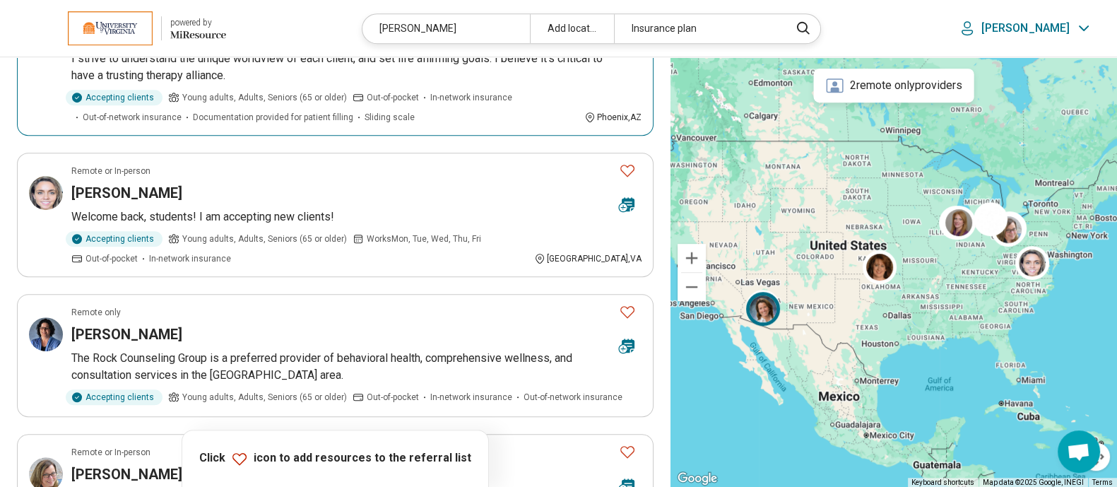
scroll to position [980, 0]
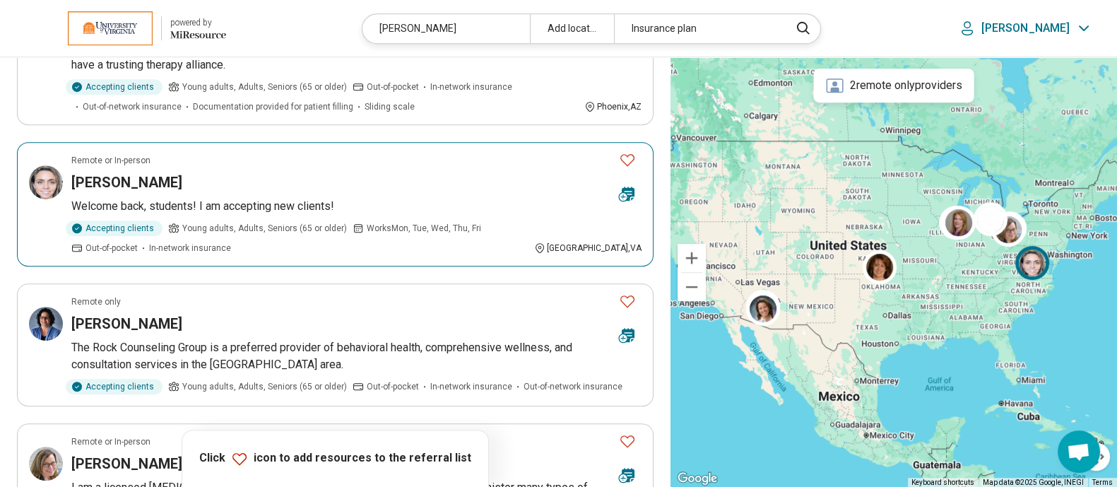
click at [127, 172] on h3 "Lauren Lynn" at bounding box center [126, 182] width 111 height 20
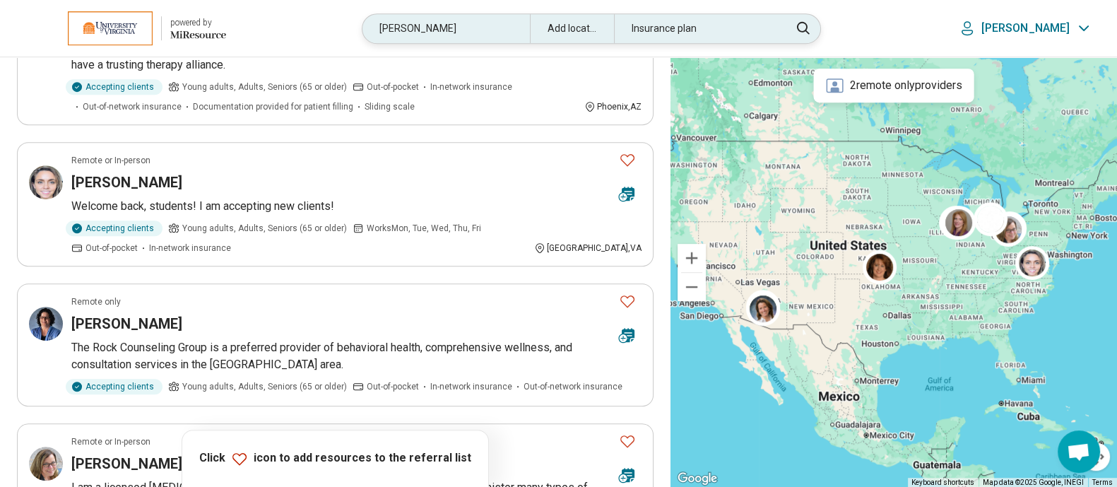
click at [472, 31] on div "lynn" at bounding box center [446, 28] width 167 height 29
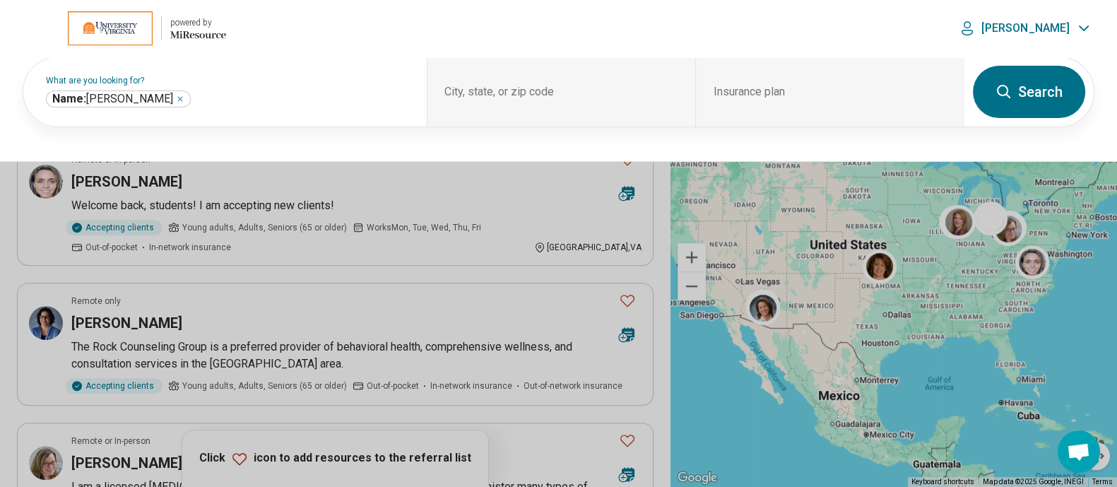
scroll to position [979, 0]
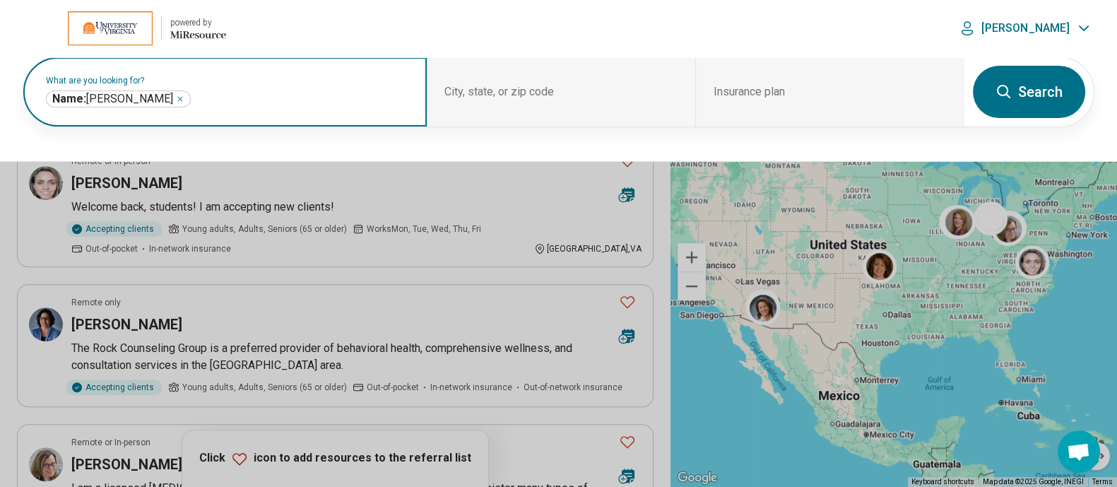
click at [176, 97] on icon "Remove" at bounding box center [180, 99] width 8 height 8
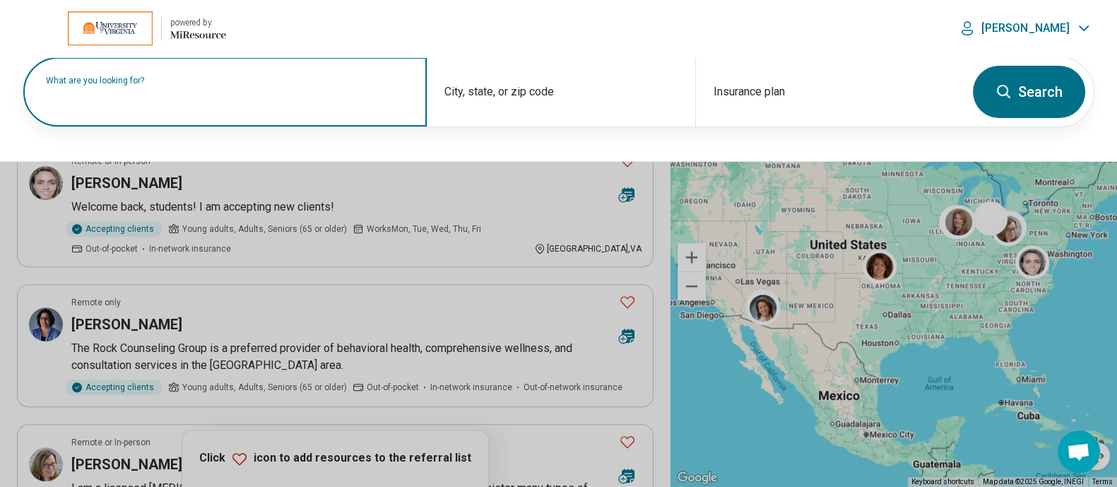
click at [159, 85] on label "What are you looking for?" at bounding box center [228, 80] width 364 height 8
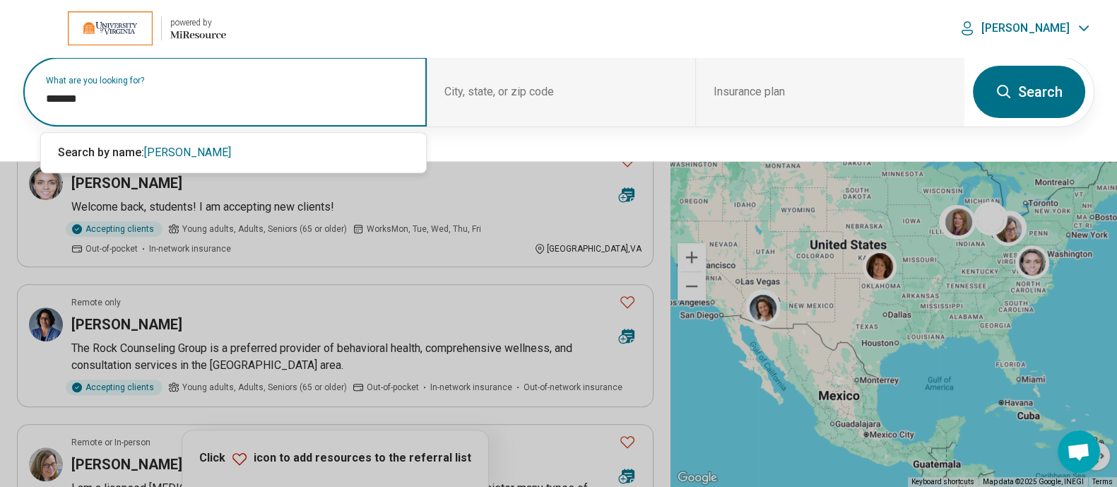
type input "*******"
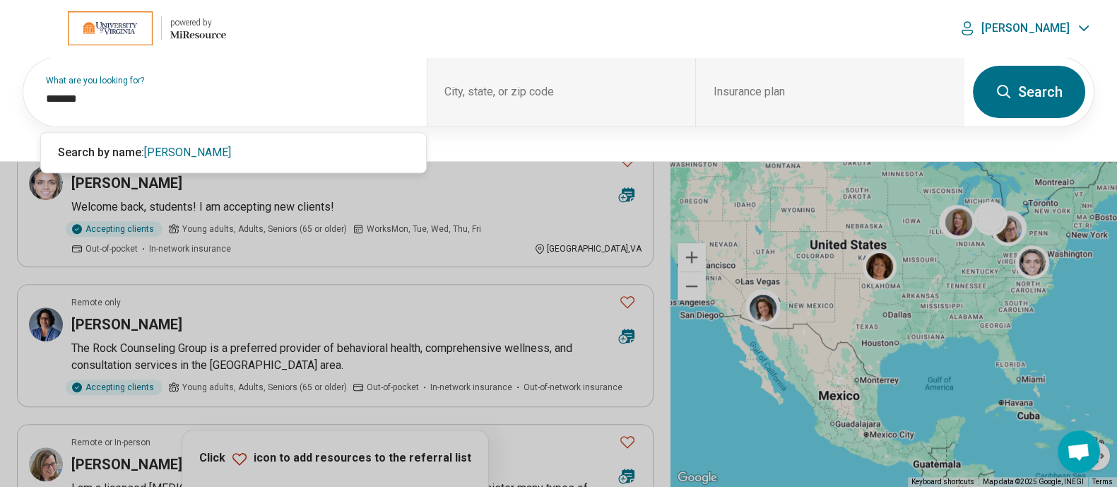
click at [1055, 86] on button "Search" at bounding box center [1029, 92] width 112 height 52
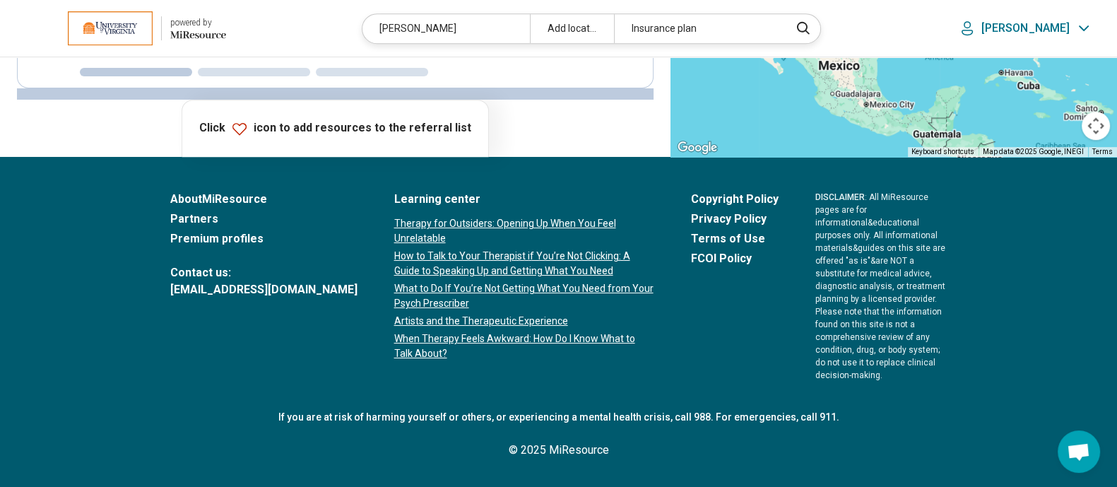
scroll to position [670, 0]
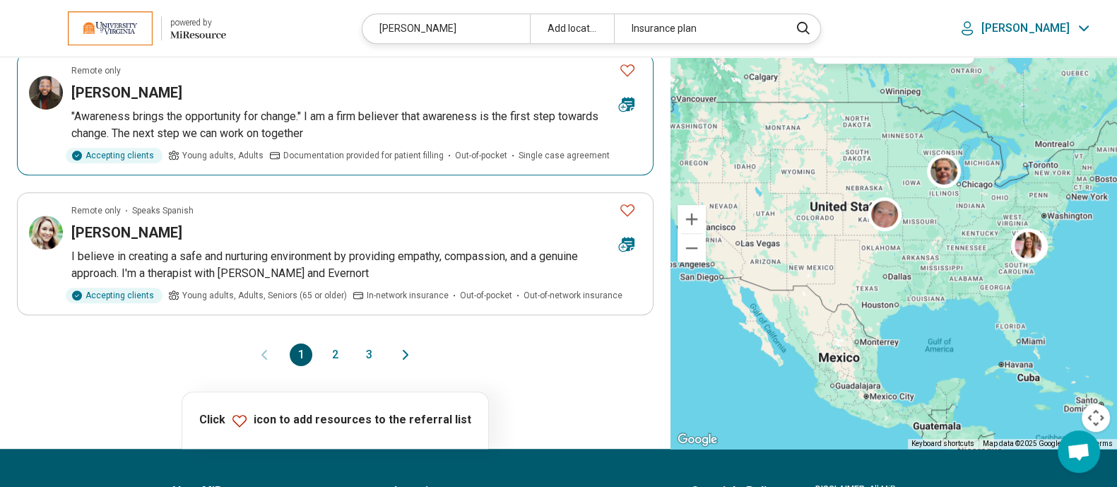
scroll to position [1230, 0]
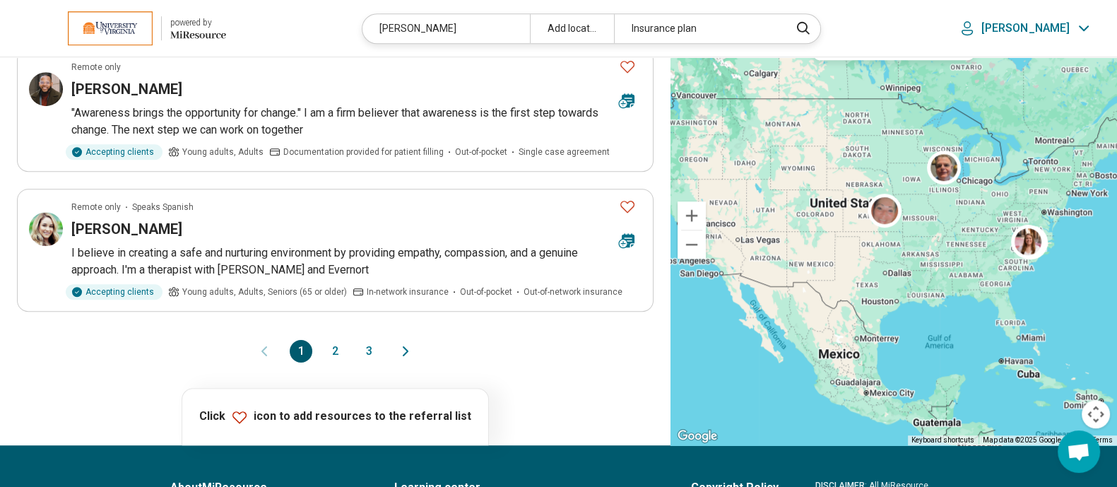
click at [332, 340] on button "2" at bounding box center [335, 351] width 23 height 23
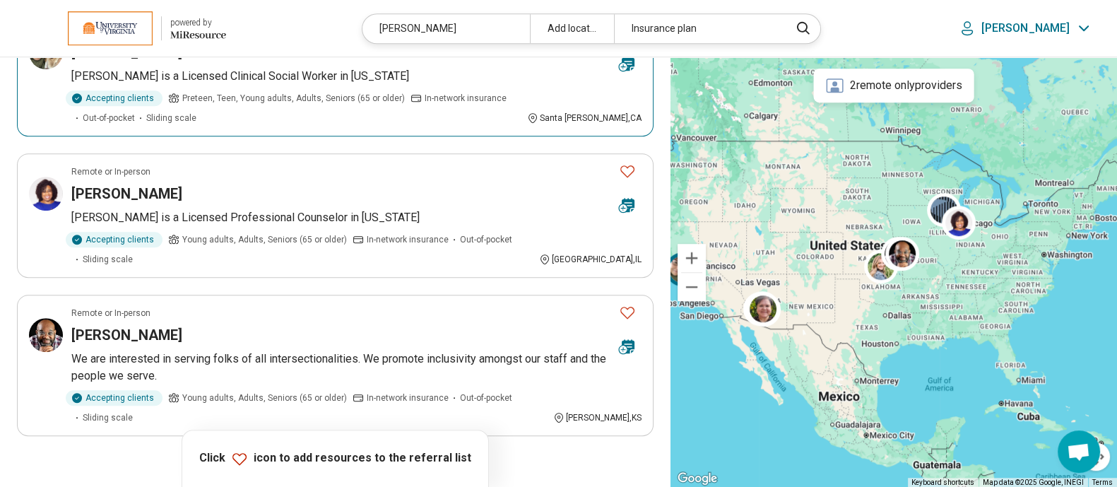
scroll to position [1199, 0]
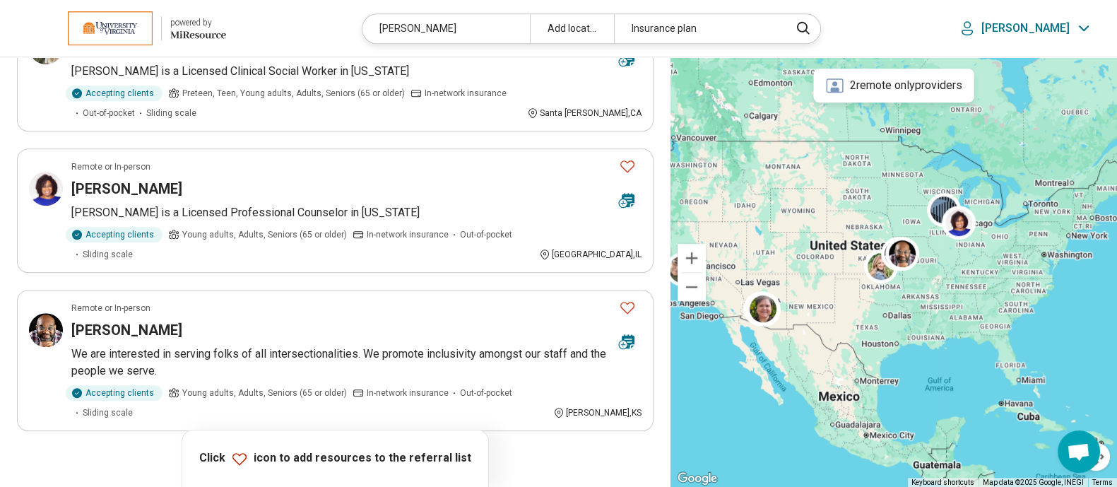
click at [367, 459] on button "3" at bounding box center [369, 470] width 23 height 23
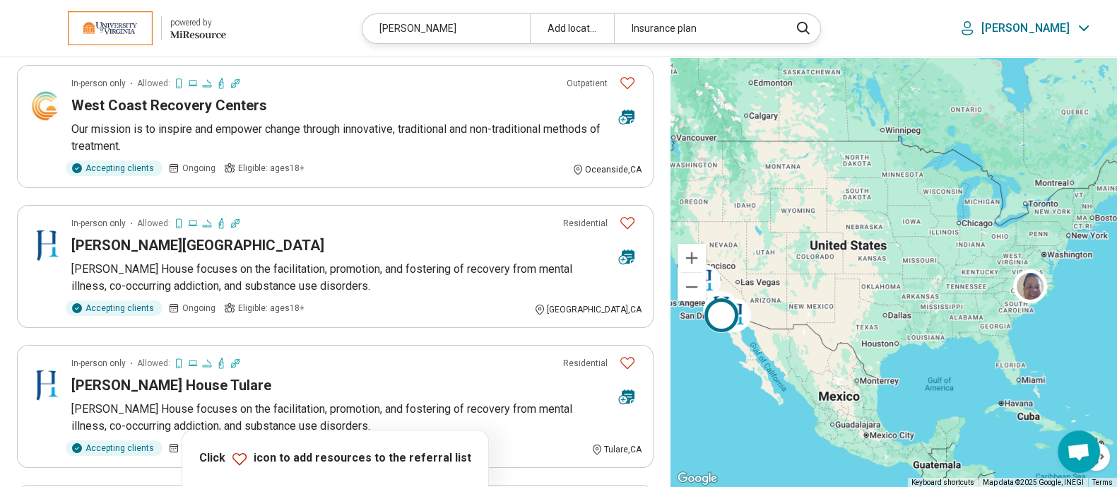
scroll to position [0, 0]
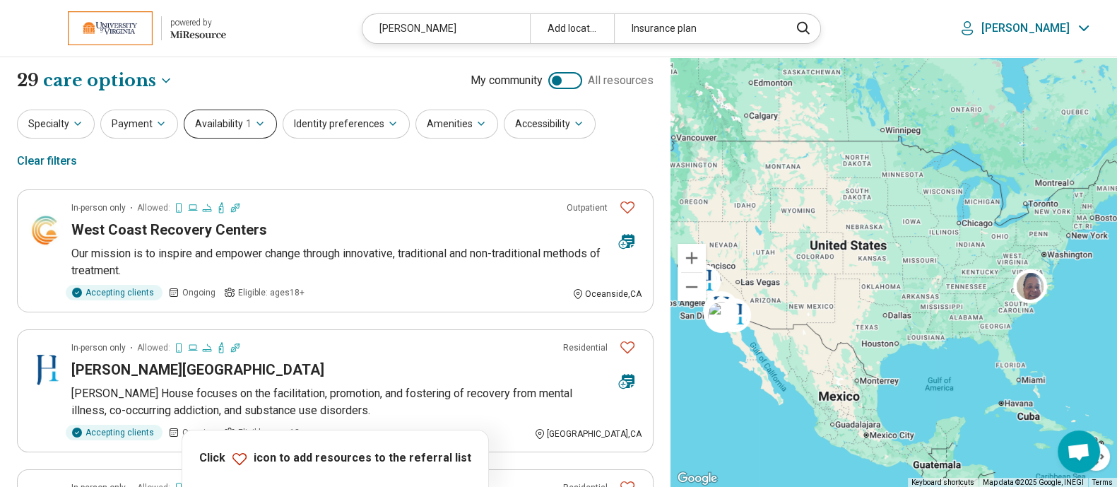
click at [261, 119] on icon "button" at bounding box center [259, 123] width 11 height 11
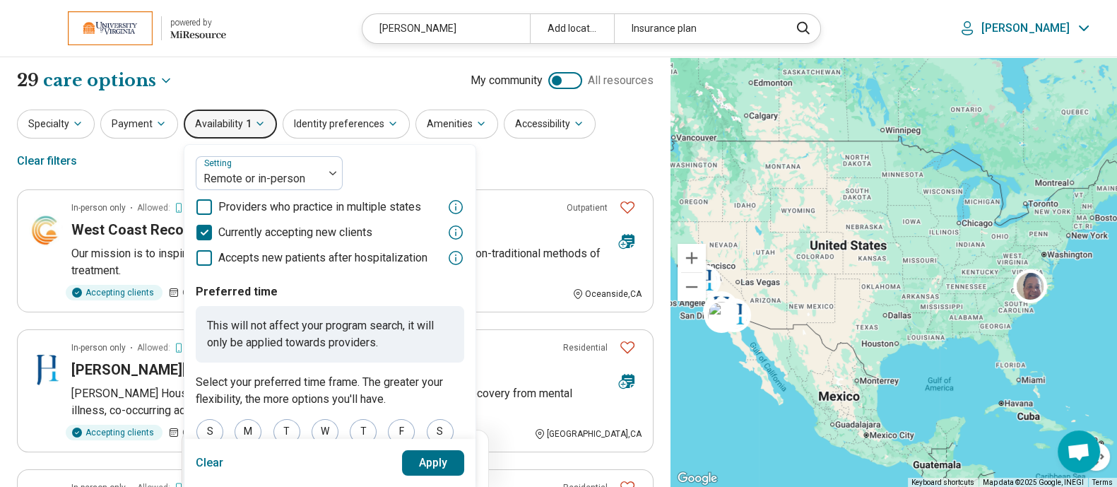
click at [204, 460] on button "Clear" at bounding box center [210, 462] width 28 height 25
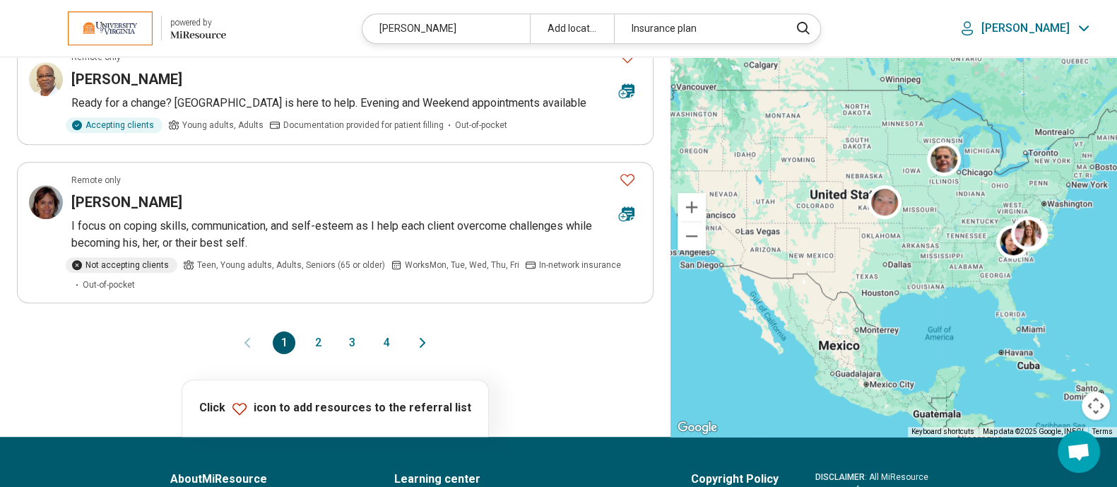
click at [318, 331] on button "2" at bounding box center [318, 342] width 23 height 23
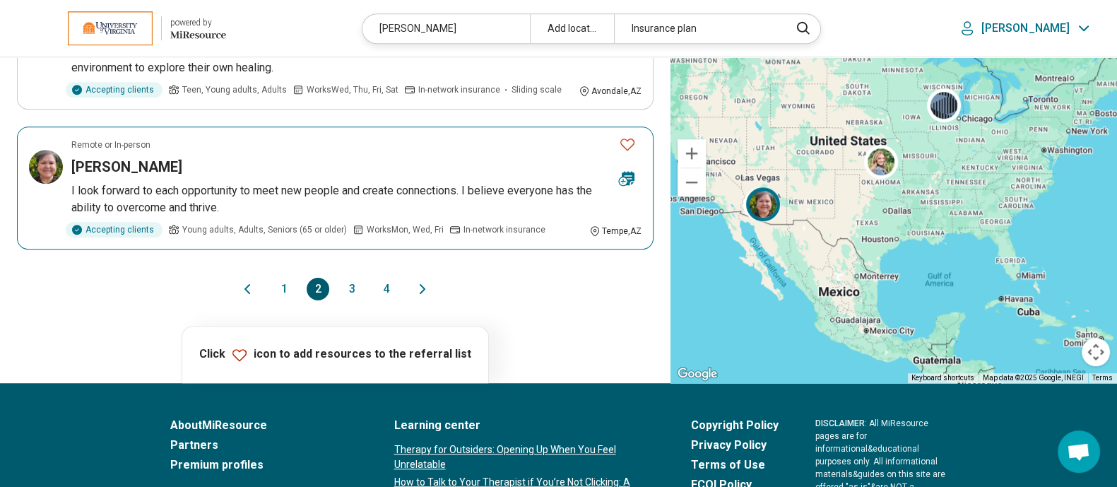
scroll to position [1336, 0]
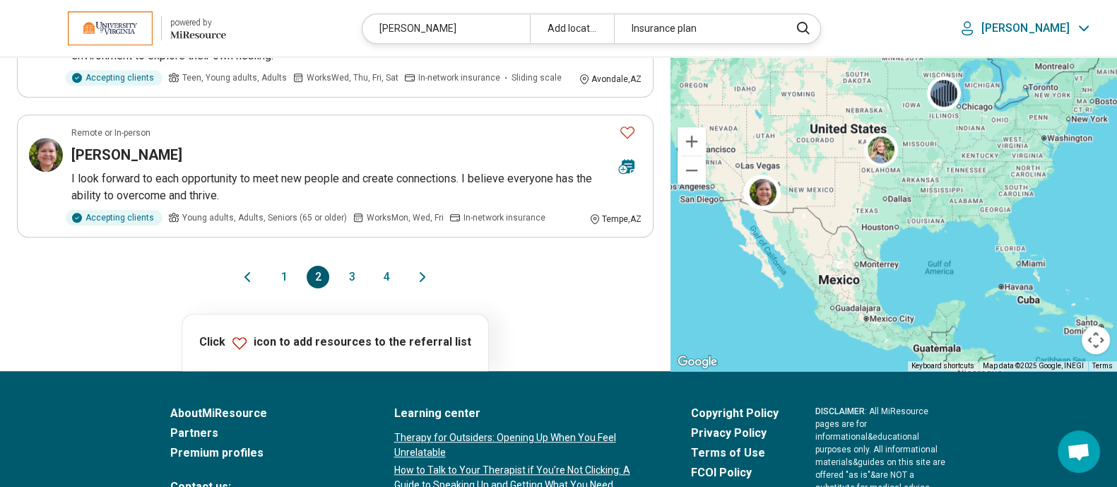
click at [353, 266] on button "3" at bounding box center [352, 277] width 23 height 23
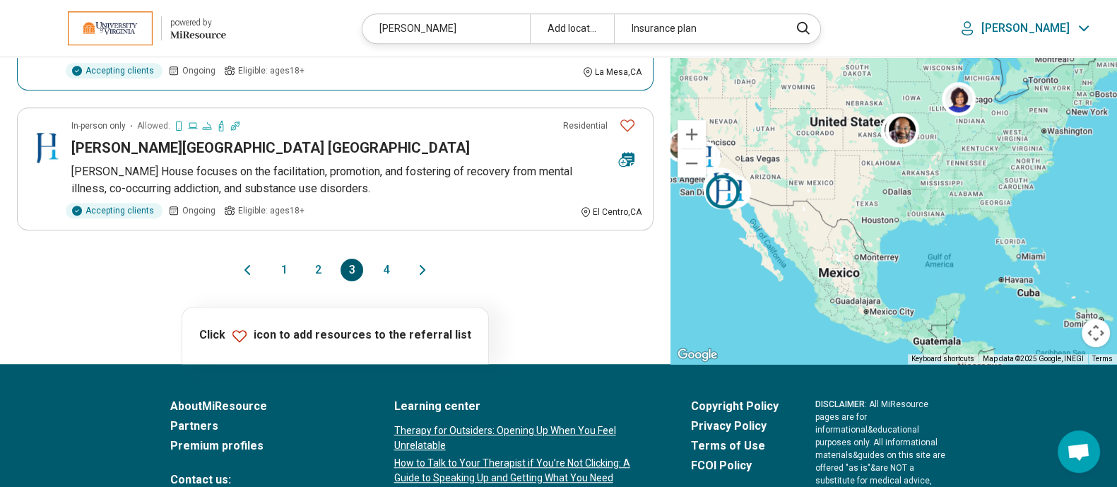
scroll to position [1328, 0]
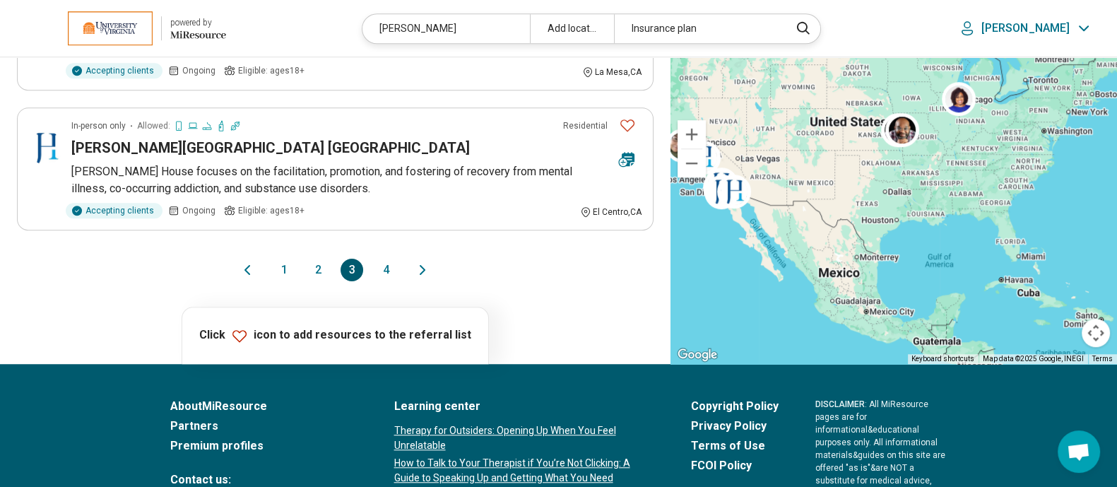
click at [382, 259] on button "4" at bounding box center [386, 270] width 23 height 23
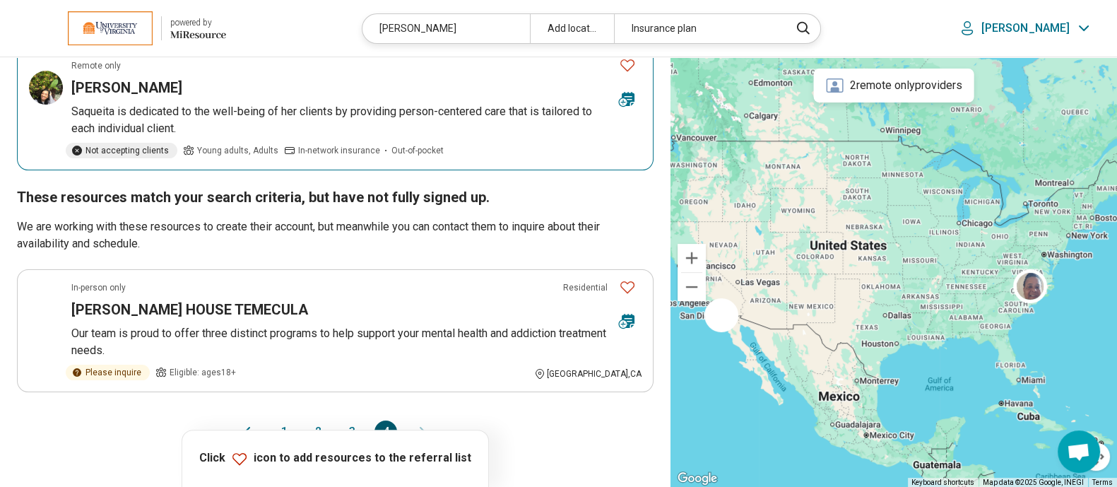
scroll to position [452, 0]
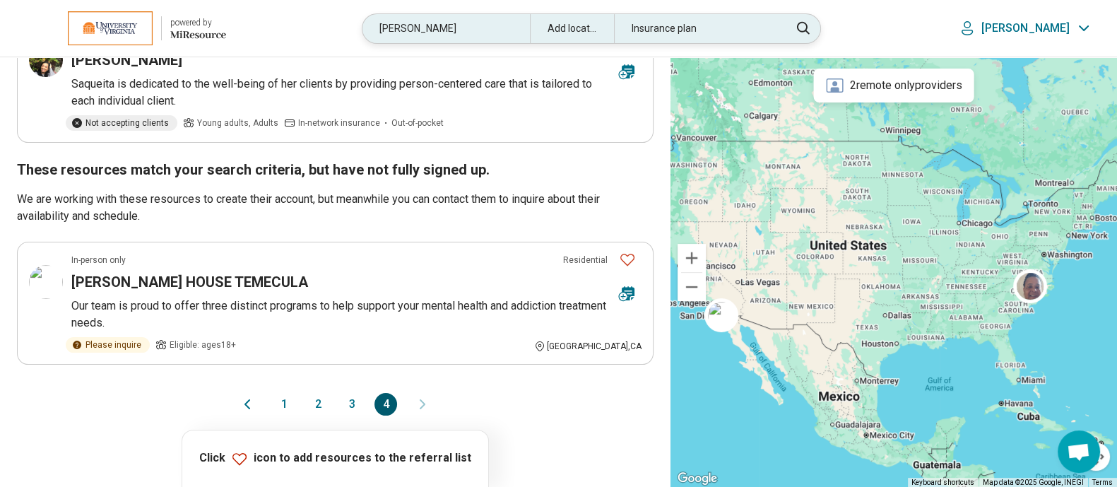
click at [500, 31] on div "jackson" at bounding box center [446, 28] width 167 height 29
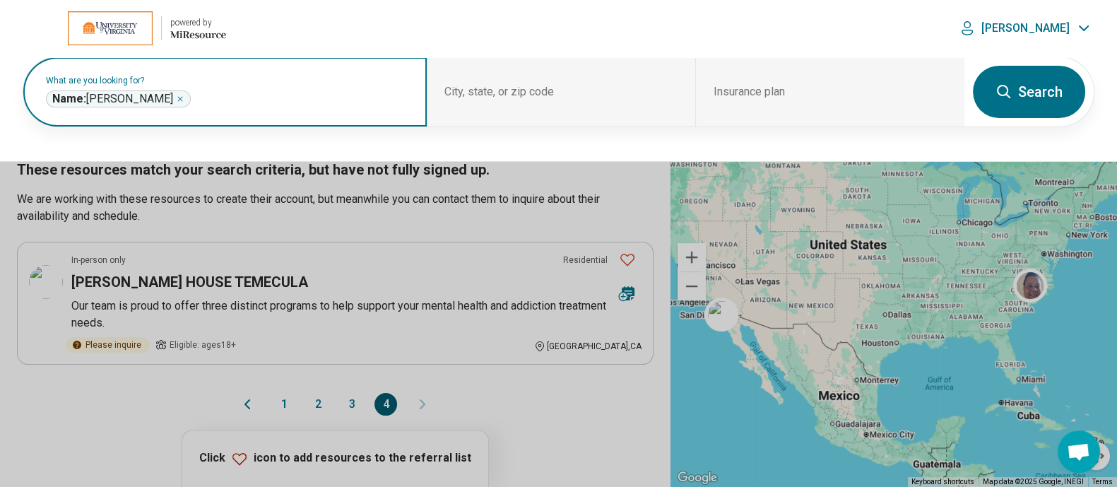
click at [176, 96] on icon "Remove" at bounding box center [180, 99] width 8 height 8
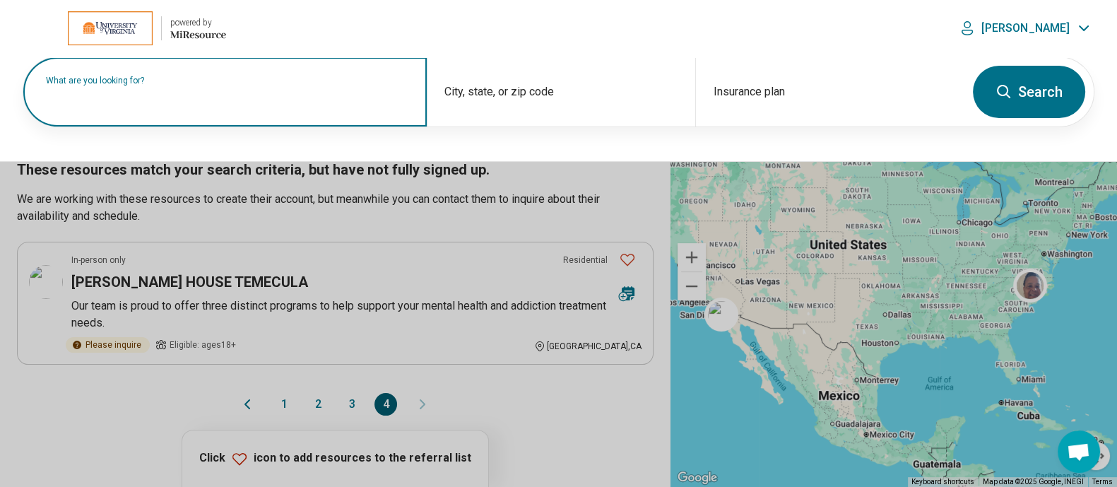
click at [154, 85] on label "What are you looking for?" at bounding box center [228, 80] width 364 height 8
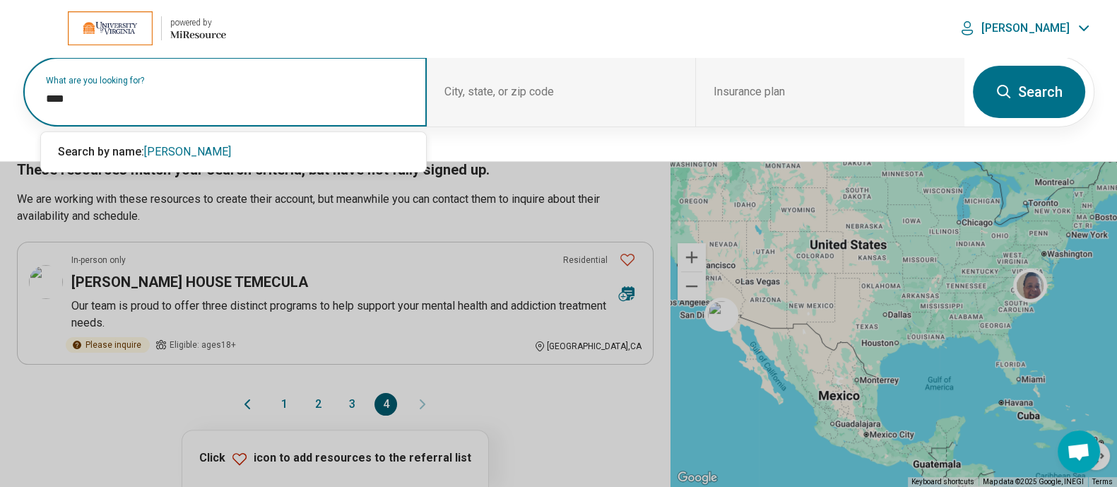
type input "****"
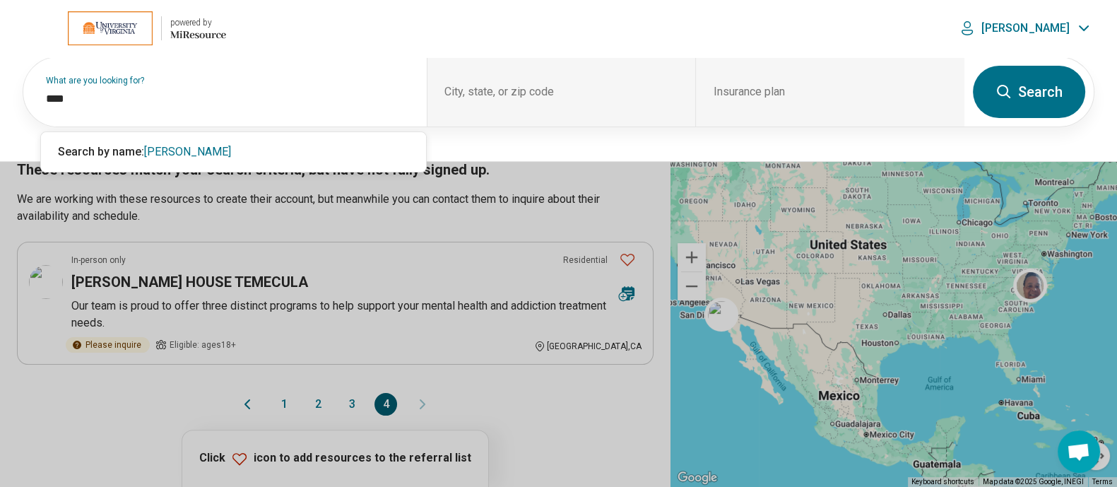
click at [1039, 89] on button "Search" at bounding box center [1029, 92] width 112 height 52
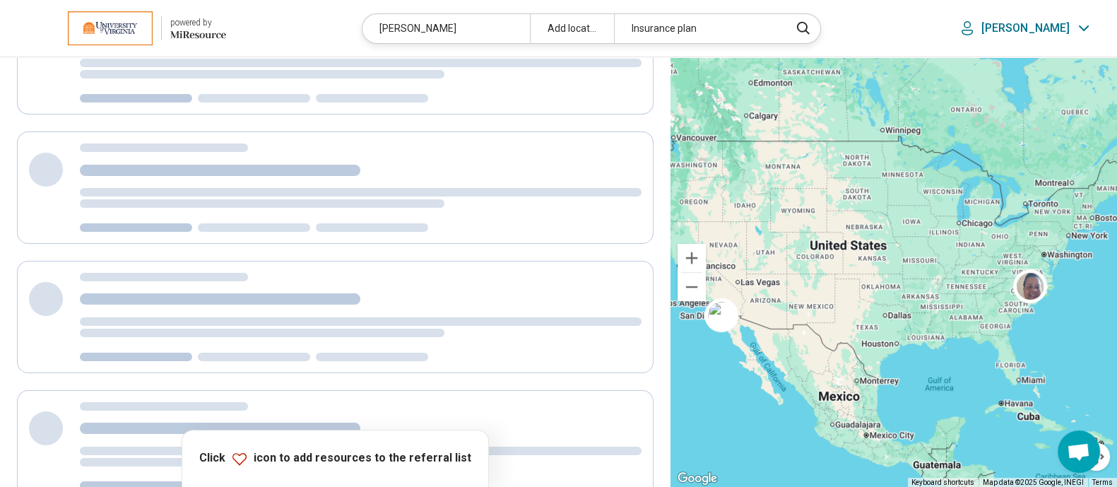
scroll to position [0, 0]
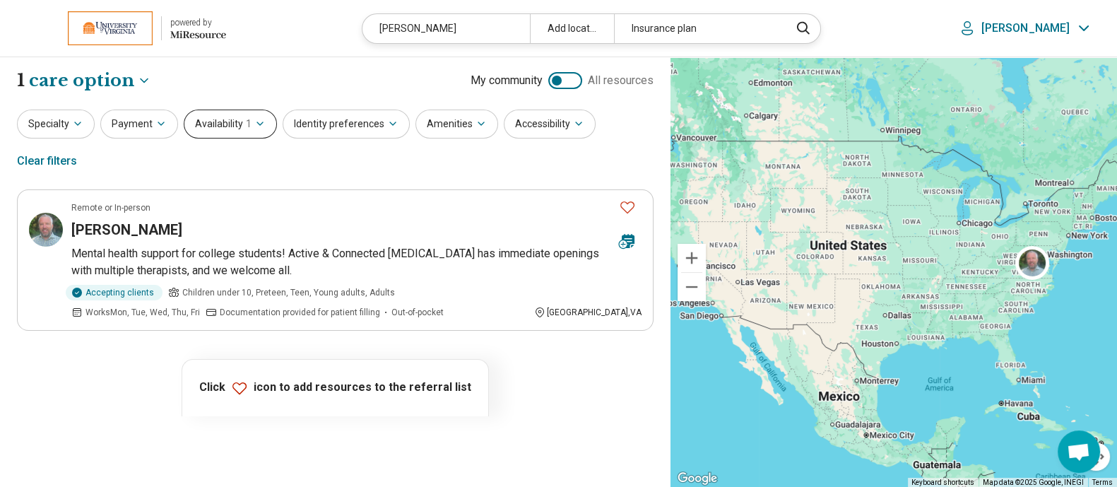
click at [254, 124] on icon "button" at bounding box center [259, 123] width 11 height 11
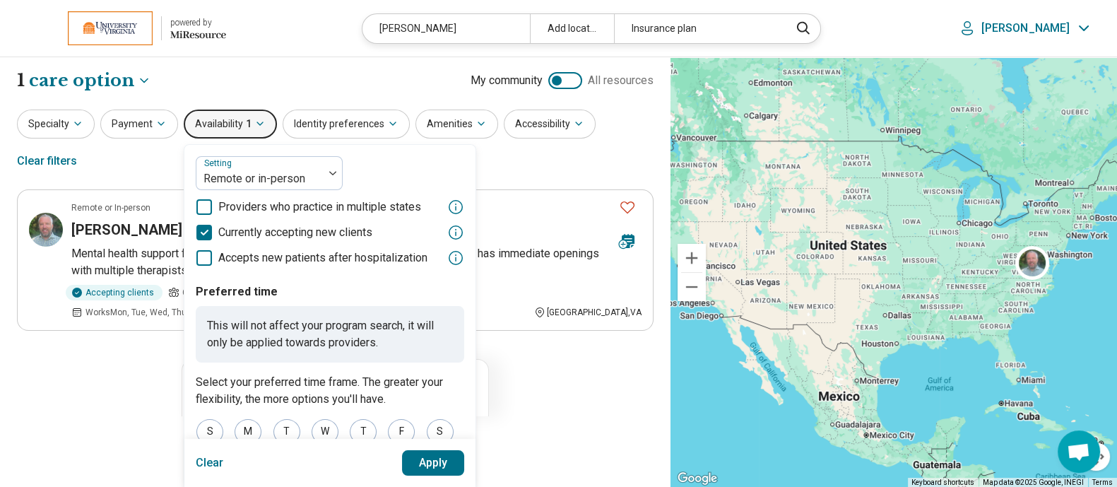
click at [208, 459] on button "Clear" at bounding box center [210, 462] width 28 height 25
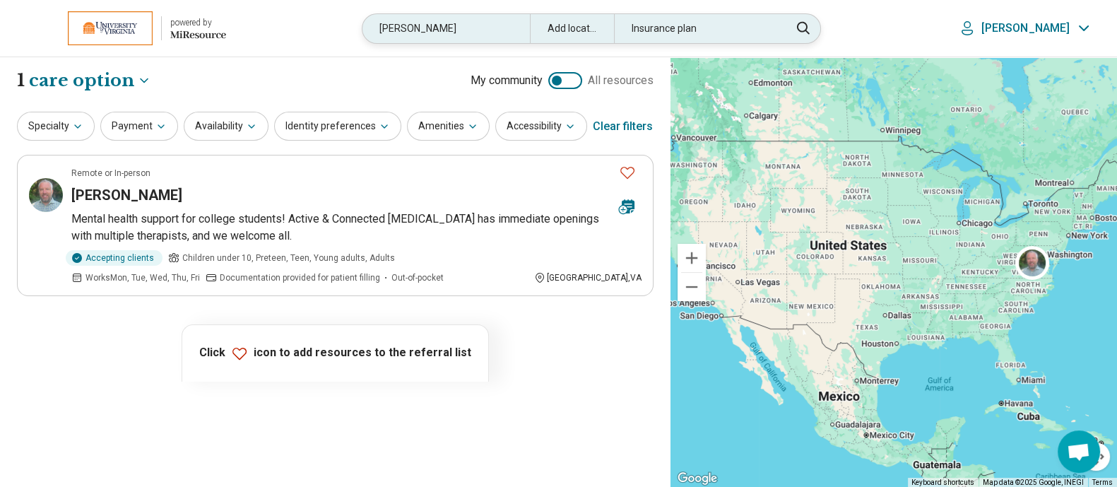
click at [465, 29] on div "nolt" at bounding box center [446, 28] width 167 height 29
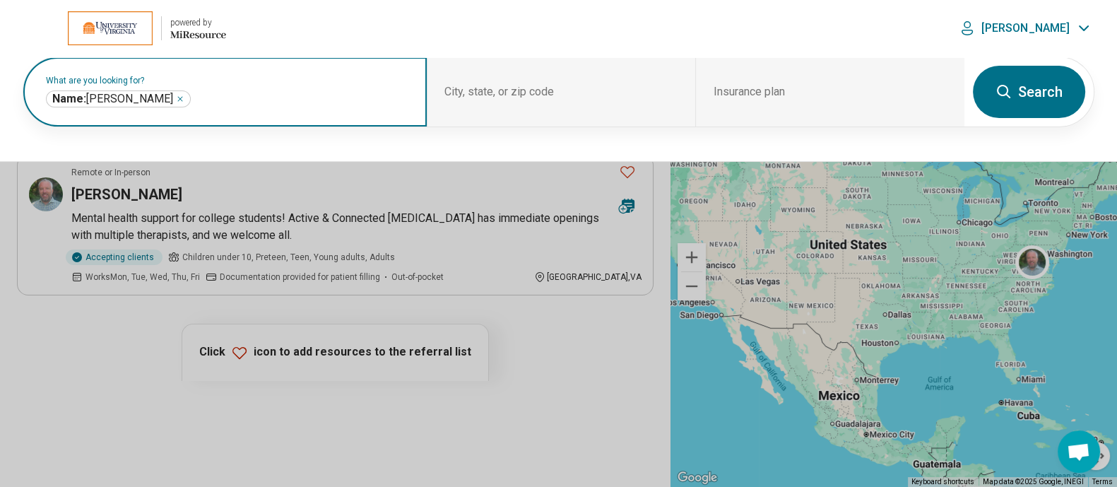
click at [241, 94] on input "text" at bounding box center [302, 98] width 216 height 17
click at [113, 93] on div "Name: nolt ****" at bounding box center [118, 98] width 145 height 17
click at [176, 95] on icon "Remove" at bounding box center [180, 99] width 8 height 8
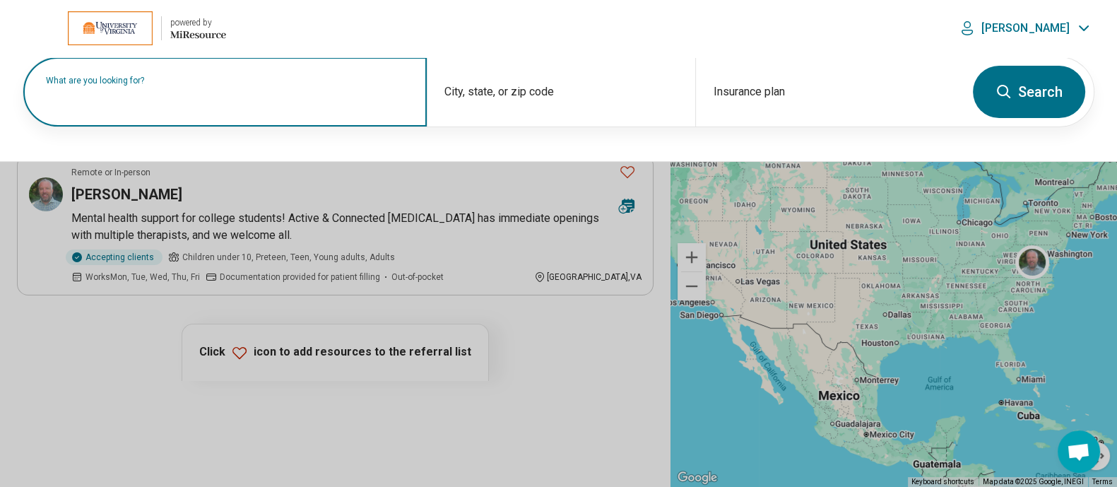
click at [158, 85] on label "What are you looking for?" at bounding box center [228, 80] width 364 height 8
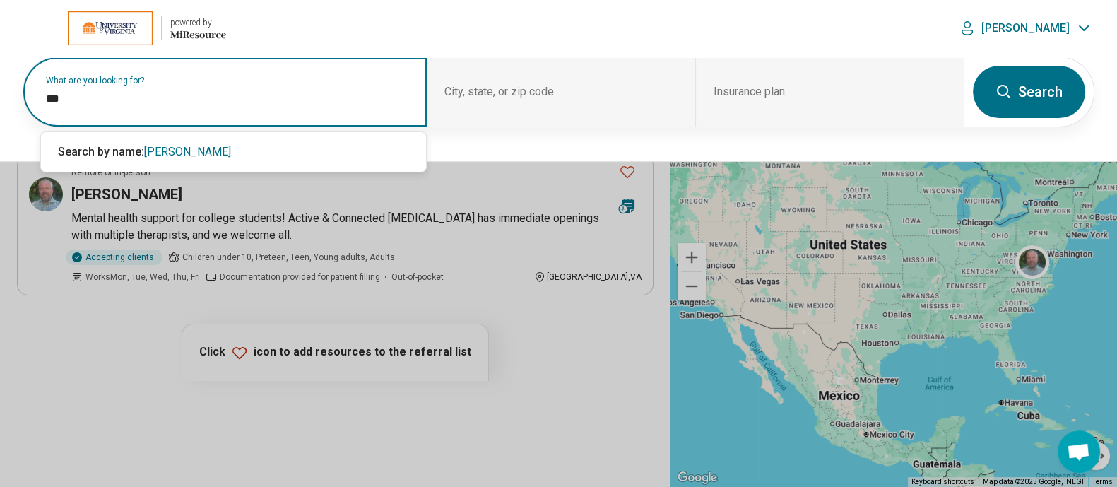
type input "***"
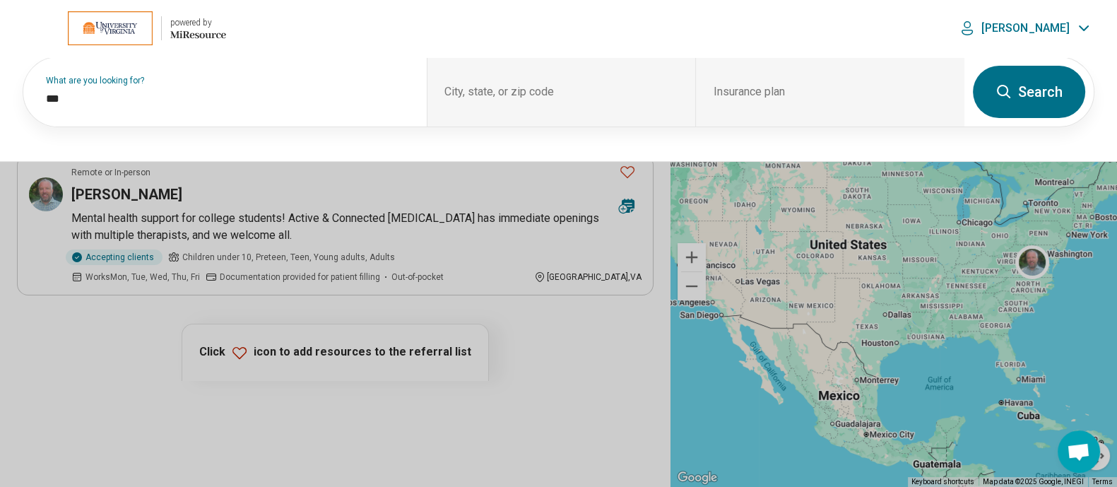
click at [1040, 75] on button "Search" at bounding box center [1029, 92] width 112 height 52
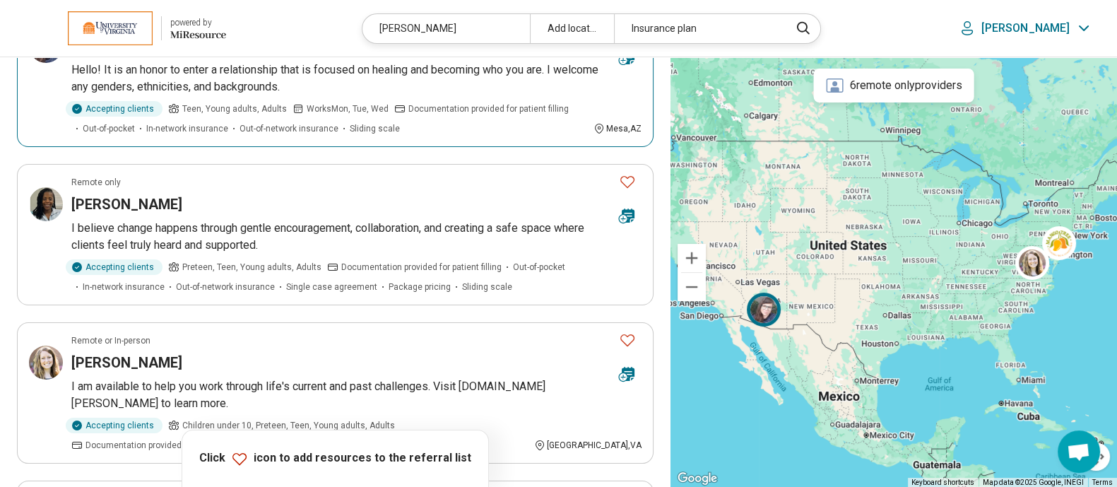
scroll to position [191, 0]
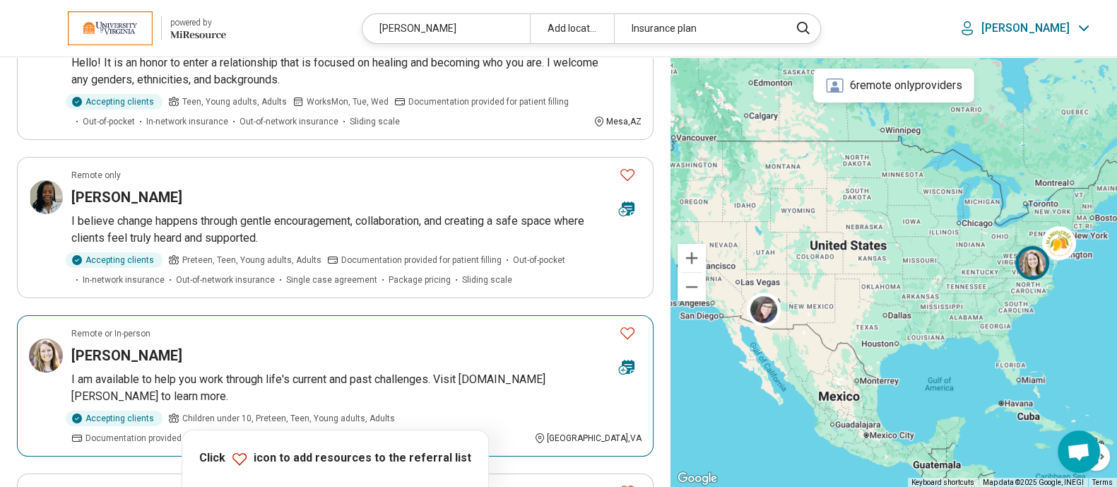
click at [115, 346] on h3 "Shannon Noe" at bounding box center [126, 356] width 111 height 20
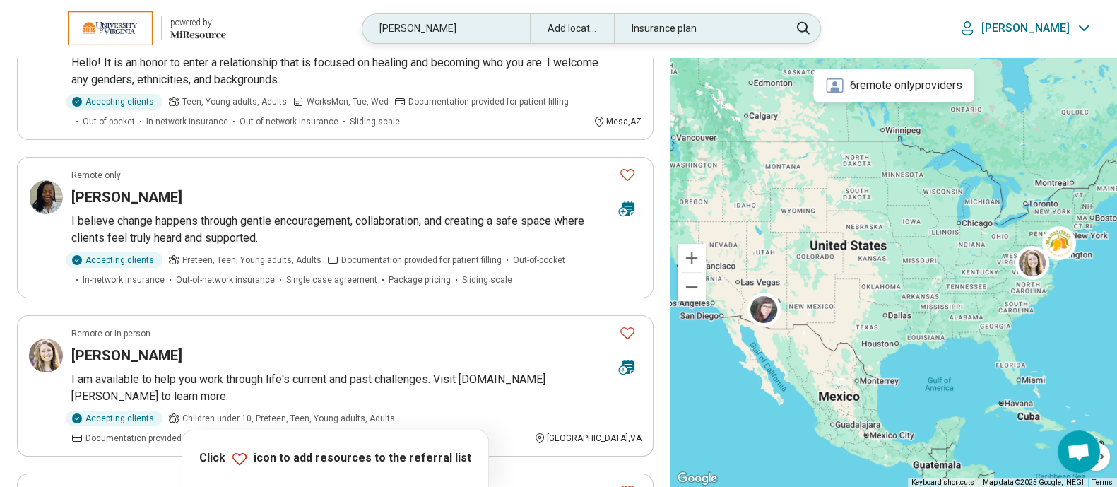
click at [488, 28] on div "noe" at bounding box center [446, 28] width 167 height 29
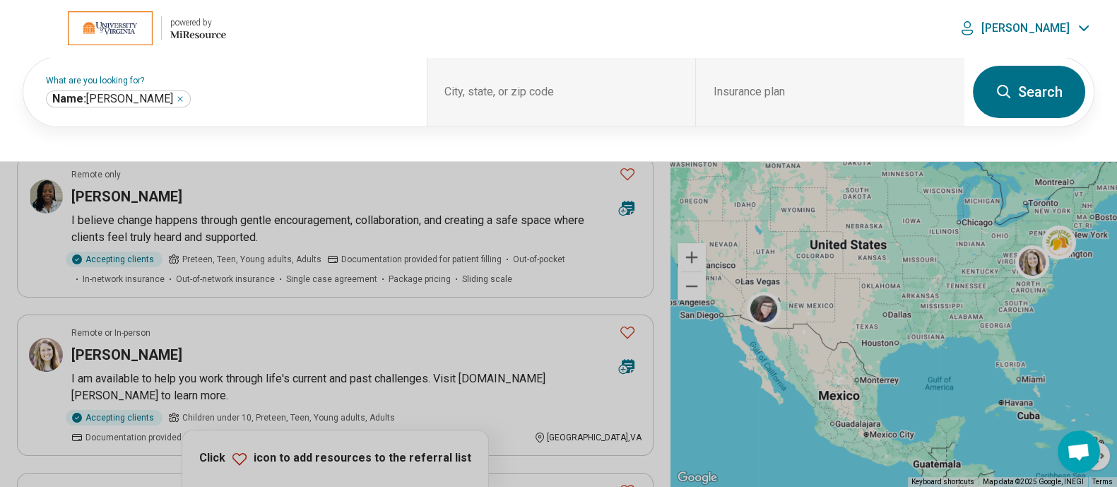
scroll to position [190, 0]
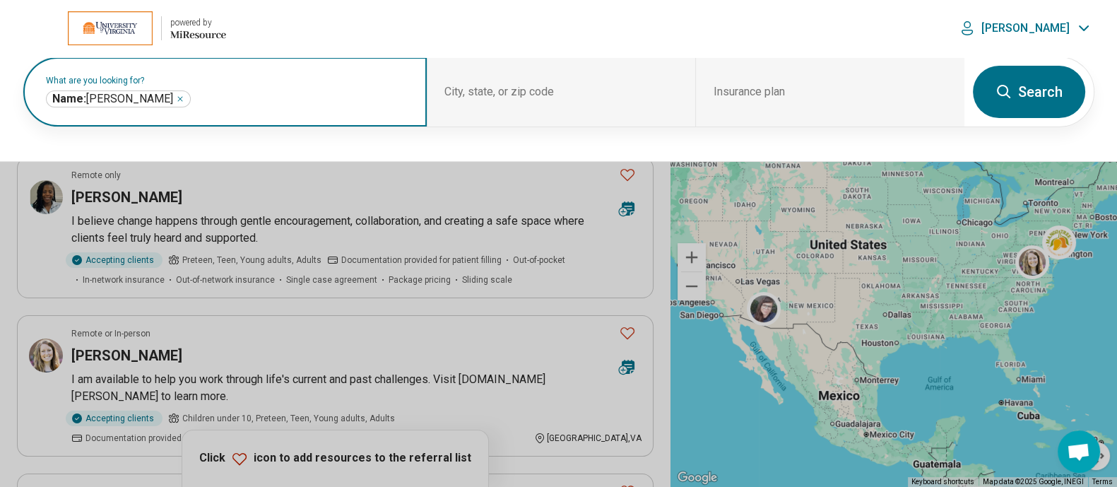
click at [176, 95] on icon "Remove" at bounding box center [180, 99] width 8 height 8
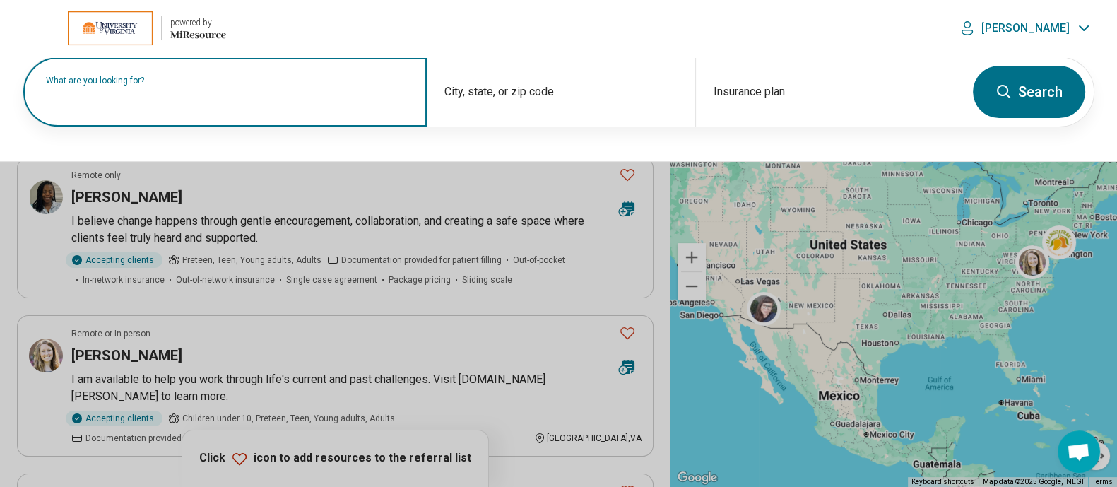
click at [180, 85] on label "What are you looking for?" at bounding box center [228, 80] width 364 height 8
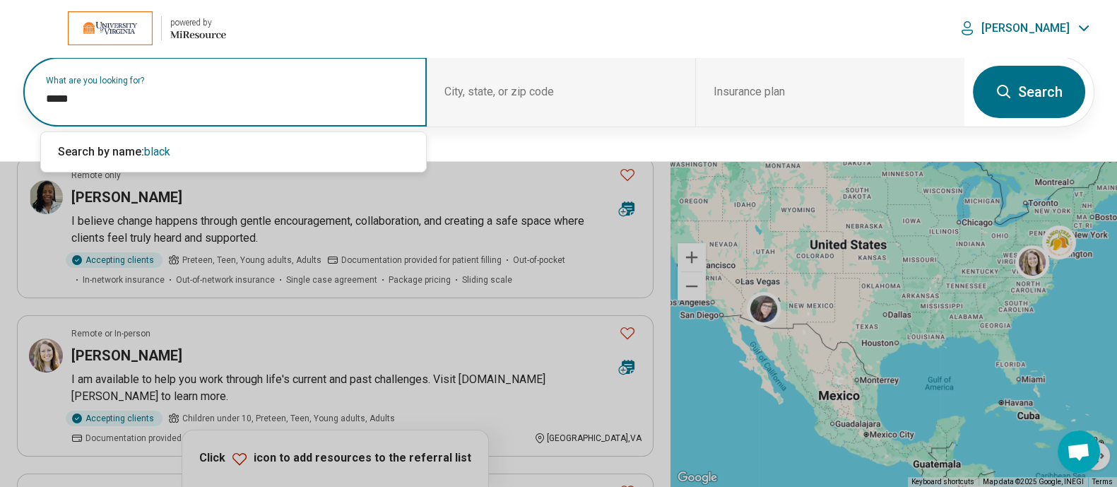
type input "*****"
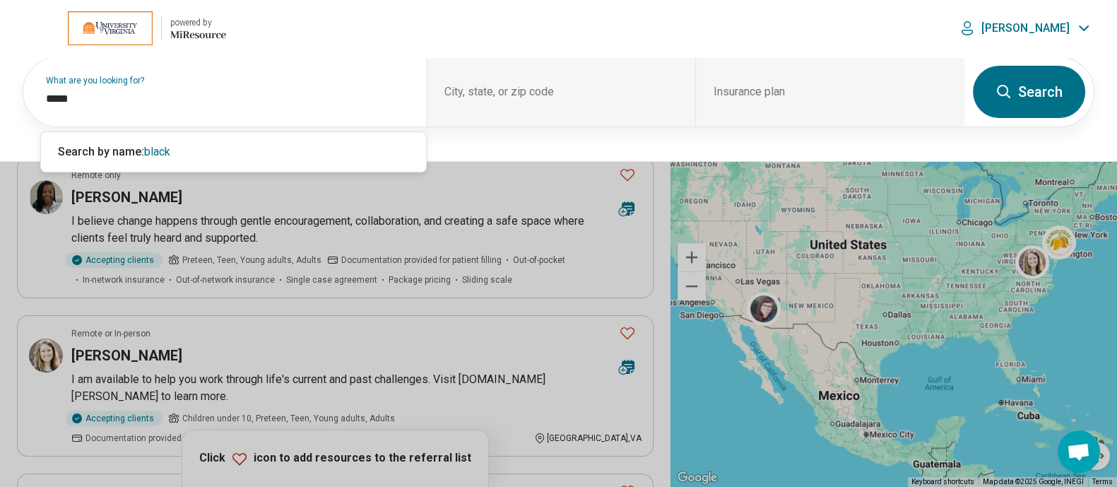
click at [1040, 105] on button "Search" at bounding box center [1029, 92] width 112 height 52
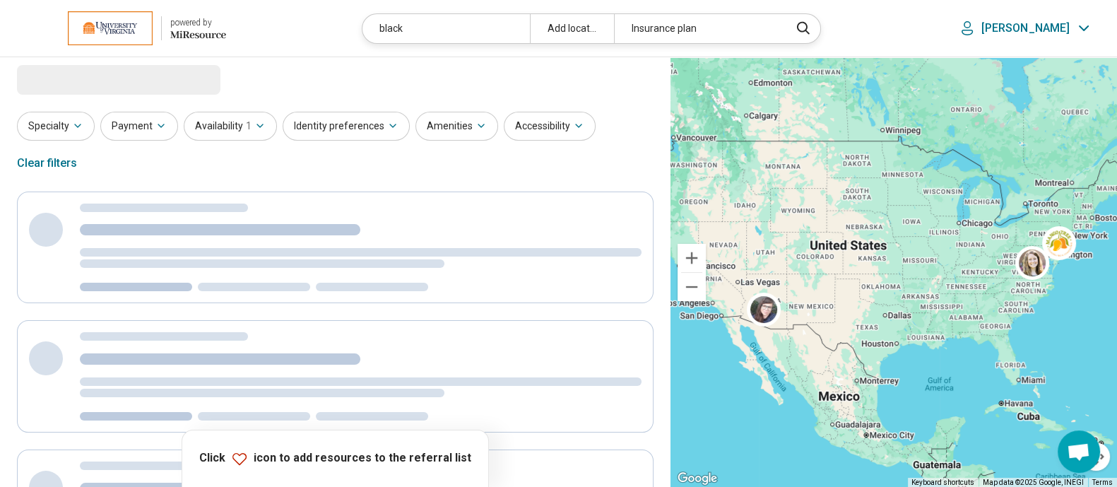
scroll to position [0, 0]
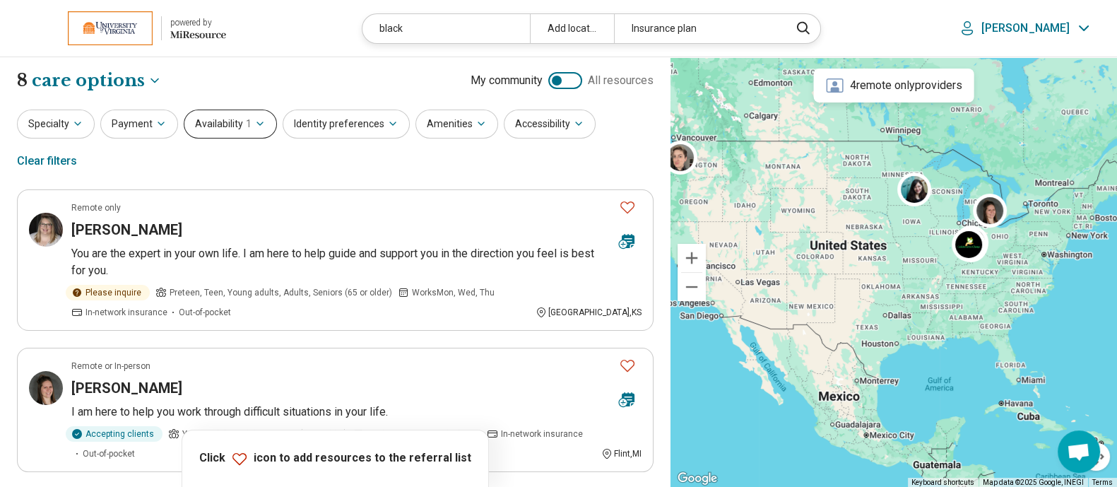
click at [257, 121] on icon "button" at bounding box center [259, 123] width 11 height 11
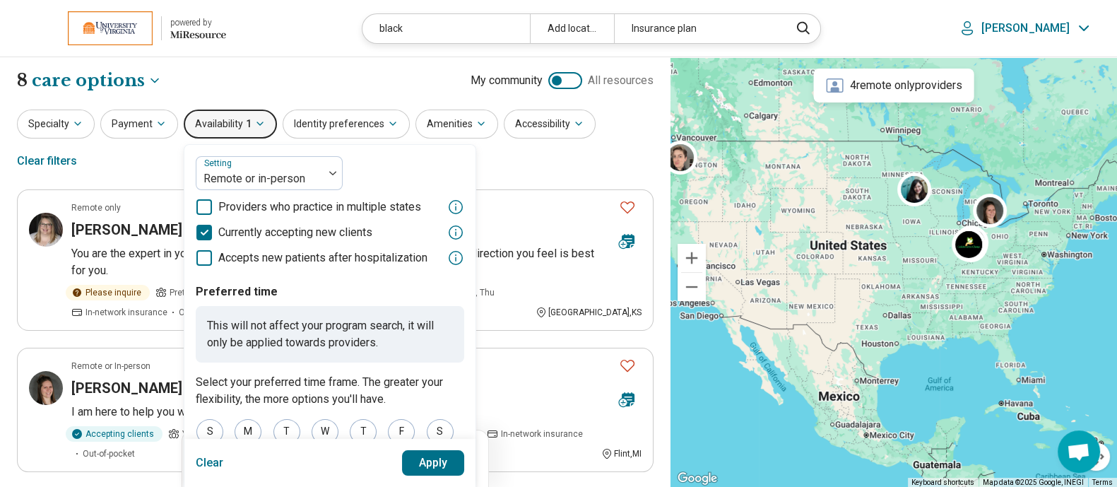
click at [198, 460] on button "Clear" at bounding box center [210, 462] width 28 height 25
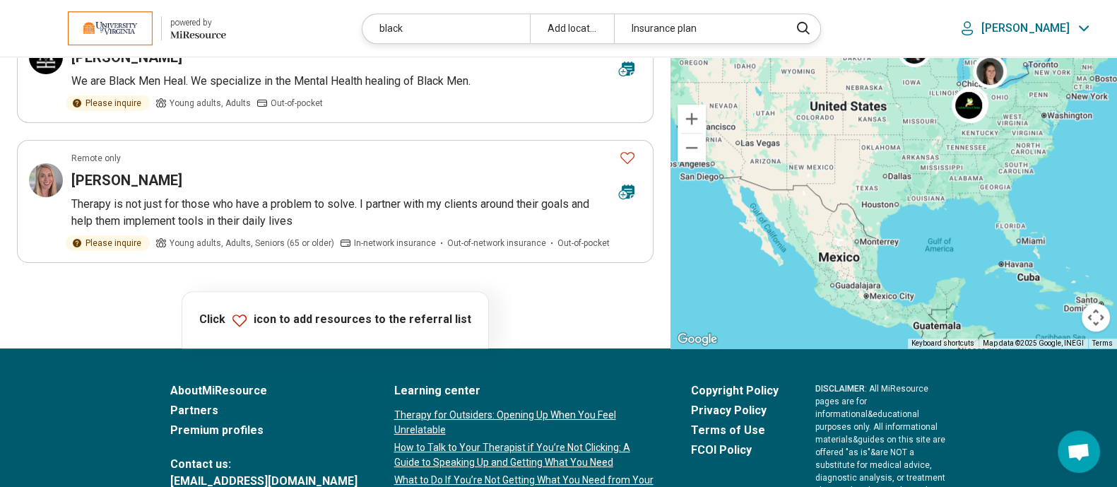
scroll to position [1196, 0]
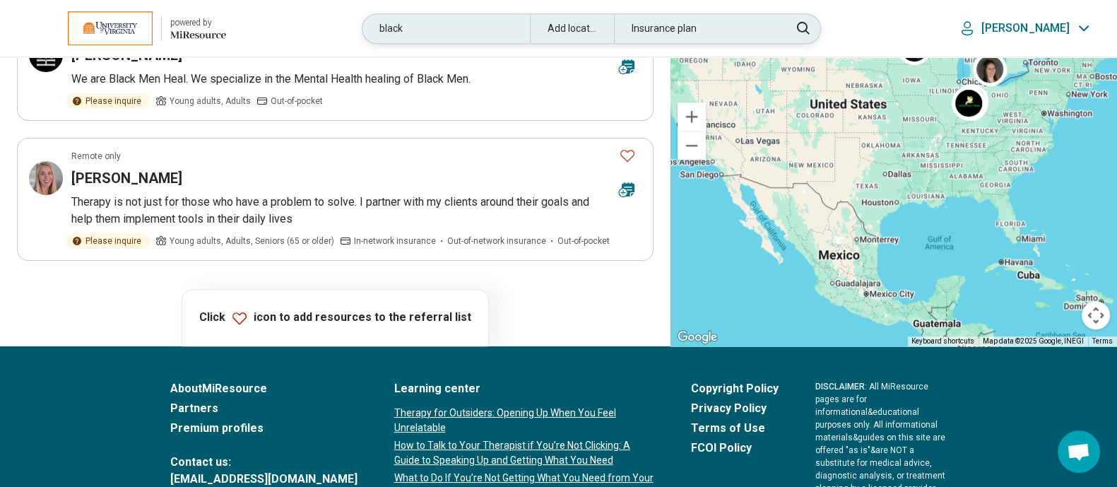
click at [437, 39] on div "black" at bounding box center [446, 28] width 167 height 29
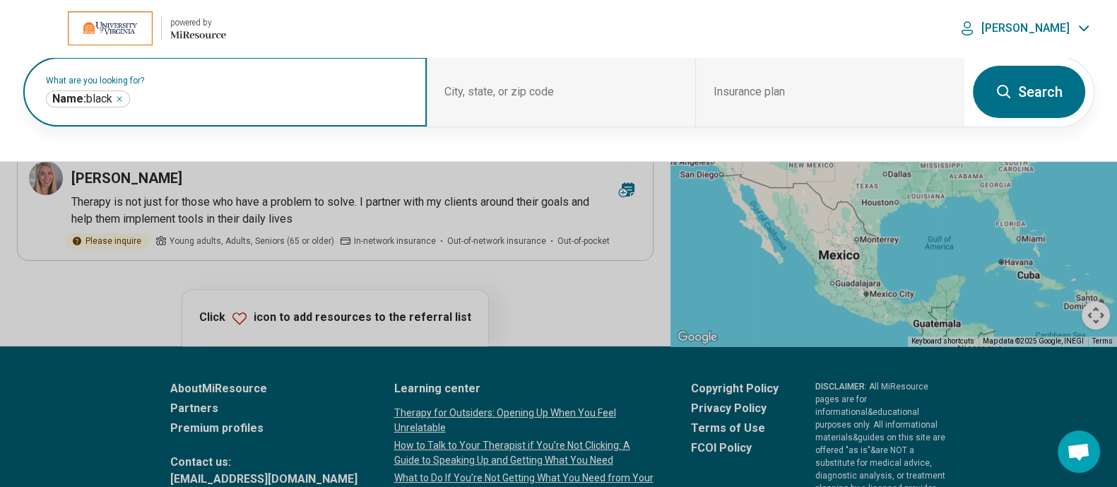
click at [122, 97] on icon "Remove" at bounding box center [119, 99] width 4 height 4
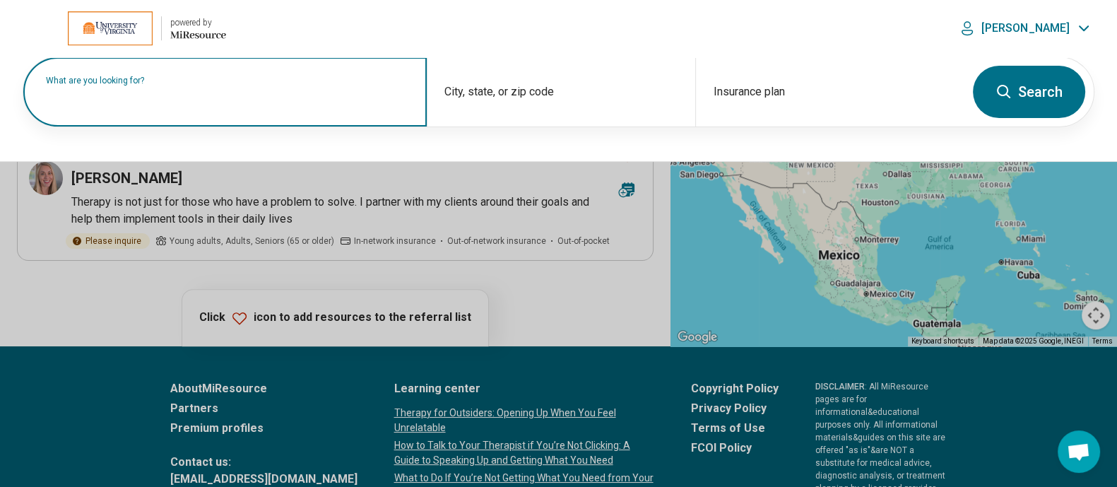
click at [199, 85] on label "What are you looking for?" at bounding box center [228, 80] width 364 height 8
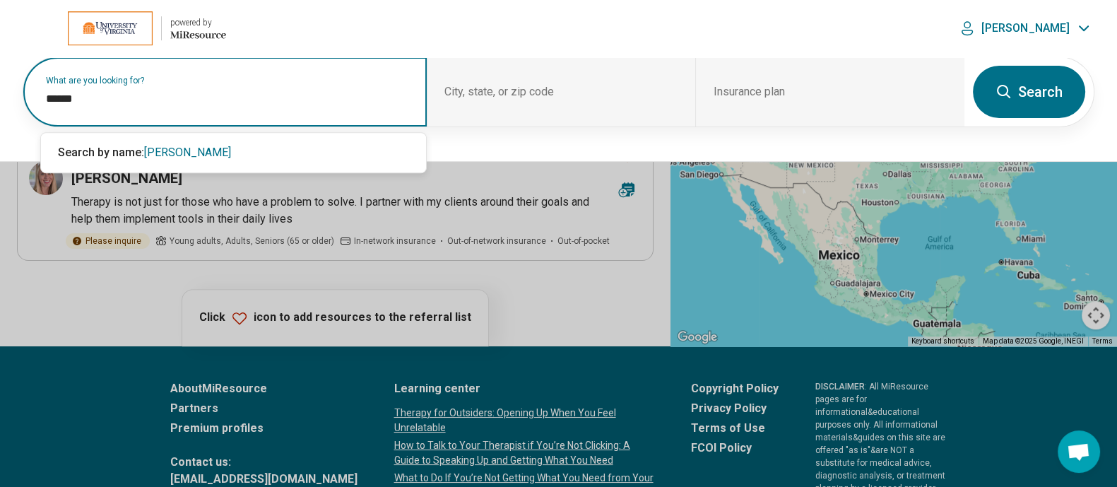
type input "******"
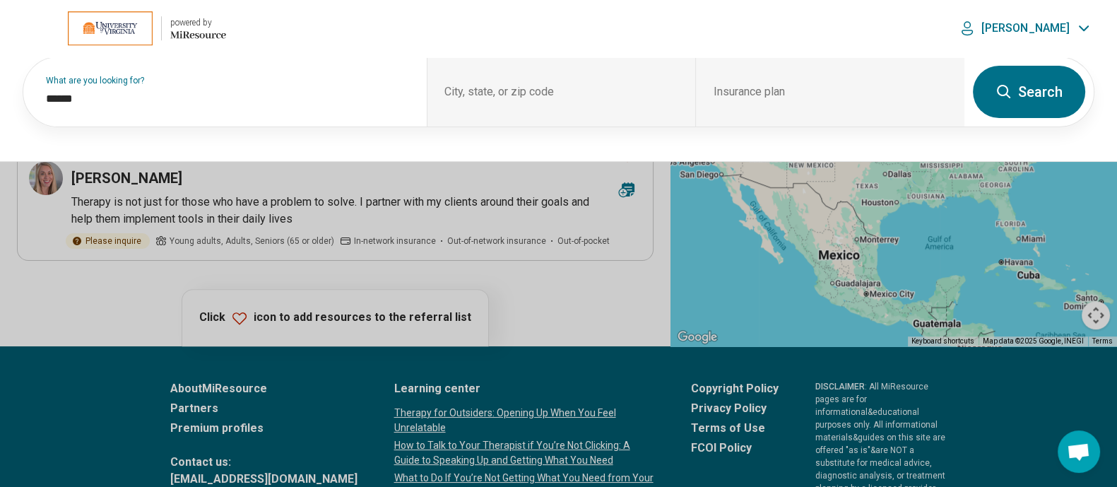
click at [1016, 98] on button "Search" at bounding box center [1029, 92] width 112 height 52
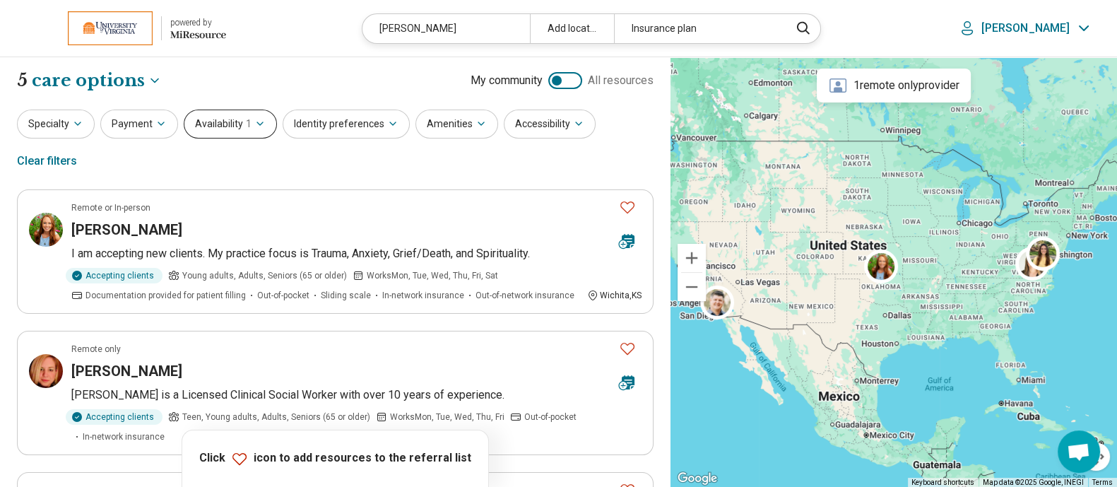
click at [249, 127] on button "Availability 1" at bounding box center [230, 124] width 93 height 29
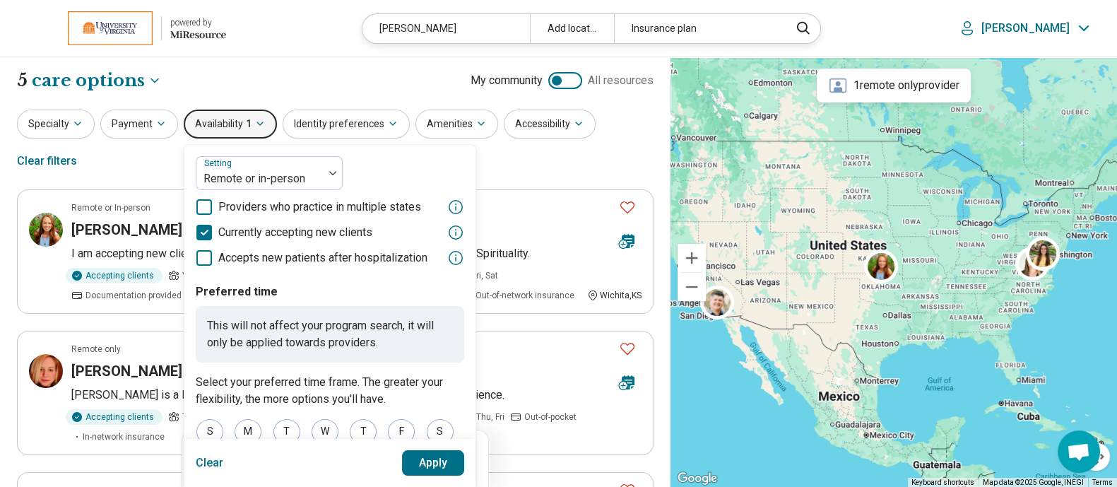
click at [205, 457] on button "Clear" at bounding box center [210, 462] width 28 height 25
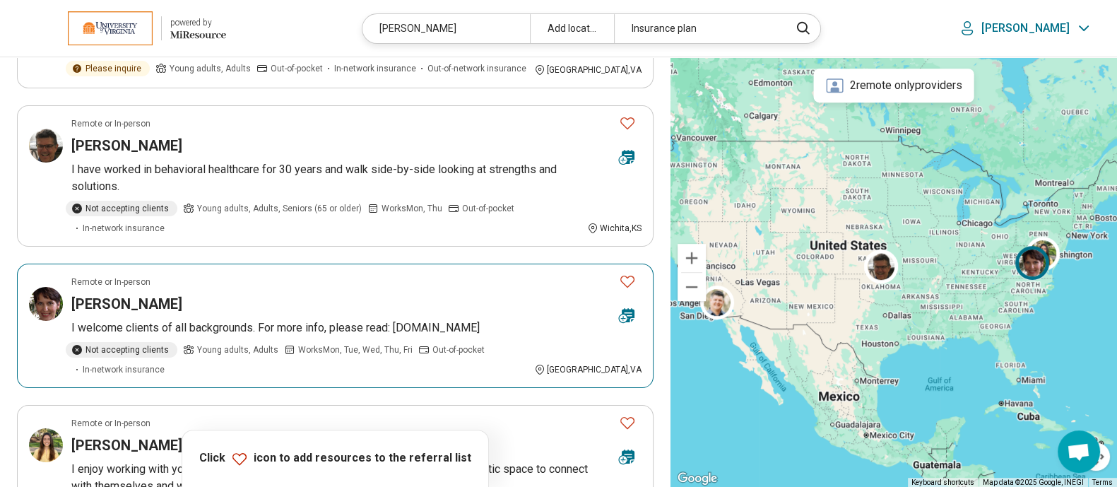
scroll to position [866, 0]
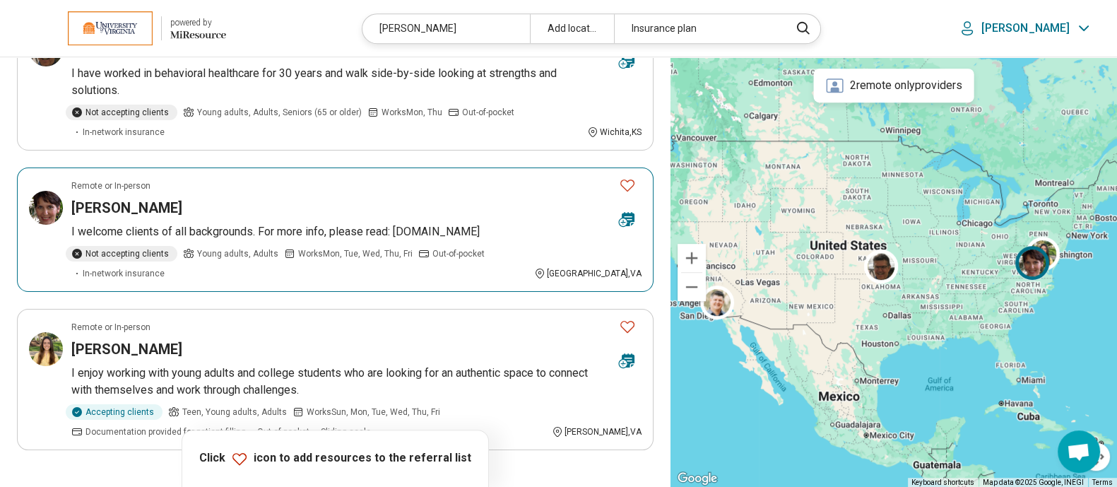
click at [136, 201] on h3 "Barbara Groves" at bounding box center [126, 208] width 111 height 20
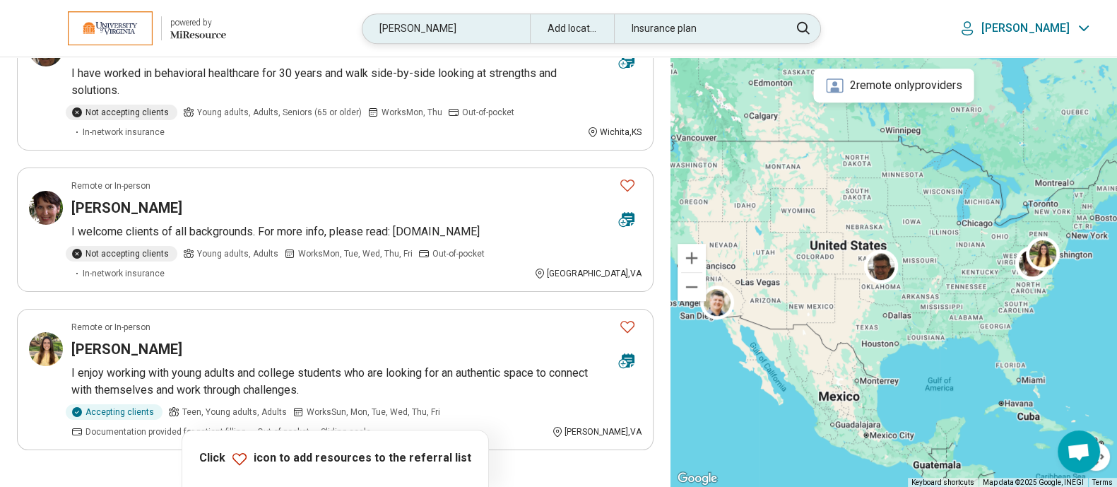
click at [452, 37] on div "groves" at bounding box center [446, 28] width 167 height 29
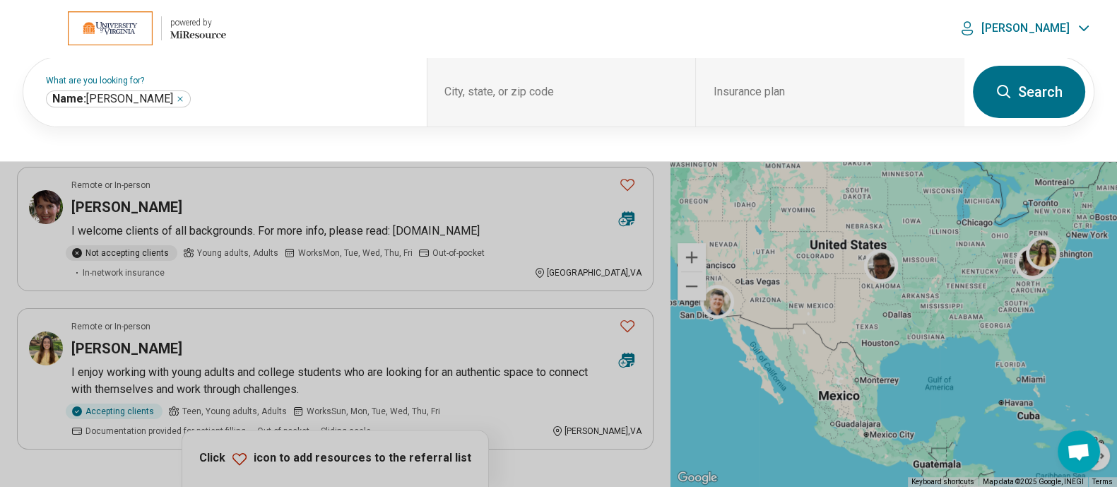
scroll to position [866, 0]
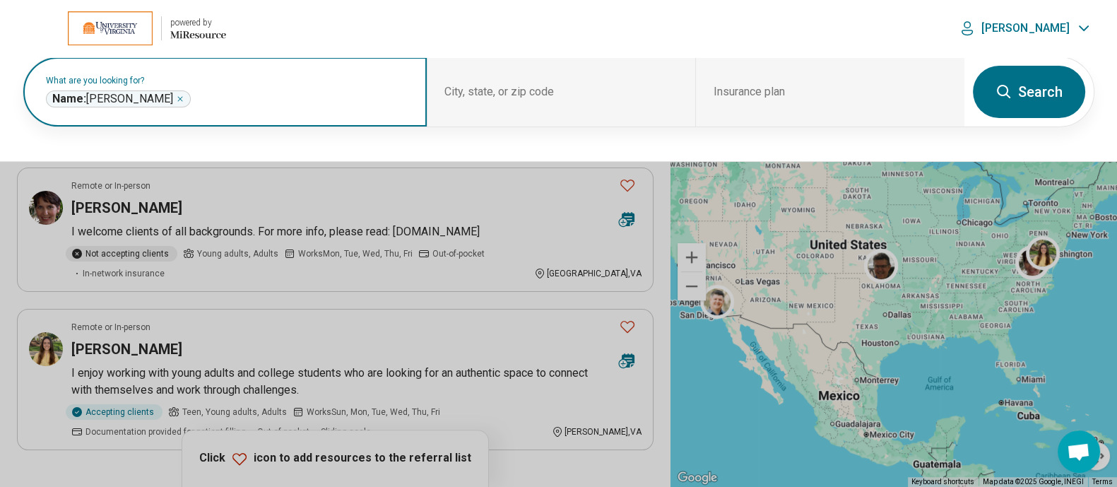
click at [176, 97] on icon "Remove" at bounding box center [180, 99] width 8 height 8
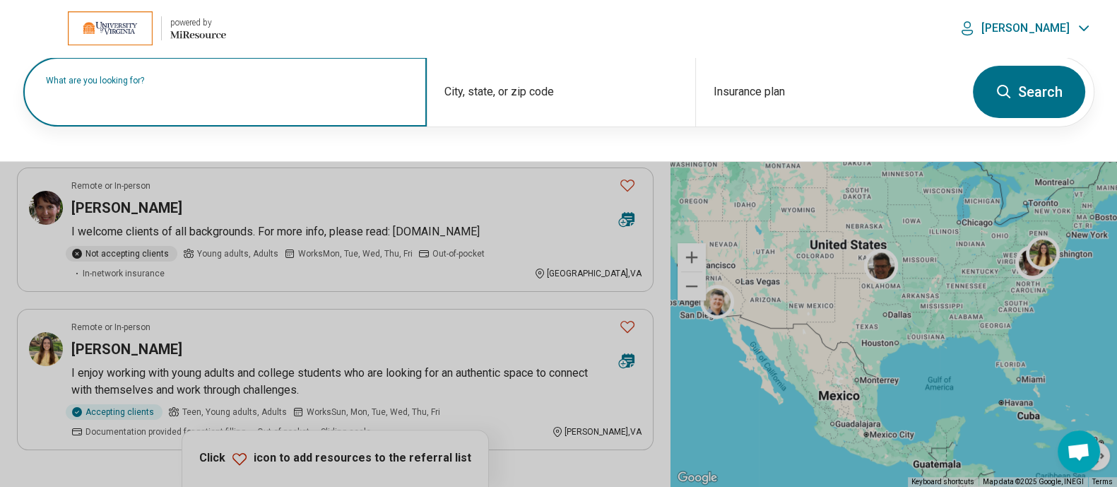
click at [129, 85] on label "What are you looking for?" at bounding box center [228, 80] width 364 height 8
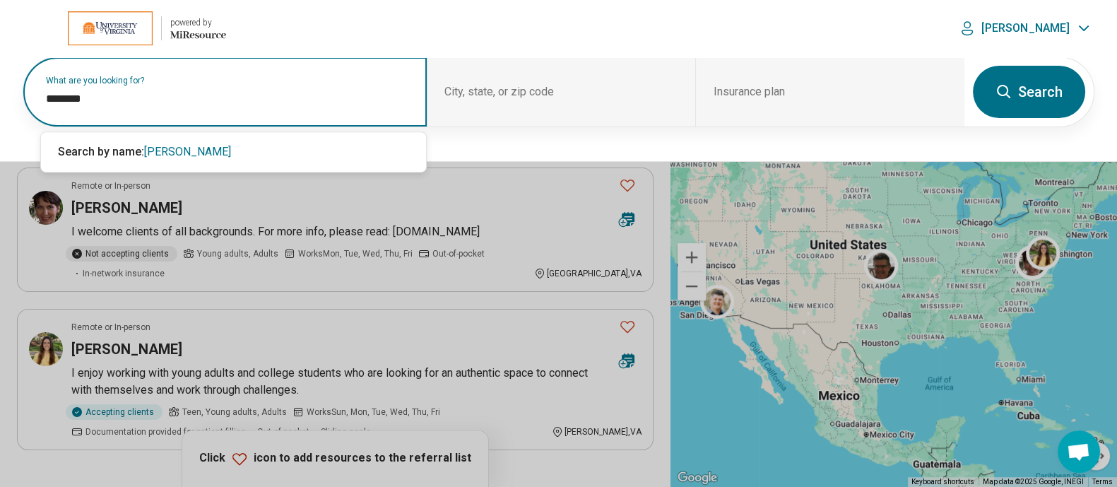
type input "********"
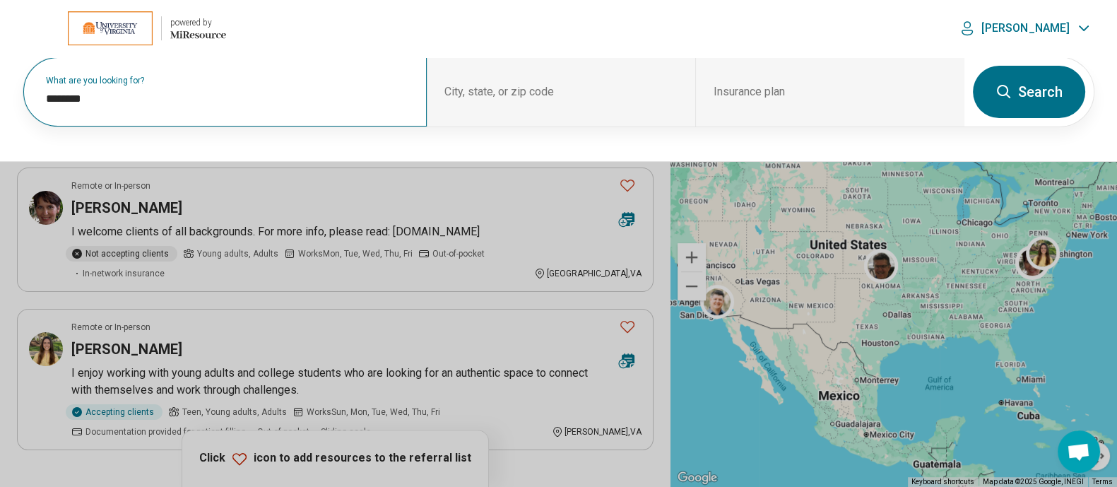
click at [1040, 94] on button "Search" at bounding box center [1029, 92] width 112 height 52
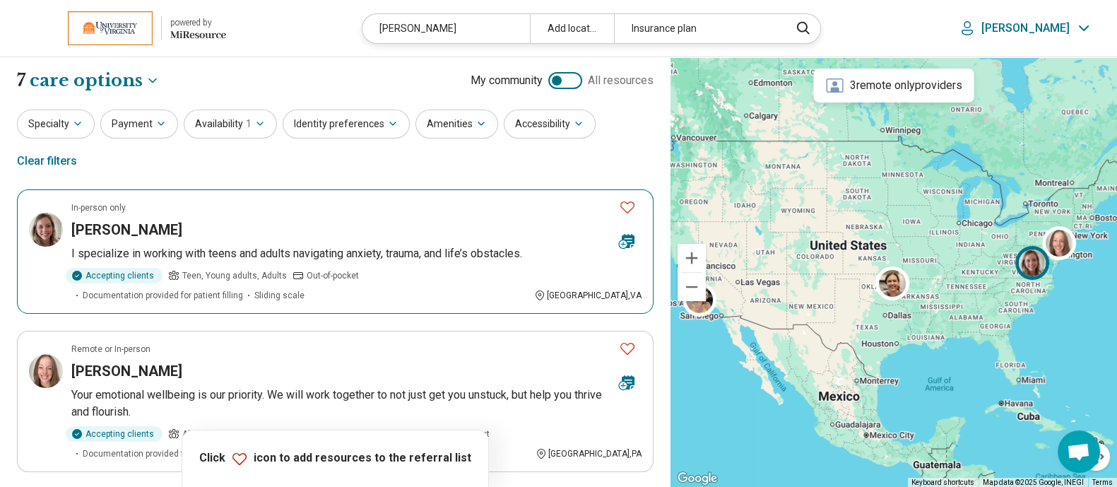
click at [137, 220] on h3 "Brittany Sullivan" at bounding box center [126, 230] width 111 height 20
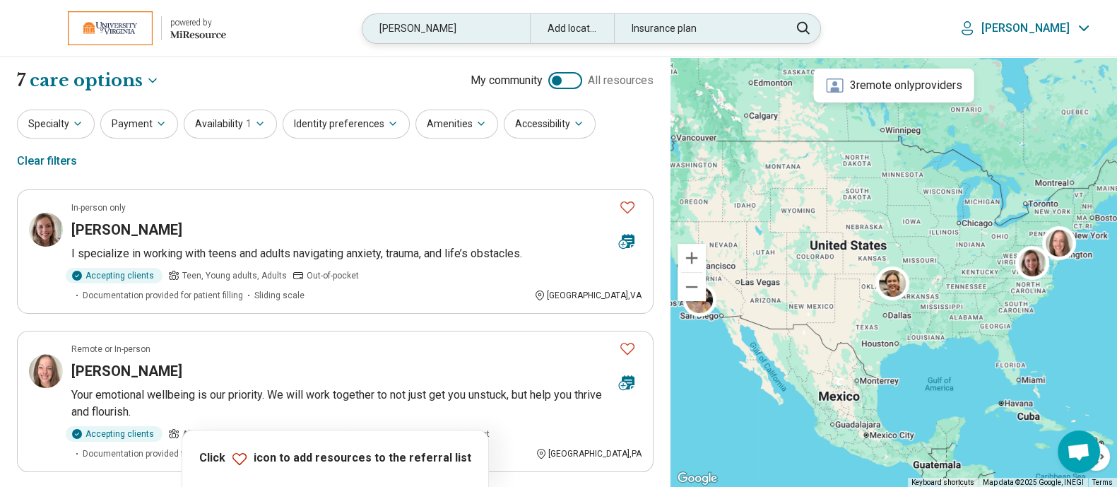
click at [495, 26] on div "sullivan" at bounding box center [446, 28] width 167 height 29
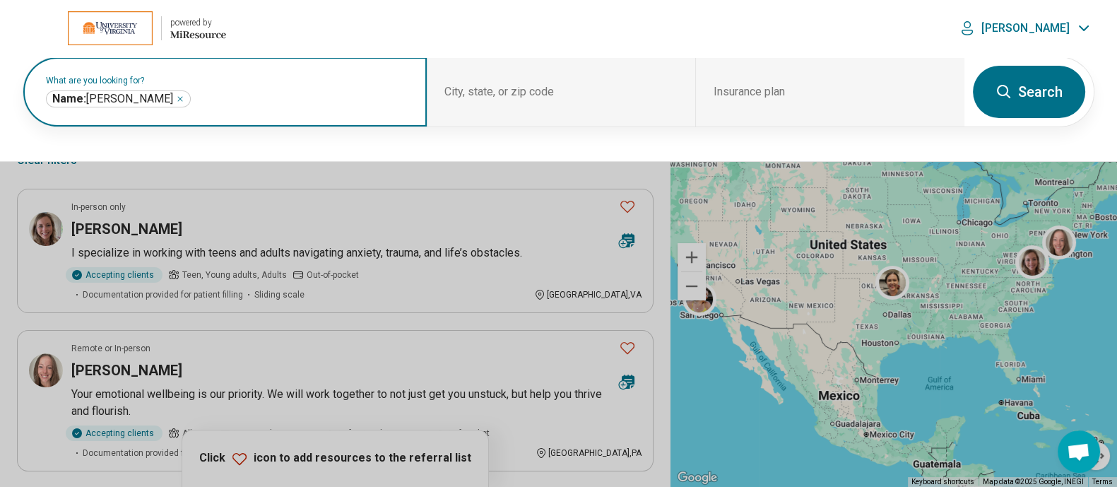
click at [176, 99] on icon "Remove" at bounding box center [180, 99] width 8 height 8
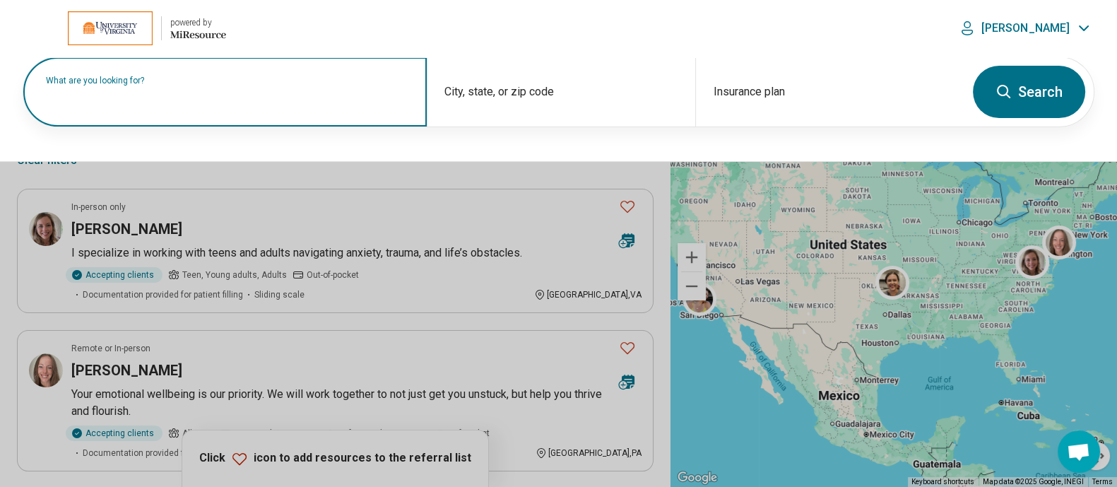
click at [173, 85] on label "What are you looking for?" at bounding box center [228, 80] width 364 height 8
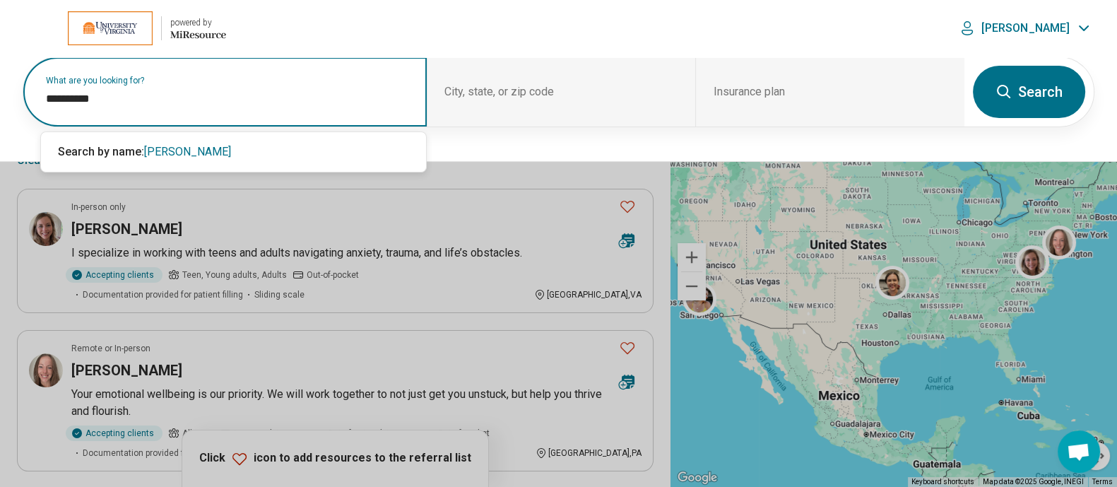
type input "**********"
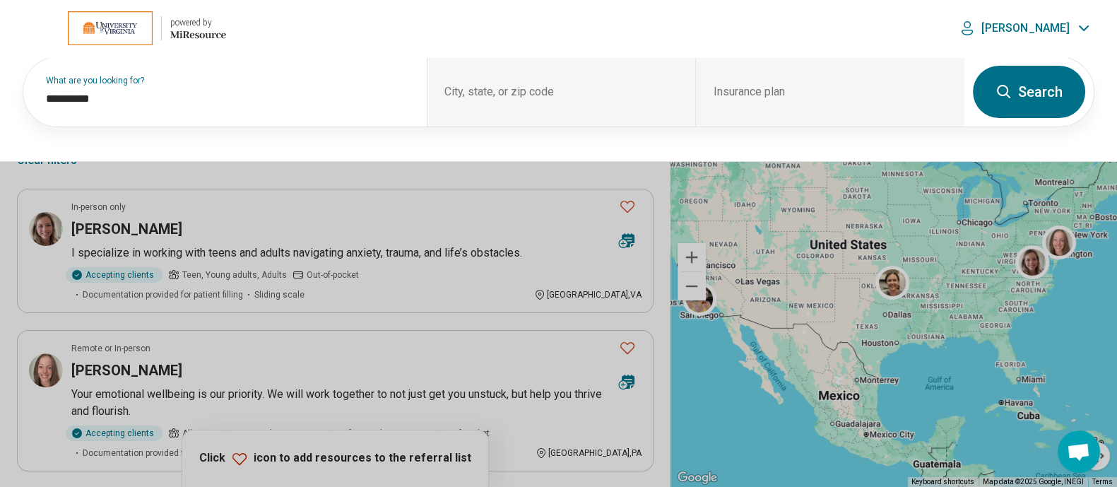
click at [1019, 88] on button "Search" at bounding box center [1029, 92] width 112 height 52
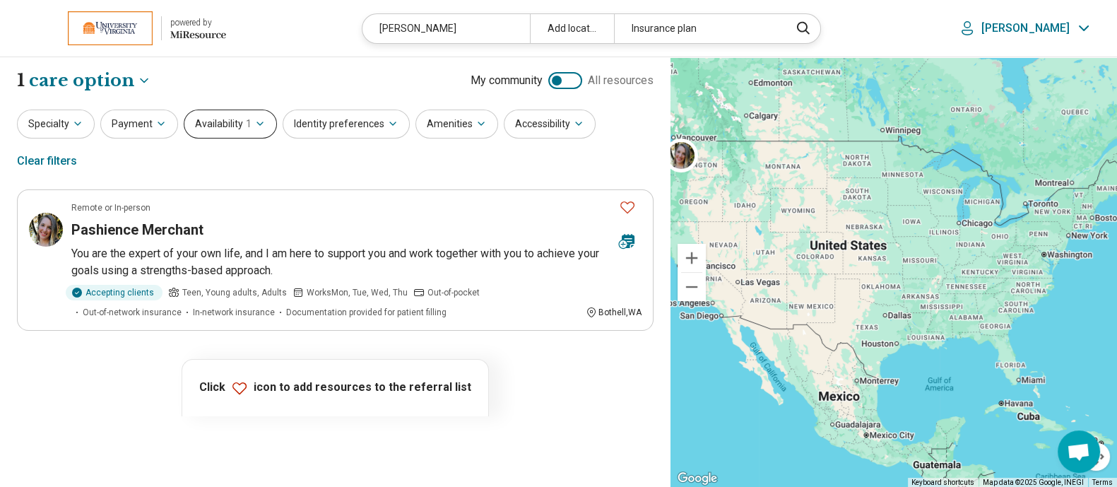
click at [247, 130] on button "Availability 1" at bounding box center [230, 124] width 93 height 29
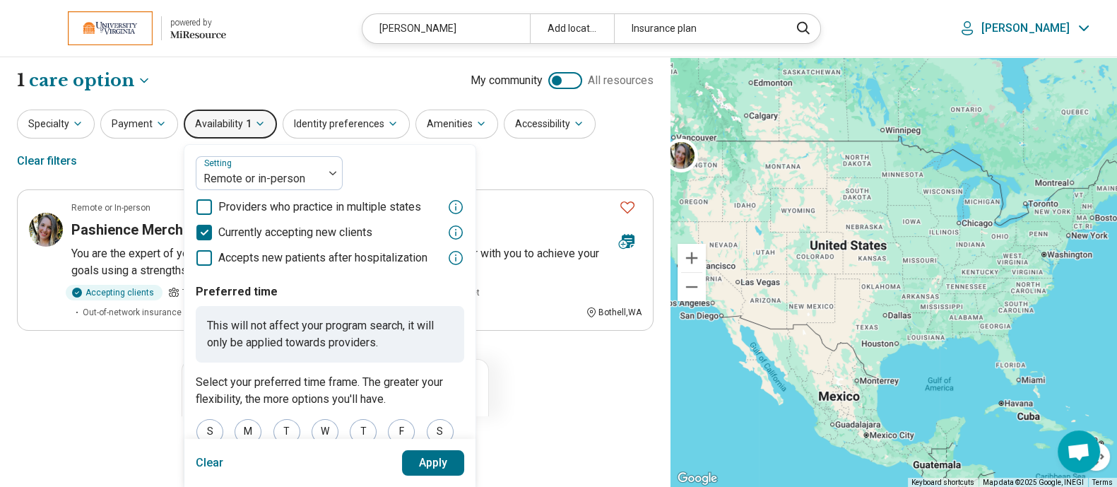
click at [205, 459] on button "Clear" at bounding box center [210, 462] width 28 height 25
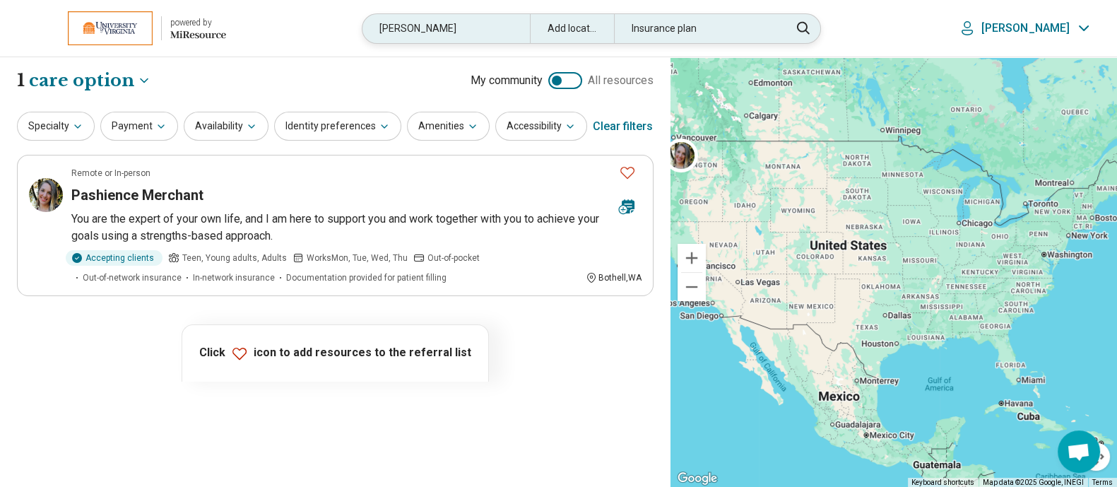
click at [456, 35] on div "demerchant" at bounding box center [446, 28] width 167 height 29
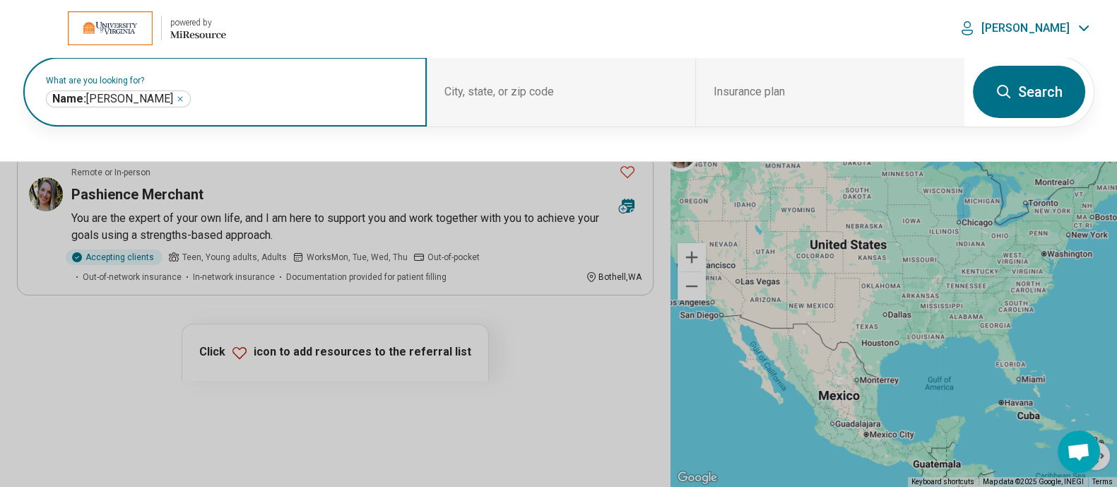
click at [178, 97] on icon "Remove" at bounding box center [180, 99] width 4 height 4
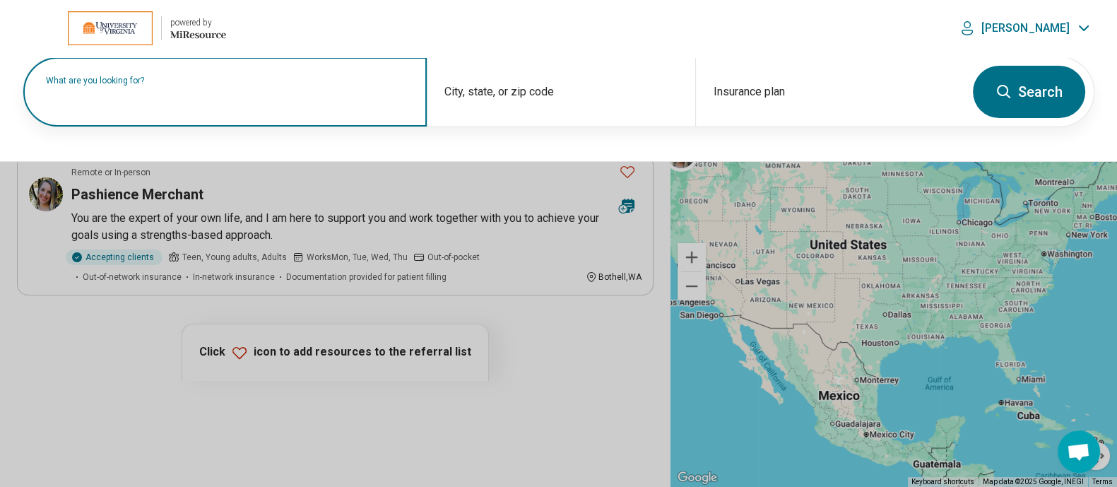
click at [214, 85] on label "What are you looking for?" at bounding box center [228, 80] width 364 height 8
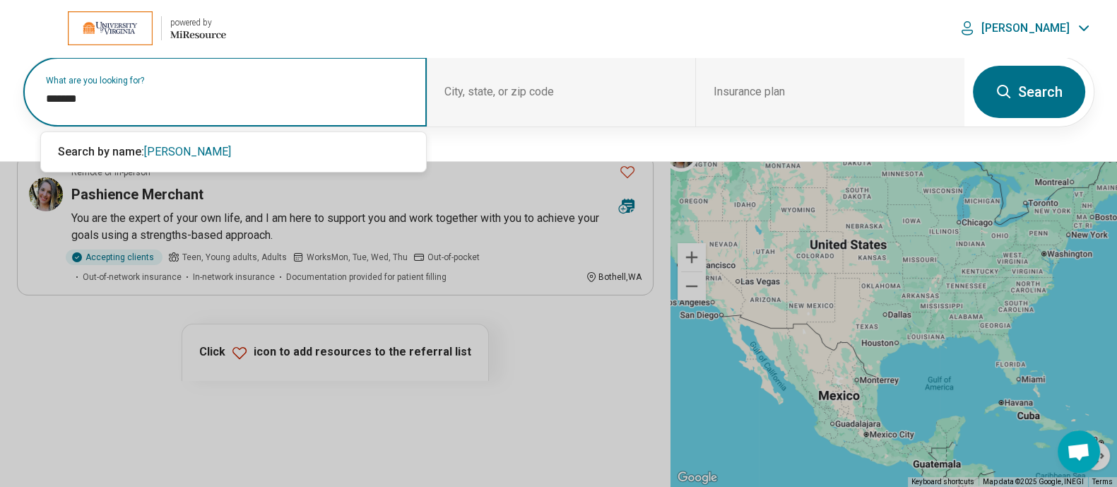
type input "*******"
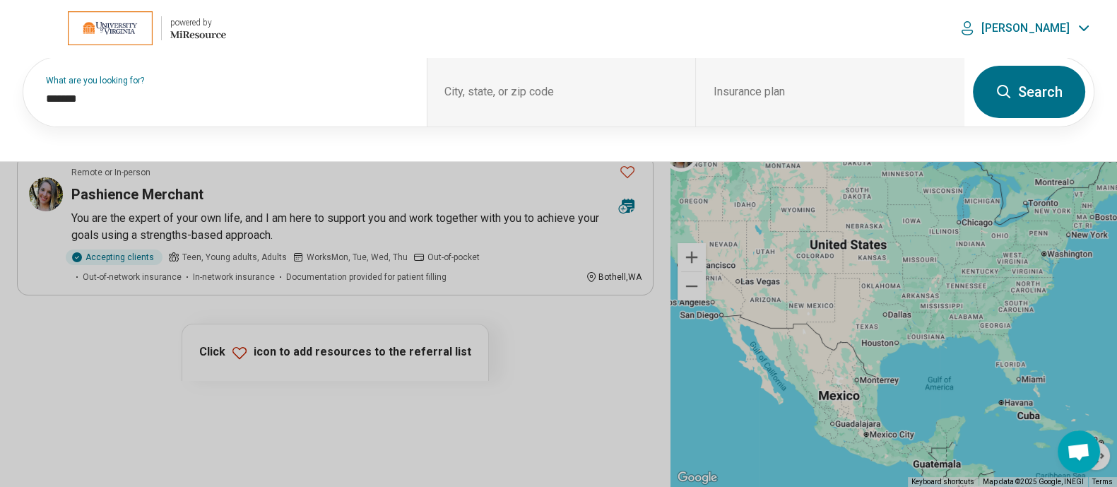
click at [1052, 86] on button "Search" at bounding box center [1029, 92] width 112 height 52
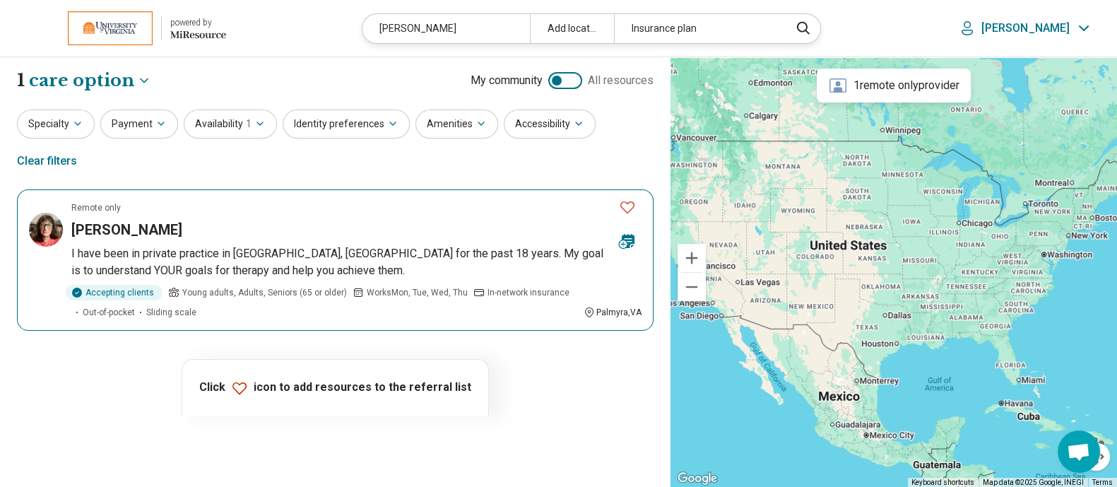
click at [141, 220] on h3 "Cynthia Starnes" at bounding box center [126, 230] width 111 height 20
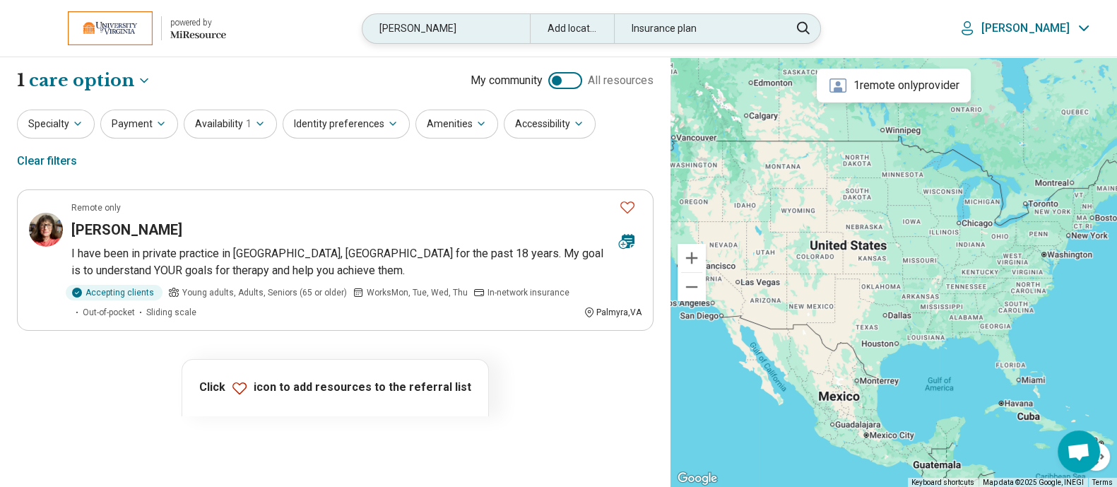
click at [451, 30] on div "starnes" at bounding box center [446, 28] width 167 height 29
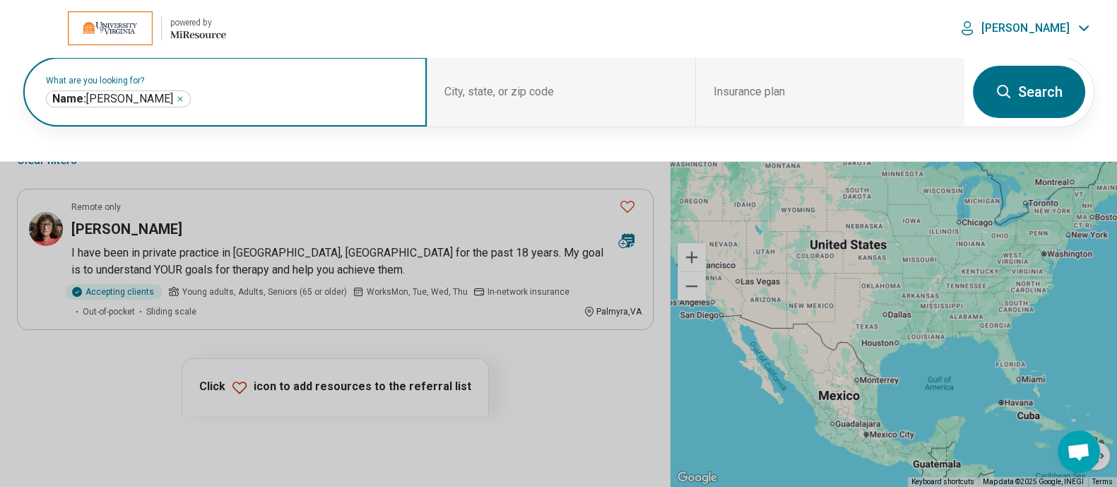
click at [178, 97] on icon "Remove" at bounding box center [180, 99] width 4 height 4
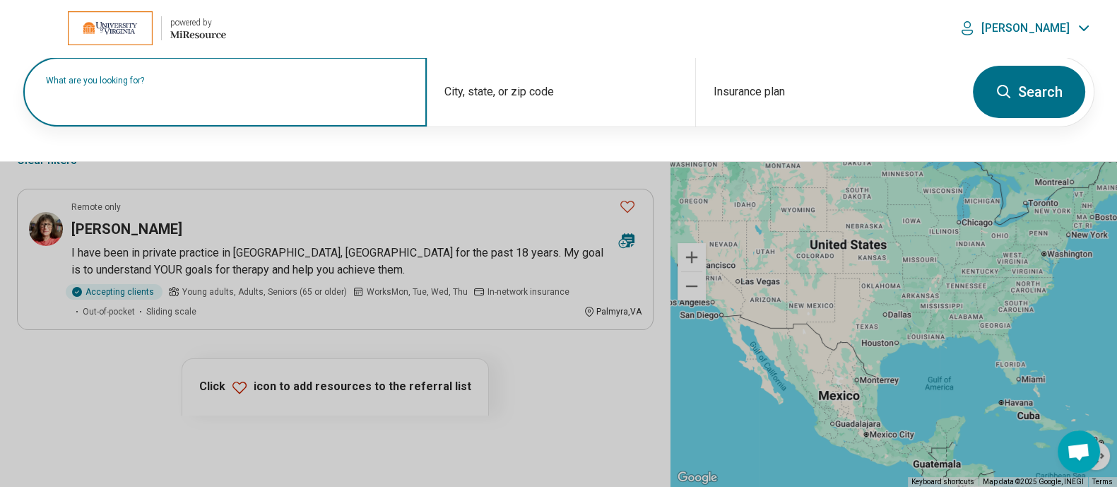
click at [152, 85] on label "What are you looking for?" at bounding box center [228, 80] width 364 height 8
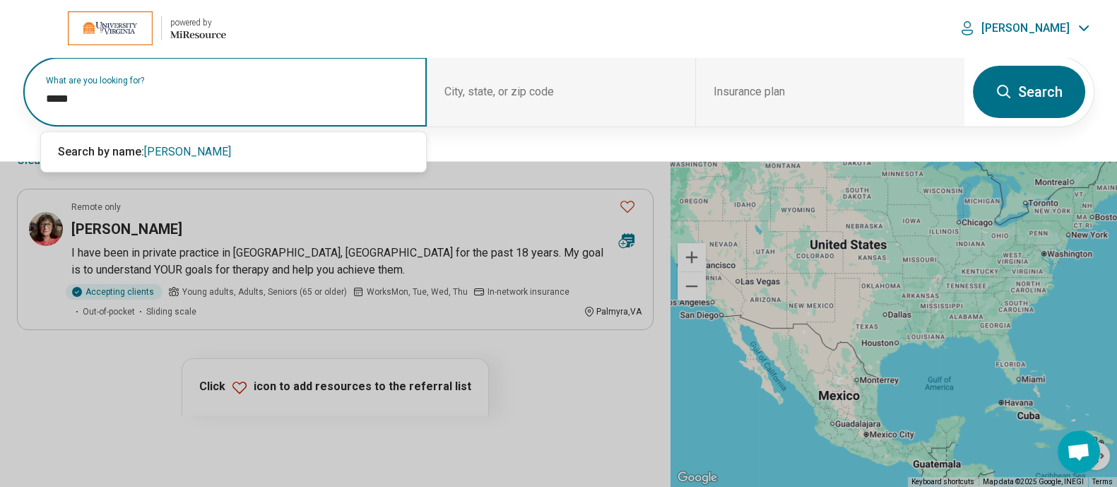
type input "*****"
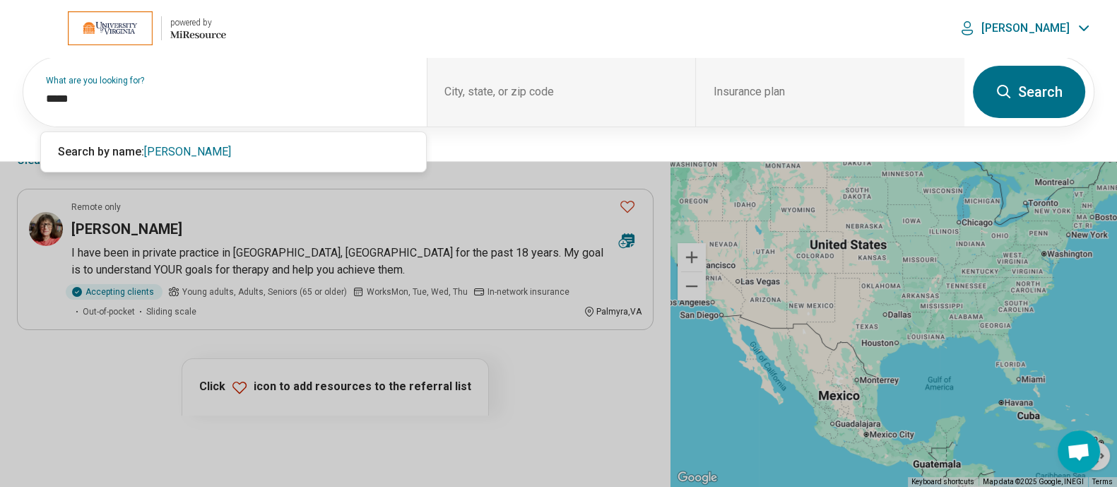
click at [1041, 98] on button "Search" at bounding box center [1029, 92] width 112 height 52
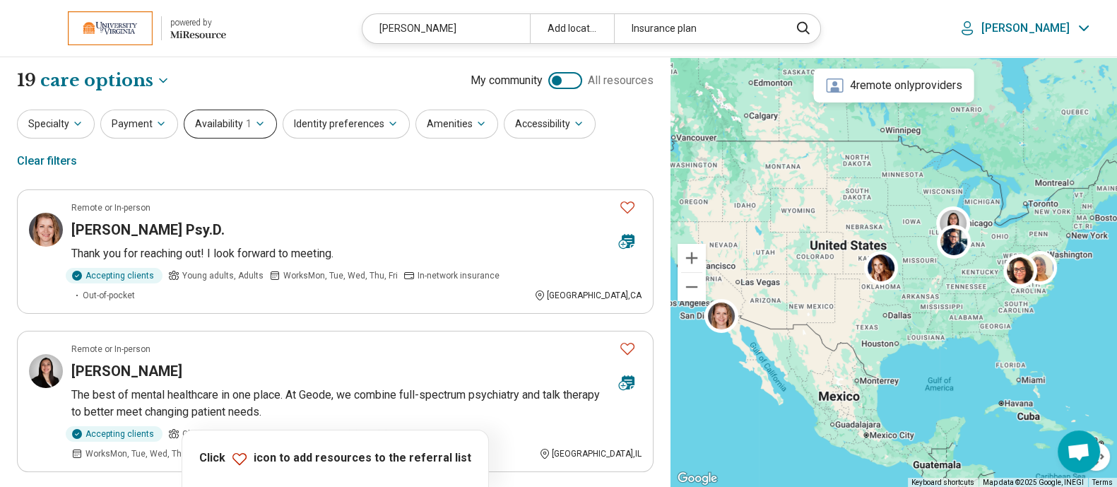
click at [243, 117] on button "Availability 1" at bounding box center [230, 124] width 93 height 29
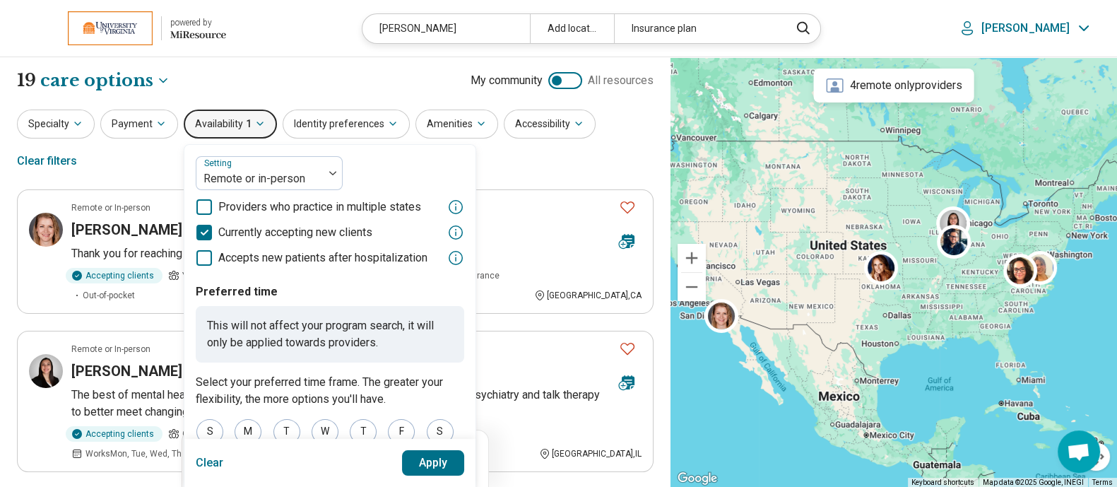
click at [202, 457] on button "Clear" at bounding box center [210, 462] width 28 height 25
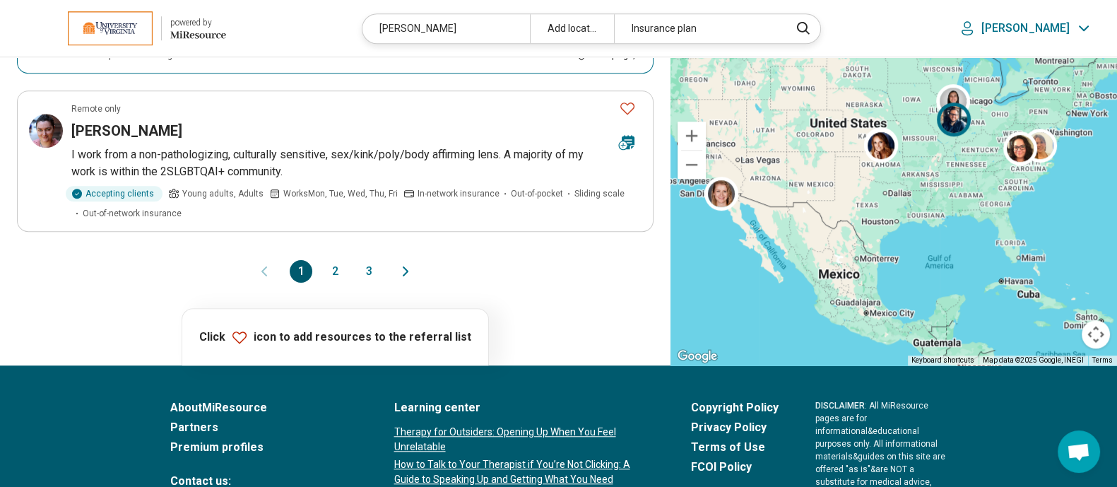
scroll to position [1459, 0]
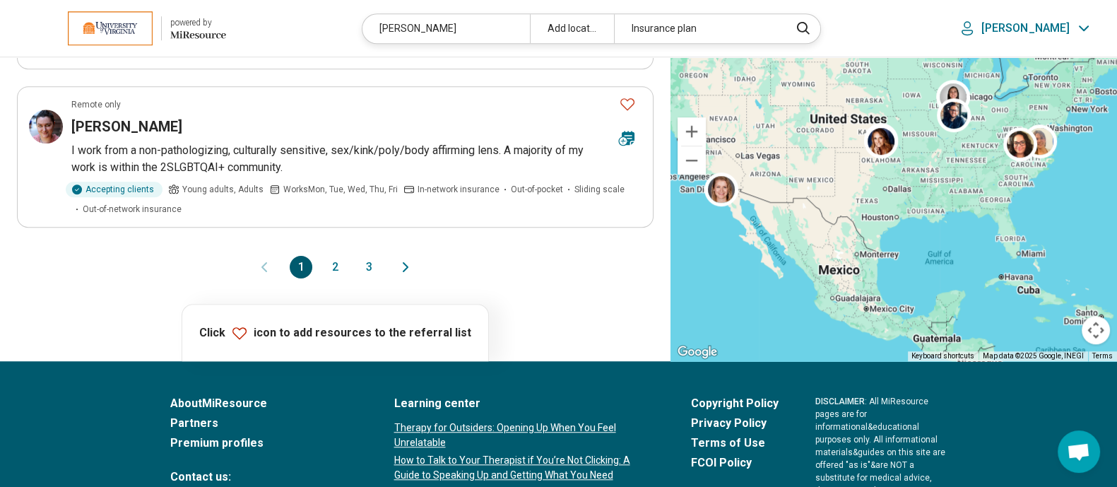
click at [336, 256] on button "2" at bounding box center [335, 267] width 23 height 23
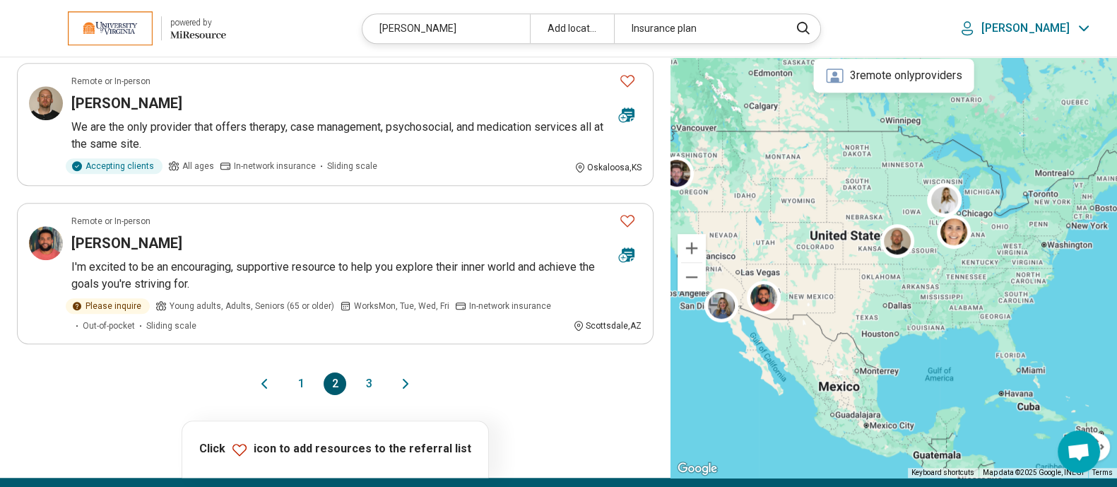
click at [367, 372] on button "3" at bounding box center [369, 383] width 23 height 23
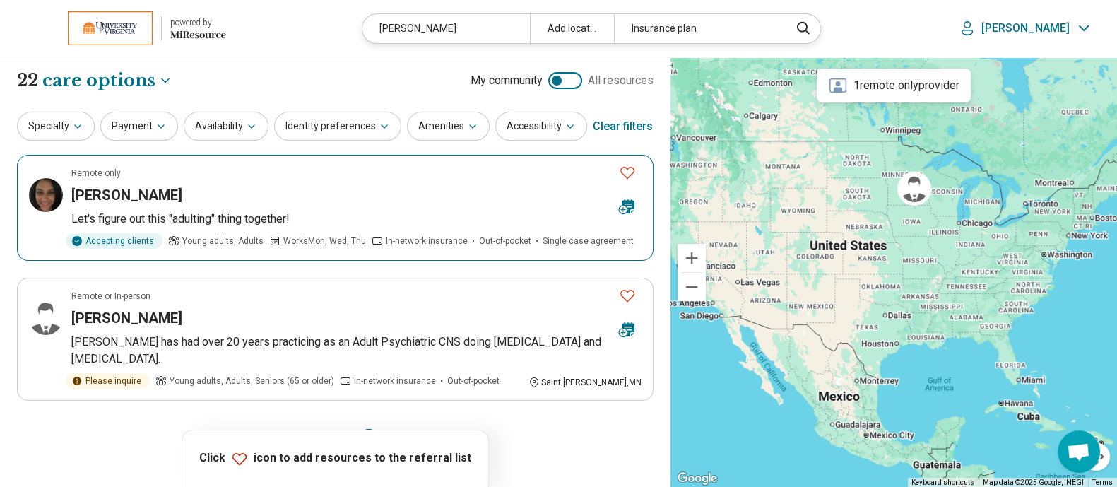
click at [124, 200] on h3 "Rachel Lewis" at bounding box center [126, 195] width 111 height 20
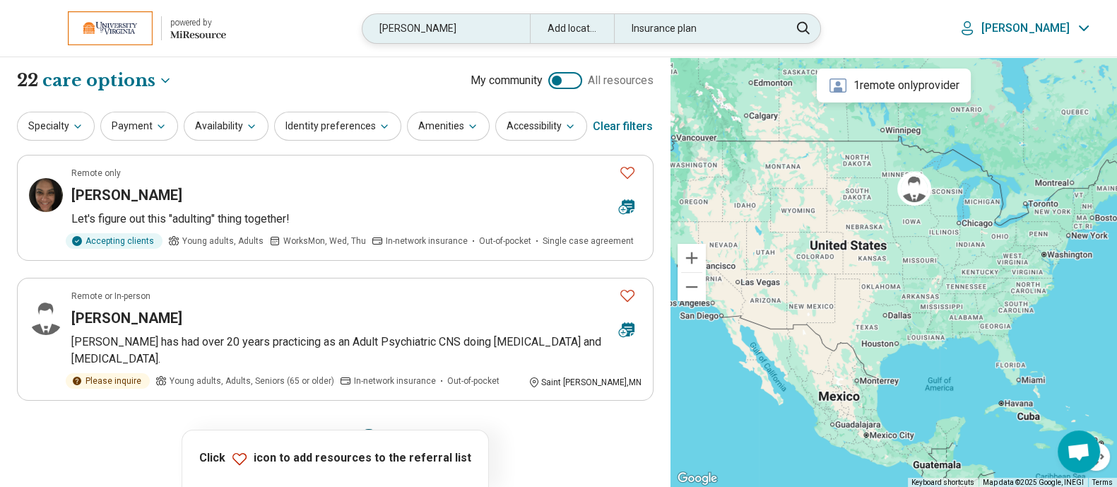
click at [488, 17] on div "lewis" at bounding box center [446, 28] width 167 height 29
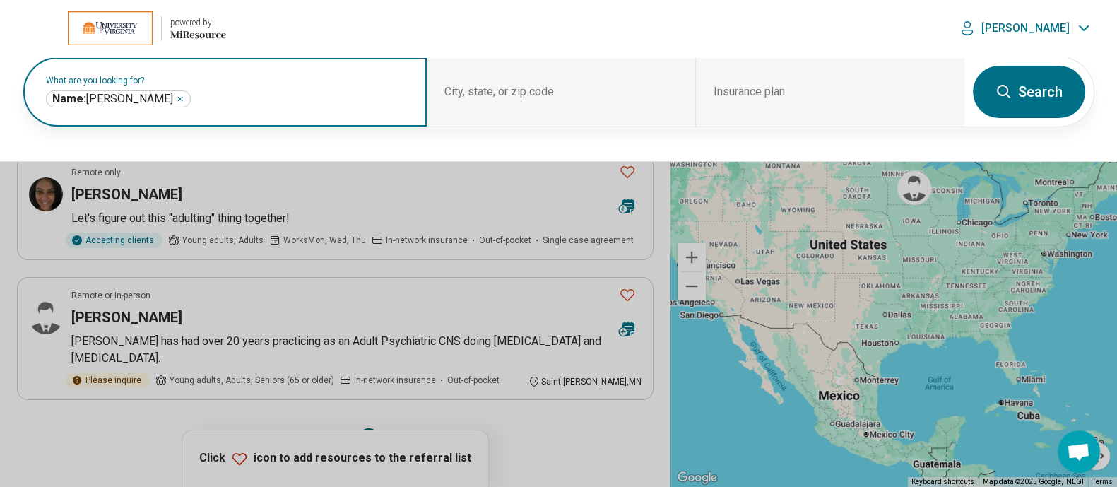
click at [176, 98] on icon "Remove" at bounding box center [180, 99] width 8 height 8
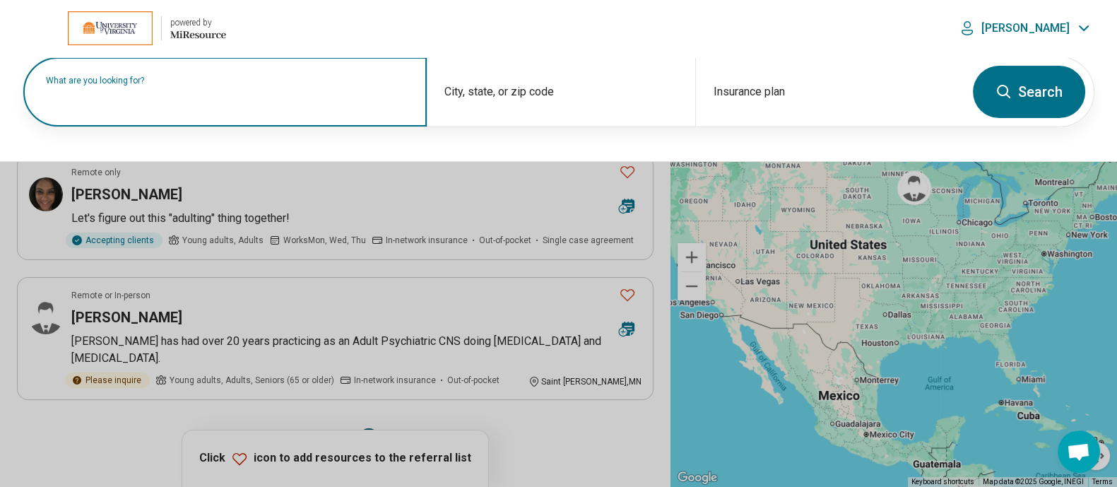
click at [188, 85] on label "What are you looking for?" at bounding box center [228, 80] width 364 height 8
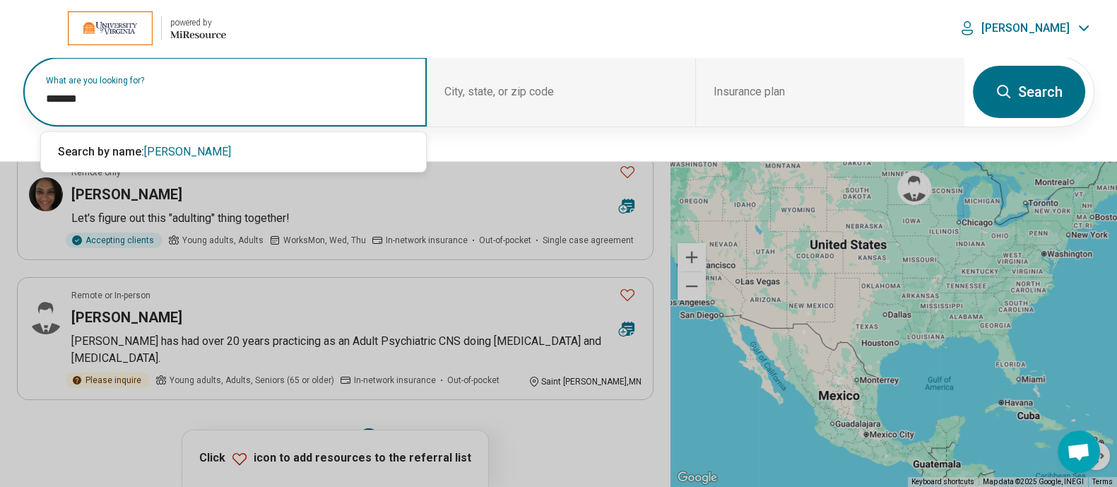
type input "*******"
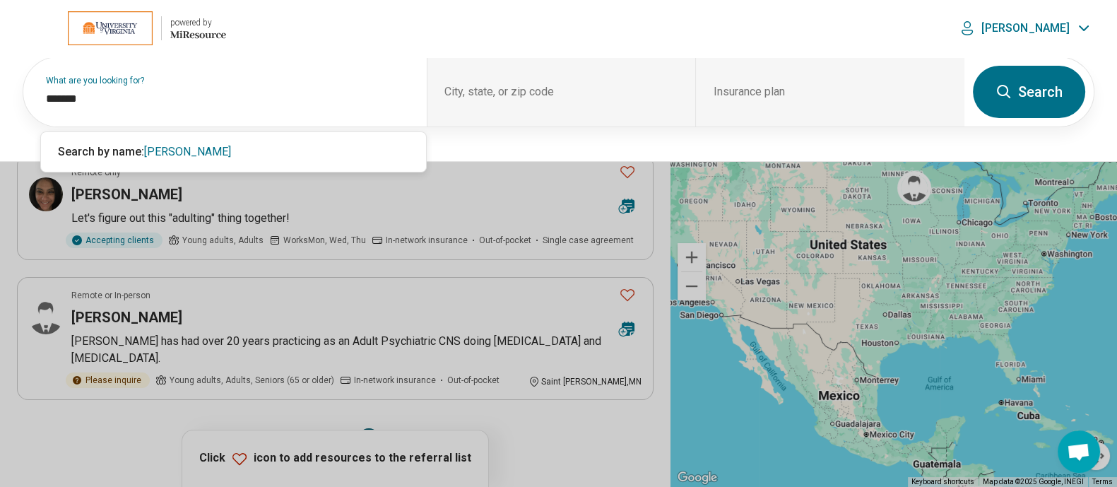
click at [1045, 91] on button "Search" at bounding box center [1029, 92] width 112 height 52
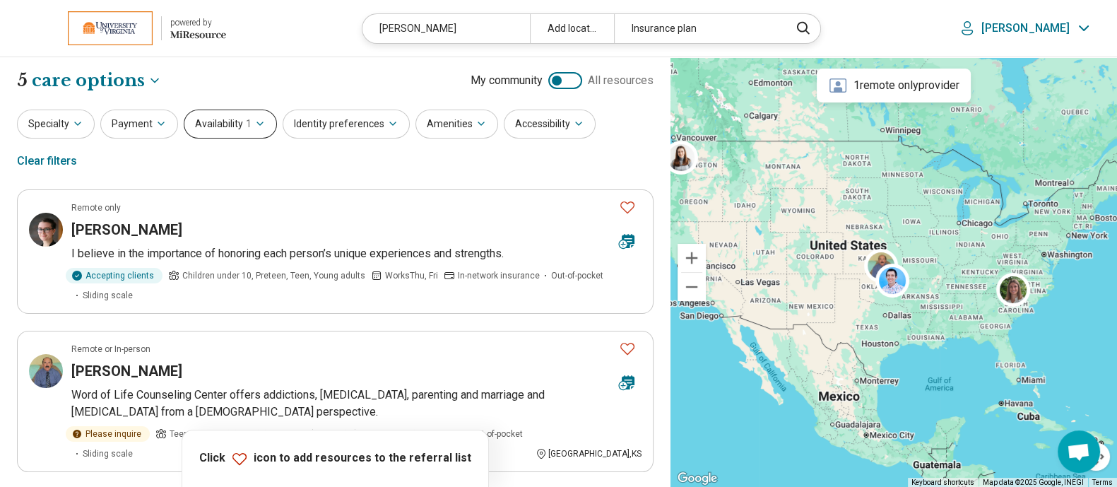
click at [260, 119] on icon "button" at bounding box center [259, 123] width 11 height 11
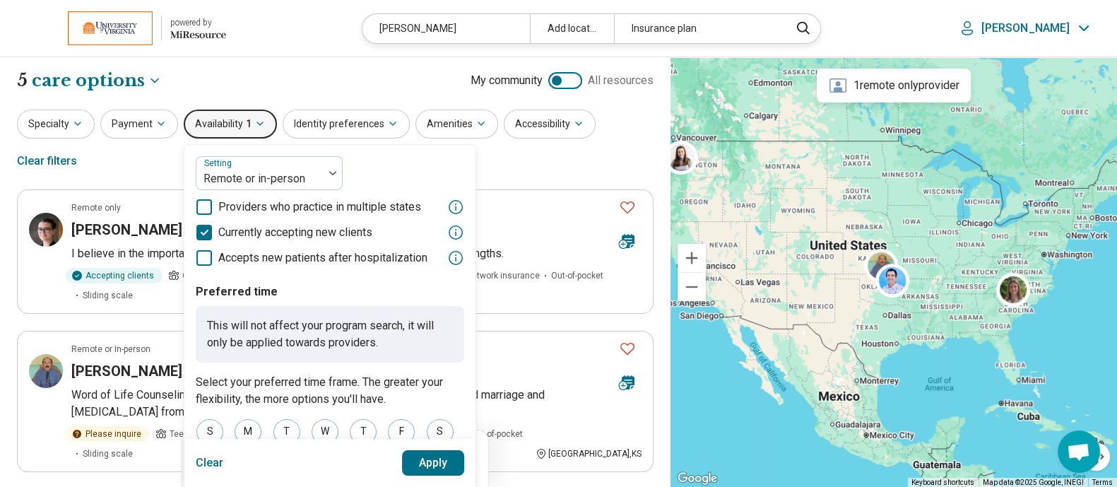
click at [208, 457] on button "Clear" at bounding box center [210, 462] width 28 height 25
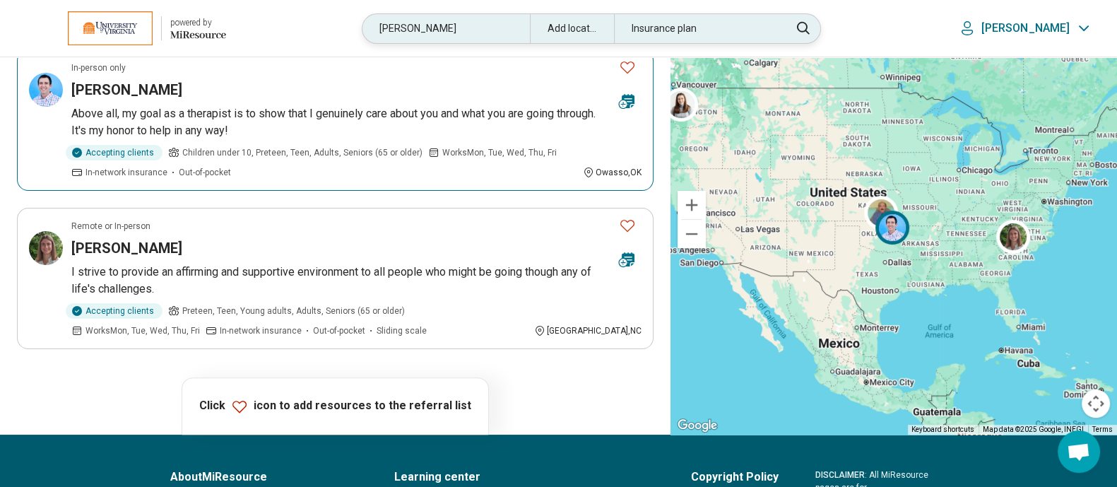
scroll to position [546, 0]
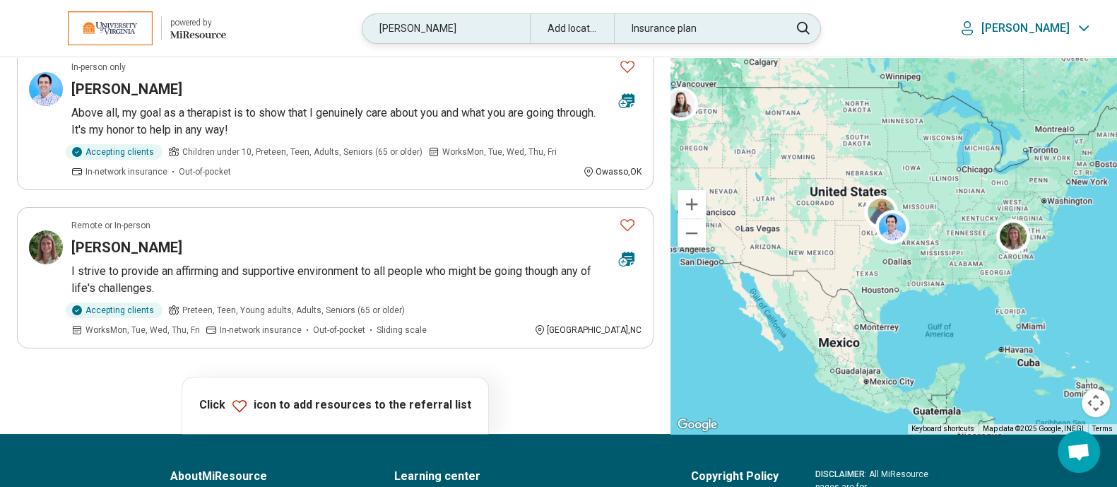
click at [457, 26] on div "greiner" at bounding box center [446, 28] width 167 height 29
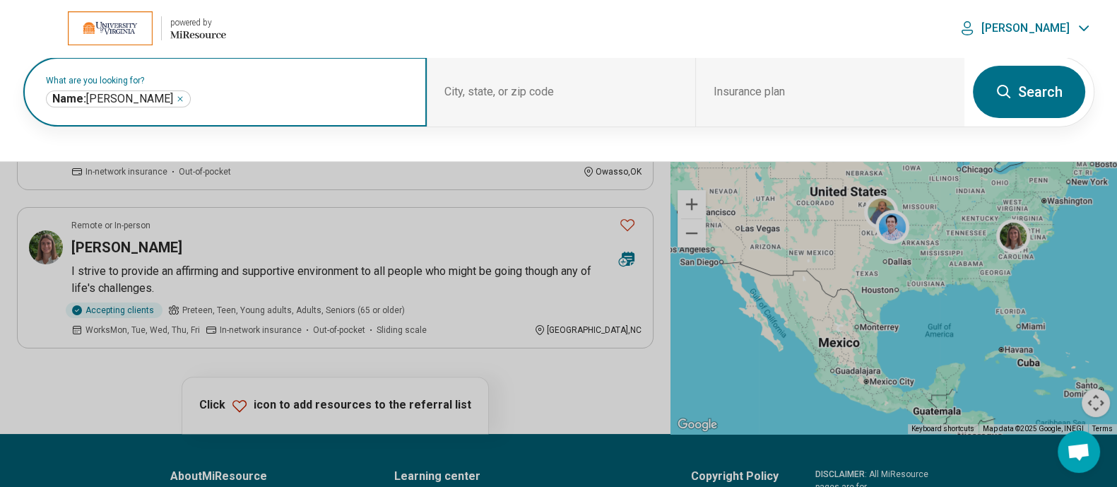
click at [178, 97] on icon "Remove" at bounding box center [180, 99] width 4 height 4
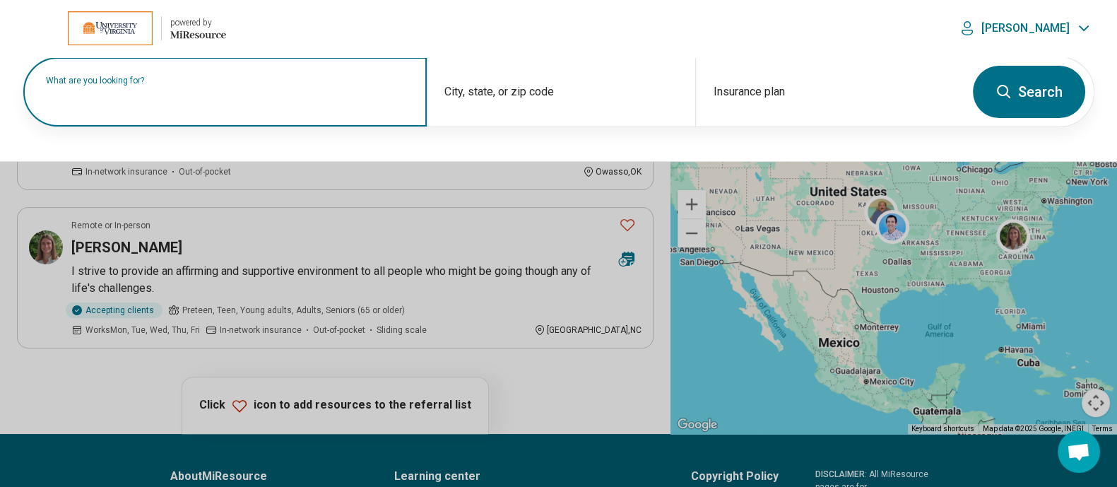
click at [127, 85] on label "What are you looking for?" at bounding box center [228, 80] width 364 height 8
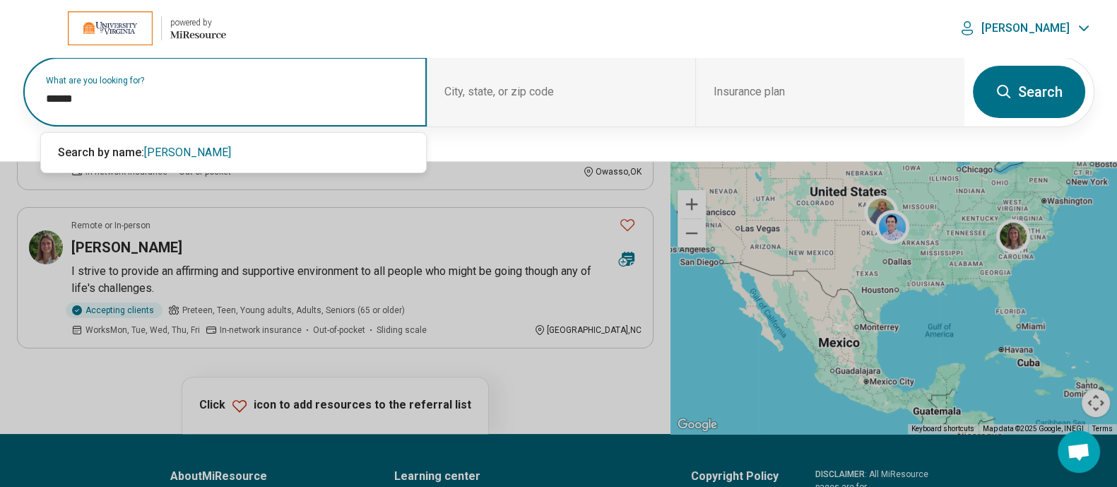
type input "******"
click at [1046, 89] on button "Search" at bounding box center [1029, 92] width 112 height 52
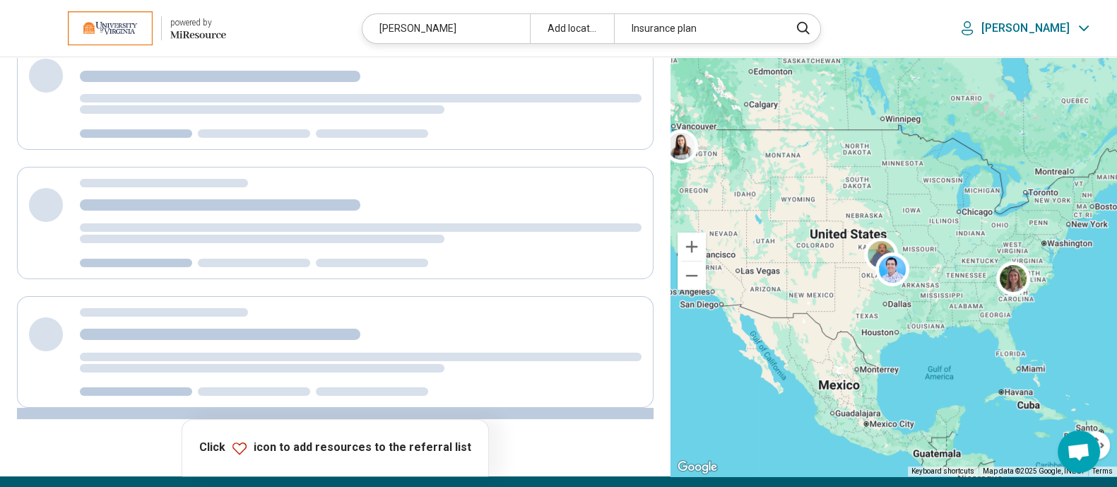
scroll to position [0, 0]
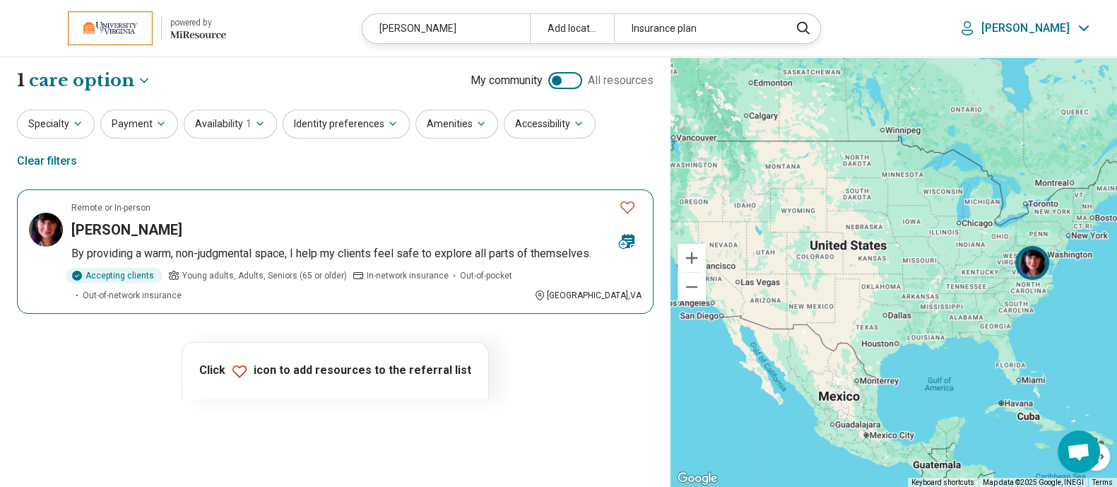
click at [134, 220] on h3 "Daphne Algaze" at bounding box center [126, 230] width 111 height 20
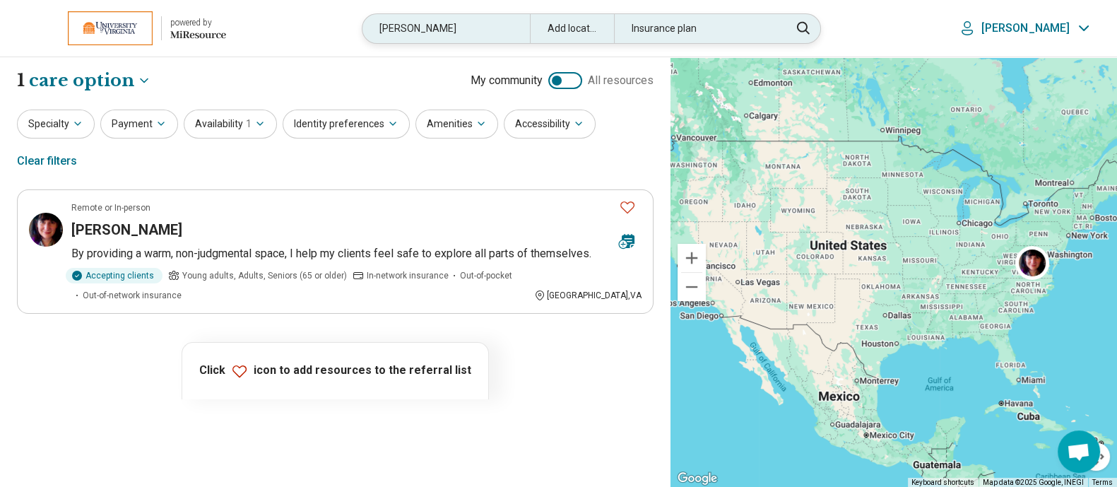
click at [497, 25] on div "algaze" at bounding box center [446, 28] width 167 height 29
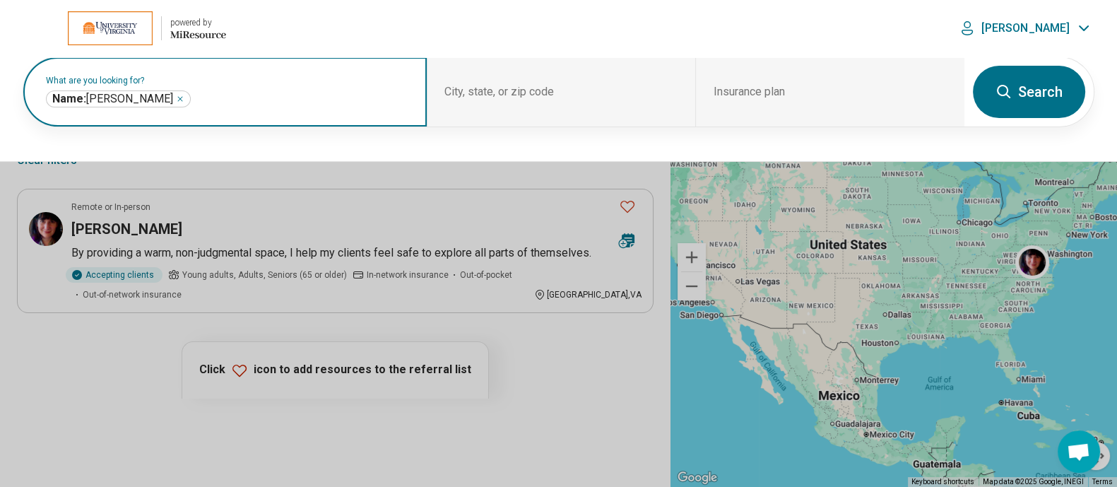
click at [176, 98] on icon "Remove" at bounding box center [180, 99] width 8 height 8
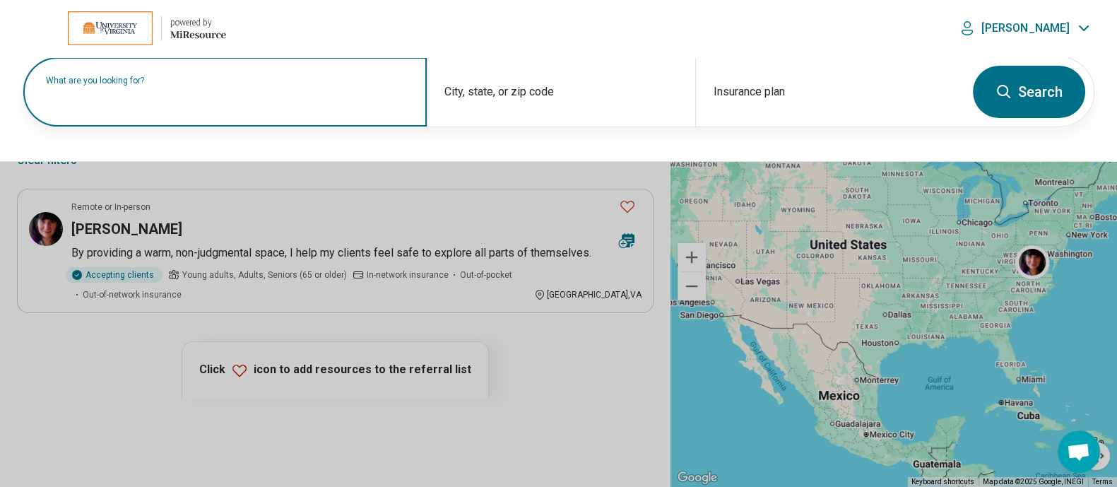
click at [129, 85] on label "What are you looking for?" at bounding box center [228, 80] width 364 height 8
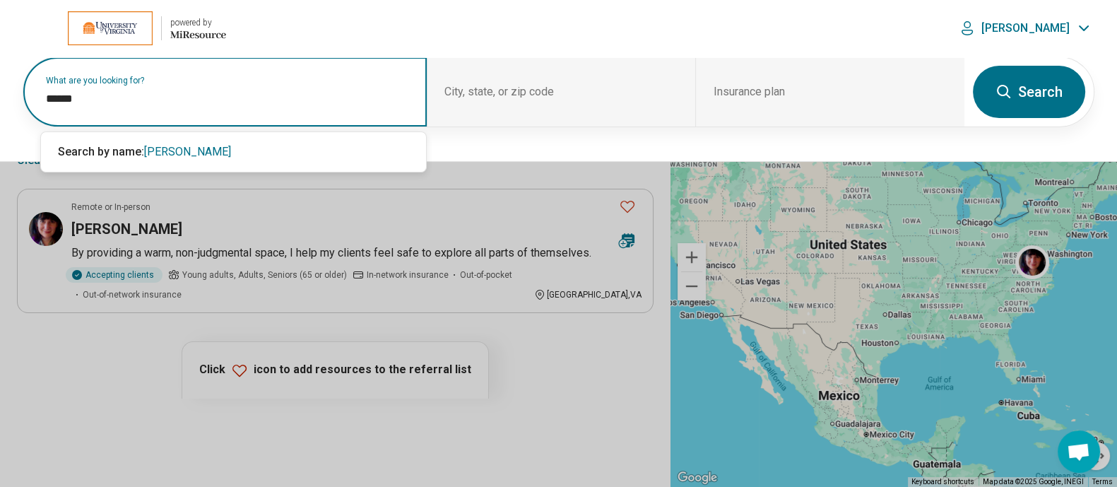
type input "******"
click at [1023, 82] on button "Search" at bounding box center [1029, 92] width 112 height 52
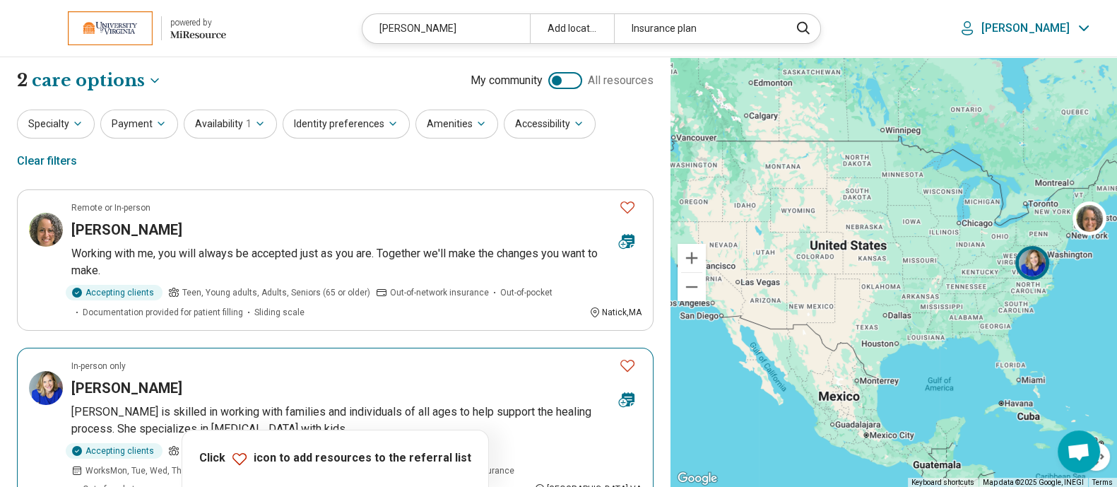
click at [126, 378] on h3 "Tessa Cramer" at bounding box center [126, 388] width 111 height 20
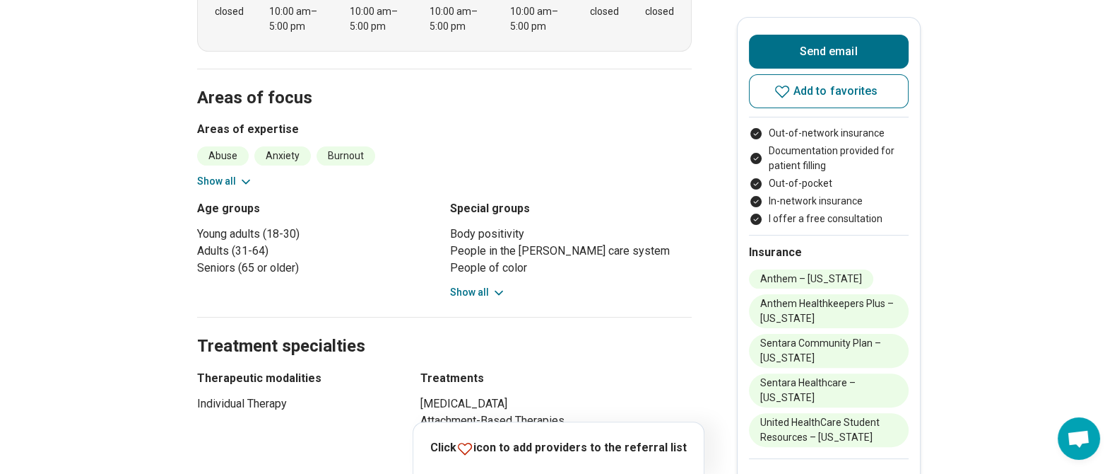
scroll to position [493, 0]
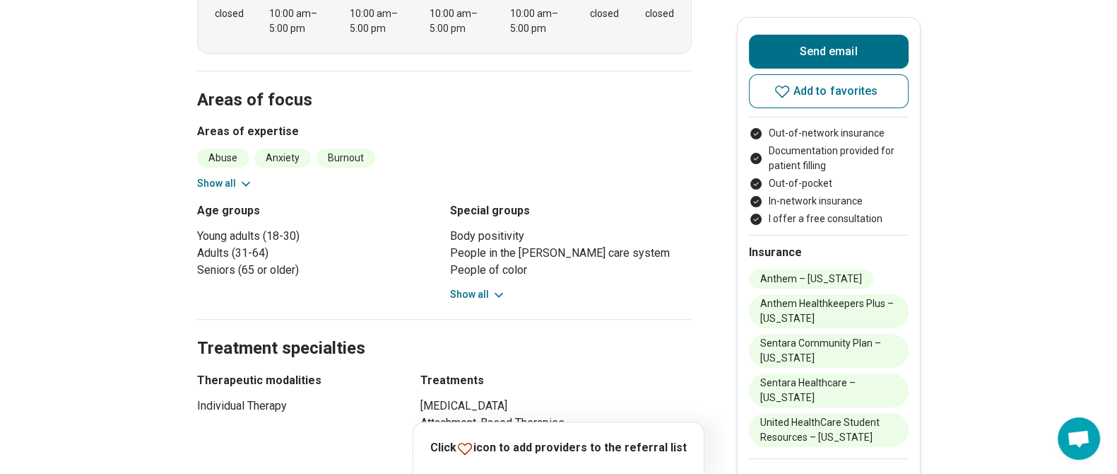
click at [237, 180] on button "Show all" at bounding box center [225, 183] width 56 height 15
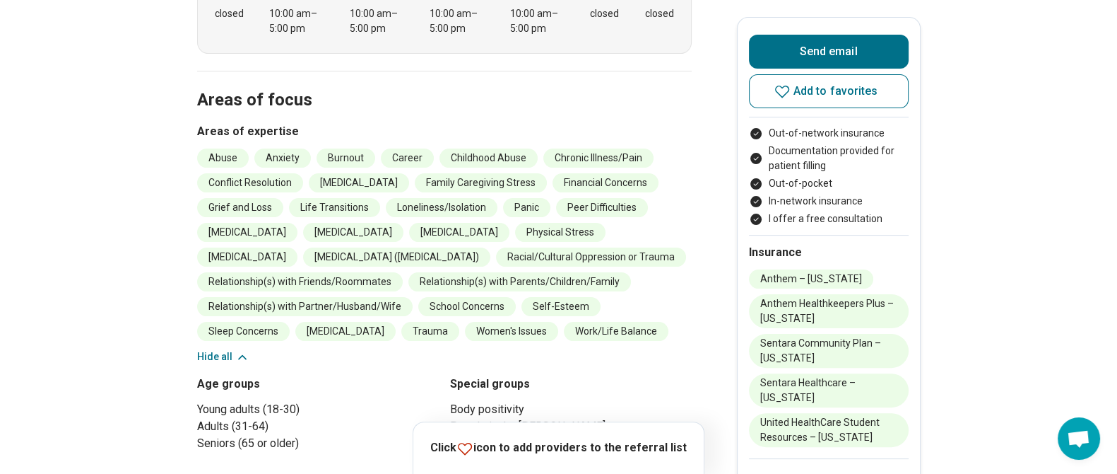
scroll to position [0, 0]
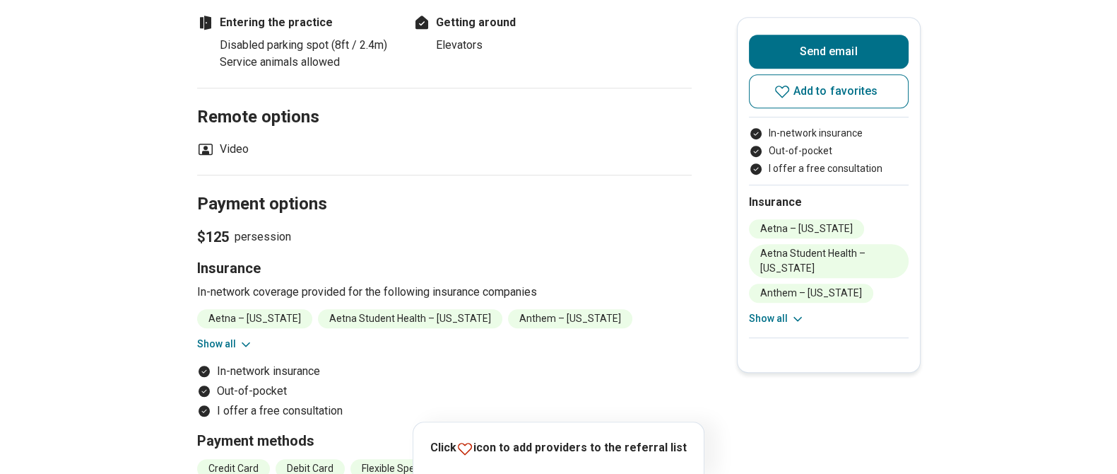
scroll to position [1201, 0]
click at [231, 336] on button "Show all" at bounding box center [225, 343] width 56 height 15
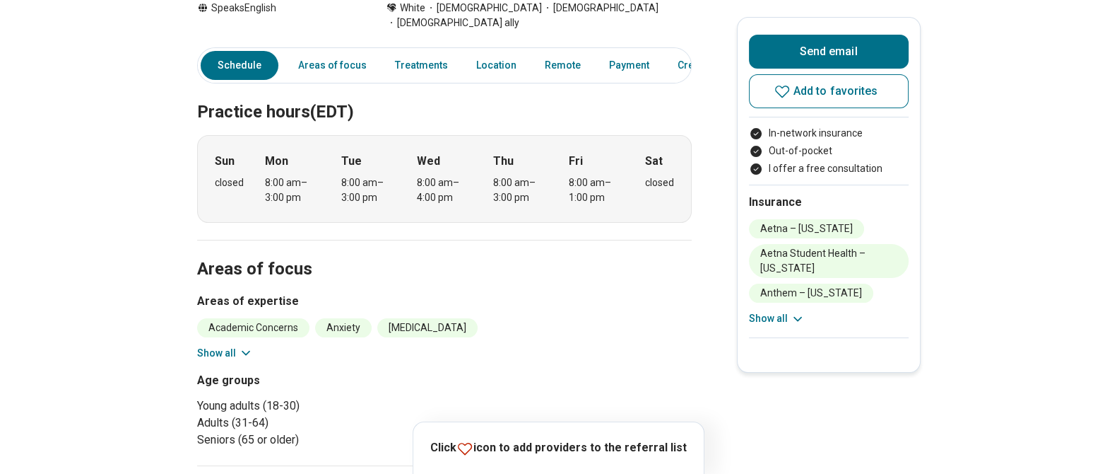
scroll to position [355, 0]
click at [226, 330] on div "Academic Concerns Anxiety [MEDICAL_DATA] Burnout Career Childhood Abuse [MEDICA…" at bounding box center [444, 340] width 495 height 42
click at [220, 347] on button "Show all" at bounding box center [225, 354] width 56 height 15
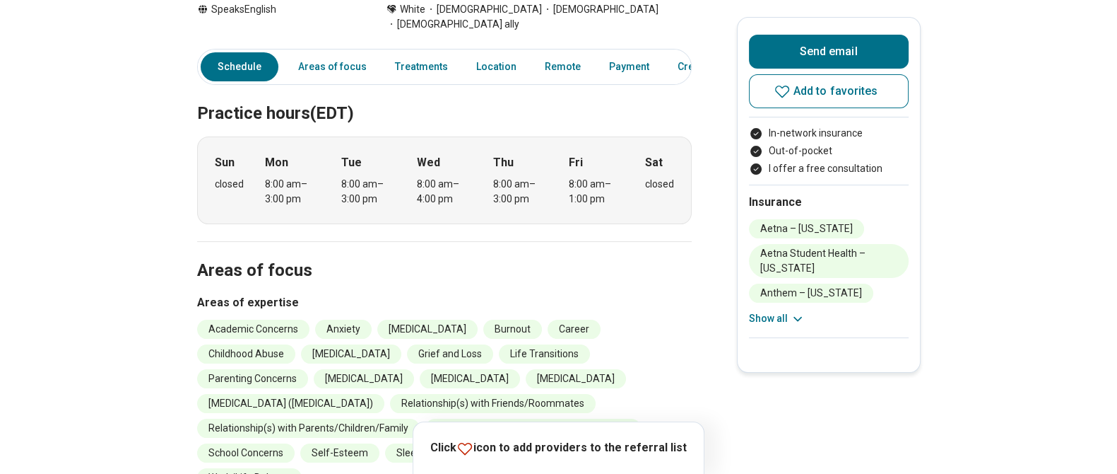
scroll to position [0, 0]
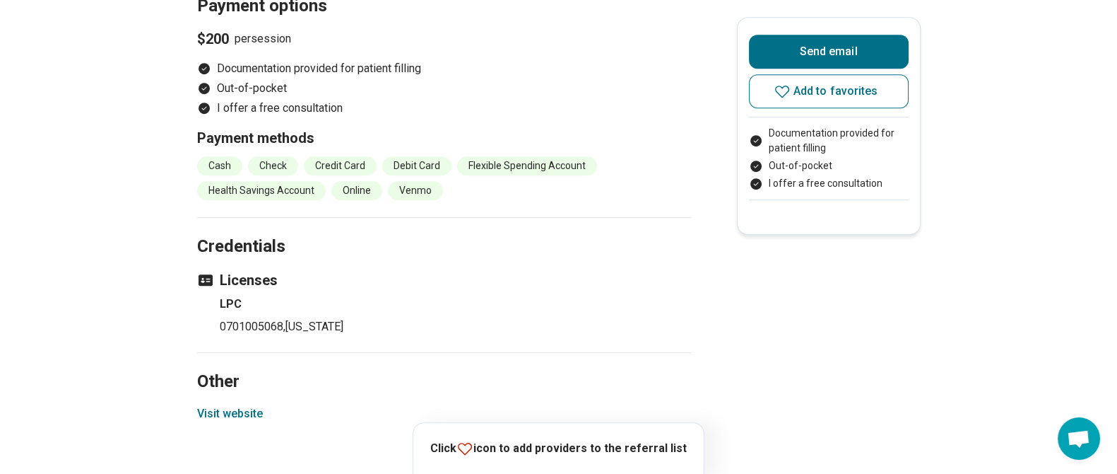
scroll to position [998, 0]
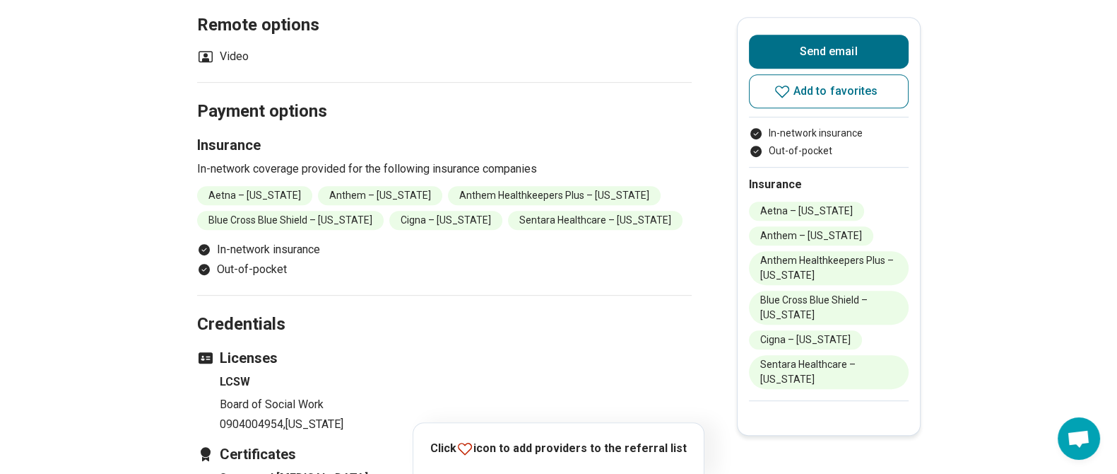
scroll to position [864, 0]
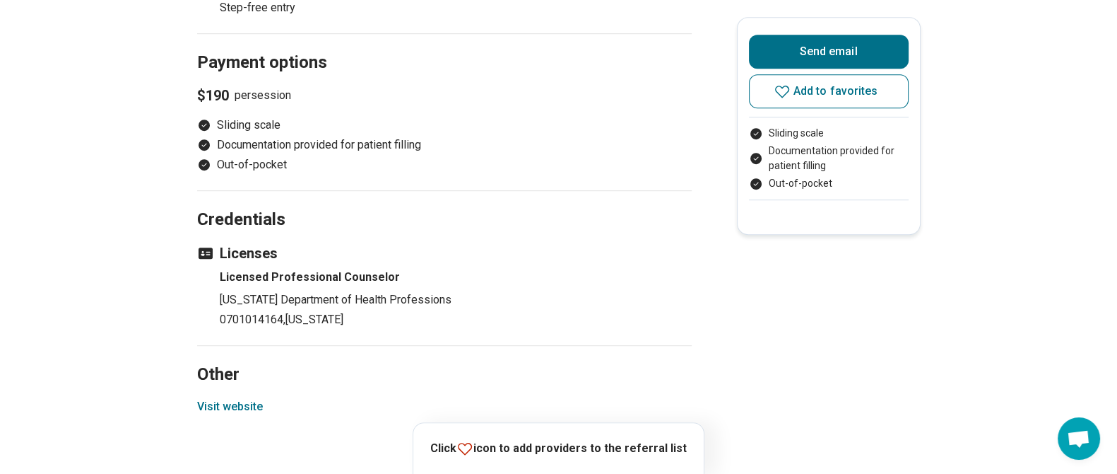
scroll to position [1122, 0]
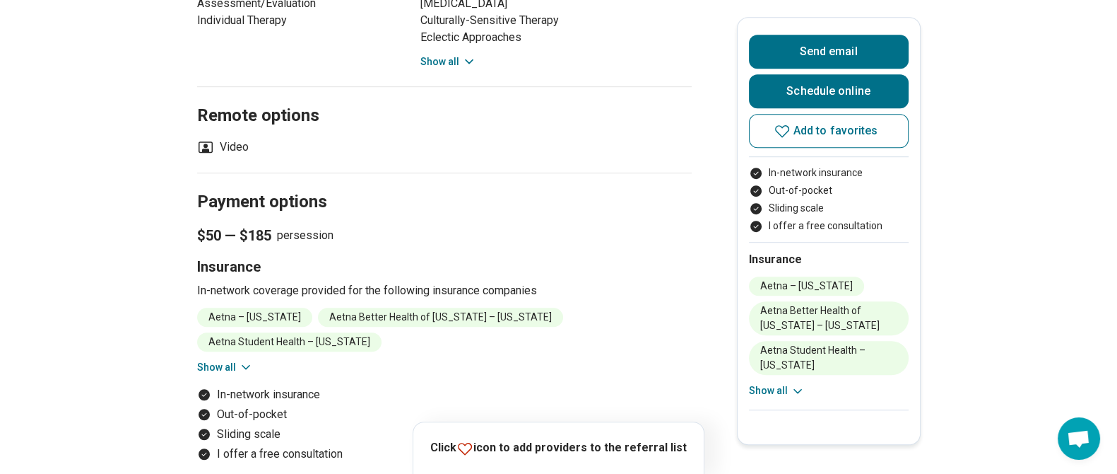
scroll to position [1123, 0]
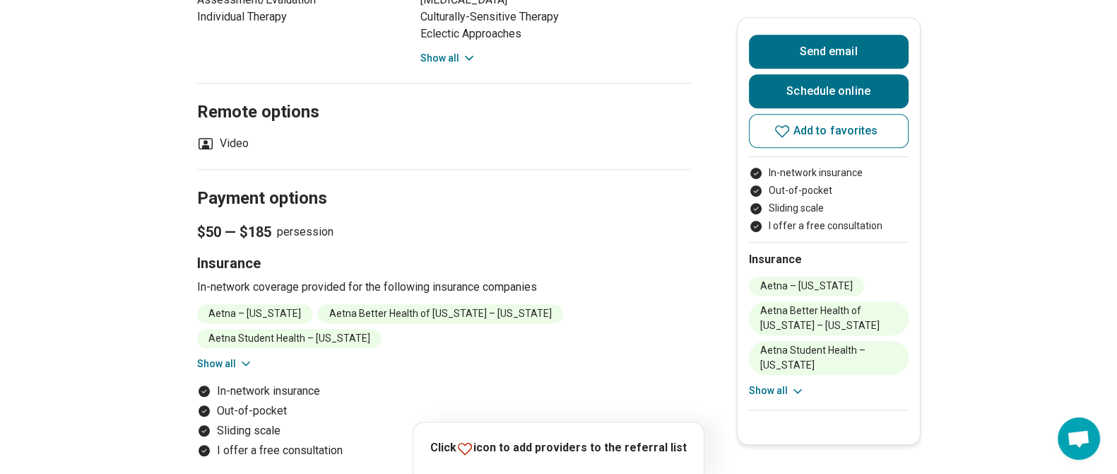
click at [235, 356] on button "Show all" at bounding box center [225, 363] width 56 height 15
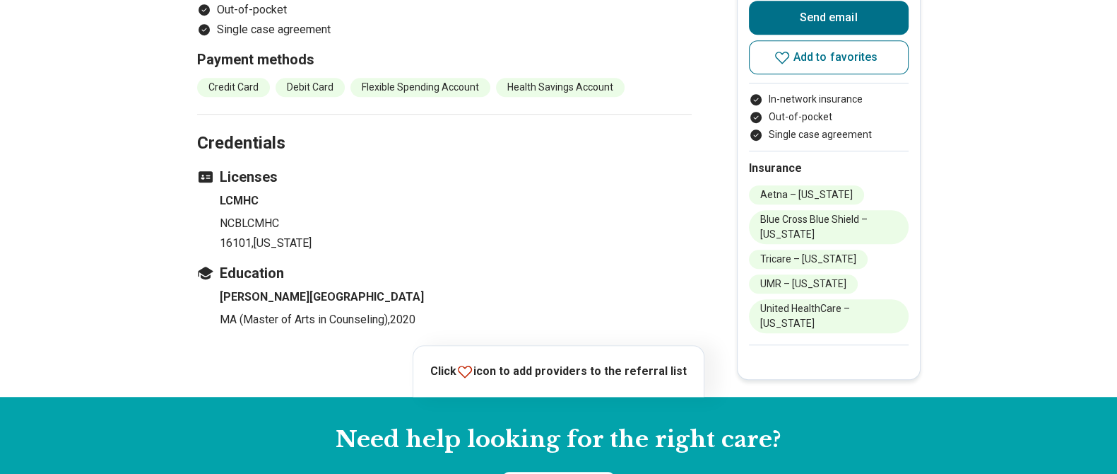
scroll to position [1221, 0]
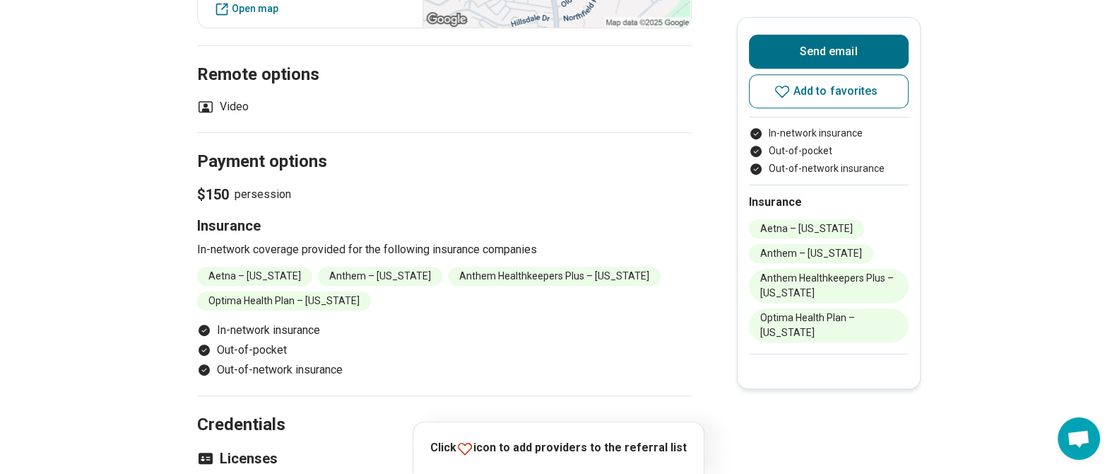
scroll to position [796, 0]
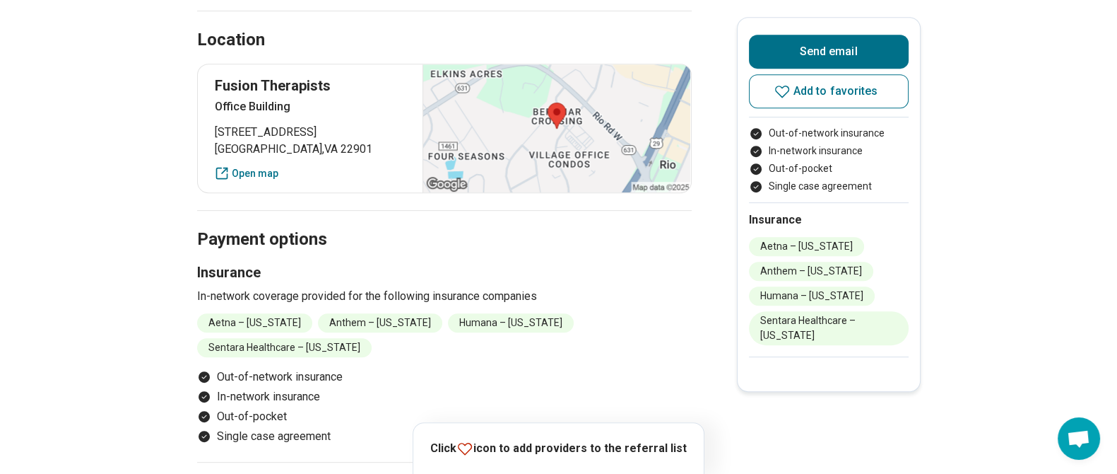
scroll to position [905, 0]
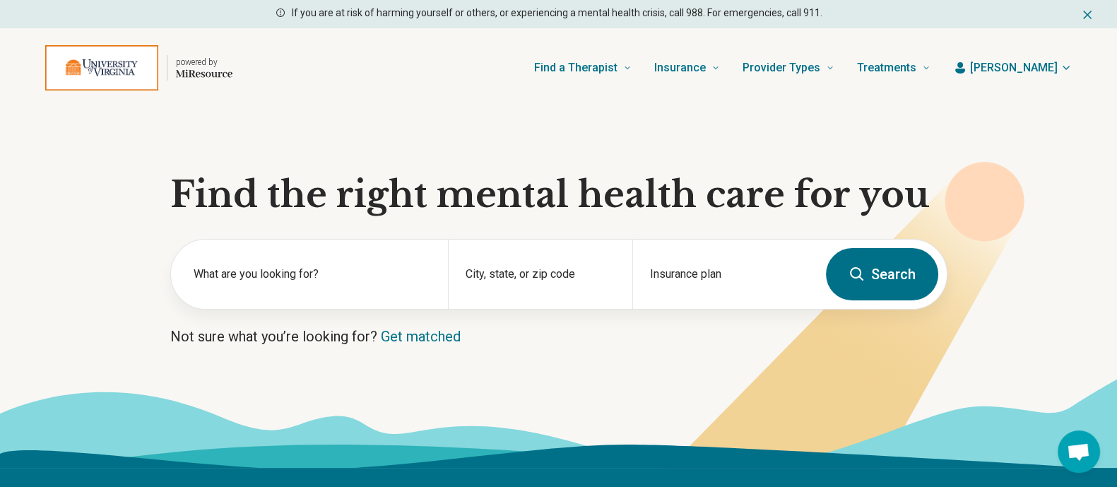
click at [1030, 62] on span "[PERSON_NAME]" at bounding box center [1014, 67] width 88 height 17
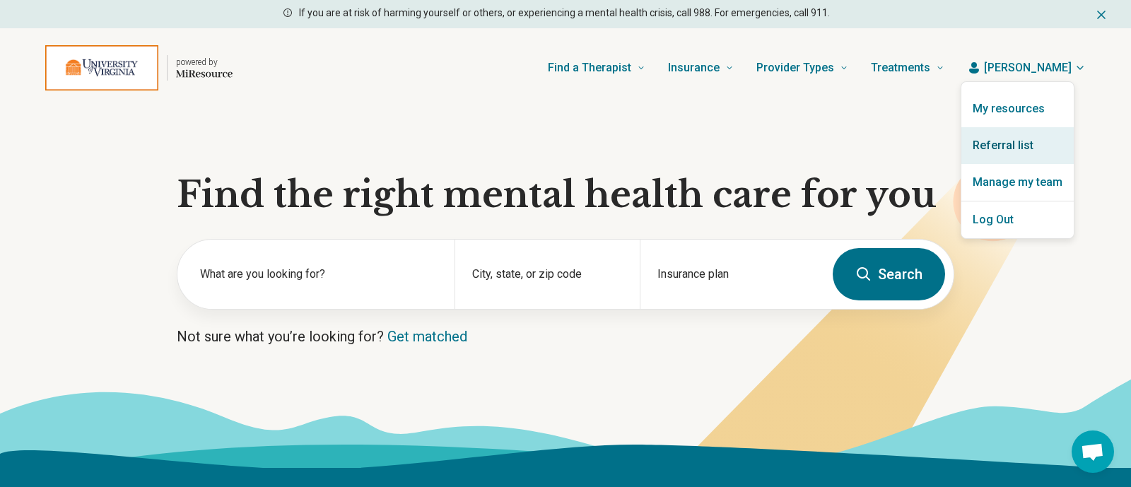
click at [994, 155] on link "Referral list" at bounding box center [1017, 145] width 112 height 37
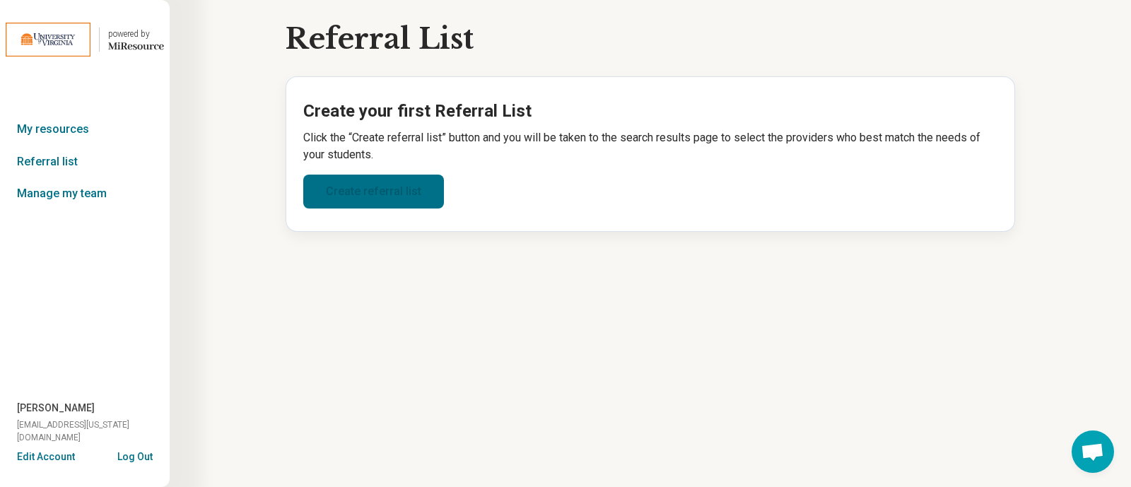
click at [389, 190] on link "Create referral list" at bounding box center [373, 192] width 141 height 34
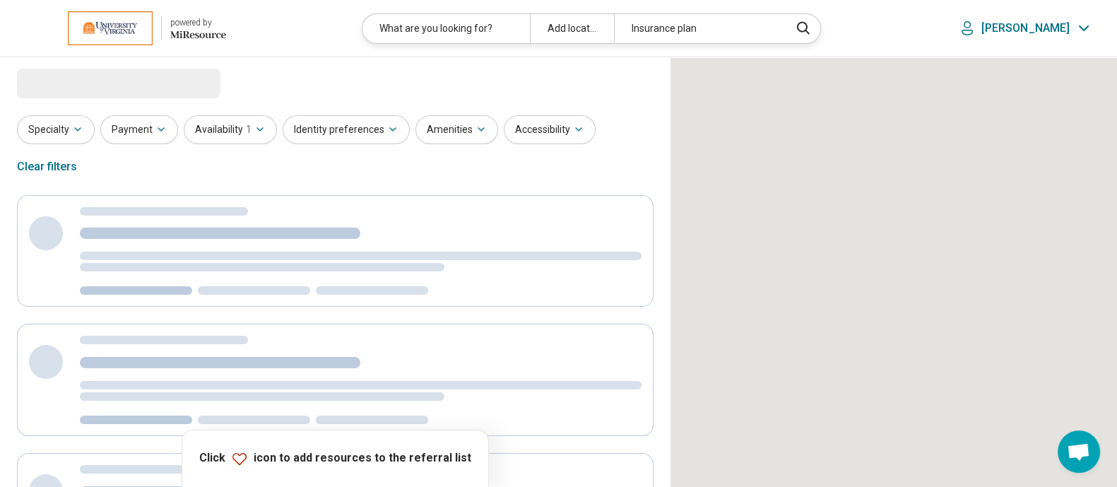
select select "***"
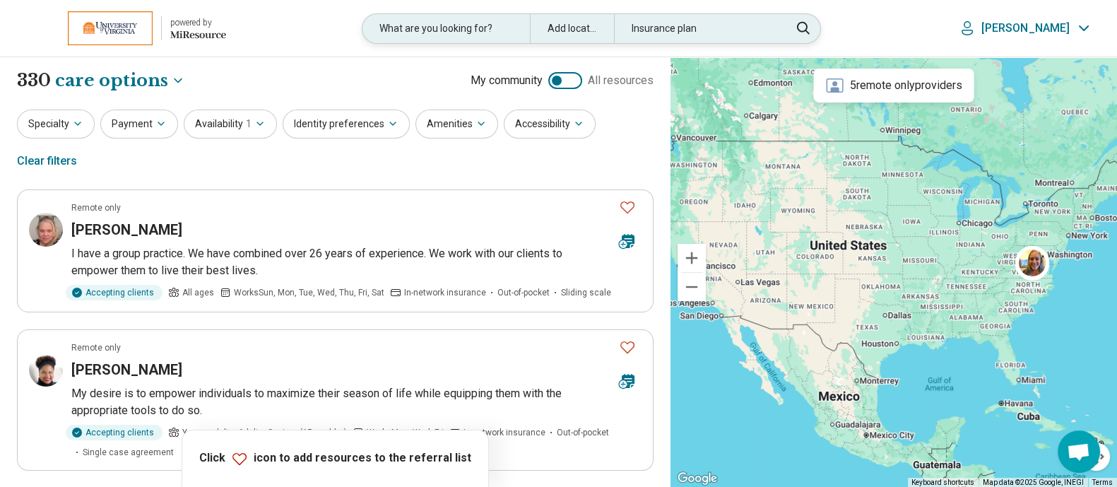
click at [488, 27] on div "What are you looking for?" at bounding box center [446, 28] width 167 height 29
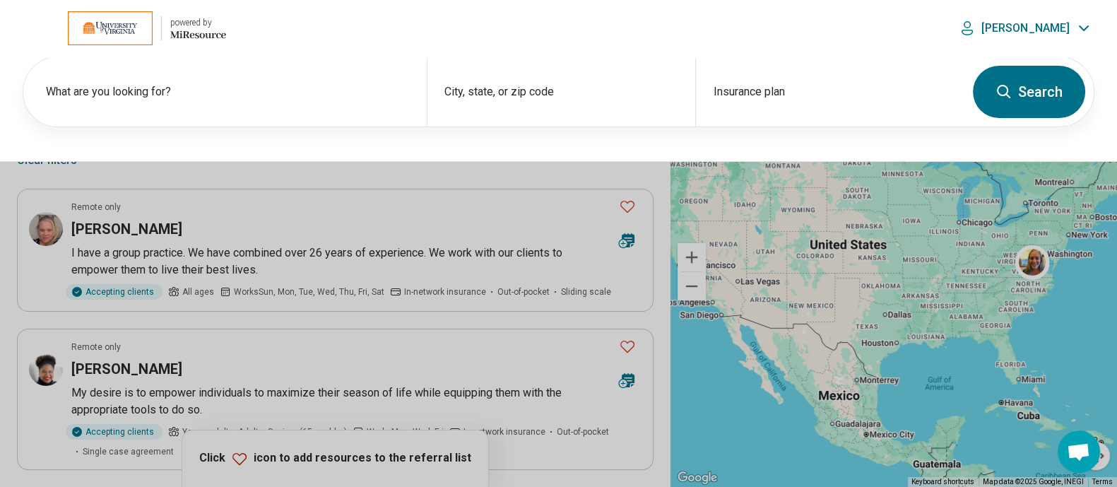
click at [147, 206] on button at bounding box center [558, 243] width 1117 height 487
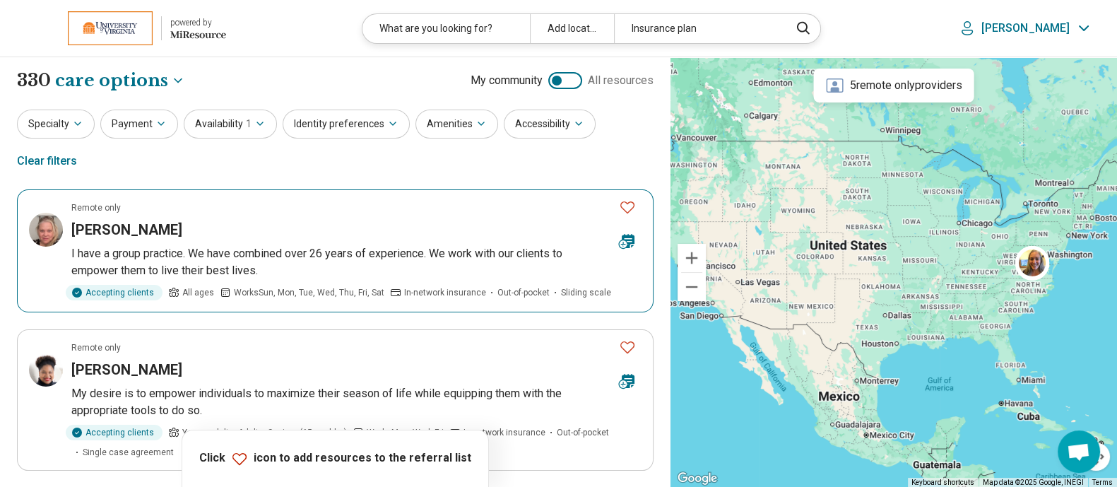
click at [160, 220] on h3 "[PERSON_NAME]" at bounding box center [126, 230] width 111 height 20
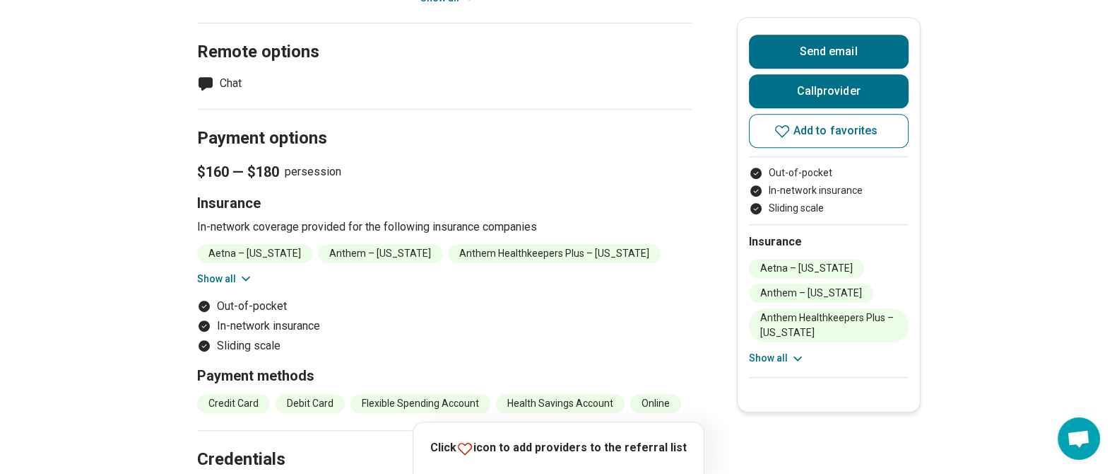
scroll to position [1042, 0]
click at [248, 270] on icon at bounding box center [246, 277] width 14 height 14
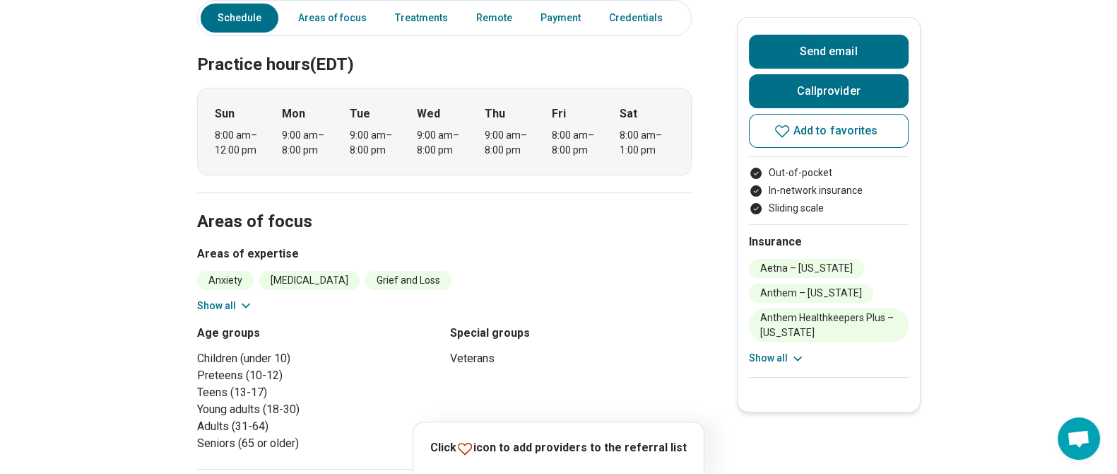
scroll to position [425, 0]
click at [225, 298] on button "Show all" at bounding box center [225, 305] width 56 height 15
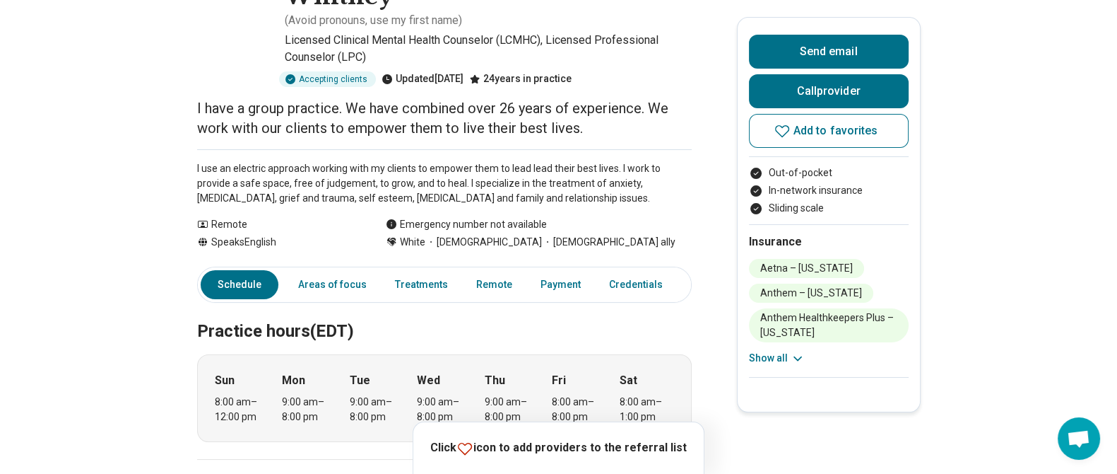
scroll to position [0, 0]
